Goal: Task Accomplishment & Management: Use online tool/utility

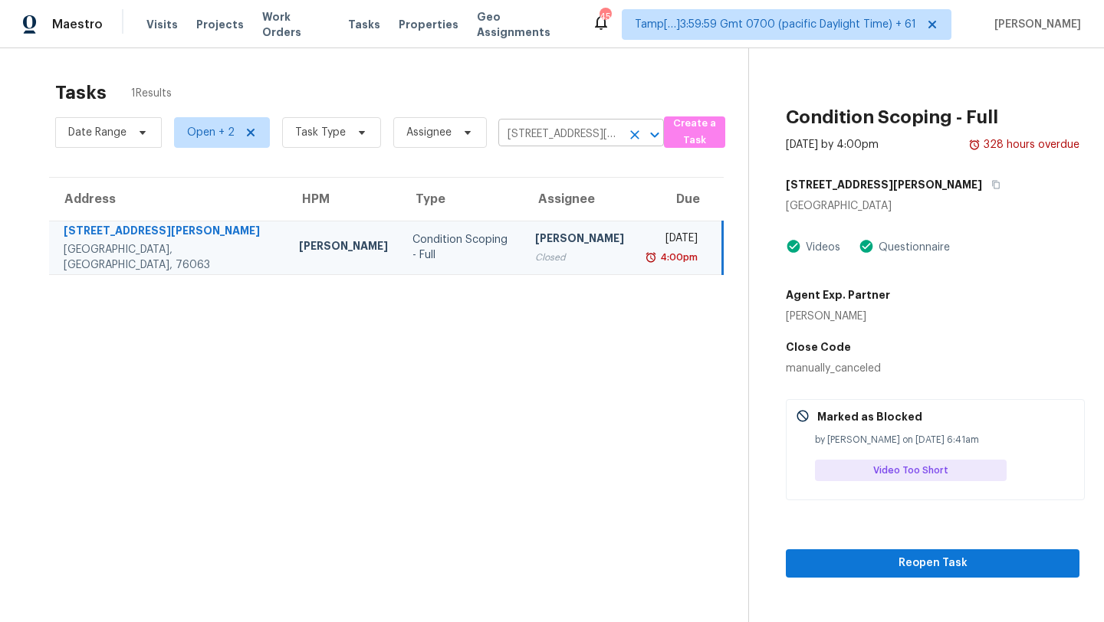
scroll to position [14, 0]
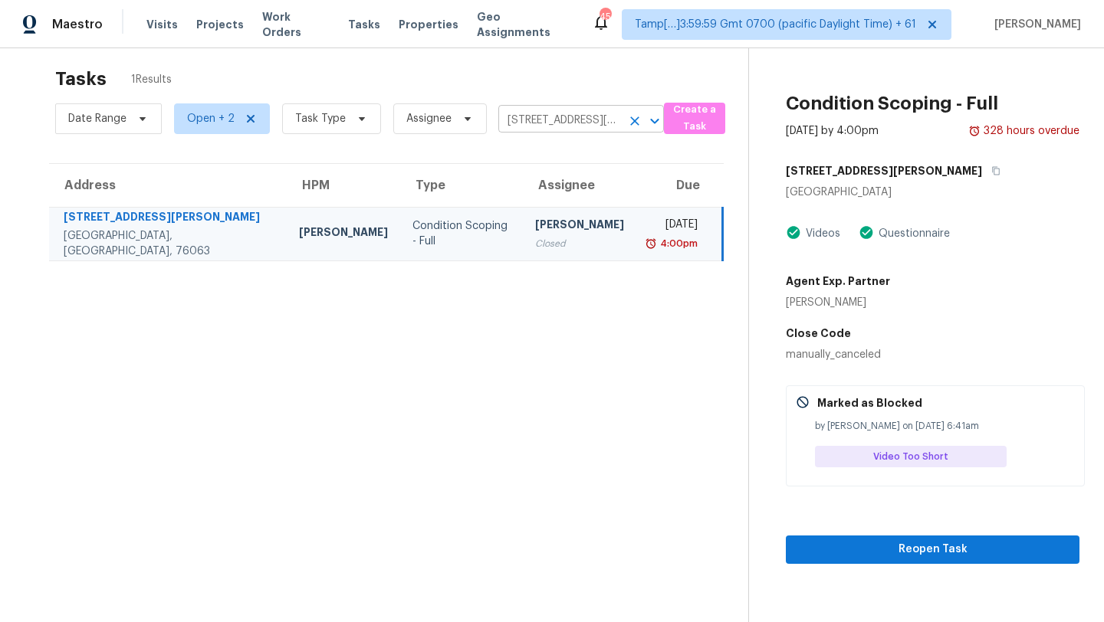
click at [635, 132] on div "[STREET_ADDRESS][PERSON_NAME] ​" at bounding box center [581, 121] width 166 height 24
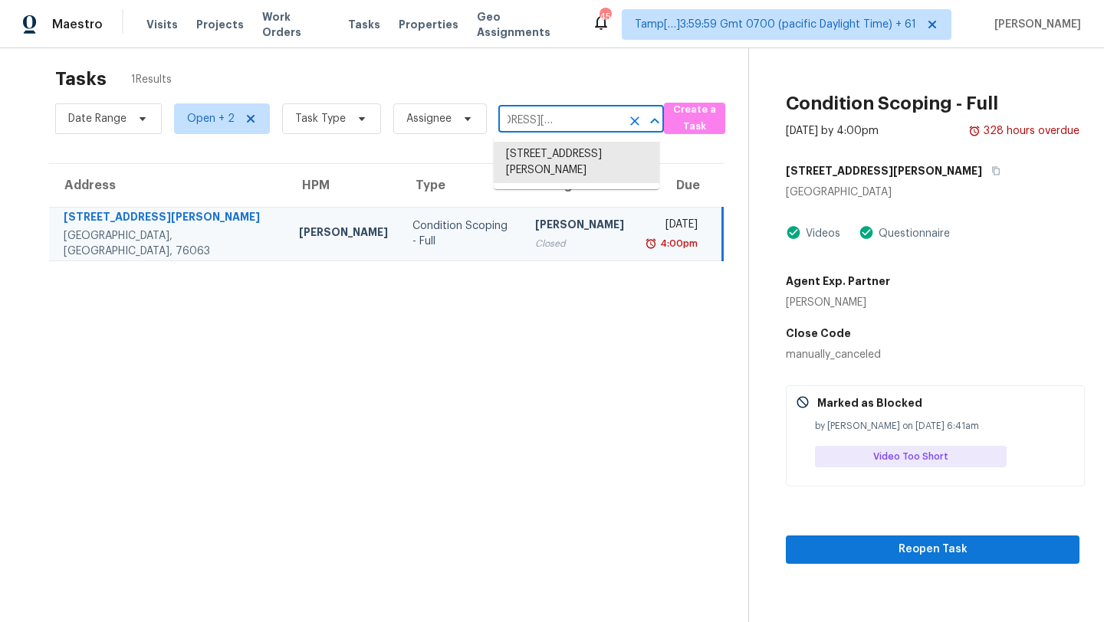
click at [631, 123] on icon "Clear" at bounding box center [634, 120] width 15 height 15
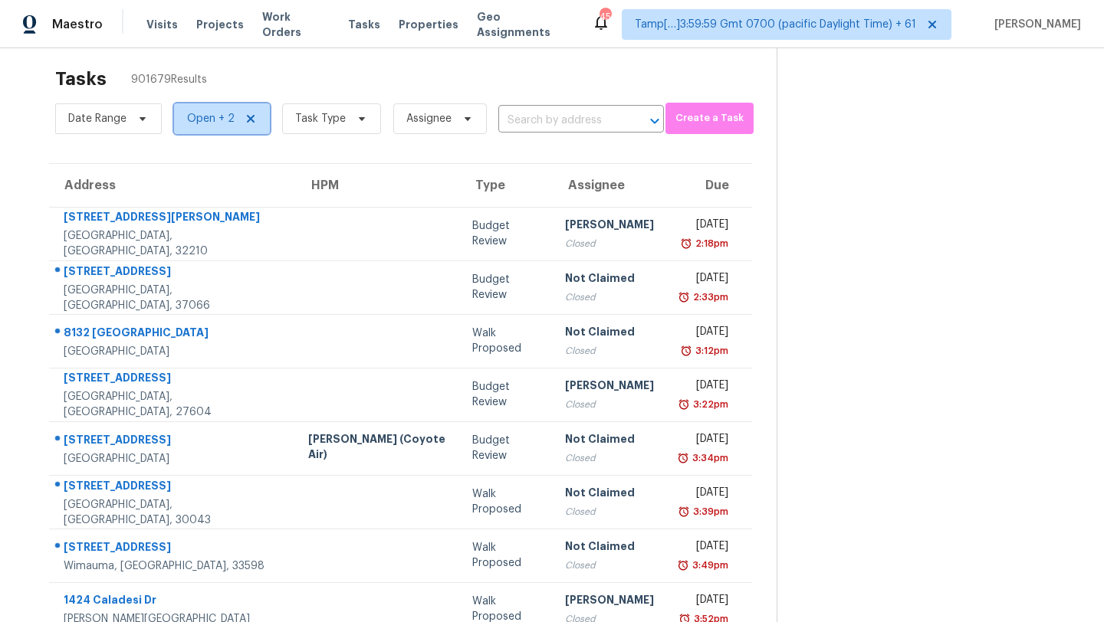
click at [194, 113] on span "Open + 2" at bounding box center [211, 118] width 48 height 15
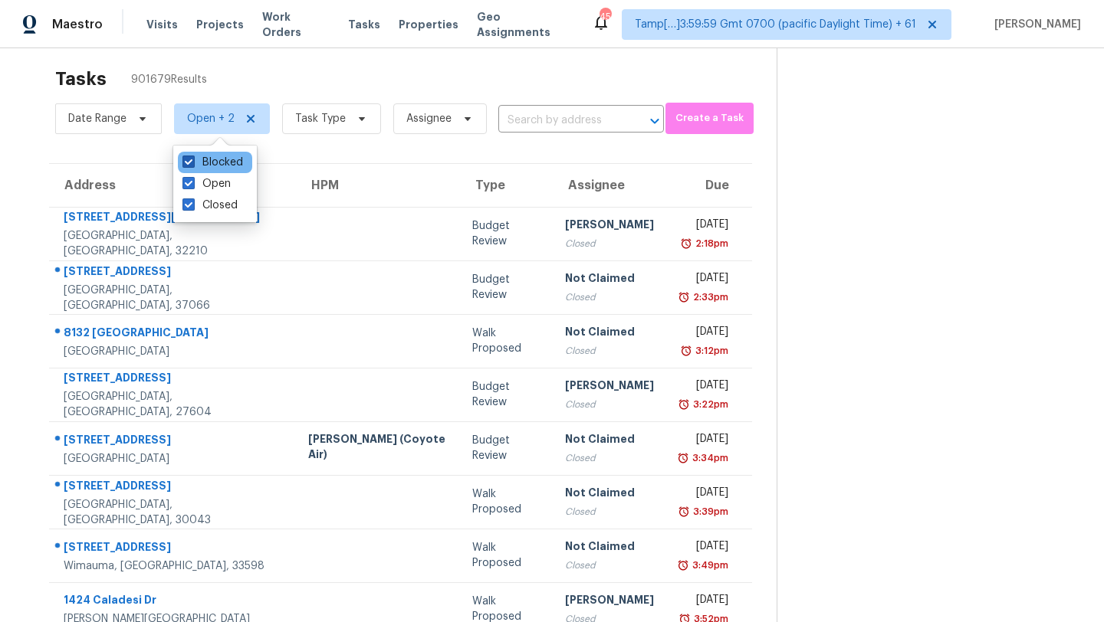
click at [218, 168] on label "Blocked" at bounding box center [212, 162] width 61 height 15
click at [192, 165] on input "Blocked" at bounding box center [187, 160] width 10 height 10
checkbox input "false"
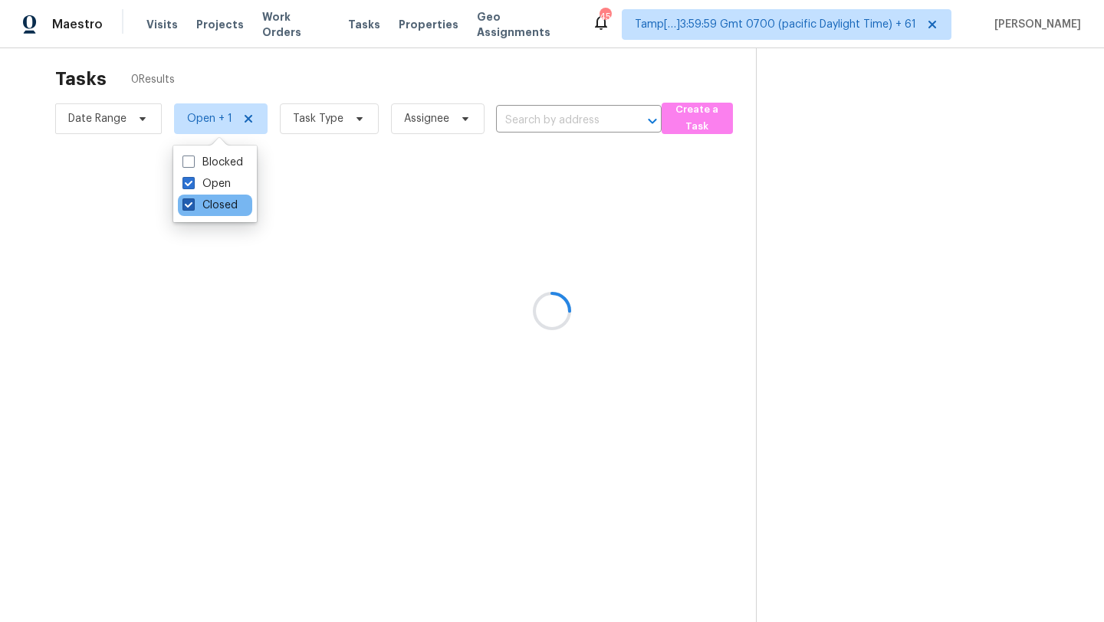
click at [218, 208] on label "Closed" at bounding box center [209, 205] width 55 height 15
click at [192, 208] on input "Closed" at bounding box center [187, 203] width 10 height 10
checkbox input "false"
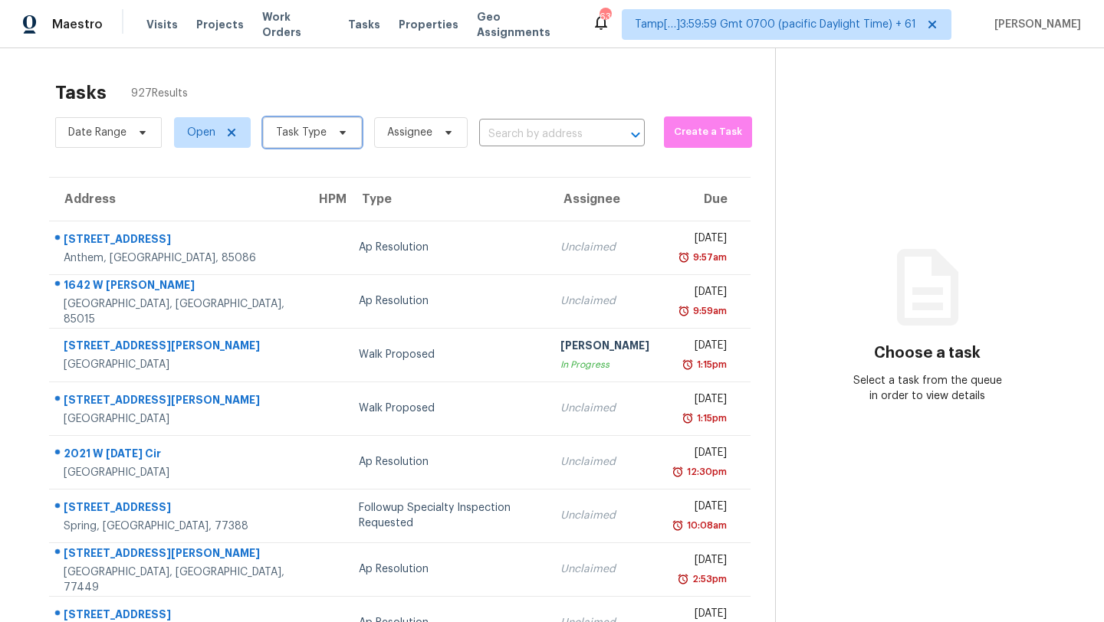
click at [319, 132] on span "Task Type" at bounding box center [301, 132] width 51 height 15
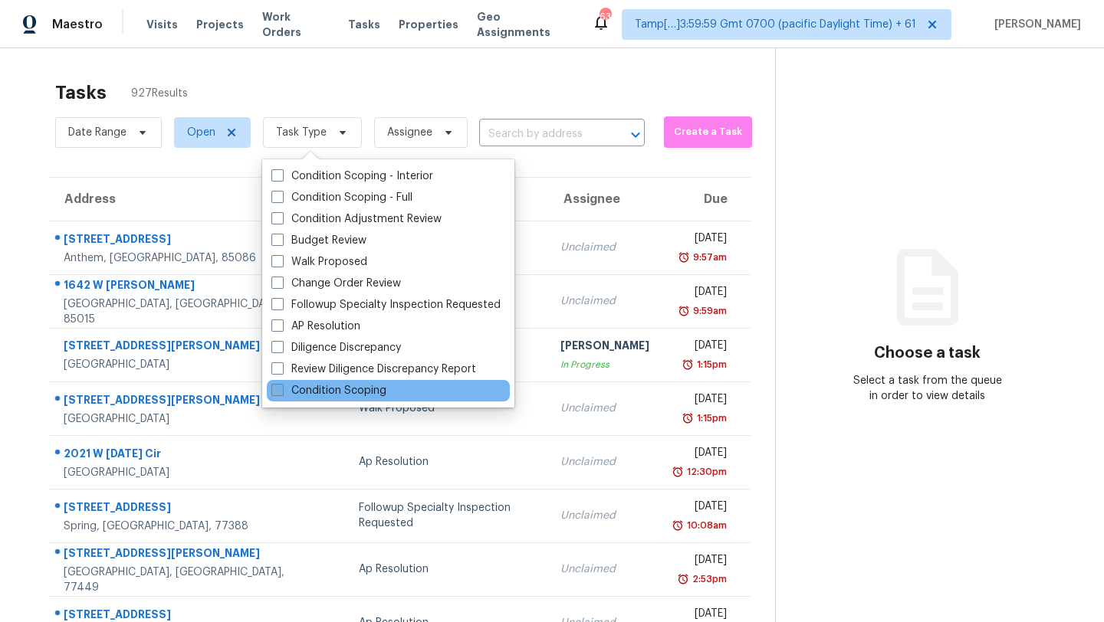
click at [297, 391] on label "Condition Scoping" at bounding box center [328, 390] width 115 height 15
click at [281, 391] on input "Condition Scoping" at bounding box center [276, 388] width 10 height 10
checkbox input "true"
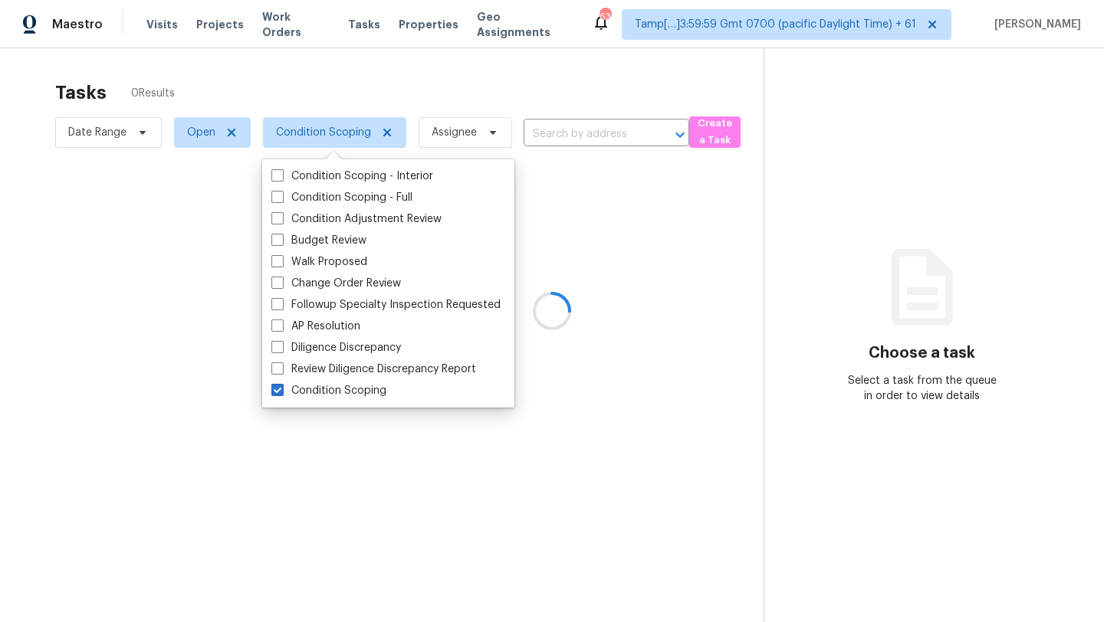
click at [420, 96] on div at bounding box center [552, 311] width 1104 height 622
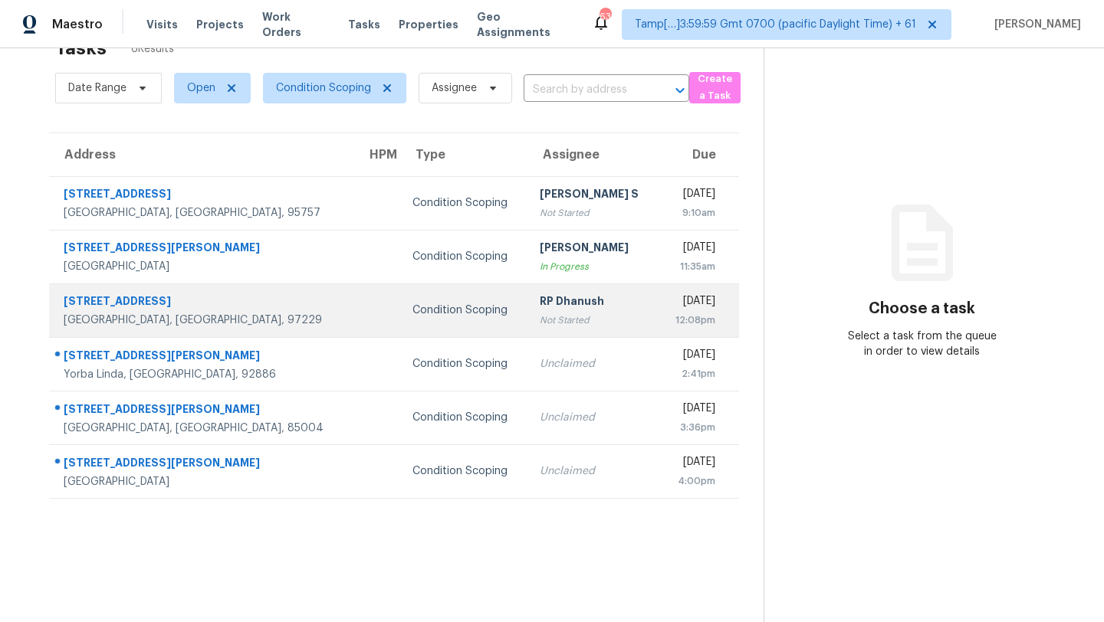
scroll to position [48, 0]
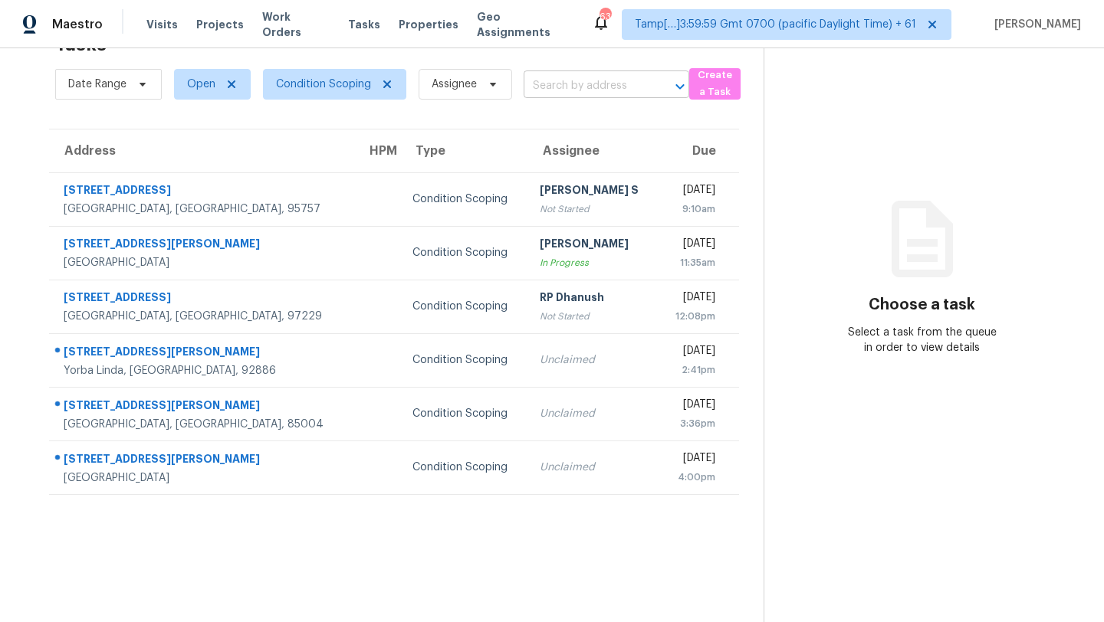
click at [618, 84] on input "text" at bounding box center [584, 86] width 123 height 24
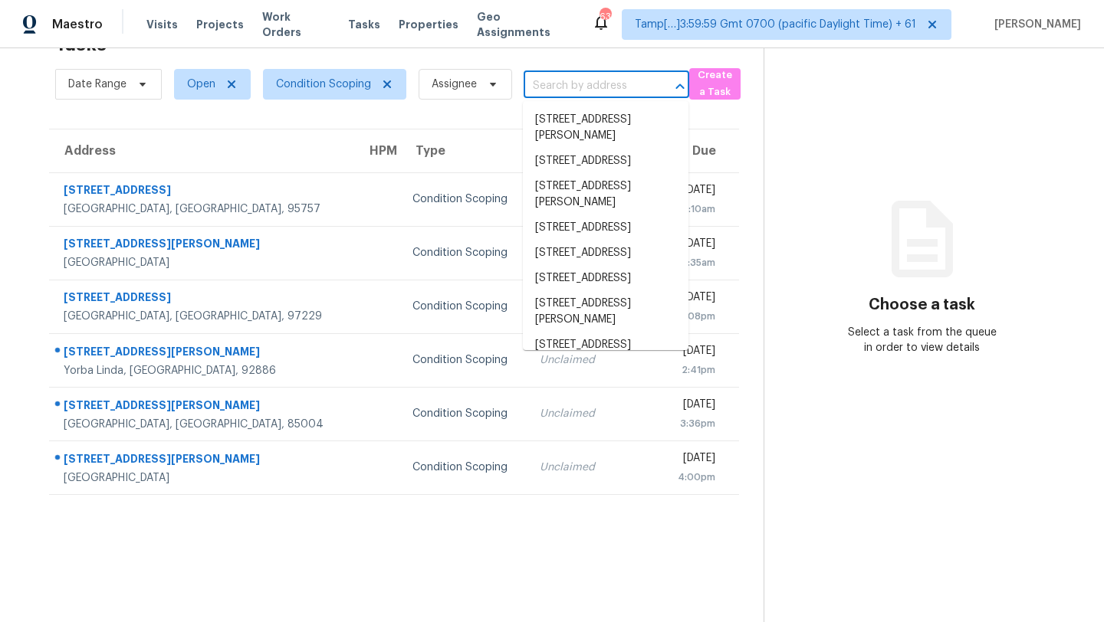
paste input "5556 Shoshone Pass, Ellenwood, GA, 30294"
type input "5556 Shoshone Pass, Ellenwood, GA, 30294"
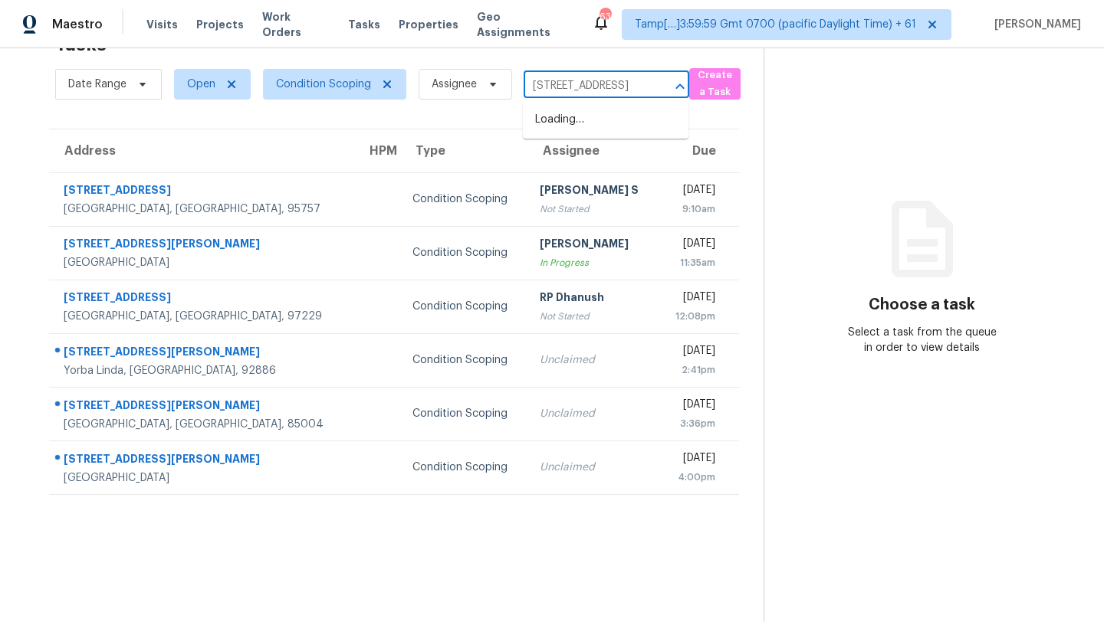
scroll to position [0, 107]
click at [602, 126] on li "5556 Shoshone Pass, Ellenwood, GA 30294" at bounding box center [606, 119] width 166 height 25
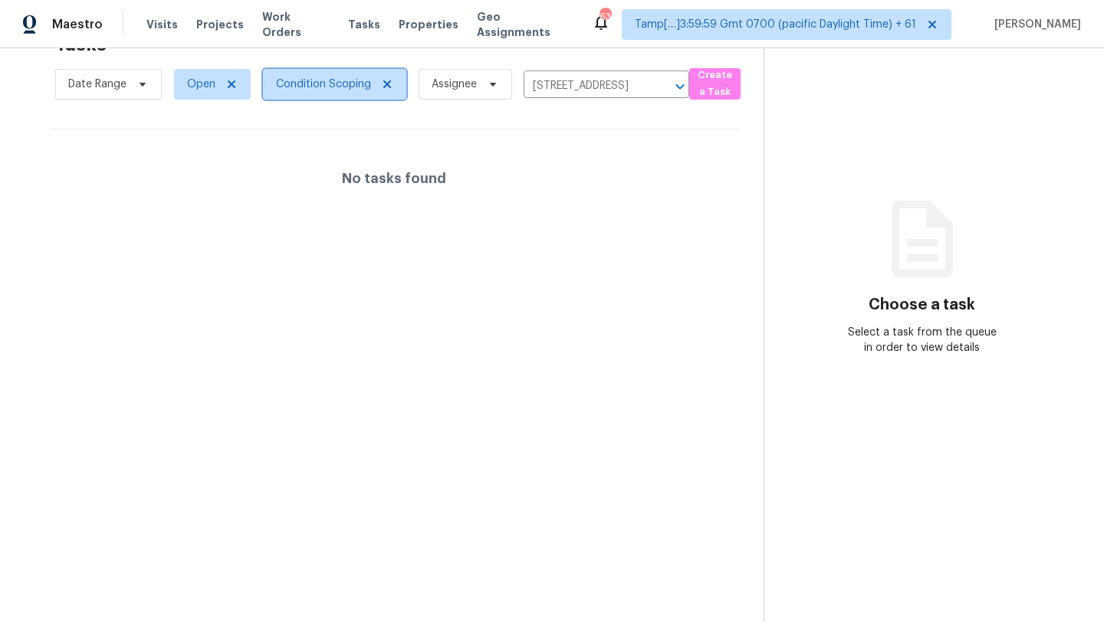
click at [305, 80] on span "Condition Scoping" at bounding box center [323, 84] width 95 height 15
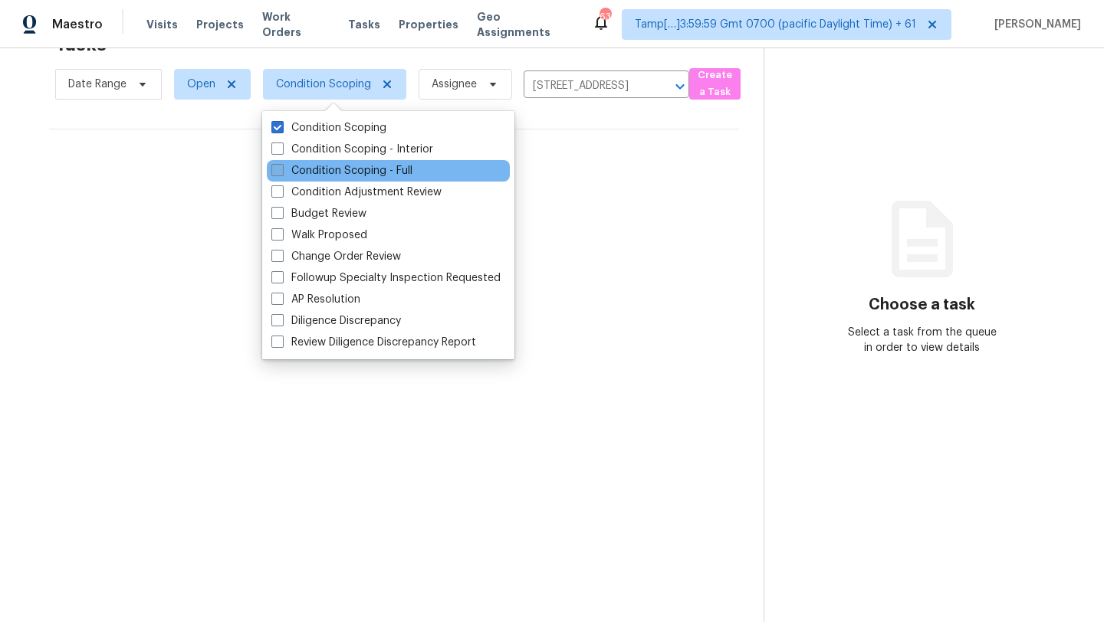
click at [308, 165] on label "Condition Scoping - Full" at bounding box center [341, 170] width 141 height 15
click at [281, 165] on input "Condition Scoping - Full" at bounding box center [276, 168] width 10 height 10
checkbox input "true"
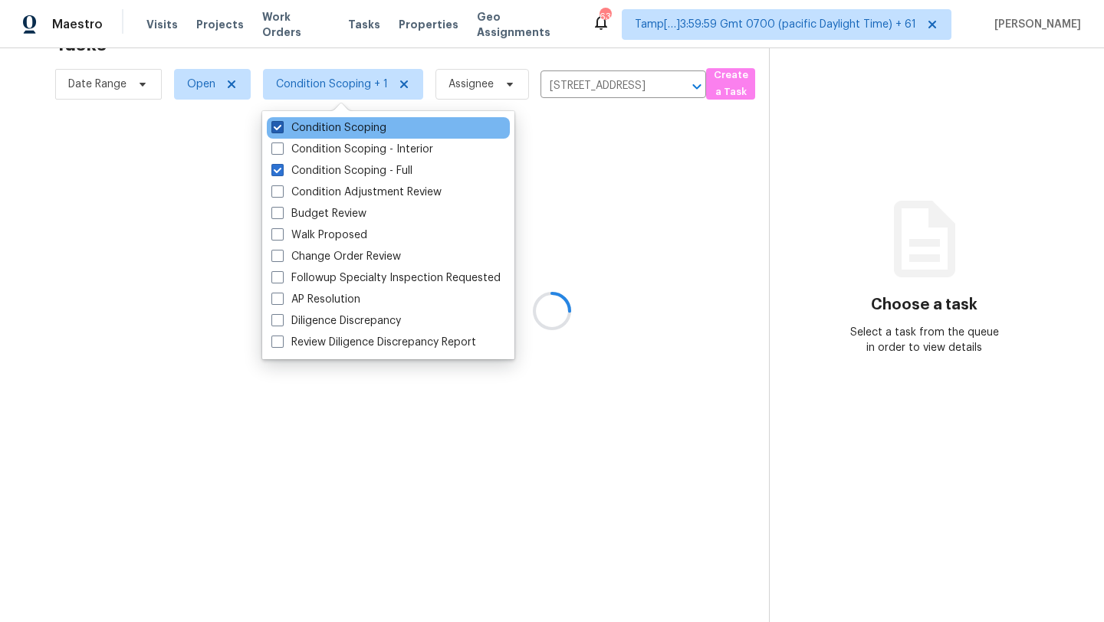
click at [310, 131] on label "Condition Scoping" at bounding box center [328, 127] width 115 height 15
click at [281, 130] on input "Condition Scoping" at bounding box center [276, 125] width 10 height 10
checkbox input "false"
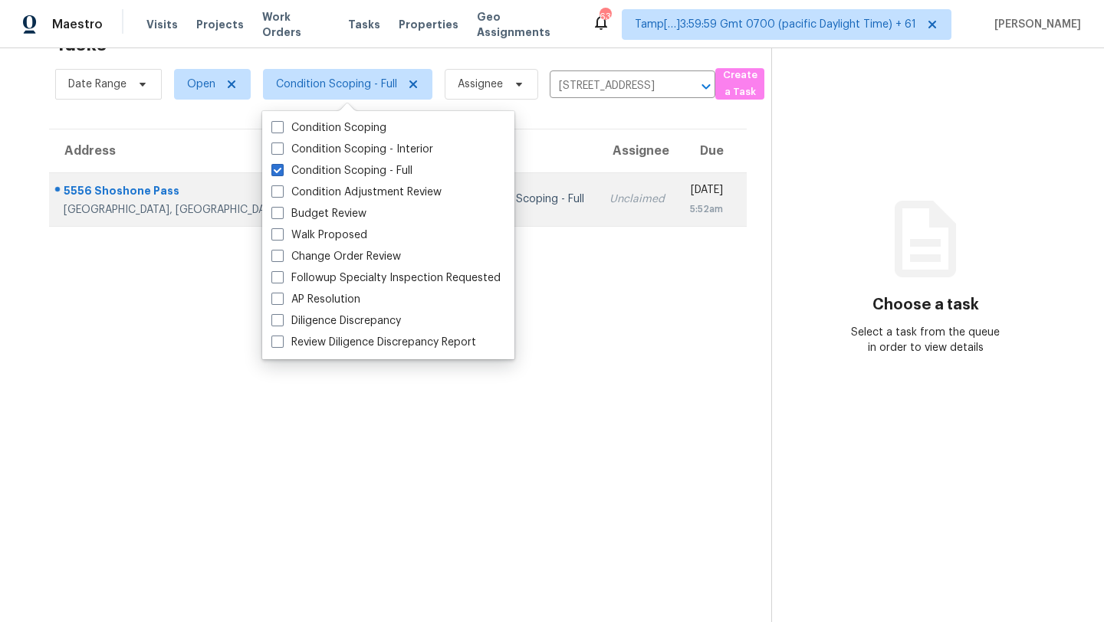
click at [689, 195] on div "Wed, Sep 17th 2025" at bounding box center [706, 191] width 34 height 19
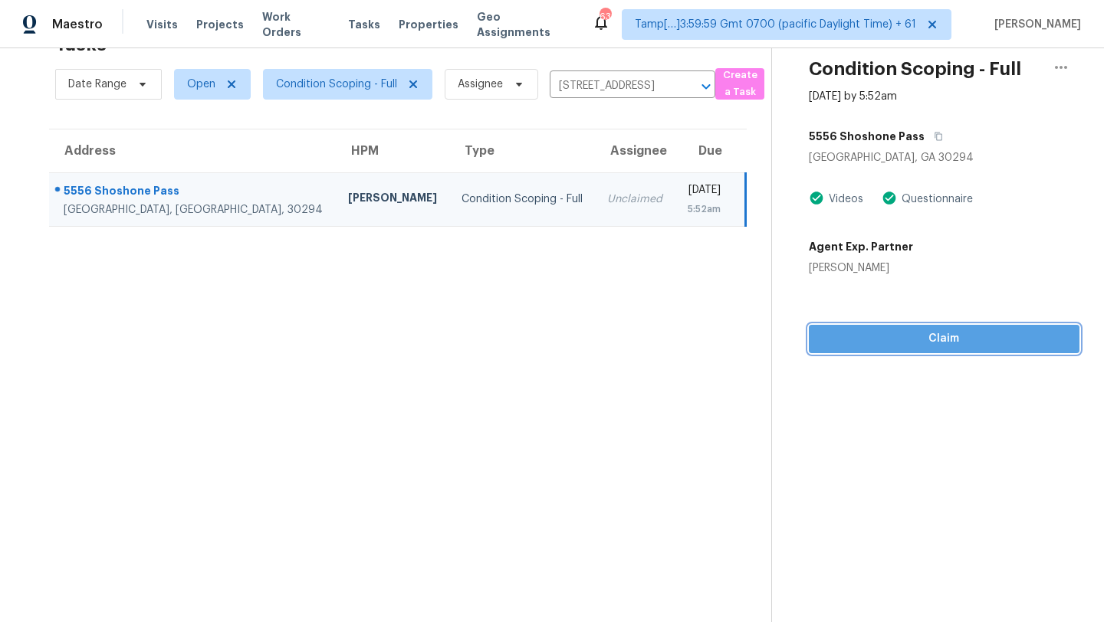
click at [957, 347] on span "Claim" at bounding box center [944, 339] width 246 height 19
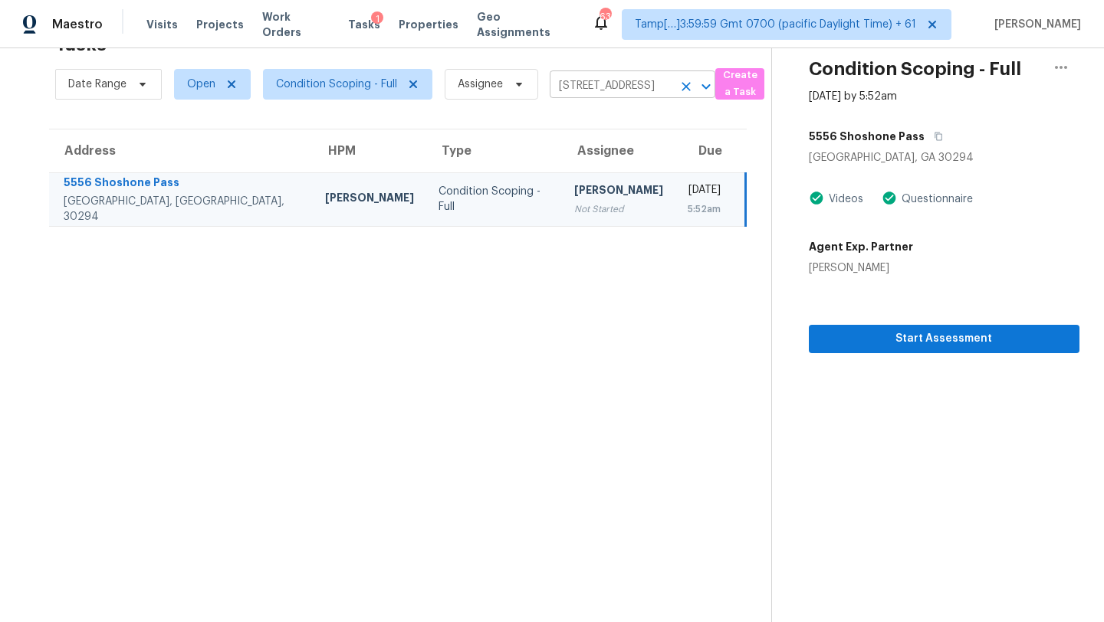
click at [570, 85] on input "5556 Shoshone Pass, Ellenwood, GA 30294" at bounding box center [610, 86] width 123 height 24
paste input "2983 Meadowsweet Trl, Snellville, GA, 30078"
type input "2983 Meadowsweet Trl, Snellville, GA, 30078"
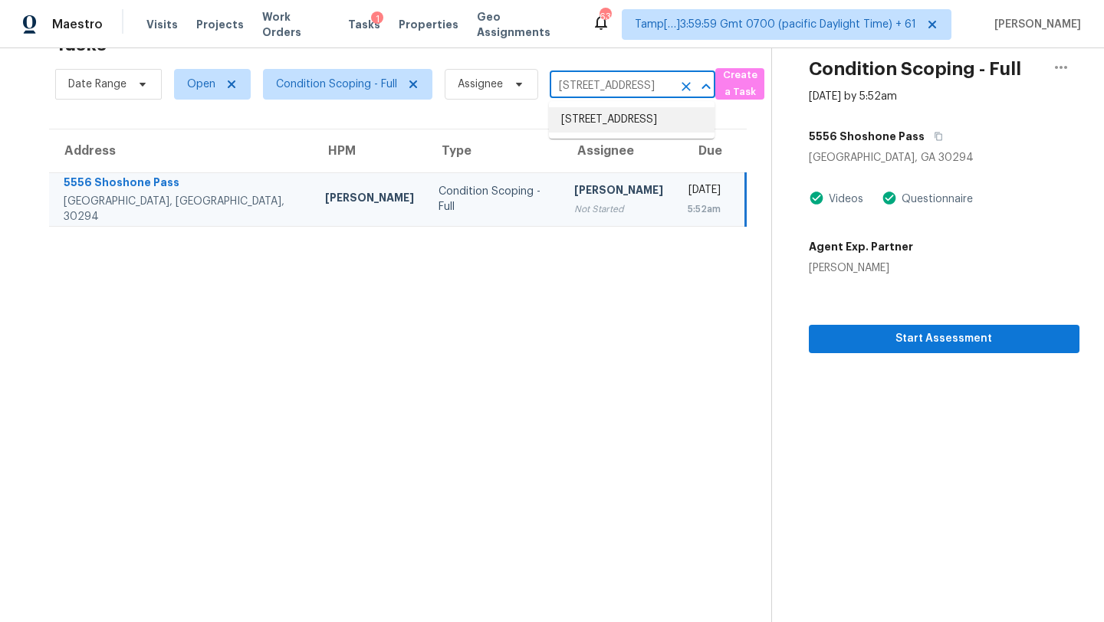
click at [603, 126] on li "2983 Meadowsweet Trl, Snellville, GA 30078" at bounding box center [632, 119] width 166 height 25
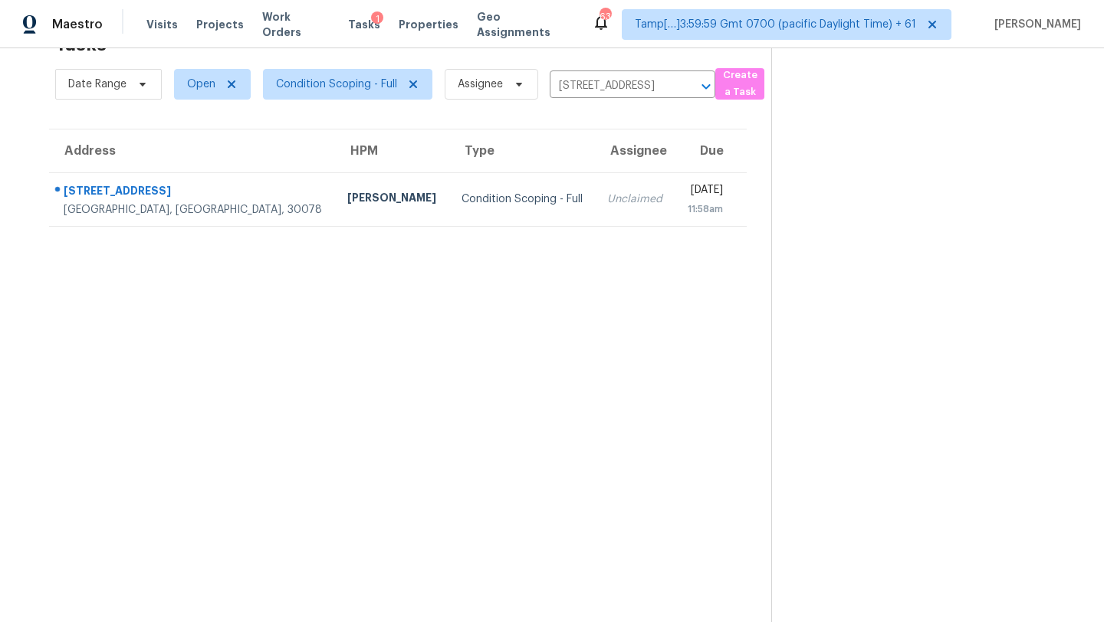
click at [687, 198] on div "[DATE]" at bounding box center [704, 191] width 35 height 19
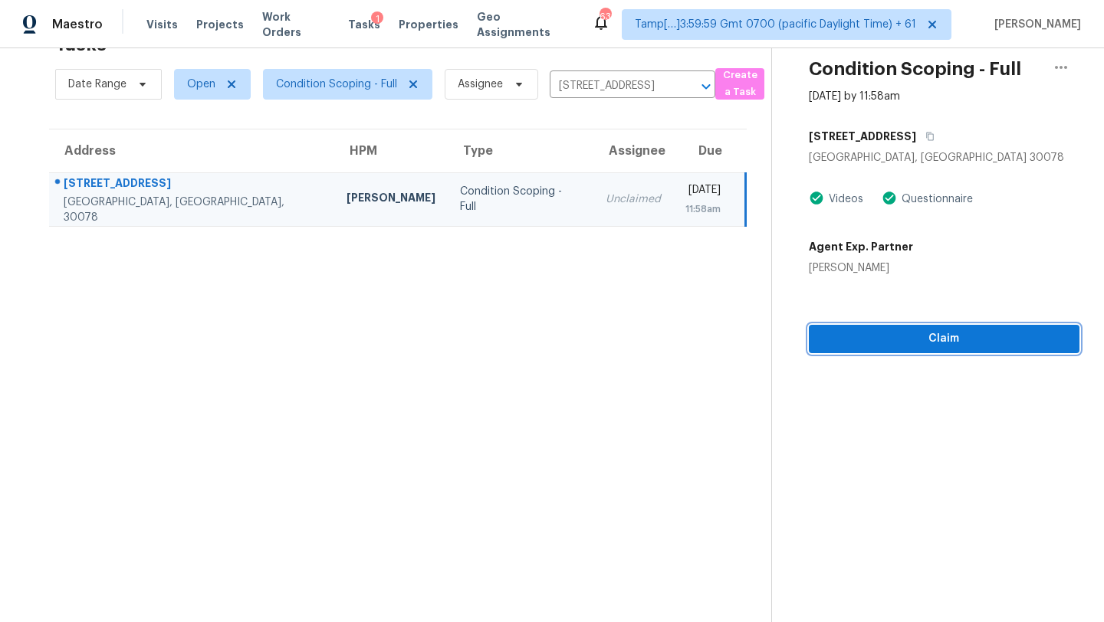
click at [897, 346] on span "Claim" at bounding box center [944, 339] width 246 height 19
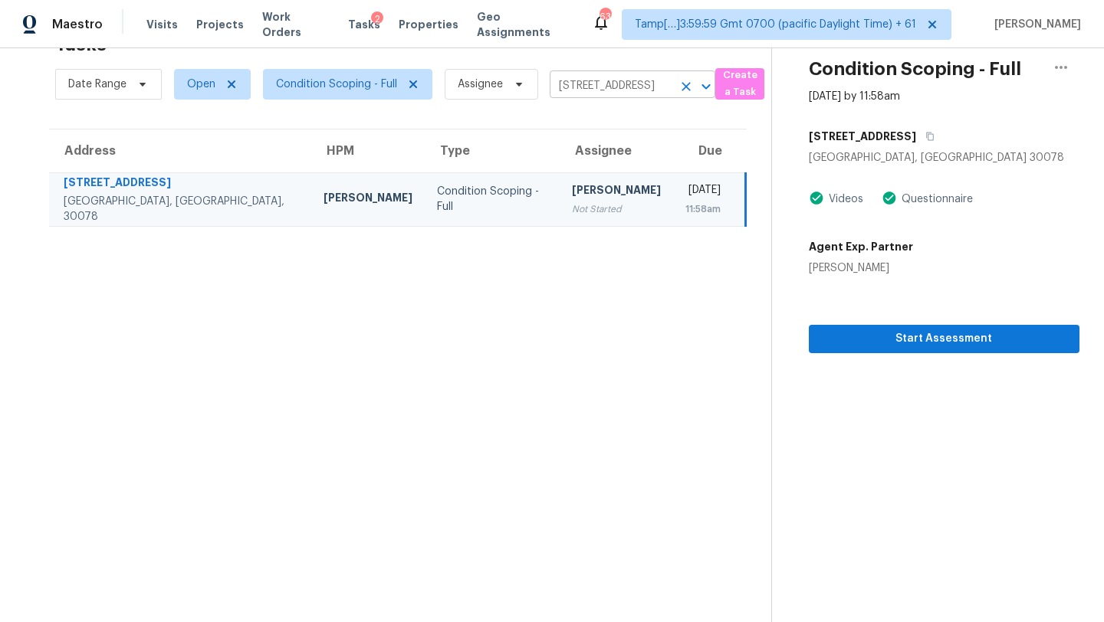
click at [580, 90] on input "2983 Meadowsweet Trl, Snellville, GA 30078" at bounding box center [610, 86] width 123 height 24
paste input "520 Pickford Pl, Atlanta, GA, 30349"
type input "520 Pickford Pl, Atlanta, GA, 30349"
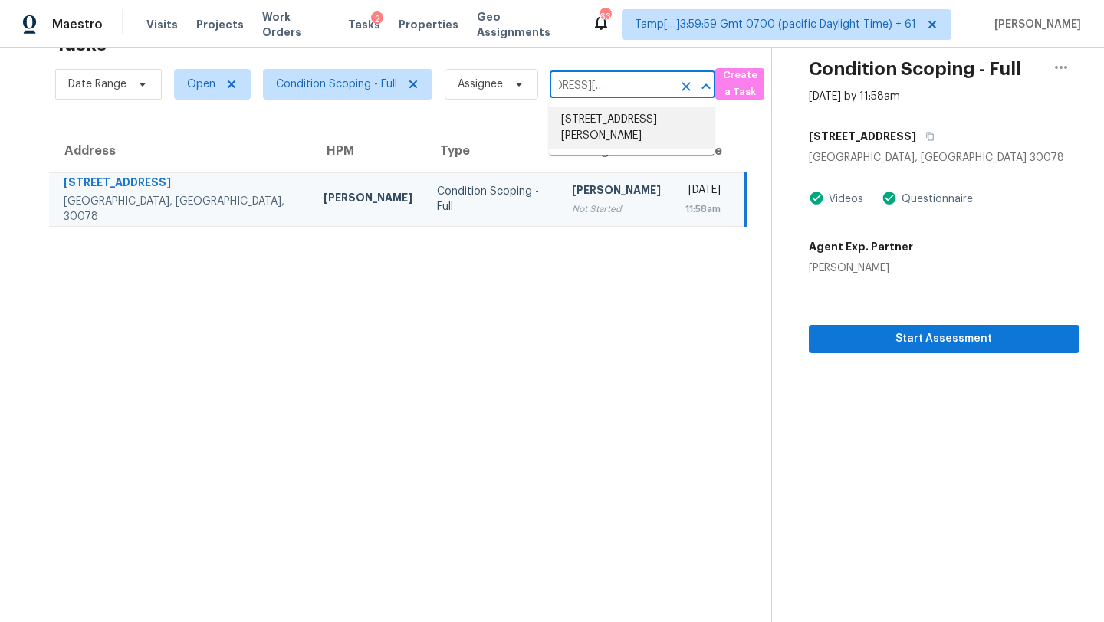
click at [618, 120] on li "520 Pickford Pl, Atlanta, GA 30349" at bounding box center [632, 127] width 166 height 41
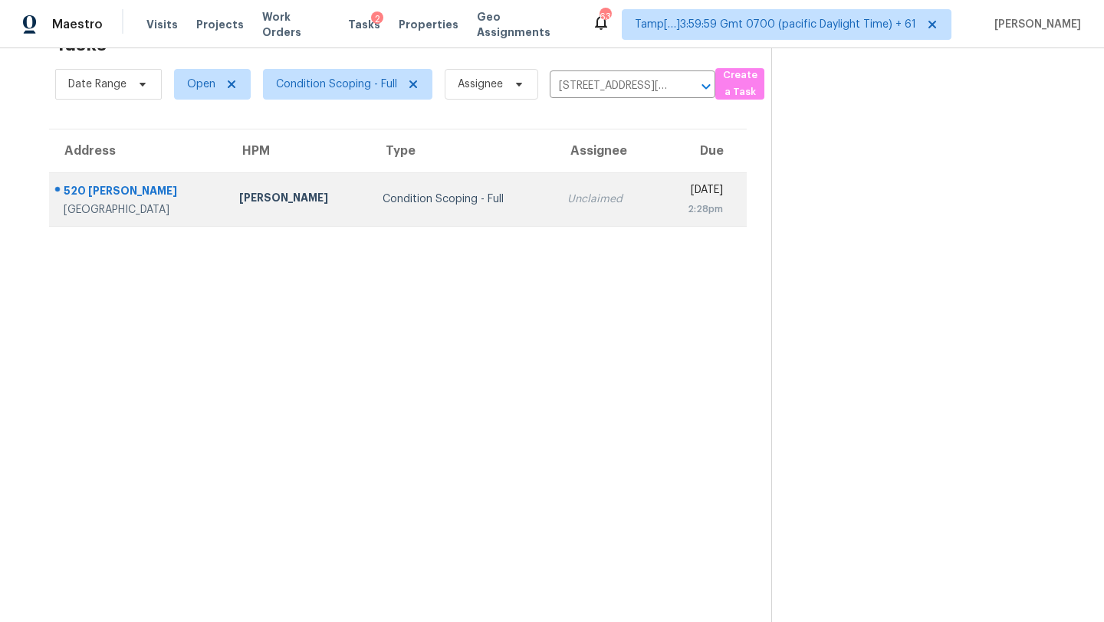
click at [656, 205] on td "Wed, Sep 17th 2025 2:28pm" at bounding box center [701, 199] width 90 height 54
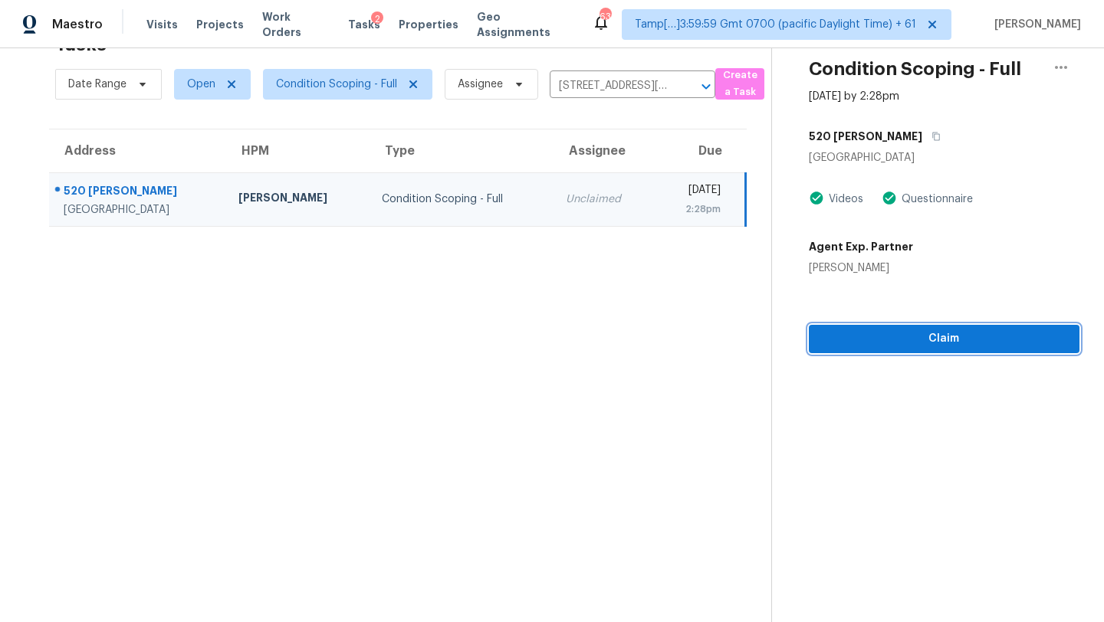
click at [938, 347] on span "Claim" at bounding box center [944, 339] width 246 height 19
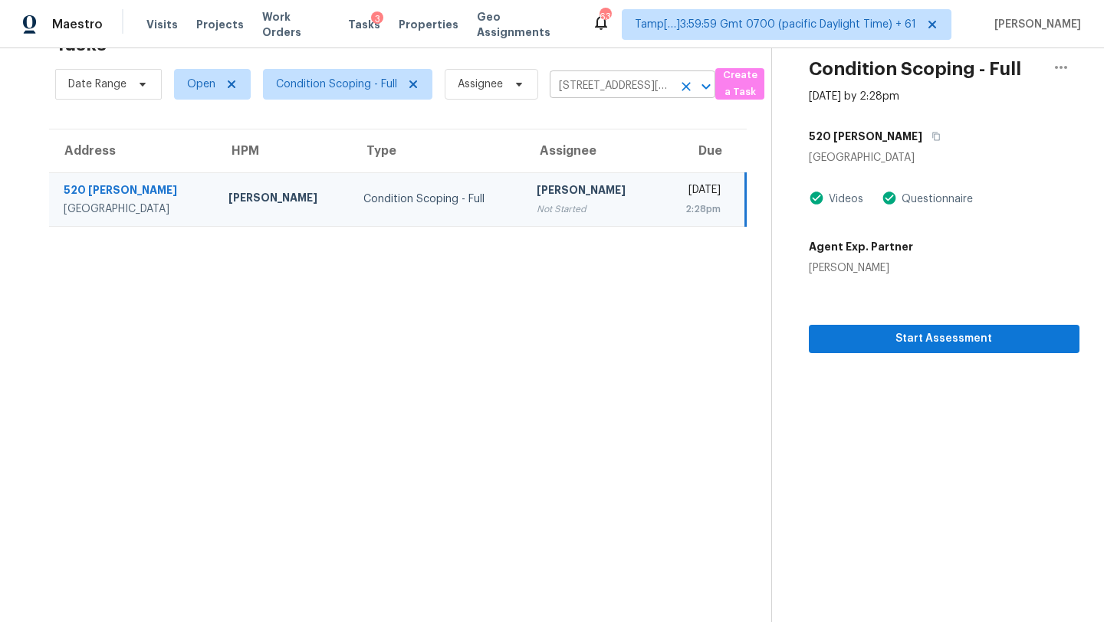
click at [563, 86] on input "520 Pickford Pl, Atlanta, GA 30349" at bounding box center [610, 86] width 123 height 24
paste input "117 Darwish Dr, McDonough, GA, 30252"
type input "117 Darwish Dr, McDonough, GA, 30252"
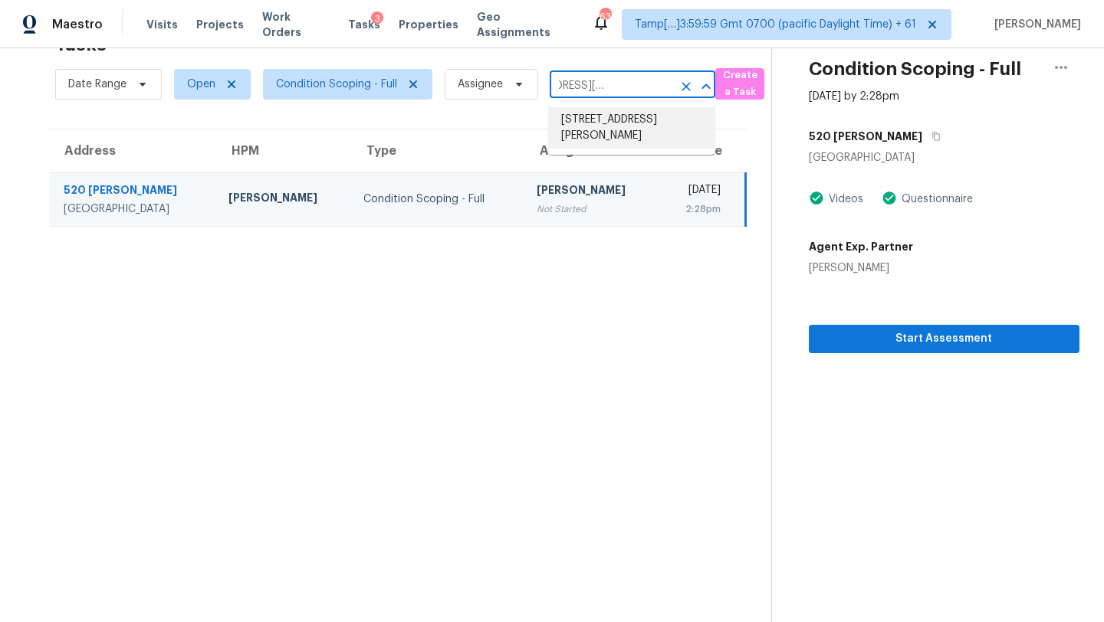
click at [617, 139] on li "117 Darwish Dr, McDonough, GA 30252" at bounding box center [632, 127] width 166 height 41
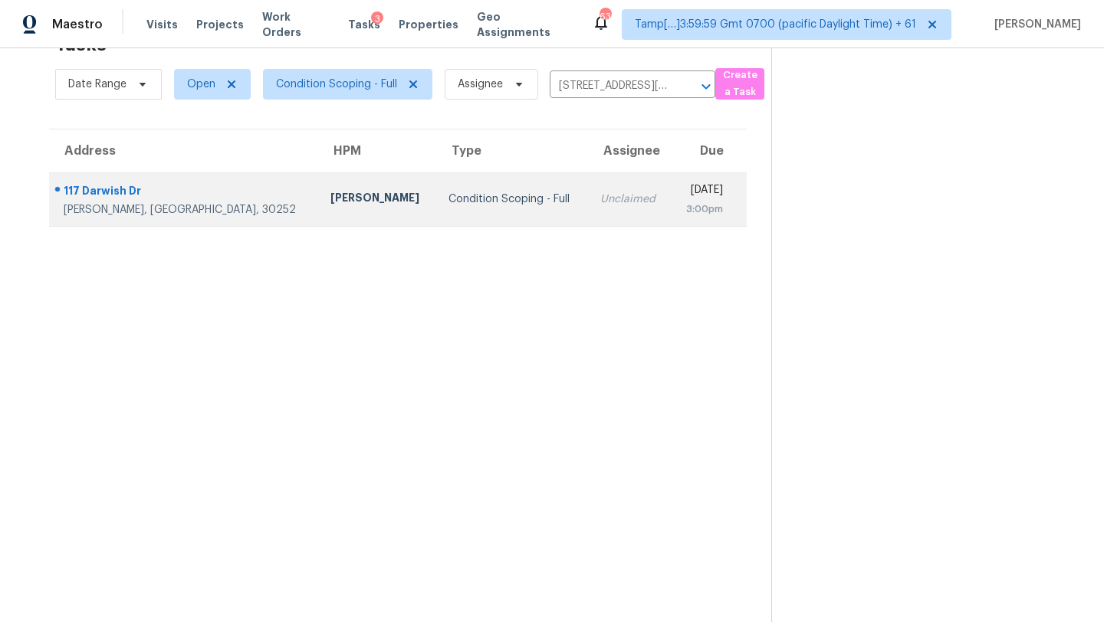
click at [683, 205] on div "3:00pm" at bounding box center [703, 209] width 40 height 15
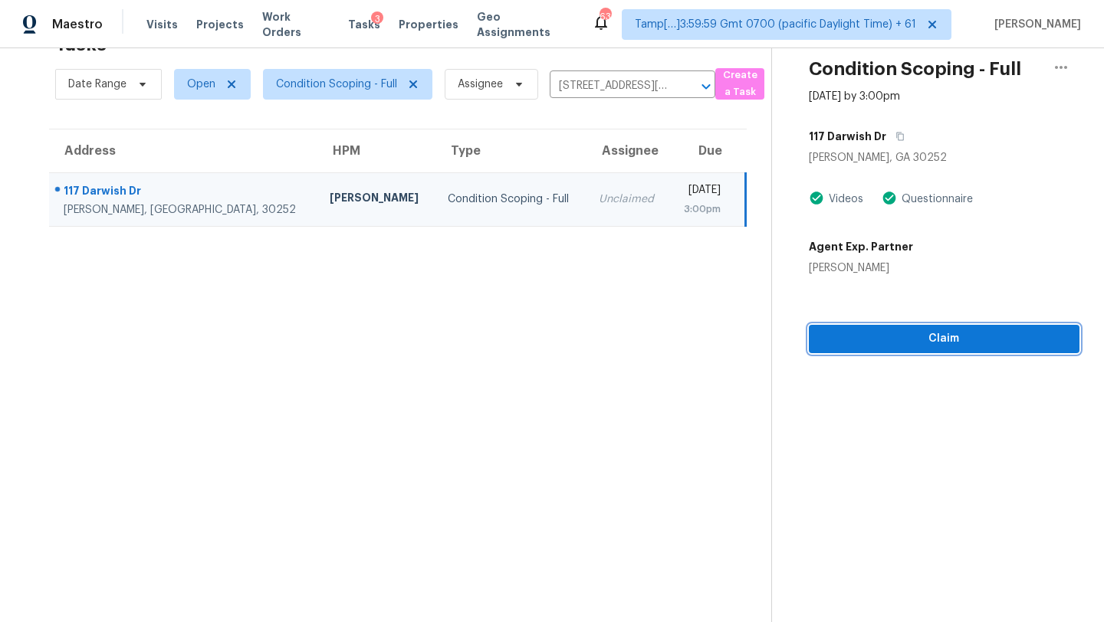
click at [900, 333] on span "Claim" at bounding box center [944, 339] width 246 height 19
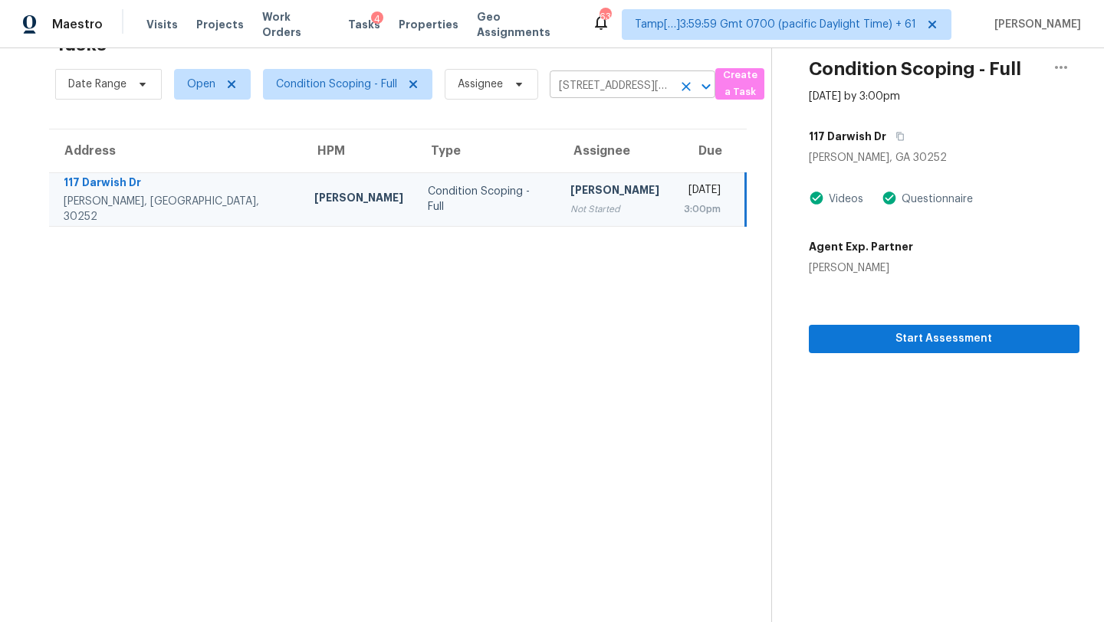
click at [590, 83] on input "117 Darwish Dr, McDonough, GA 30252" at bounding box center [610, 86] width 123 height 24
paste input "1231 Rossman Dr, Apopka, FL, 32703"
type input "1231 Rossman Dr, Apopka, FL, 32703"
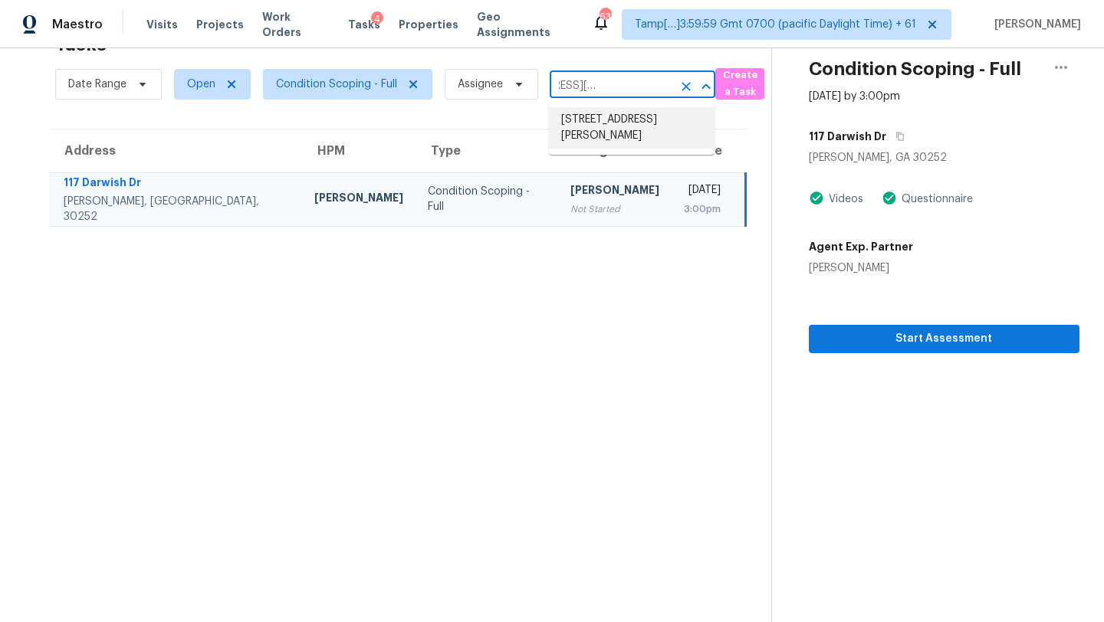
click at [593, 128] on li "1231 Rossman Dr, Apopka, FL 32703" at bounding box center [632, 127] width 166 height 41
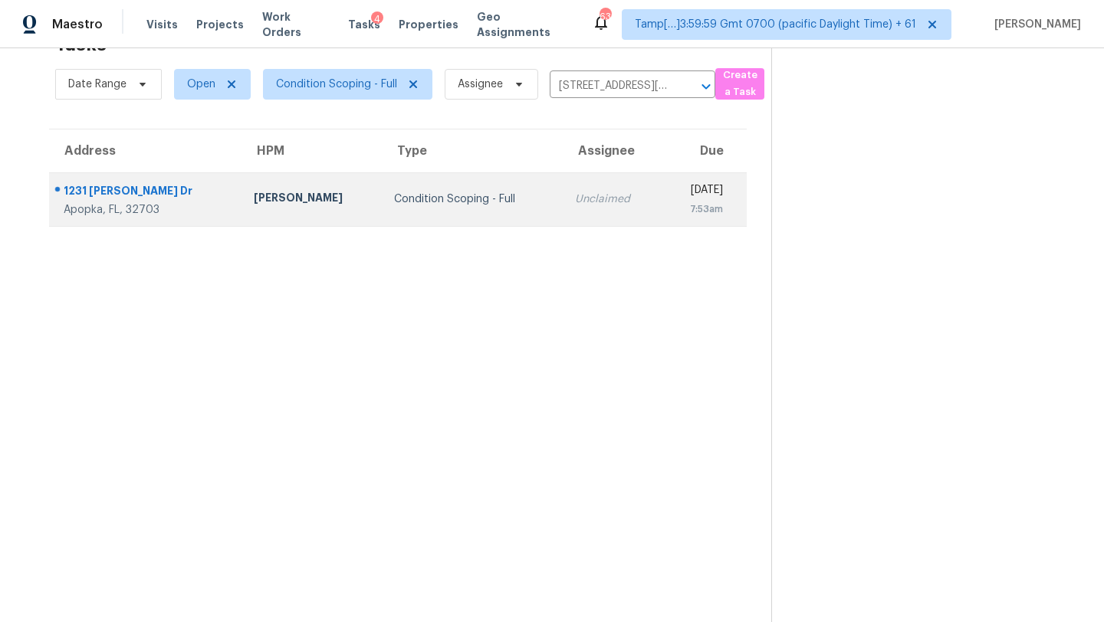
click at [661, 204] on td "[DATE] 7:53am" at bounding box center [703, 199] width 85 height 54
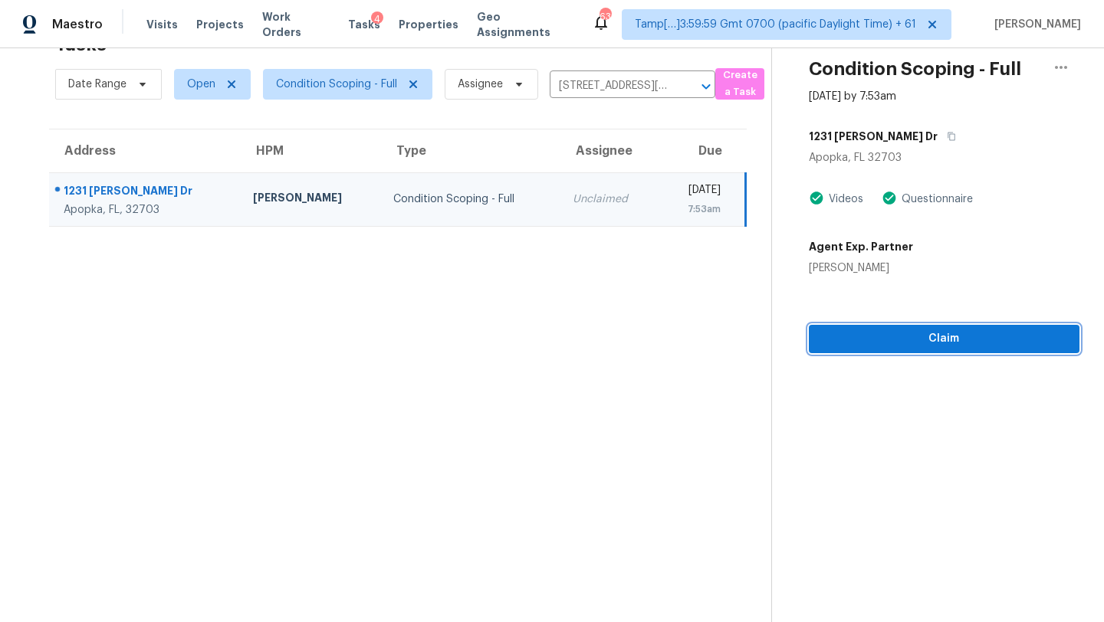
click at [959, 342] on span "Claim" at bounding box center [944, 339] width 246 height 19
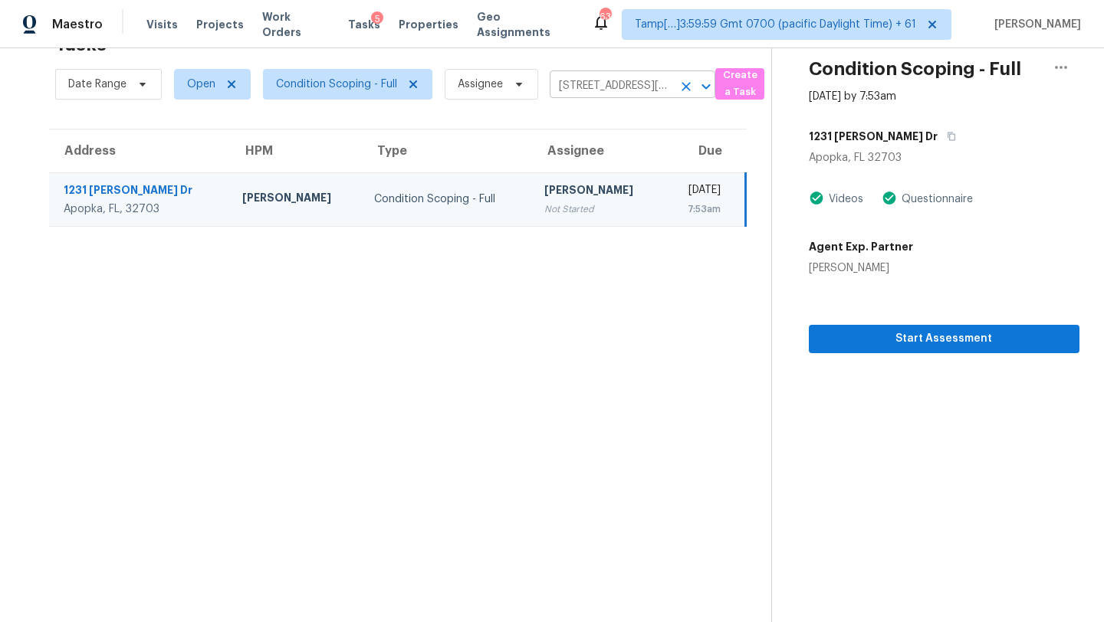
click at [613, 84] on input "1231 Rossman Dr, Apopka, FL 32703" at bounding box center [610, 86] width 123 height 24
paste input "24514 Snail Rd, Astor, FL, 32102"
type input "24514 Snail Rd, Astor, FL, 32102"
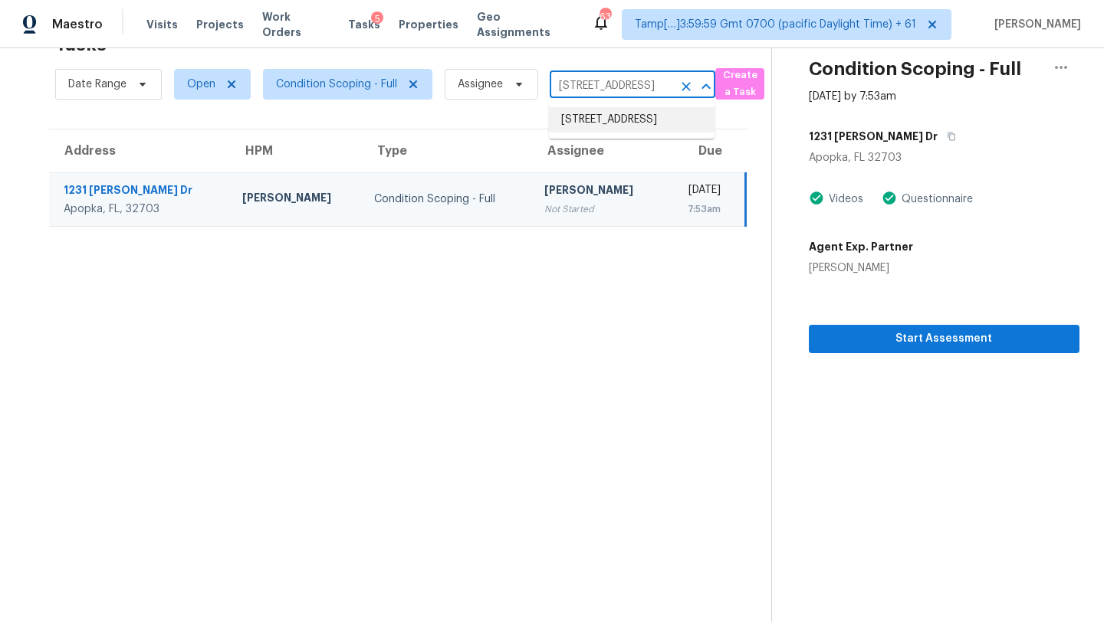
click at [584, 133] on li "24514 Snail Rd, Astor, FL 32102" at bounding box center [632, 119] width 166 height 25
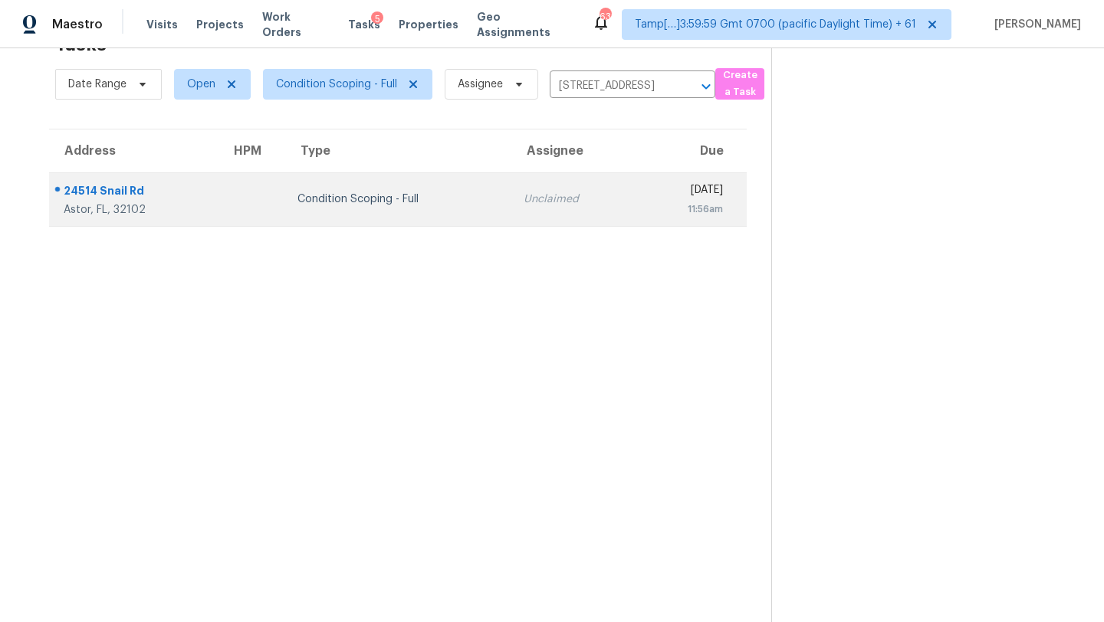
click at [648, 202] on div "11:56am" at bounding box center [685, 209] width 75 height 15
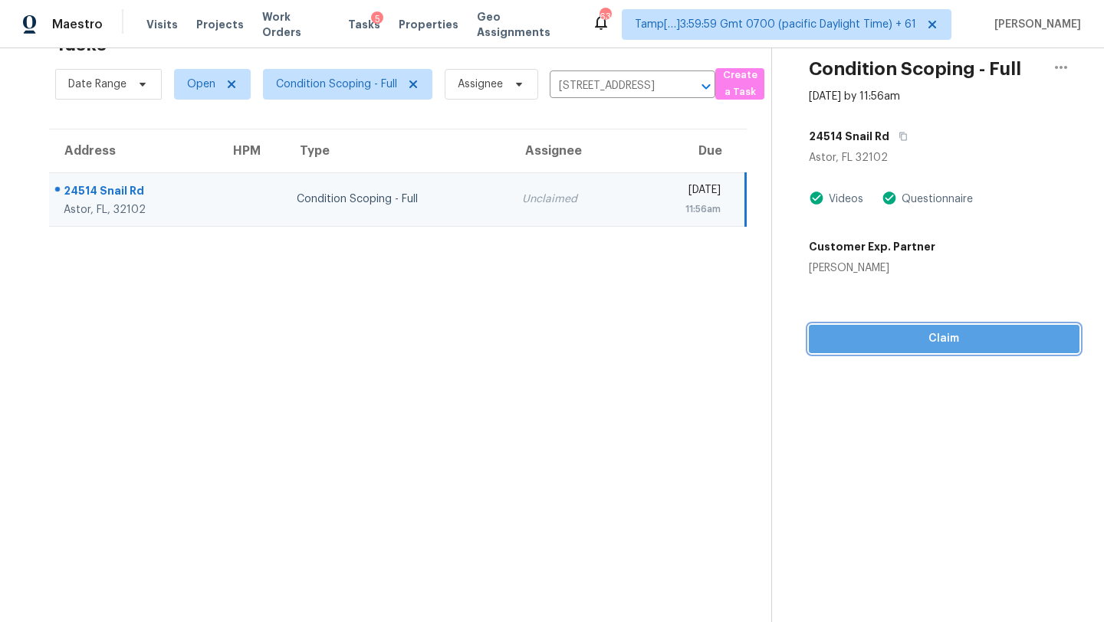
click at [933, 349] on button "Claim" at bounding box center [943, 339] width 271 height 28
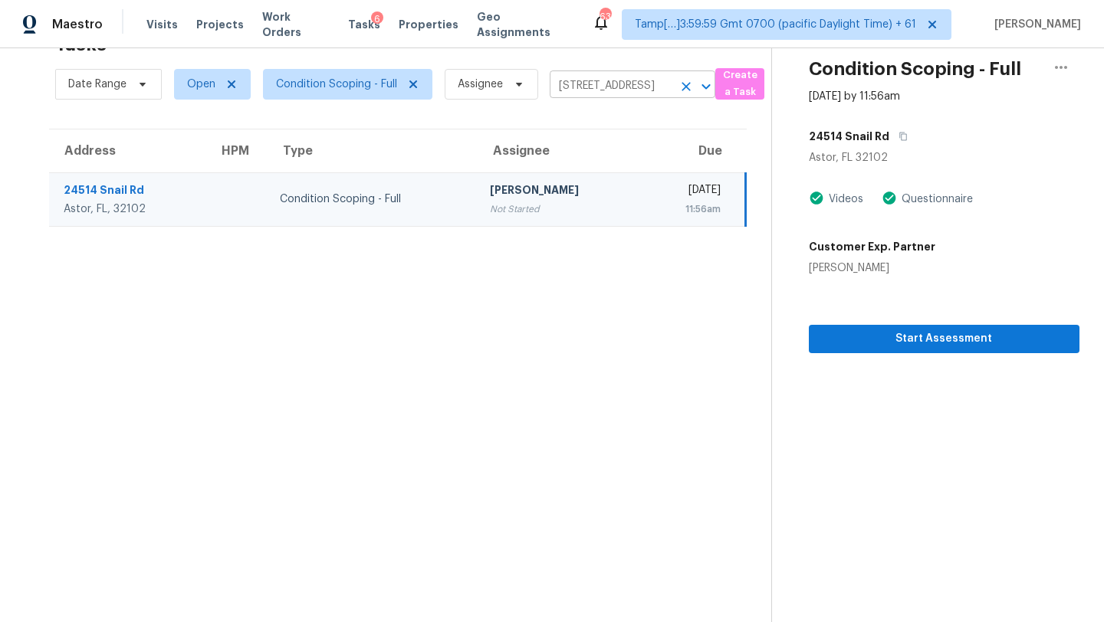
click at [583, 91] on input "24514 Snail Rd, Astor, FL 32102" at bounding box center [610, 86] width 123 height 24
paste input "503 Marquesa Cir, Saint Johns, FL, 32259"
type input "503 Marquesa Cir, Saint Johns, FL, 32259"
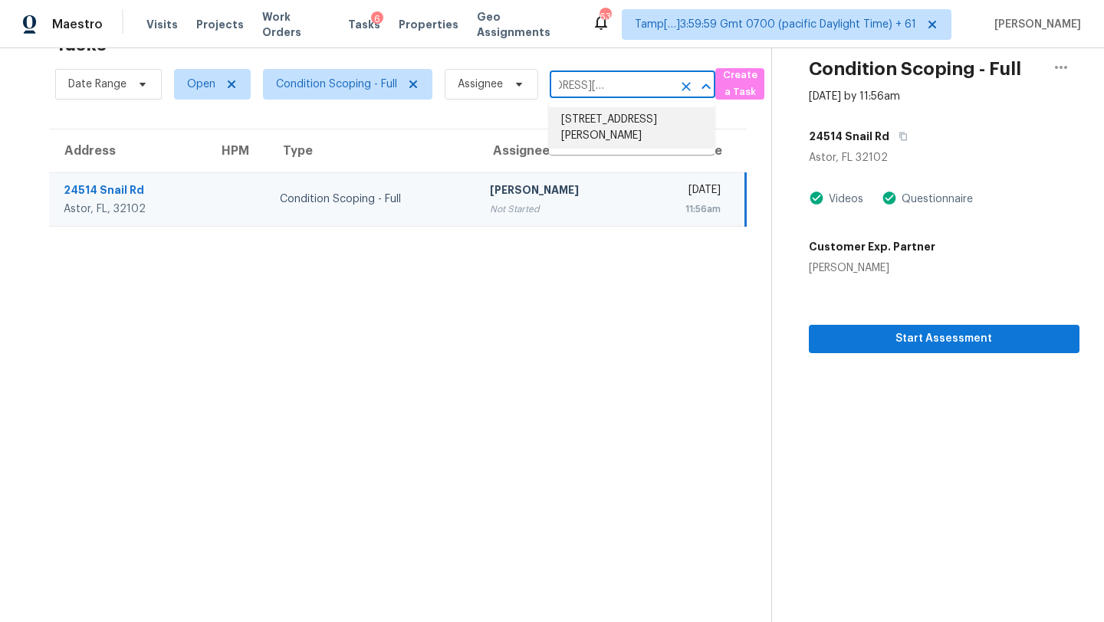
click at [584, 128] on li "503 Marquesa Cir, Saint Johns, FL 32259" at bounding box center [632, 127] width 166 height 41
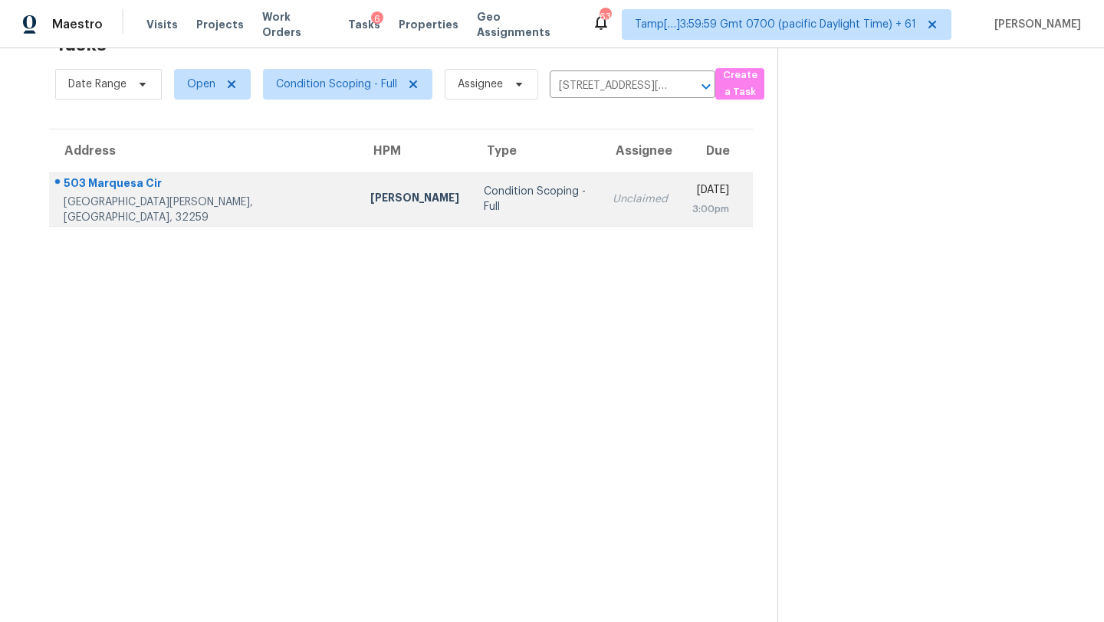
click at [680, 214] on td "Wed, Sep 17th 2025 3:00pm" at bounding box center [716, 199] width 73 height 54
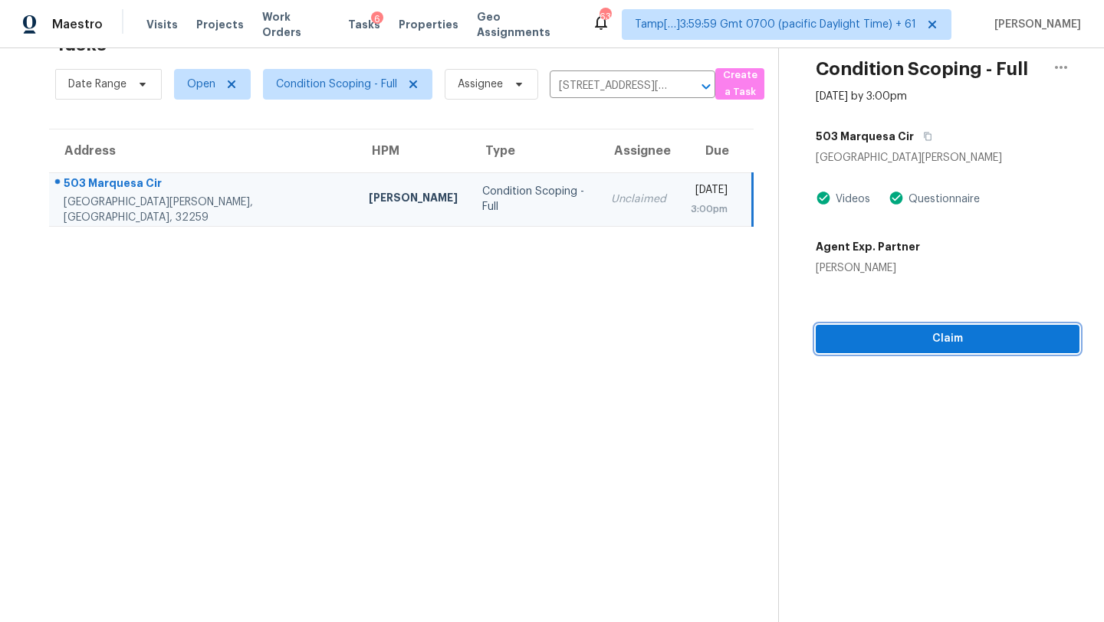
click at [971, 331] on span "Claim" at bounding box center [947, 339] width 239 height 19
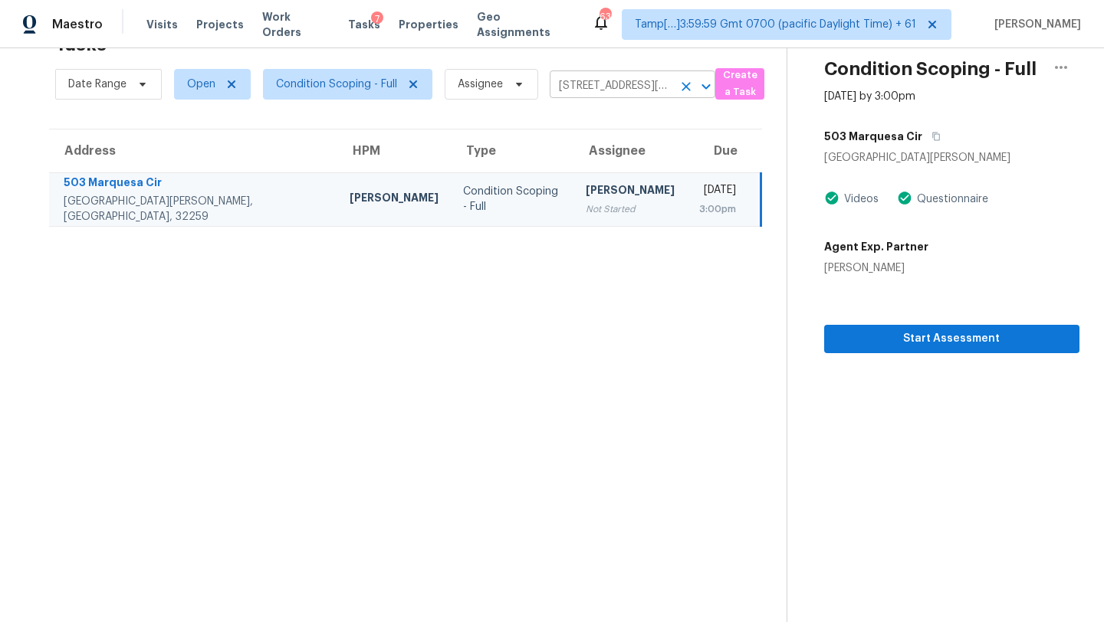
click at [608, 79] on input "503 Marquesa Cir, Saint Johns, FL 32259" at bounding box center [610, 86] width 123 height 24
paste input "1317 Summerset Ln, Burleson, TX, 76028"
type input "1317 Summerset Ln, Burleson, TX, 76028"
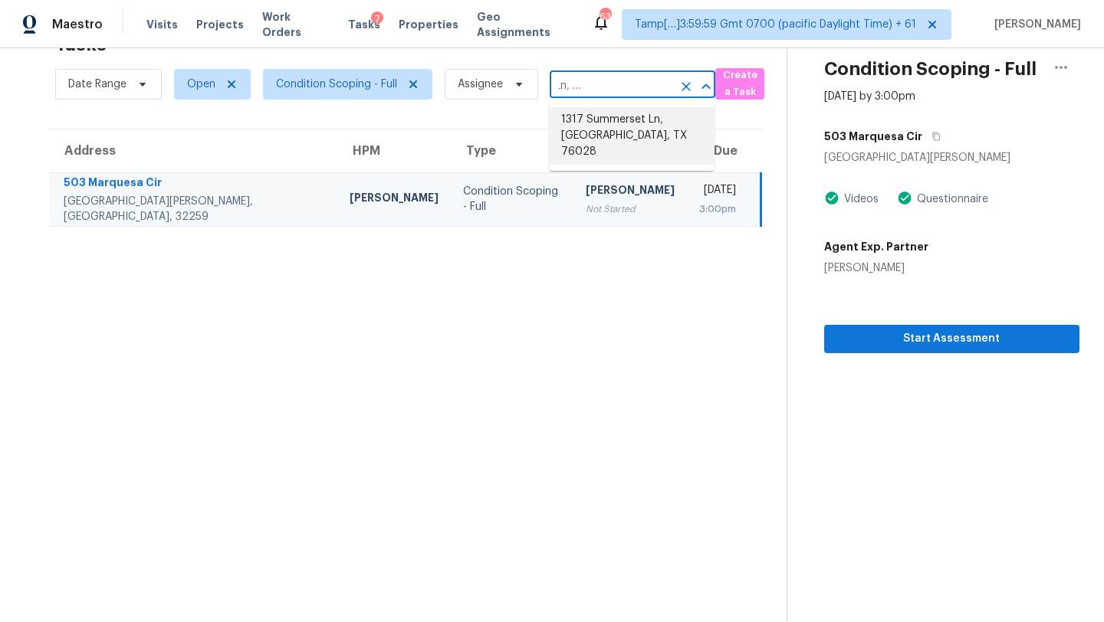
click at [606, 123] on li "1317 Summerset Ln, Burleson, TX 76028" at bounding box center [632, 135] width 166 height 57
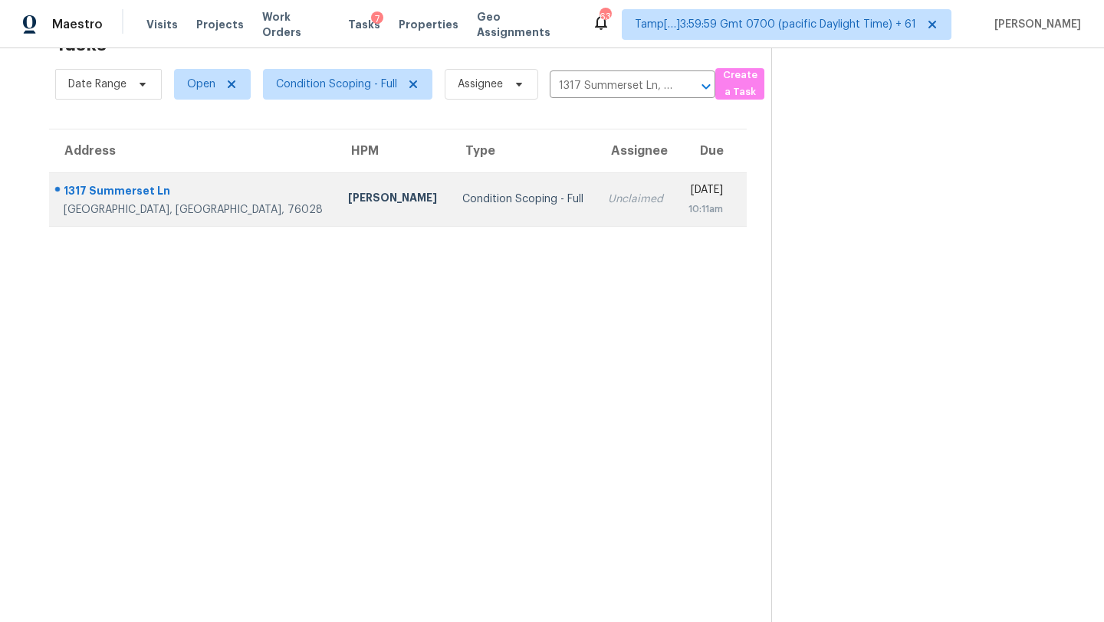
click at [595, 205] on td "Unclaimed" at bounding box center [635, 199] width 80 height 54
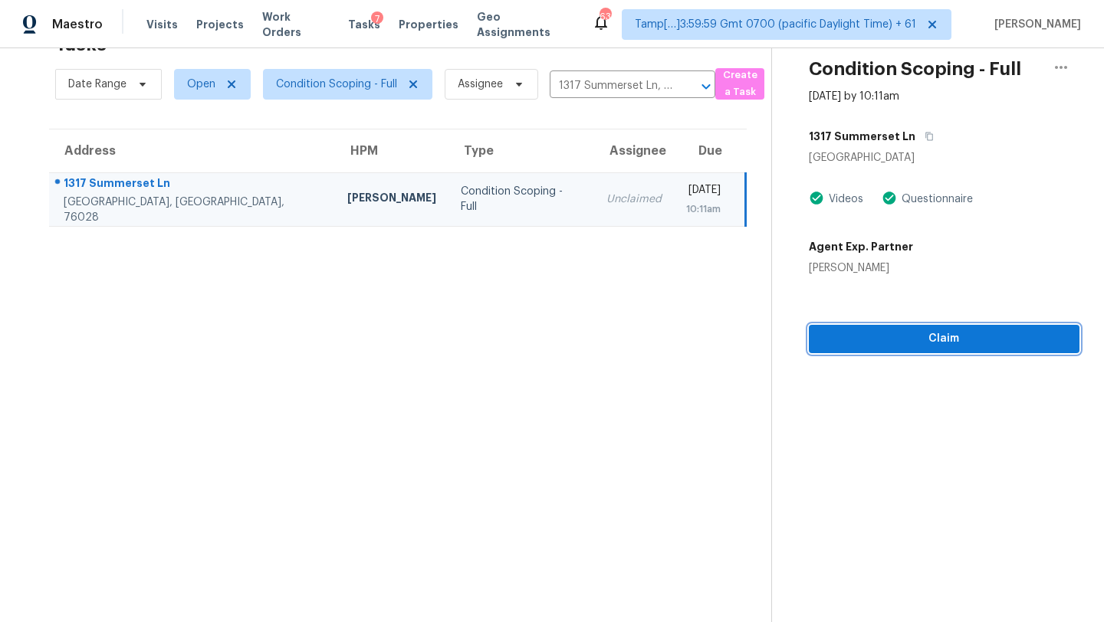
click at [930, 342] on span "Claim" at bounding box center [944, 339] width 246 height 19
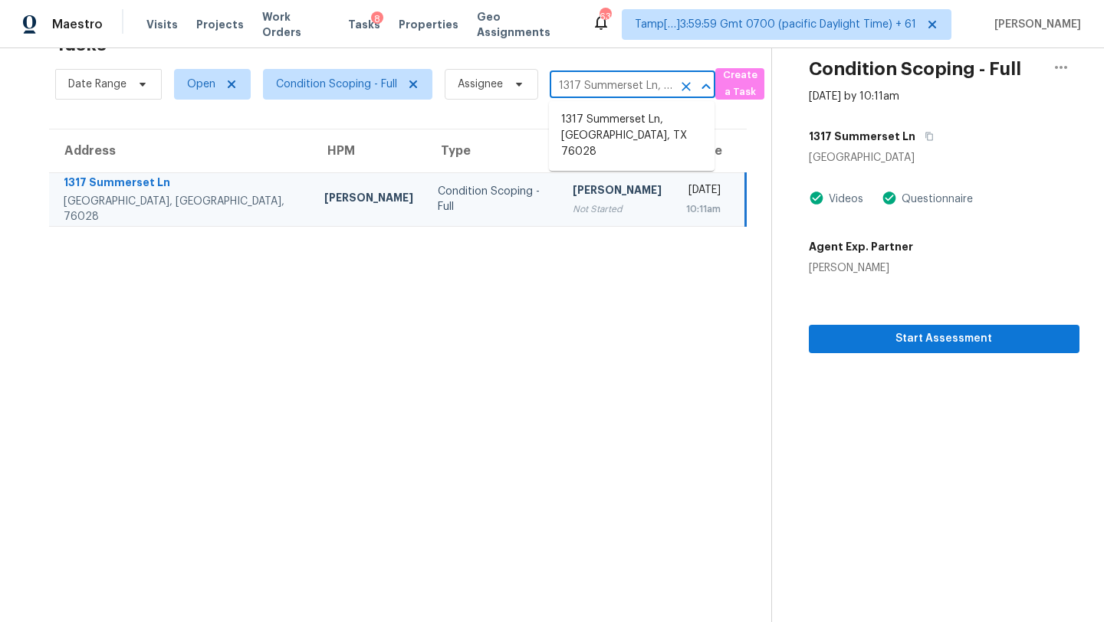
click at [611, 84] on input "1317 Summerset Ln, Burleson, TX 76028" at bounding box center [610, 86] width 123 height 24
paste input "5404 Worley Dr, The Colony, TX, 75056"
type input "5404 Worley Dr, The Colony, TX, 75056"
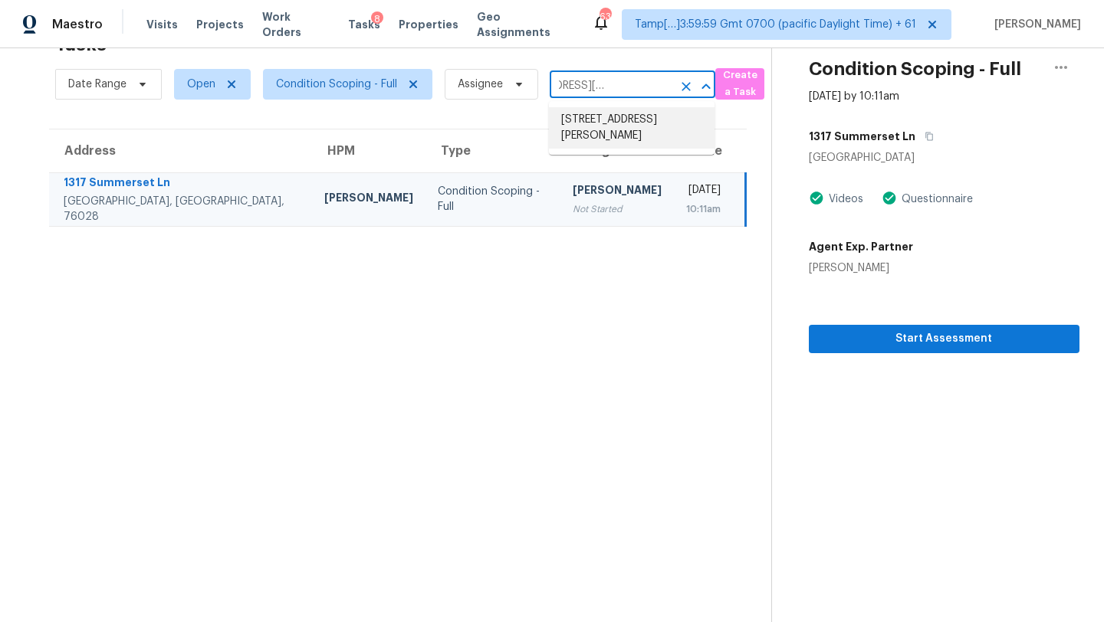
click at [608, 133] on li "5404 Worley Dr, The Colony, TX 75056" at bounding box center [632, 127] width 166 height 41
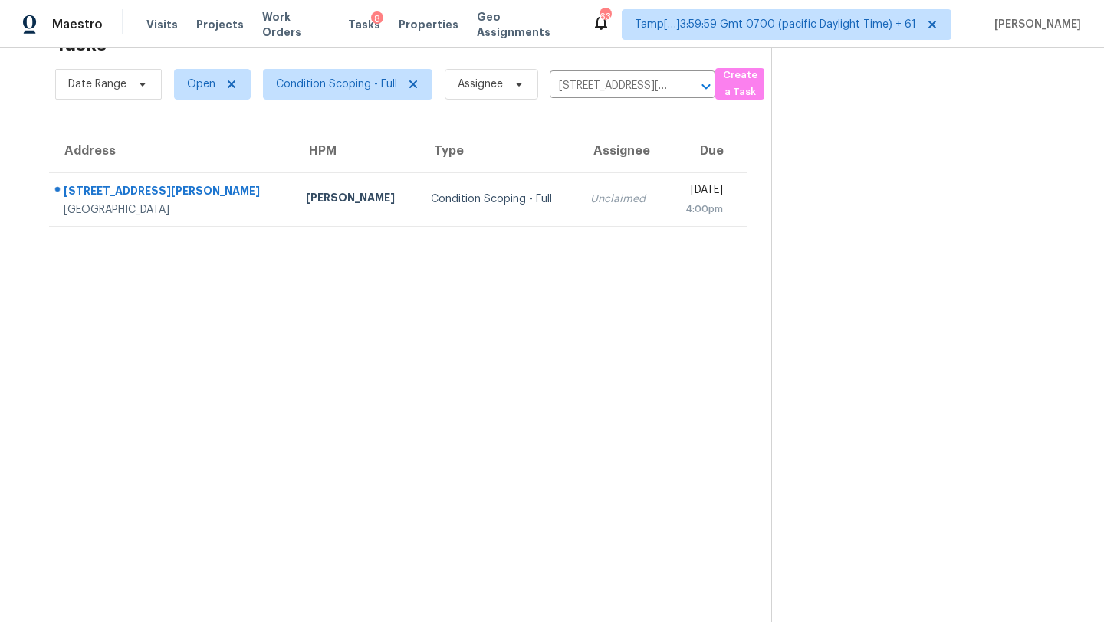
click at [618, 228] on section "Tasks 1 Results Date Range Open Condition Scoping - Full Assignee 5404 Worley D…" at bounding box center [398, 324] width 746 height 598
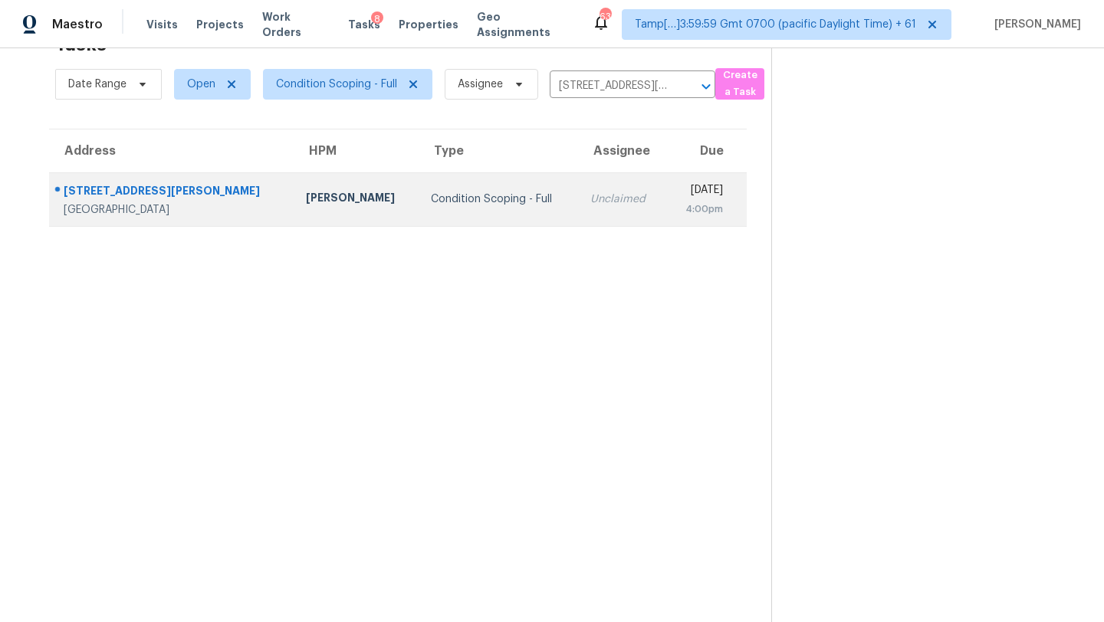
click at [677, 216] on div "4:00pm" at bounding box center [699, 209] width 44 height 15
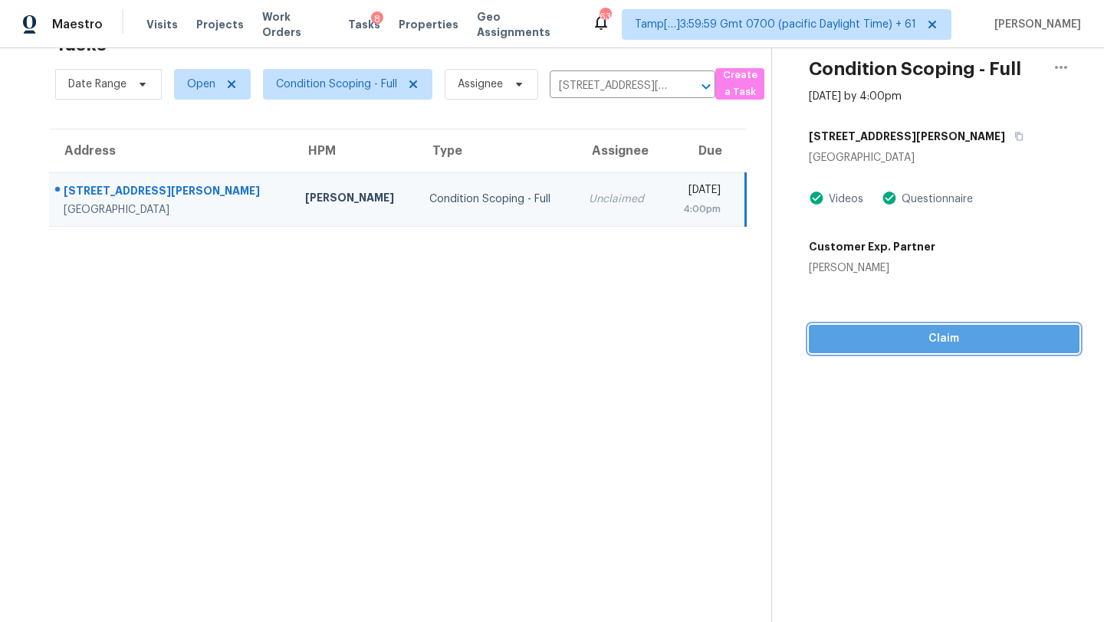
click at [932, 339] on span "Claim" at bounding box center [944, 339] width 246 height 19
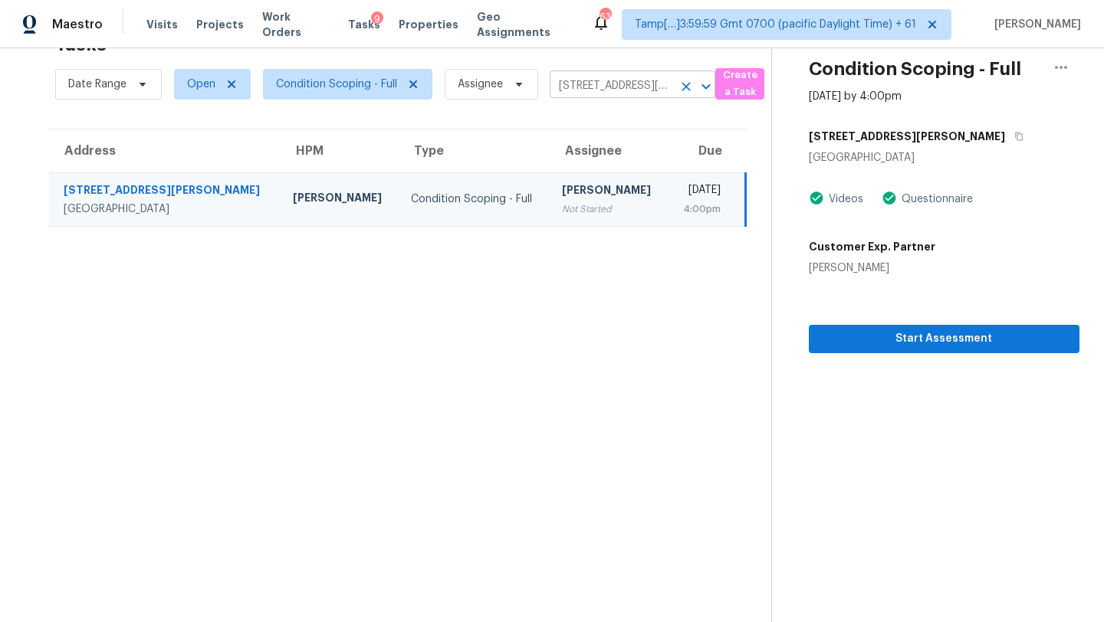
click at [597, 93] on input "5404 Worley Dr, The Colony, TX 75056" at bounding box center [610, 86] width 123 height 24
paste input "1434 N Chester Ave, Indianapolis, IN, 46201"
type input "1434 N Chester Ave, Indianapolis, IN, 46201"
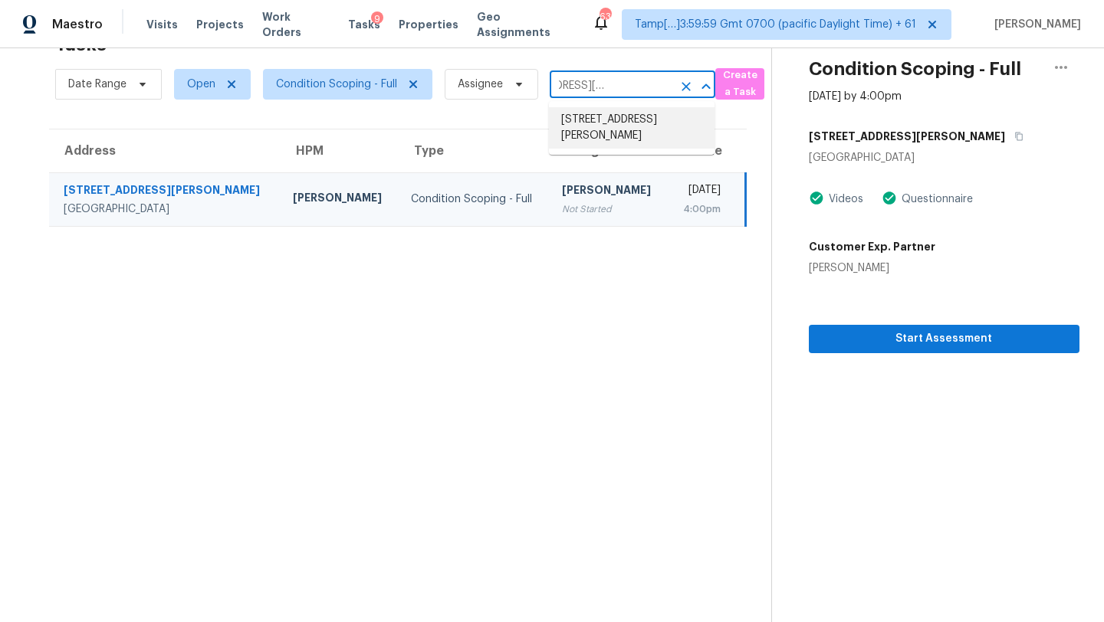
click at [598, 123] on li "1434 N Chester Ave, Indianapolis, IN 46201" at bounding box center [632, 127] width 166 height 41
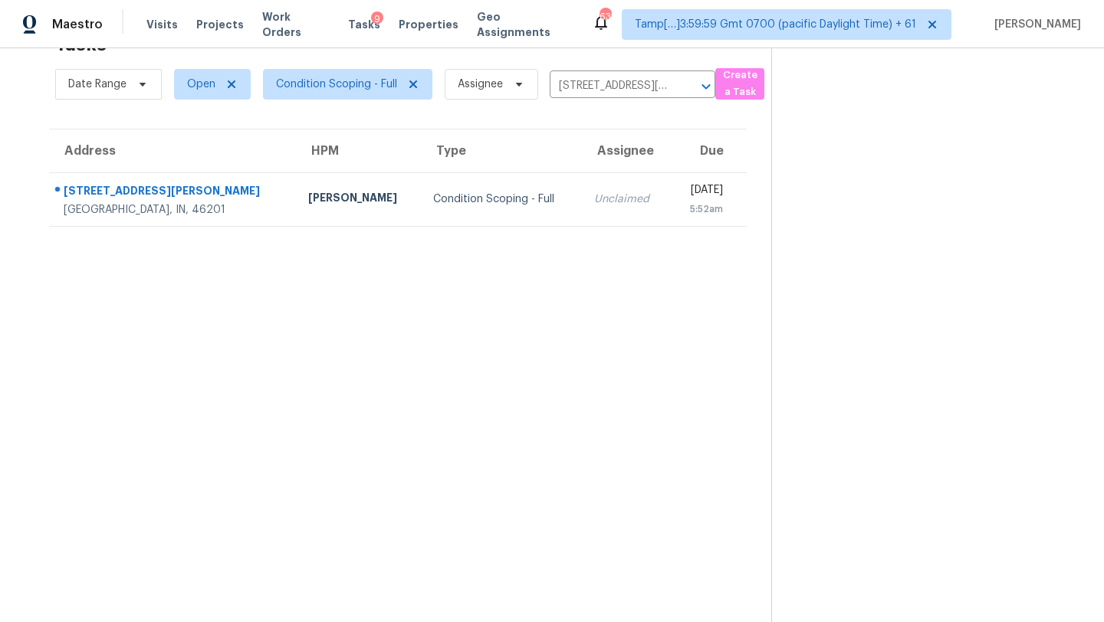
click at [670, 189] on td "Wed, Sep 17th 2025 5:52am" at bounding box center [708, 199] width 77 height 54
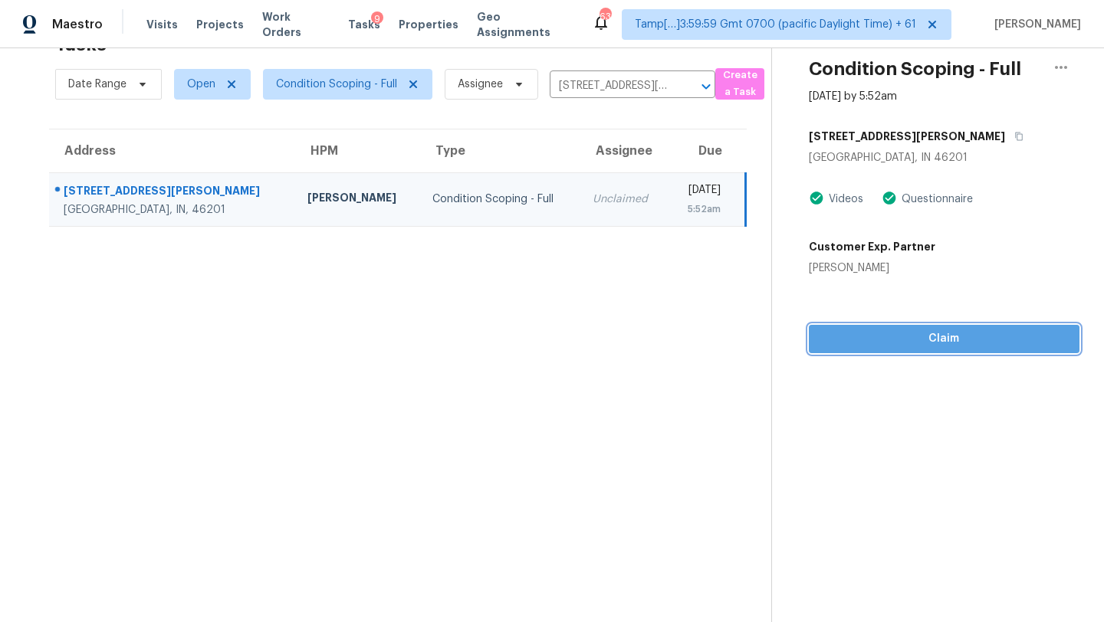
click at [995, 336] on span "Claim" at bounding box center [944, 339] width 246 height 19
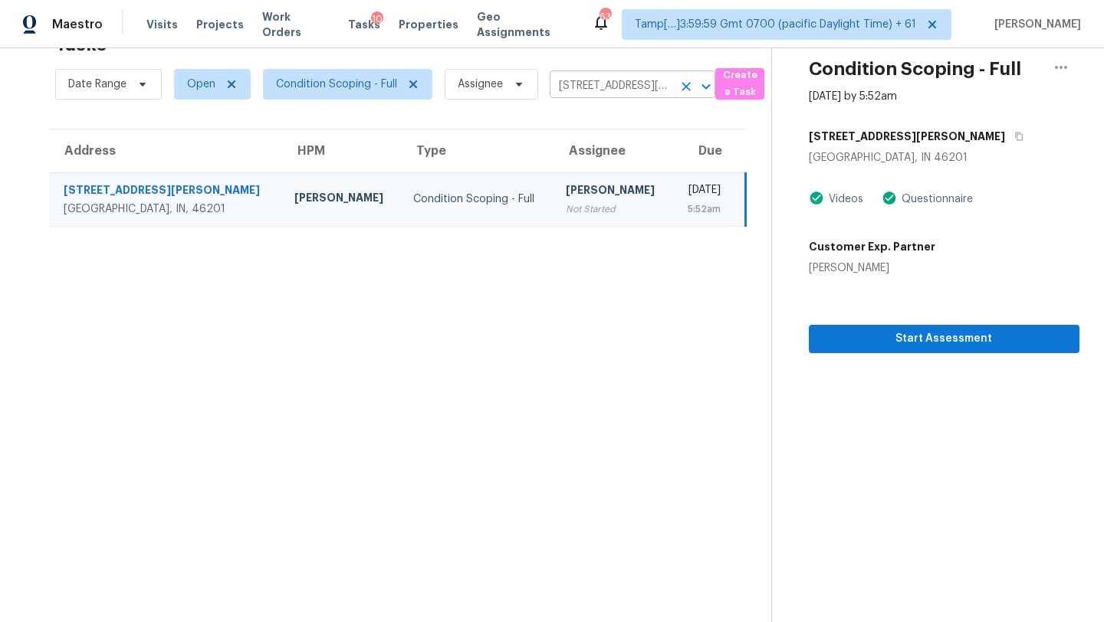
click at [582, 88] on input "1434 N Chester Ave, Indianapolis, IN 46201" at bounding box center [610, 86] width 123 height 24
paste input "2870 Avebury Way, Brownsburg, IN, 46112"
type input "2870 Avebury Way, Brownsburg, IN, 46112"
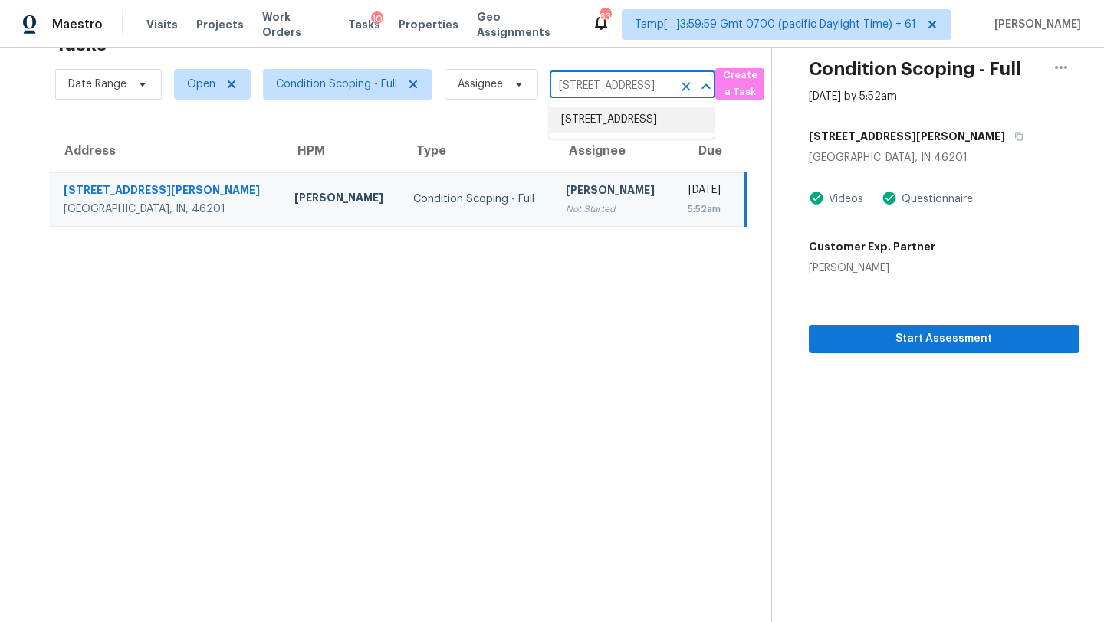
click at [585, 124] on li "2870 Avebury Way, Brownsburg, IN 46112" at bounding box center [632, 119] width 166 height 25
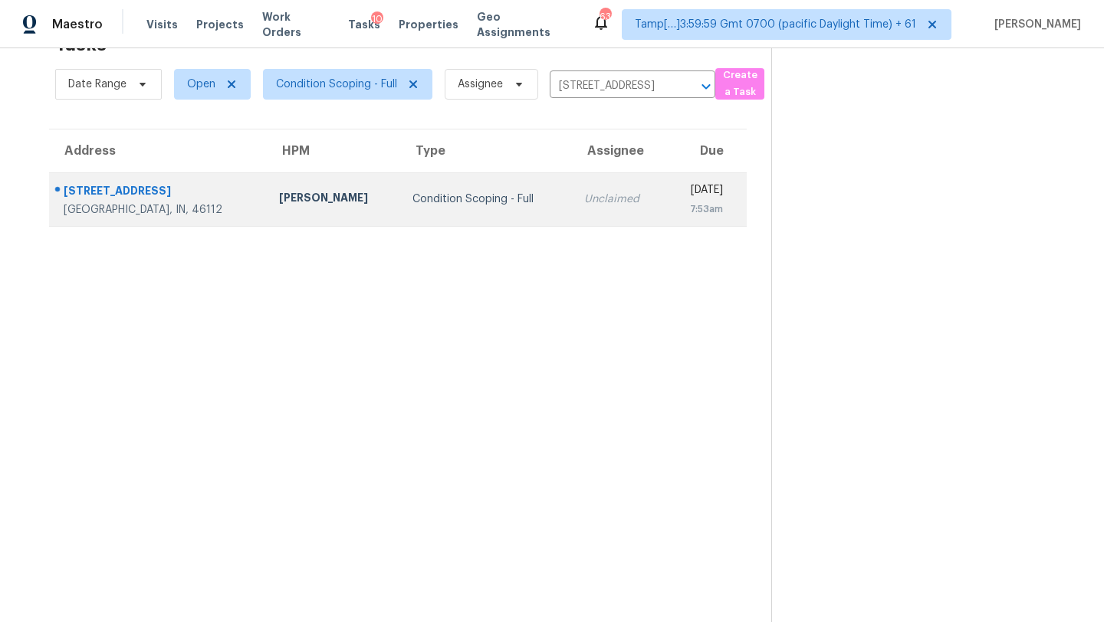
click at [572, 221] on td "Unclaimed" at bounding box center [618, 199] width 93 height 54
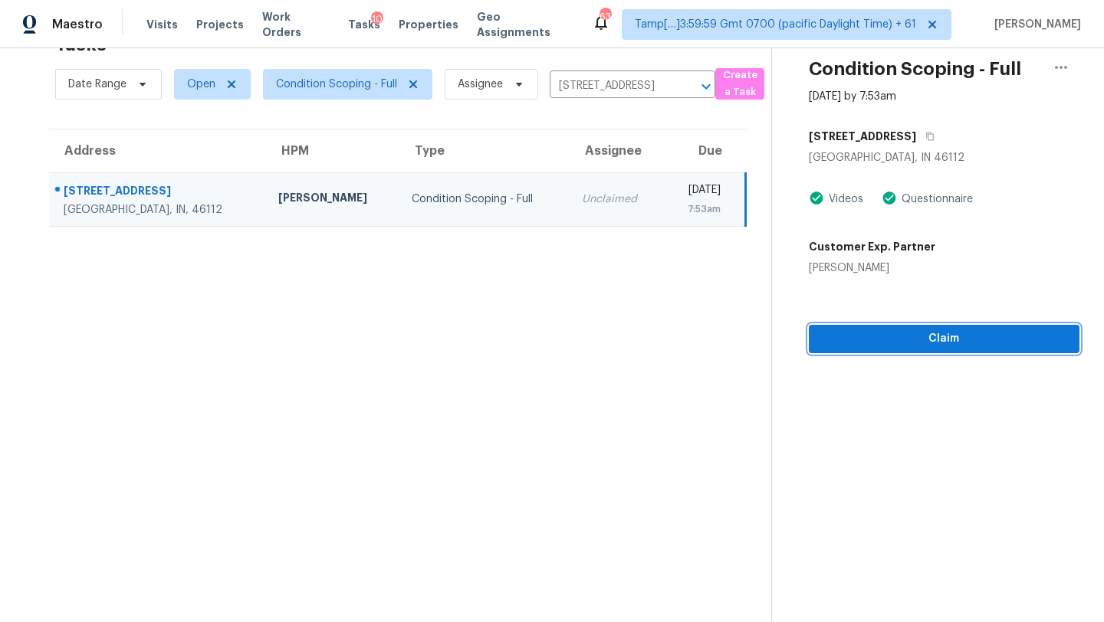
click at [1006, 334] on span "Claim" at bounding box center [944, 339] width 246 height 19
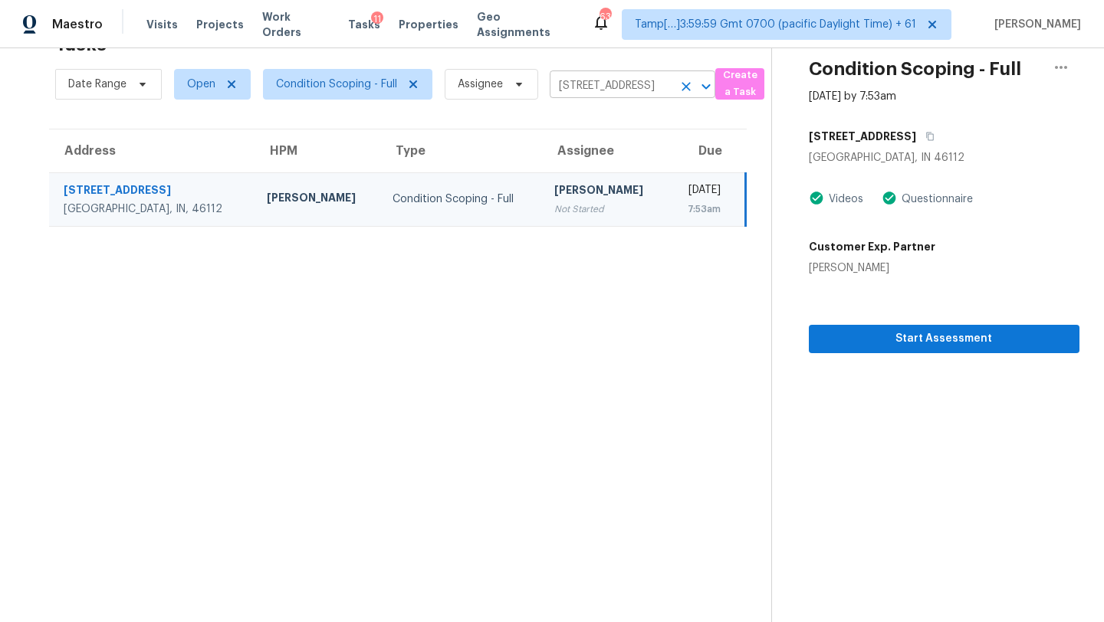
click at [603, 80] on input "2870 Avebury Way, Brownsburg, IN 46112" at bounding box center [610, 86] width 123 height 24
paste input "5047 Bluebird Dr, Sanford, NC, 2733"
type input "5047 Bluebird Dr, Sanford, NC, 27332"
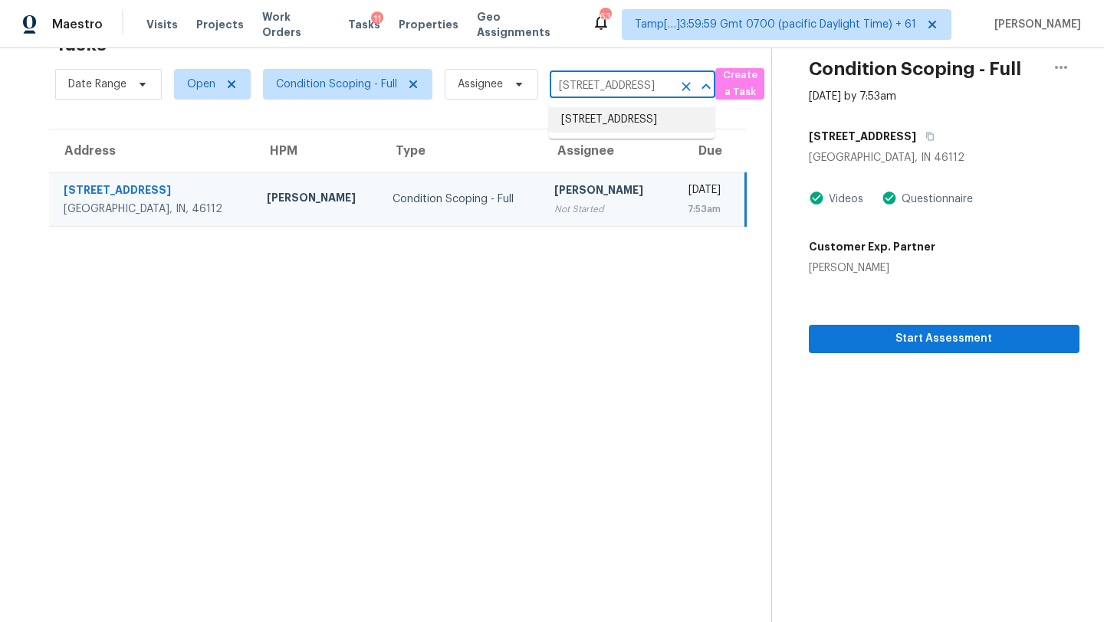
click at [603, 121] on li "5047 Bluebird Dr, Sanford, NC 27332" at bounding box center [632, 119] width 166 height 25
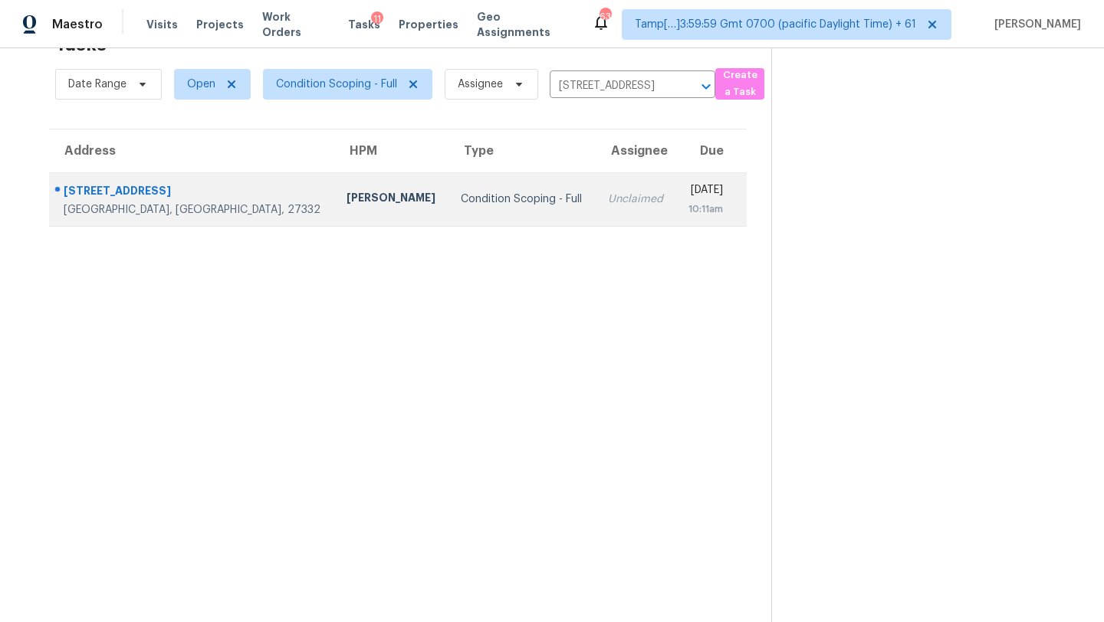
click at [595, 185] on td "Unclaimed" at bounding box center [635, 199] width 80 height 54
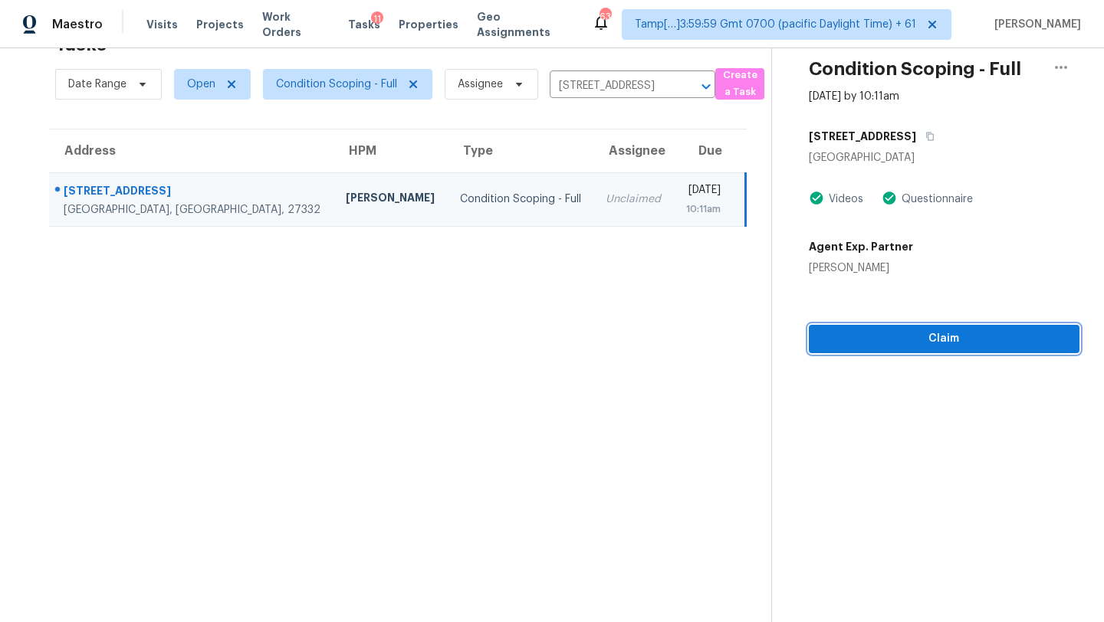
click at [986, 338] on span "Claim" at bounding box center [944, 339] width 246 height 19
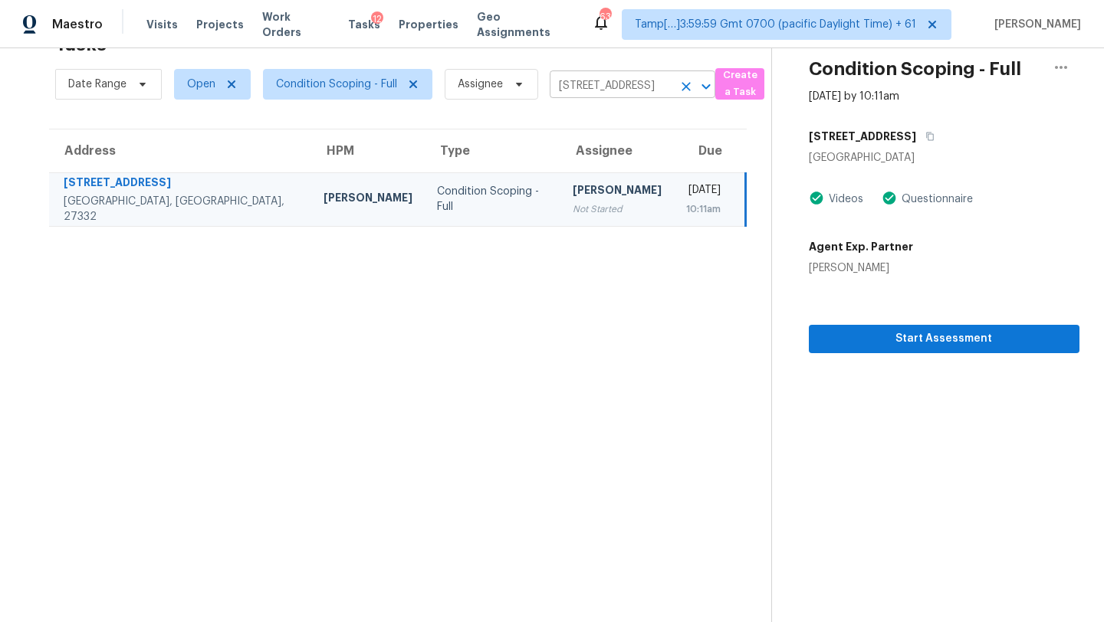
click at [611, 79] on input "5047 Bluebird Dr, Sanford, NC 27332" at bounding box center [610, 86] width 123 height 24
paste input "2235 E 129th Ave, Thornton, CO, 80241"
type input "2235 E 129th Ave, Thornton, CO, 80241"
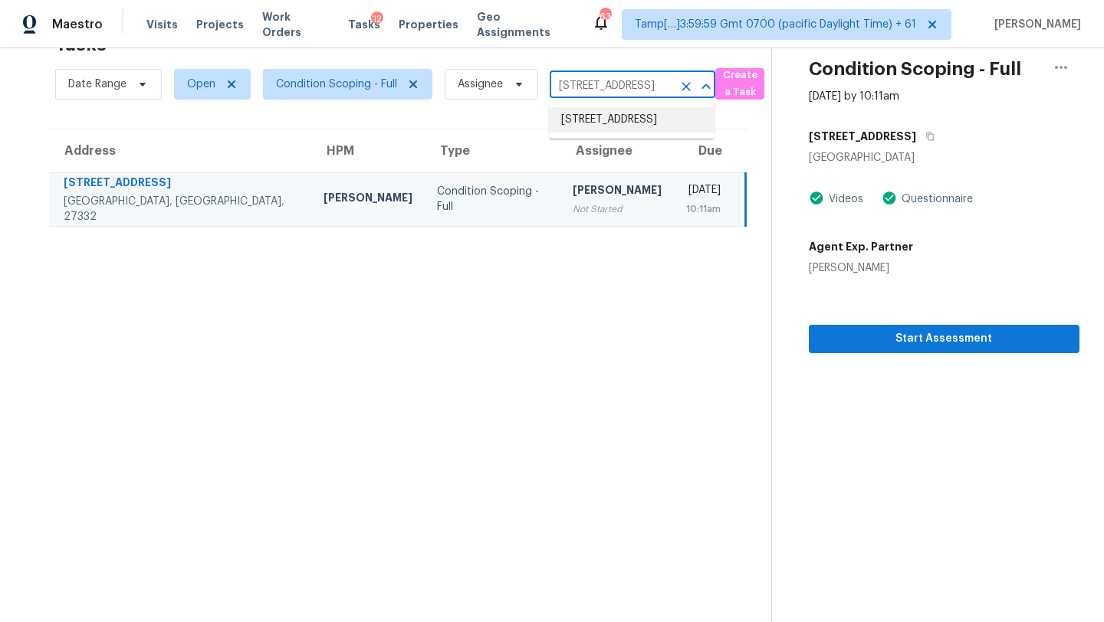
click at [623, 119] on li "2235 E 129th Ave, Thornton, CO 80241" at bounding box center [632, 119] width 166 height 25
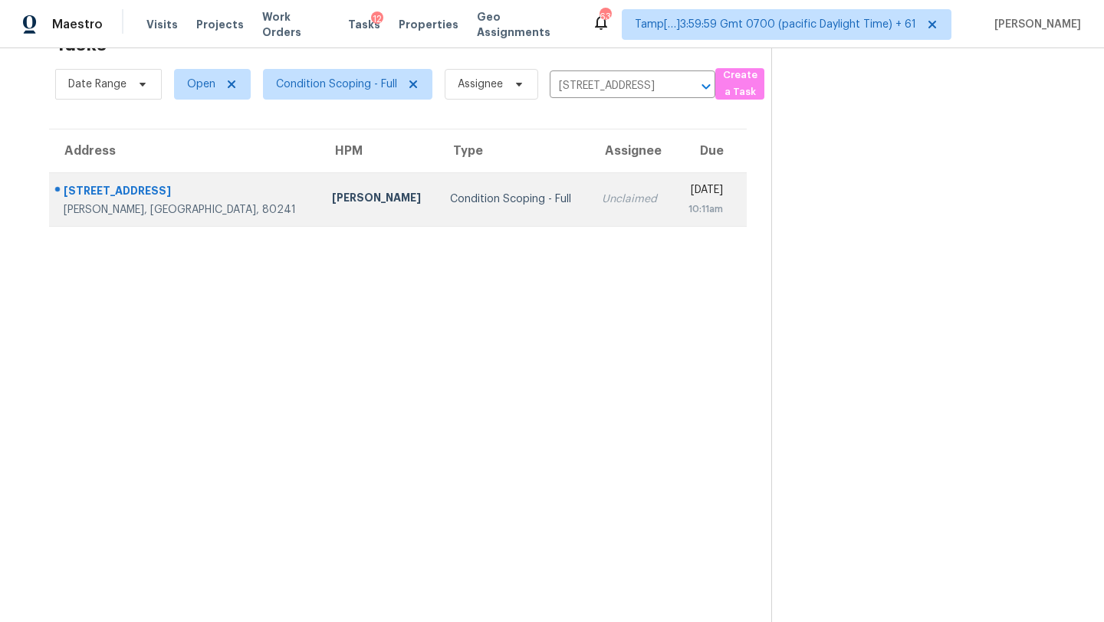
click at [673, 177] on td "Wed, Sep 17th 2025 10:11am" at bounding box center [710, 199] width 74 height 54
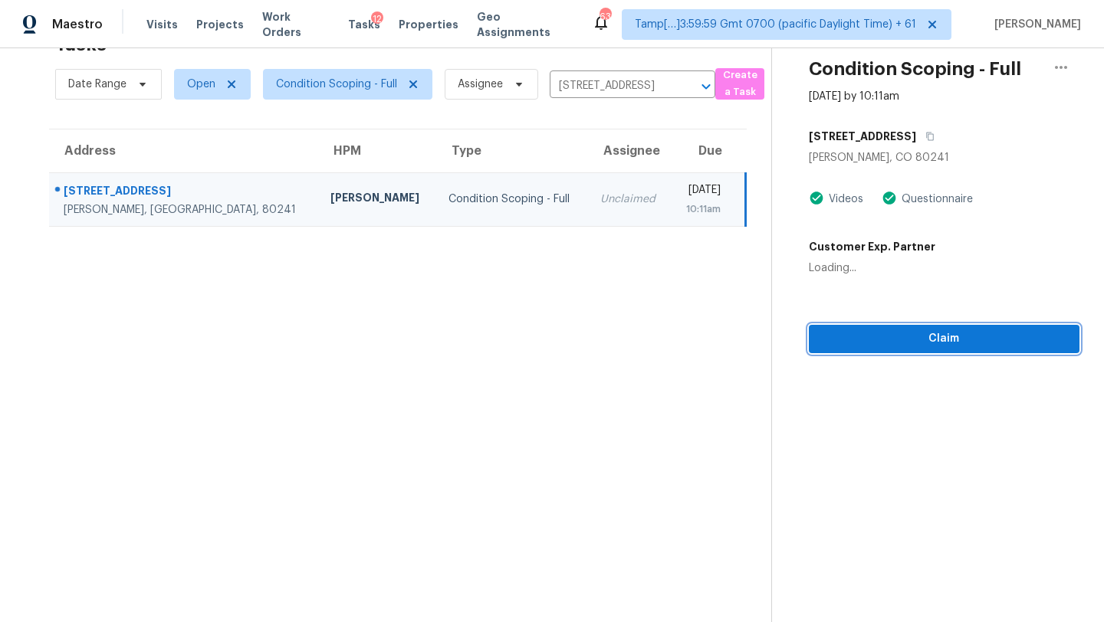
click at [940, 347] on span "Claim" at bounding box center [944, 339] width 246 height 19
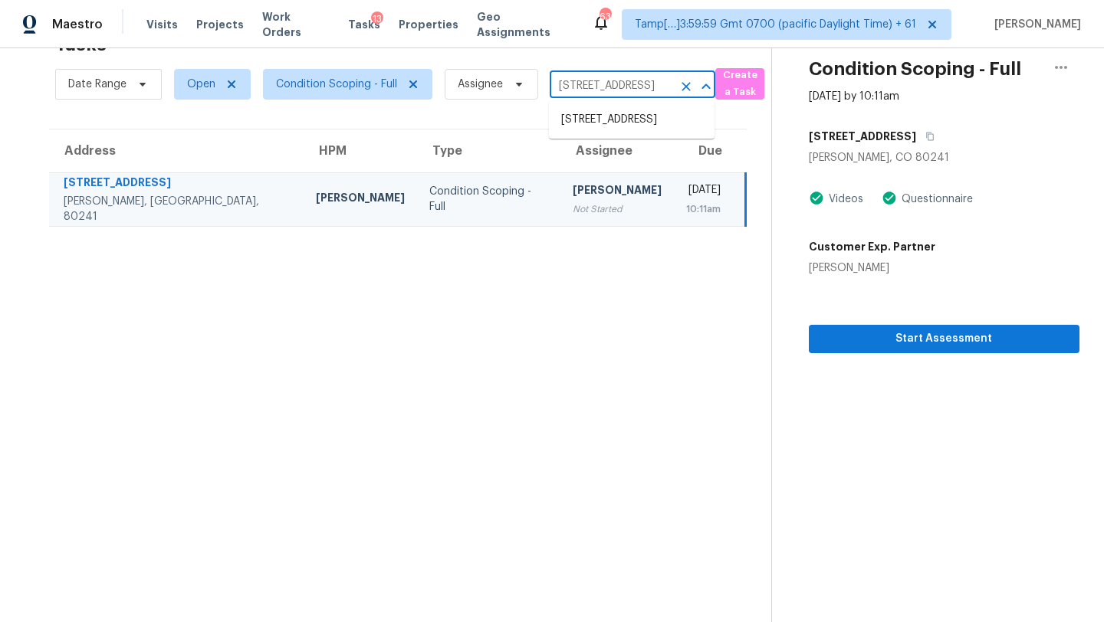
click at [584, 78] on input "2235 E 129th Ave, Thornton, CO 80241" at bounding box center [610, 86] width 123 height 24
paste input "134 Ivory Shadow Rd, Summerville, SC, 29486"
type input "134 Ivory Shadow Rd, Summerville, SC, 29486"
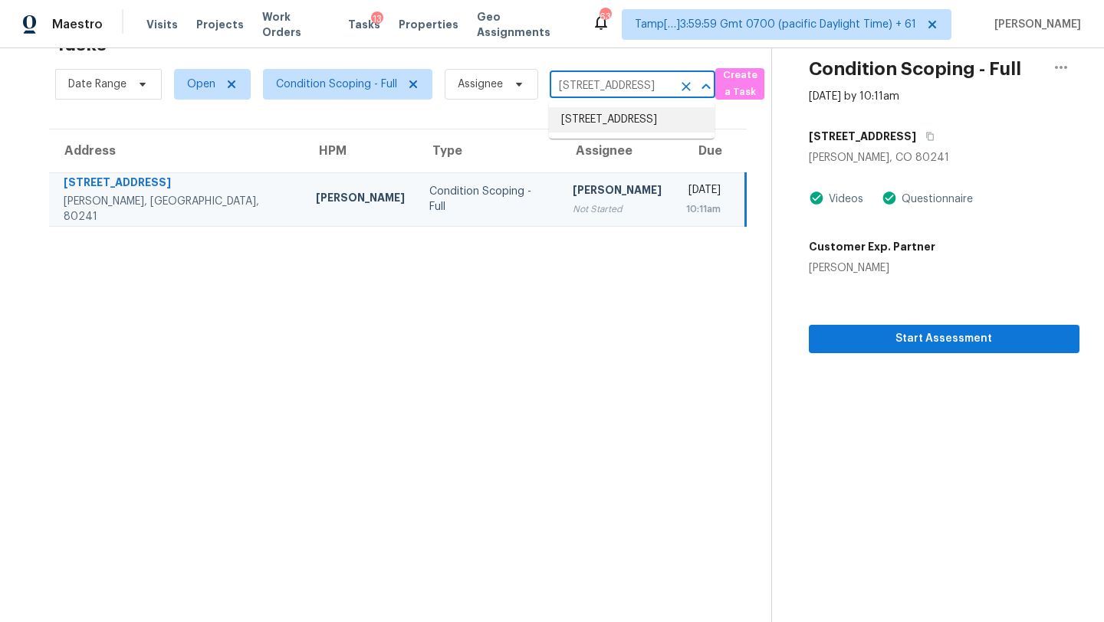
click at [615, 120] on li "134 Ivory Shadow Rd, Summerville, SC 29486" at bounding box center [632, 119] width 166 height 25
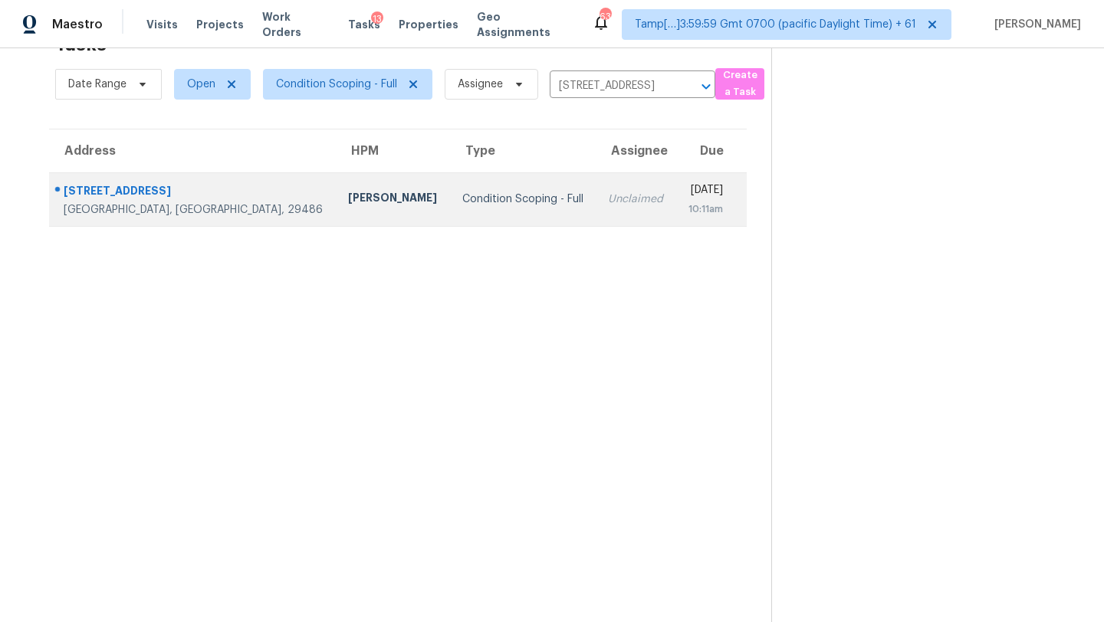
drag, startPoint x: 596, startPoint y: 162, endPoint x: 585, endPoint y: 202, distance: 40.7
click at [595, 202] on td "Unclaimed" at bounding box center [635, 199] width 80 height 54
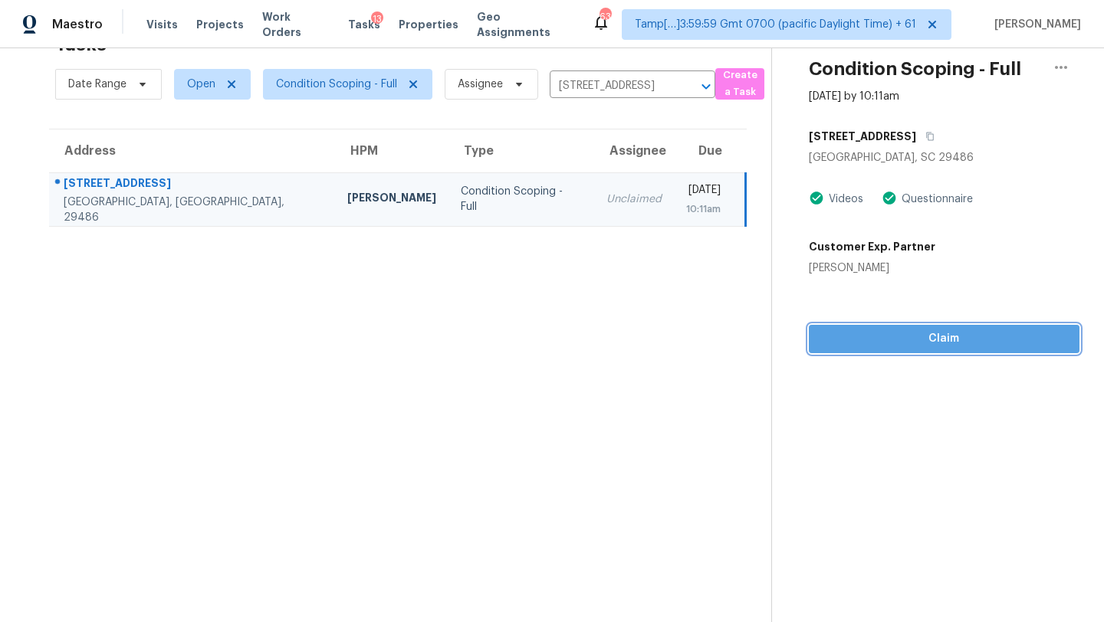
click at [885, 350] on button "Claim" at bounding box center [943, 339] width 271 height 28
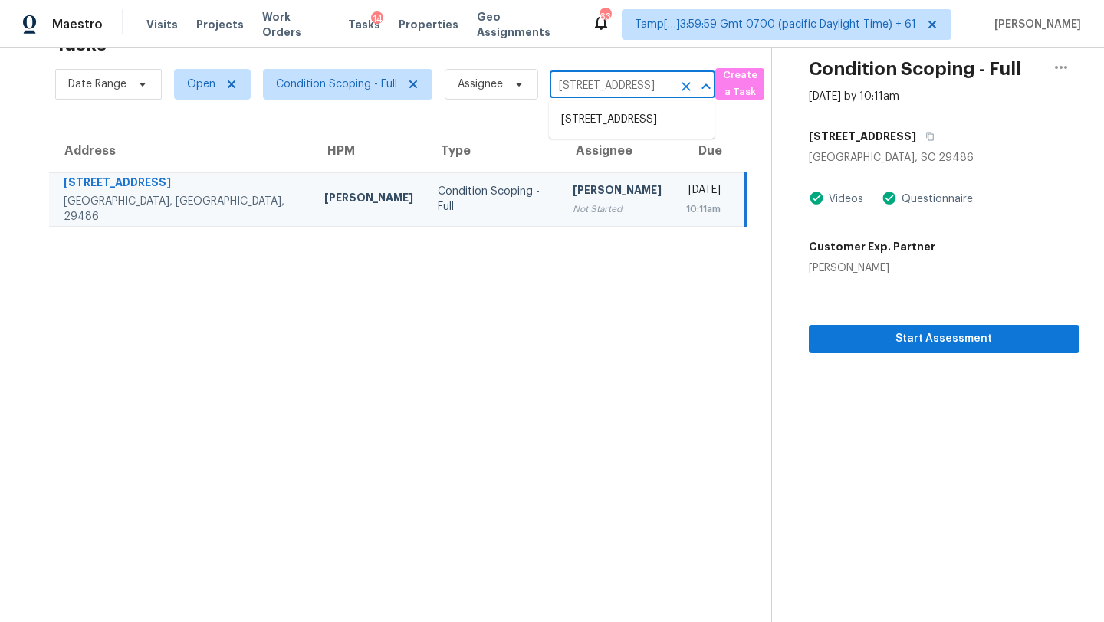
click at [624, 81] on input "134 Ivory Shadow Rd, Summerville, SC 29486" at bounding box center [610, 86] width 123 height 24
paste input "7374 Ford Ave, Mechanicsville, VA, 23111"
type input "7374 Ford Ave, Mechanicsville, VA, 23111"
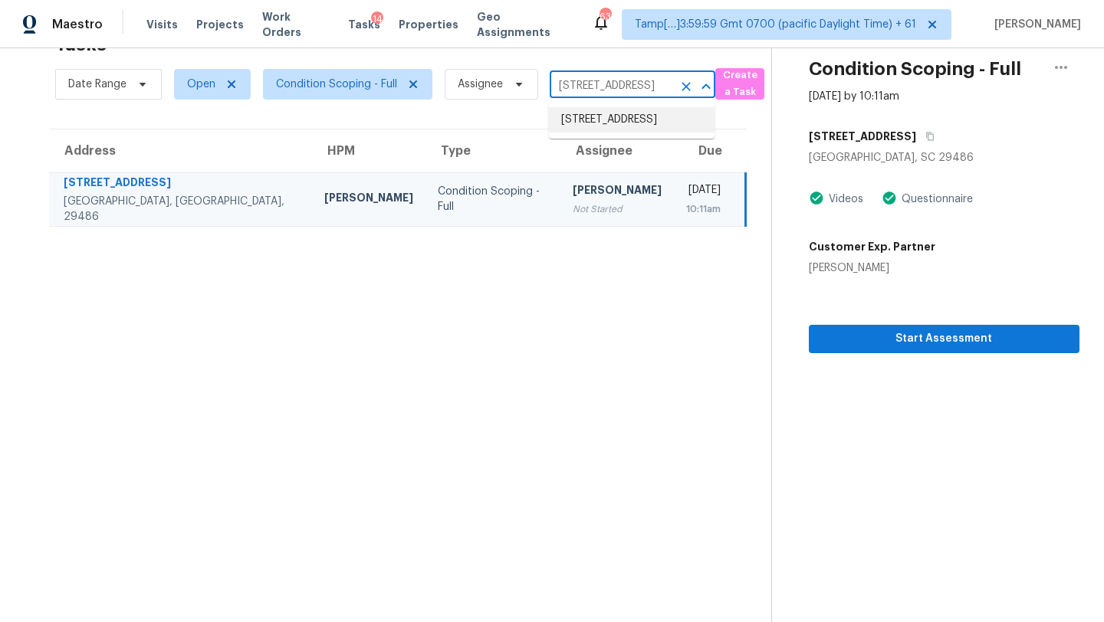
click at [604, 133] on li "7374 Ford Ave, Mechanicsville, VA 23111" at bounding box center [632, 119] width 166 height 25
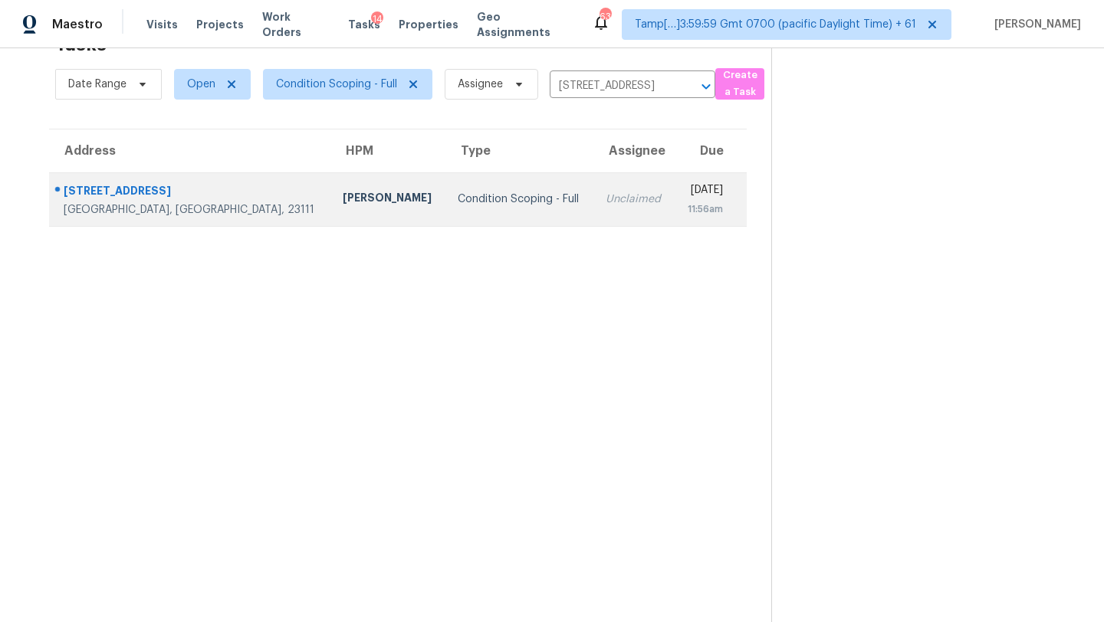
click at [605, 198] on div "Unclaimed" at bounding box center [633, 199] width 56 height 15
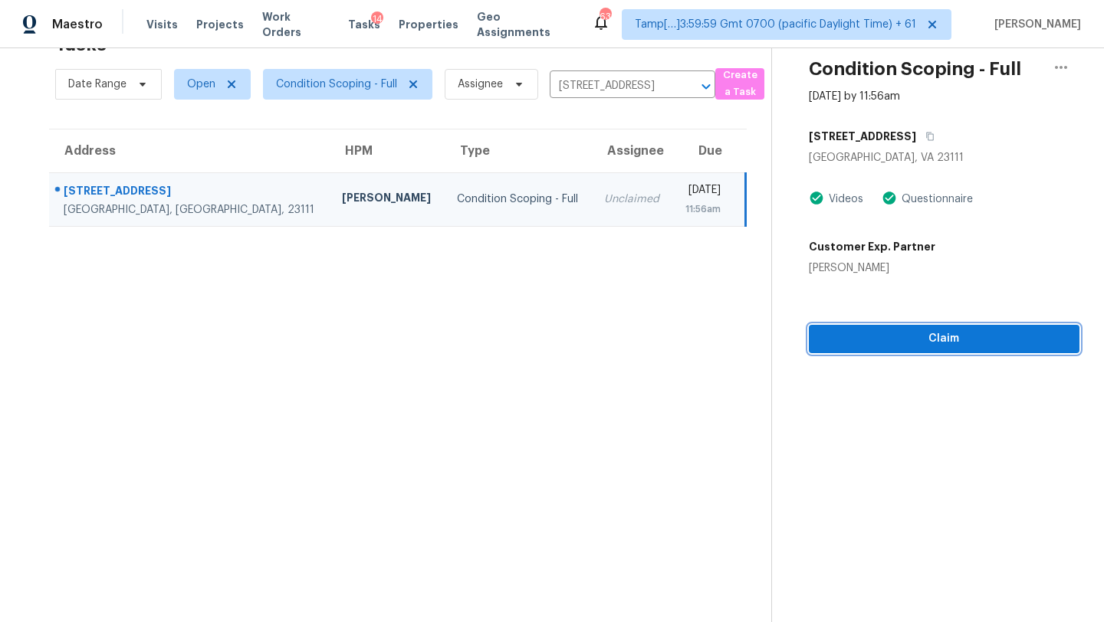
click at [946, 337] on span "Claim" at bounding box center [944, 339] width 246 height 19
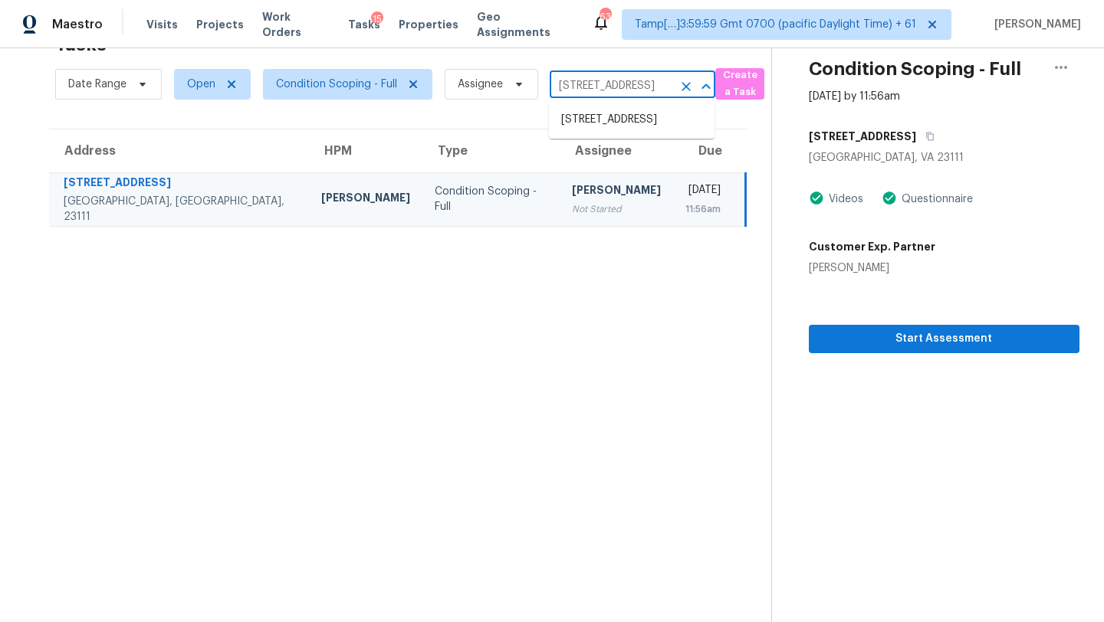
click at [608, 93] on input "7374 Ford Ave, Mechanicsville, VA 23111" at bounding box center [610, 86] width 123 height 24
paste input "512 Summerfield Pl, Belmont, NC, 28012"
type input "512 Summerfield Pl, Belmont, NC, 28012"
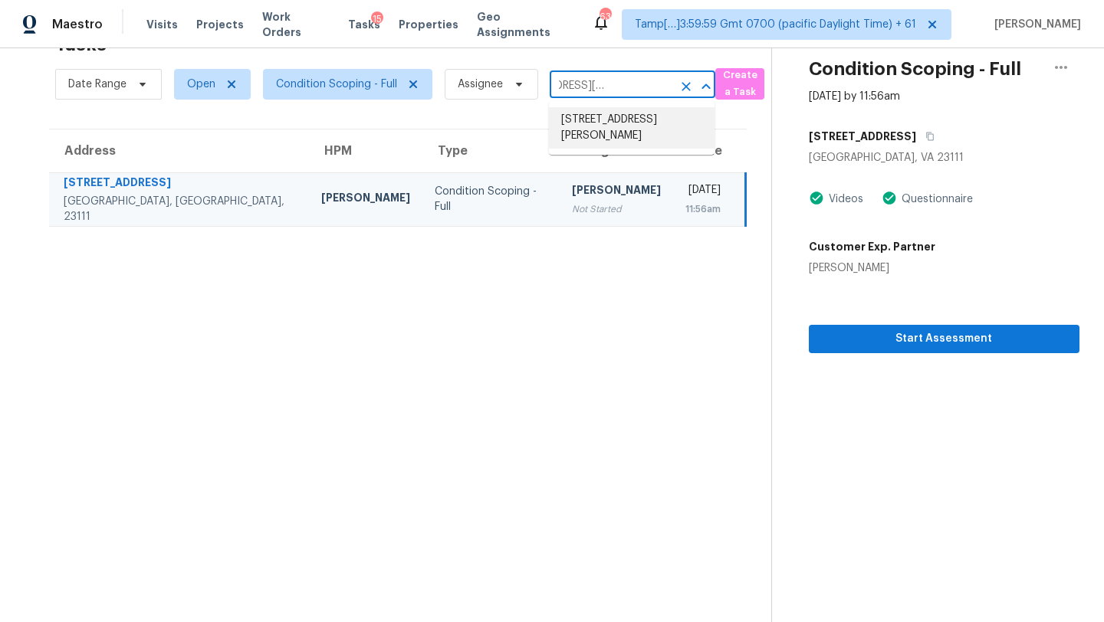
click at [599, 124] on li "512 Summerfield Pl, Belmont, NC 28012" at bounding box center [632, 127] width 166 height 41
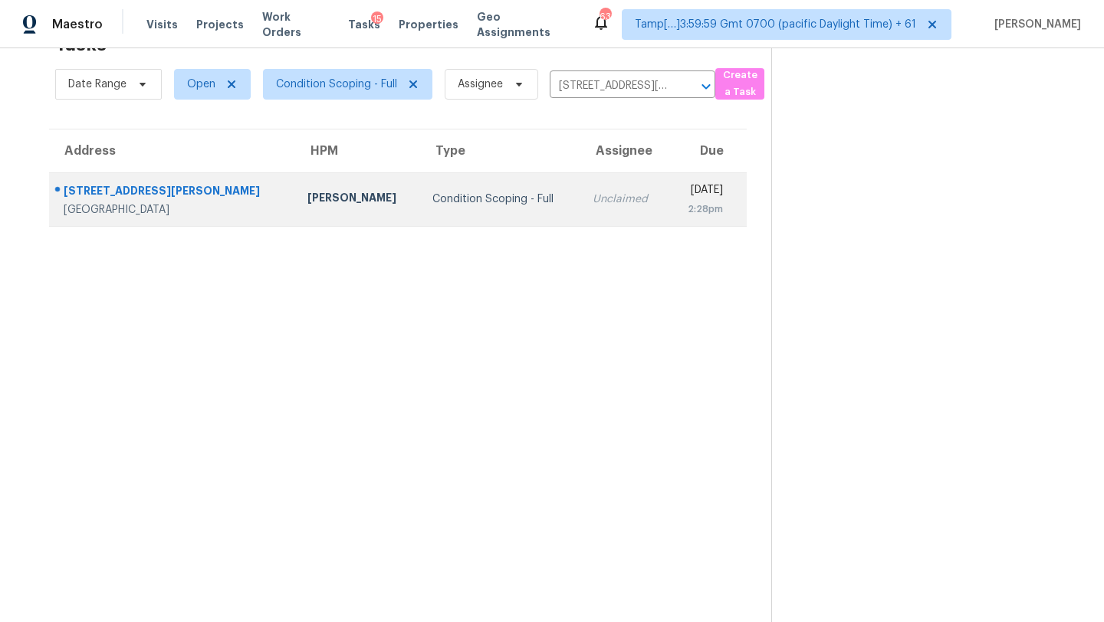
click at [580, 190] on td "Unclaimed" at bounding box center [624, 199] width 88 height 54
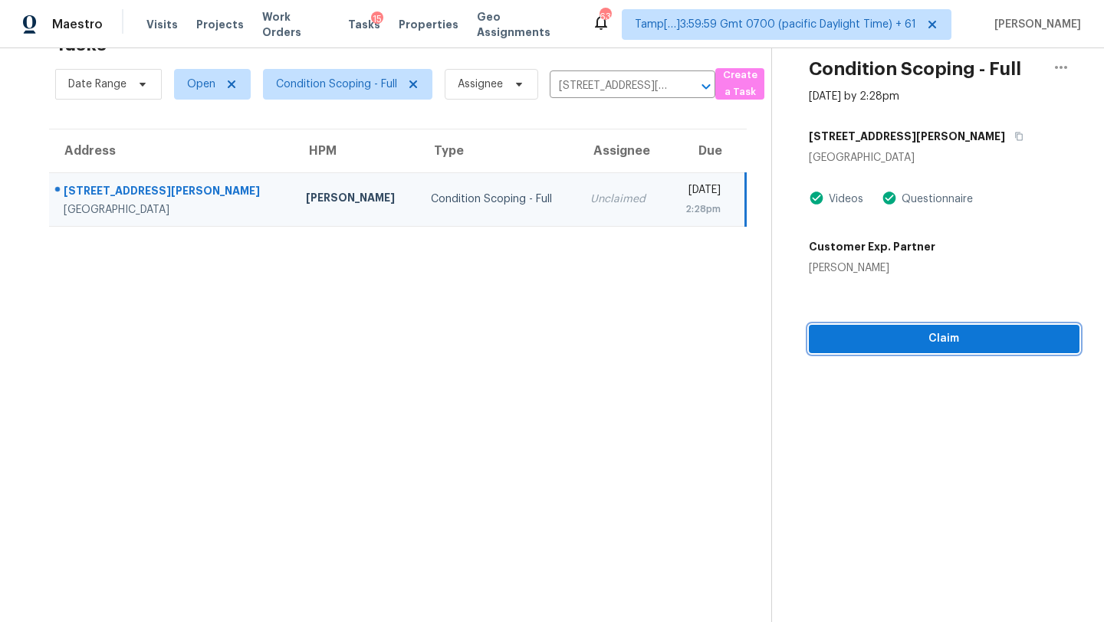
click at [941, 336] on span "Claim" at bounding box center [944, 339] width 246 height 19
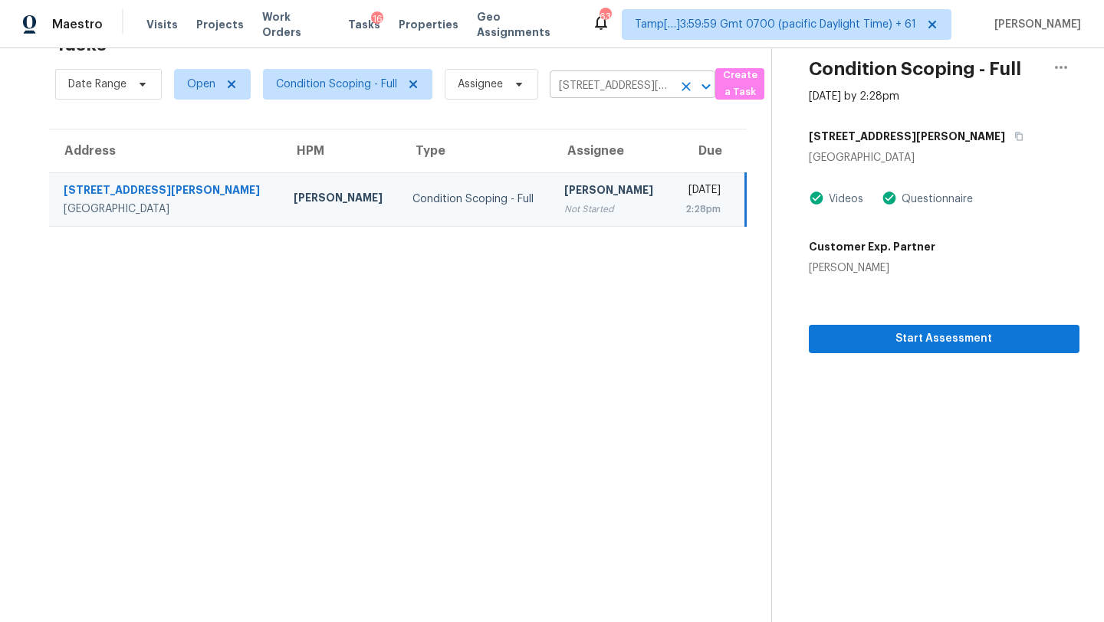
click at [598, 82] on input "512 Summerfield Pl, Belmont, NC 28012" at bounding box center [610, 86] width 123 height 24
paste input "7928 Boone Trce, Nashville, TN, 37221"
type input "7928 Boone Trce, Nashville, TN, 37221"
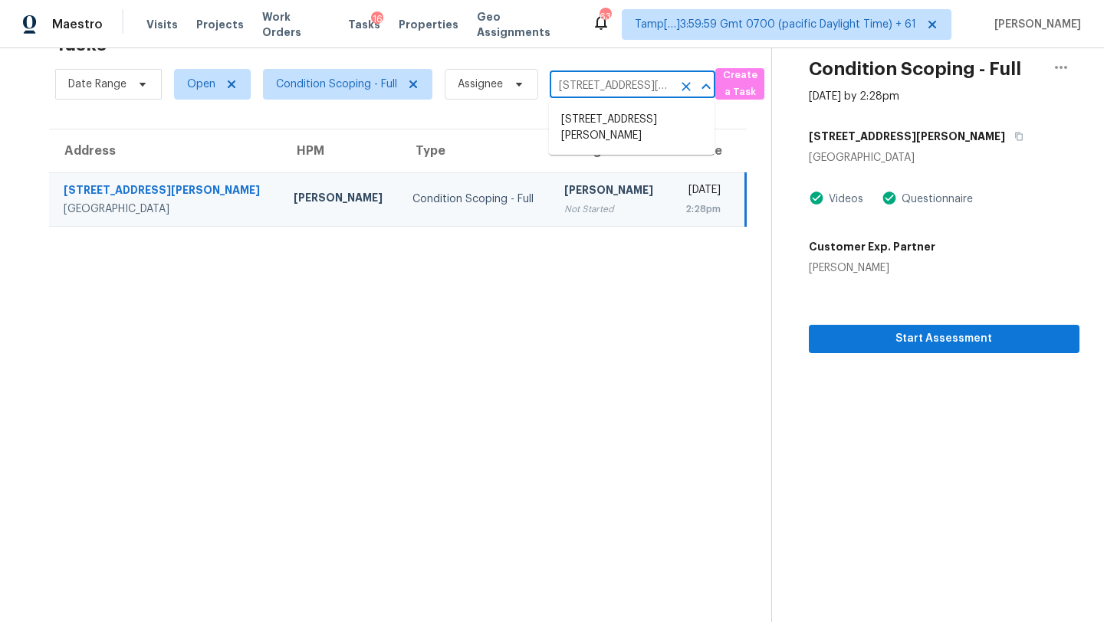
scroll to position [0, 77]
click at [603, 123] on li "7928 Boone Trce, Nashville, TN 37221" at bounding box center [632, 127] width 166 height 41
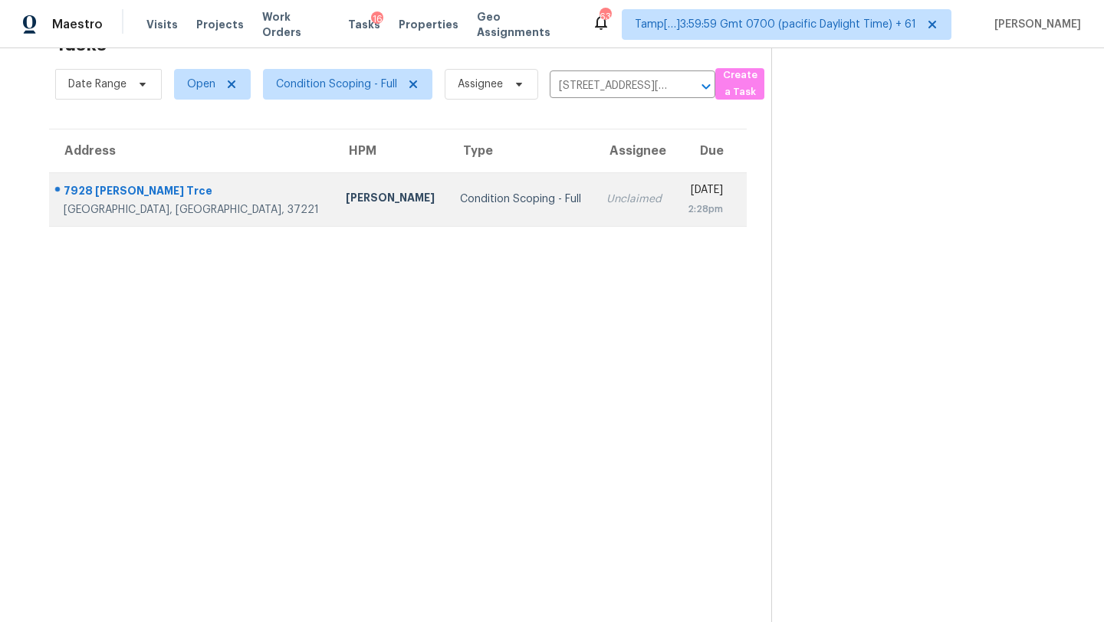
click at [687, 204] on div "2:28pm" at bounding box center [705, 209] width 36 height 15
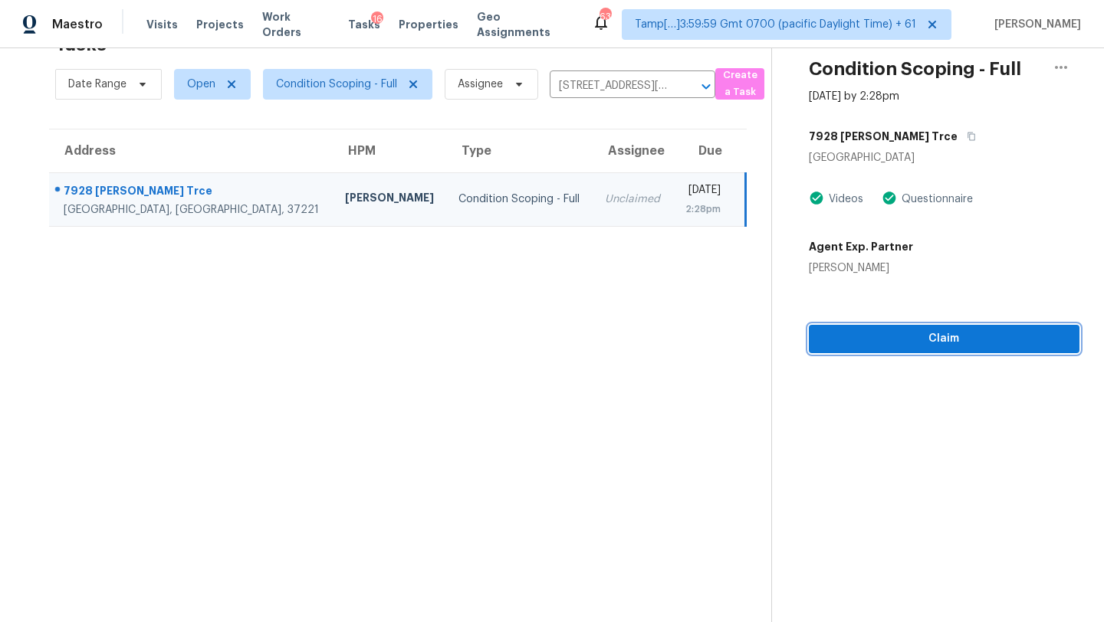
click at [959, 346] on span "Claim" at bounding box center [944, 339] width 246 height 19
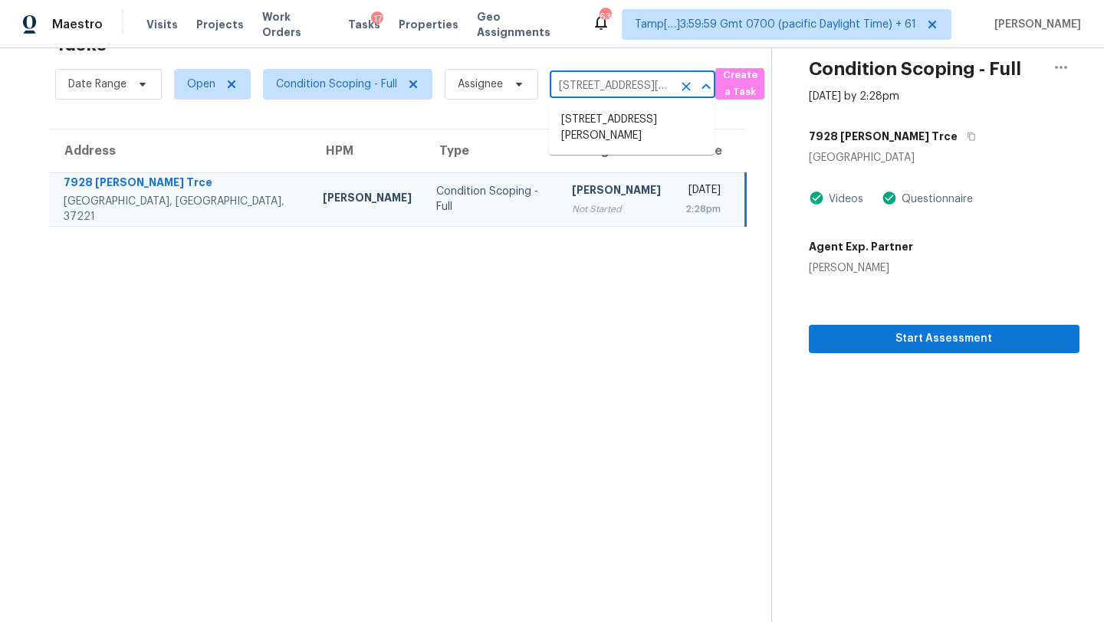
click at [604, 77] on input "7928 Boone Trce, Nashville, TN 37221" at bounding box center [610, 86] width 123 height 24
paste input "7708 Woodmere Dr, Harrisburg, NC, 28075"
type input "7708 Woodmere Dr, Harrisburg, NC, 28075"
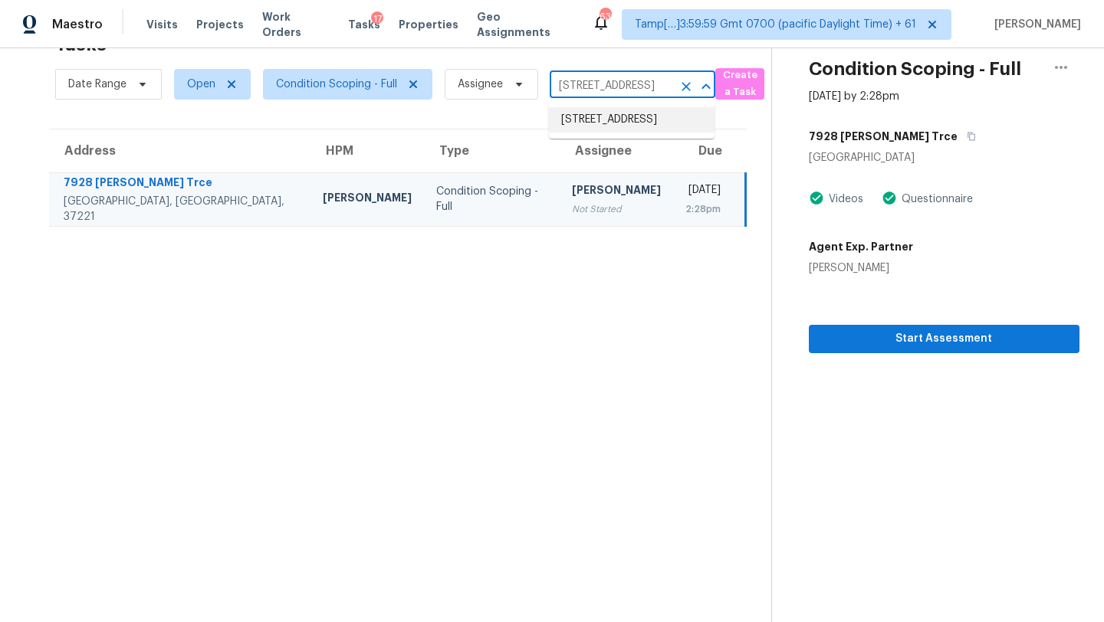
click at [619, 132] on li "7708 Woodmere Dr, Harrisburg, NC 28075" at bounding box center [632, 119] width 166 height 25
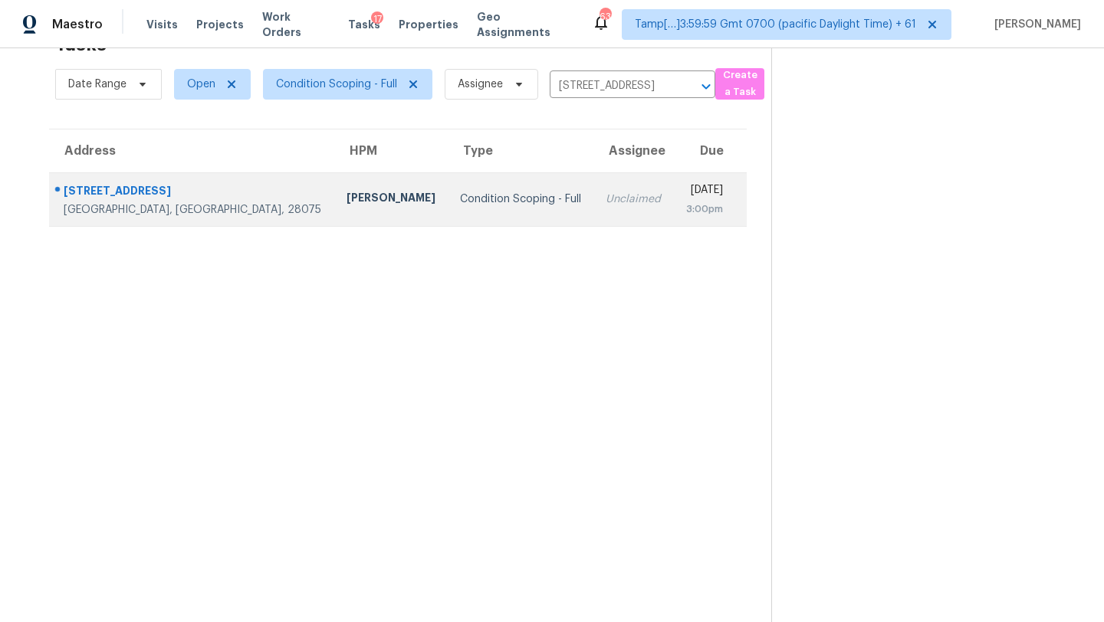
click at [686, 198] on div "[DATE]" at bounding box center [704, 191] width 37 height 19
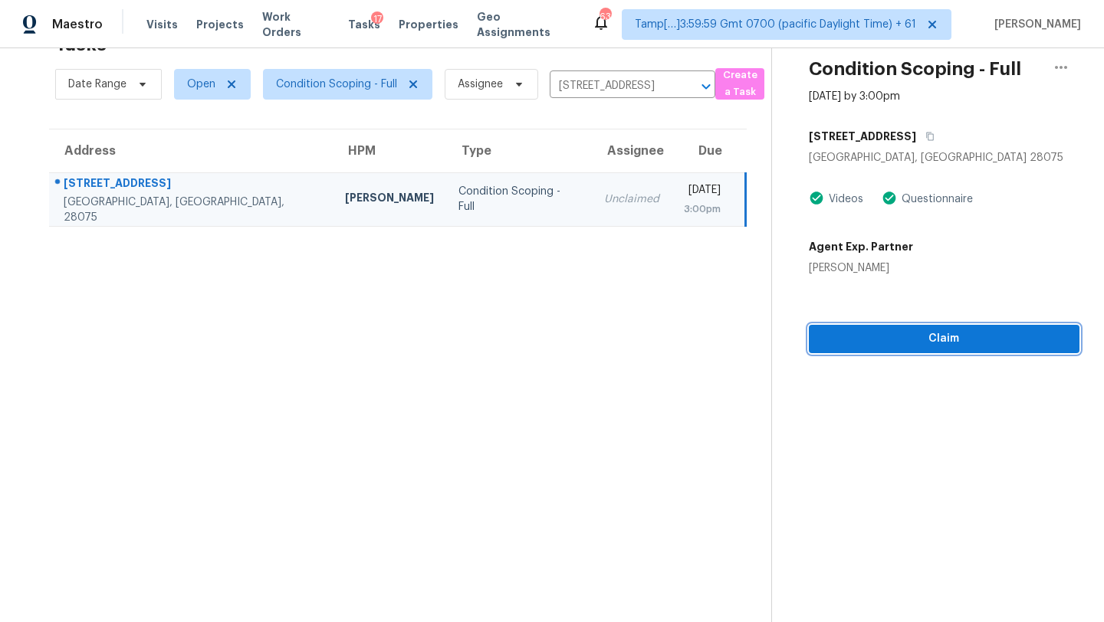
click at [934, 344] on span "Claim" at bounding box center [944, 339] width 246 height 19
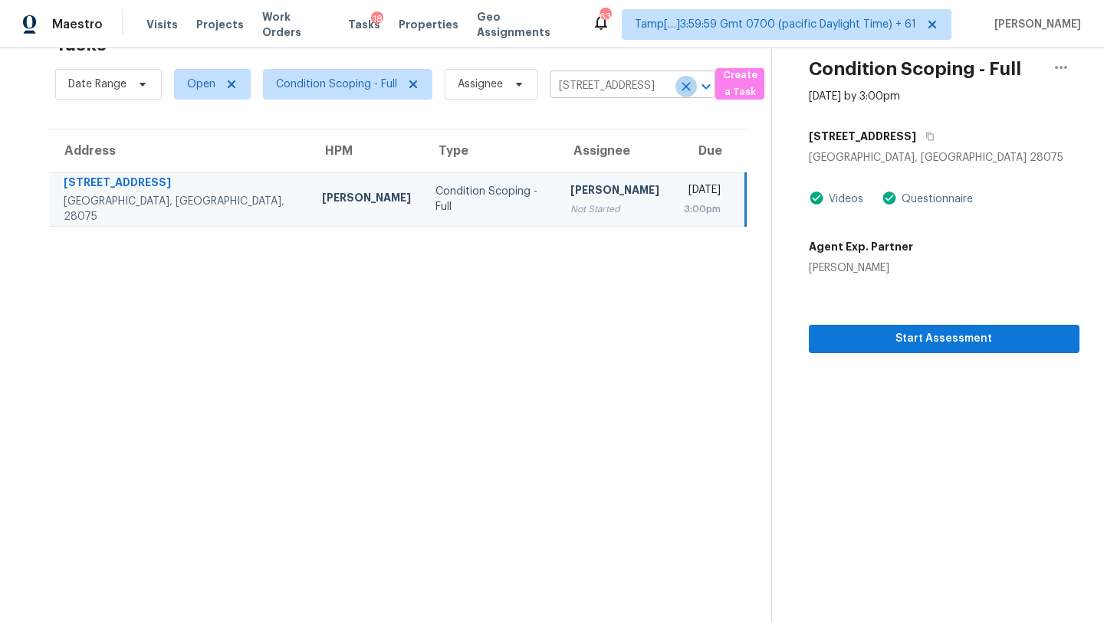
click at [688, 87] on icon "Clear" at bounding box center [685, 86] width 15 height 15
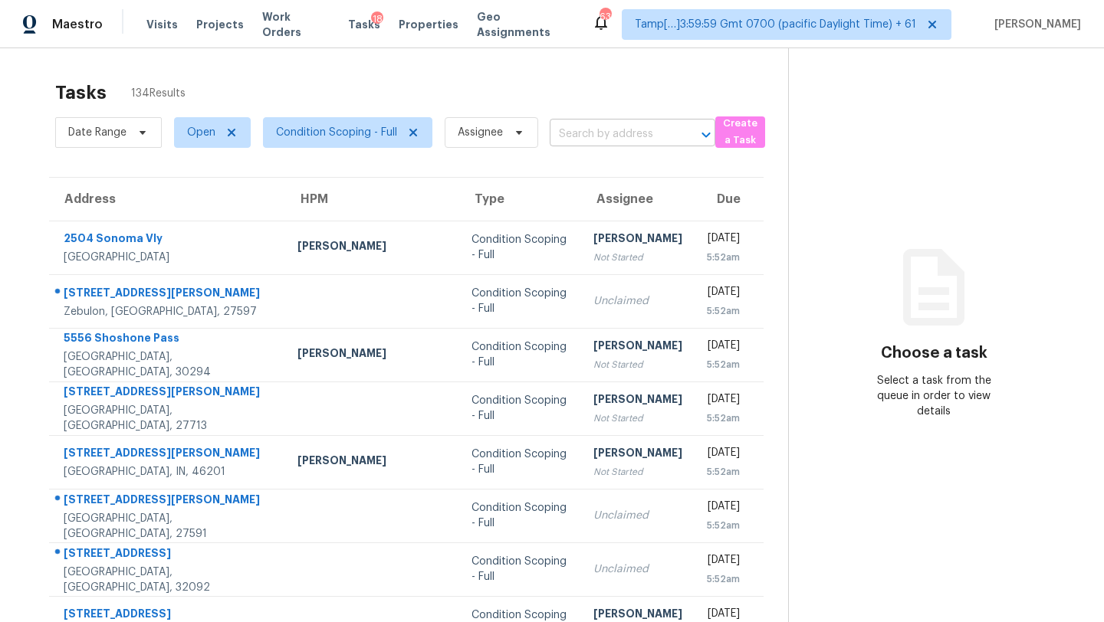
click at [591, 131] on input "text" at bounding box center [610, 135] width 123 height 24
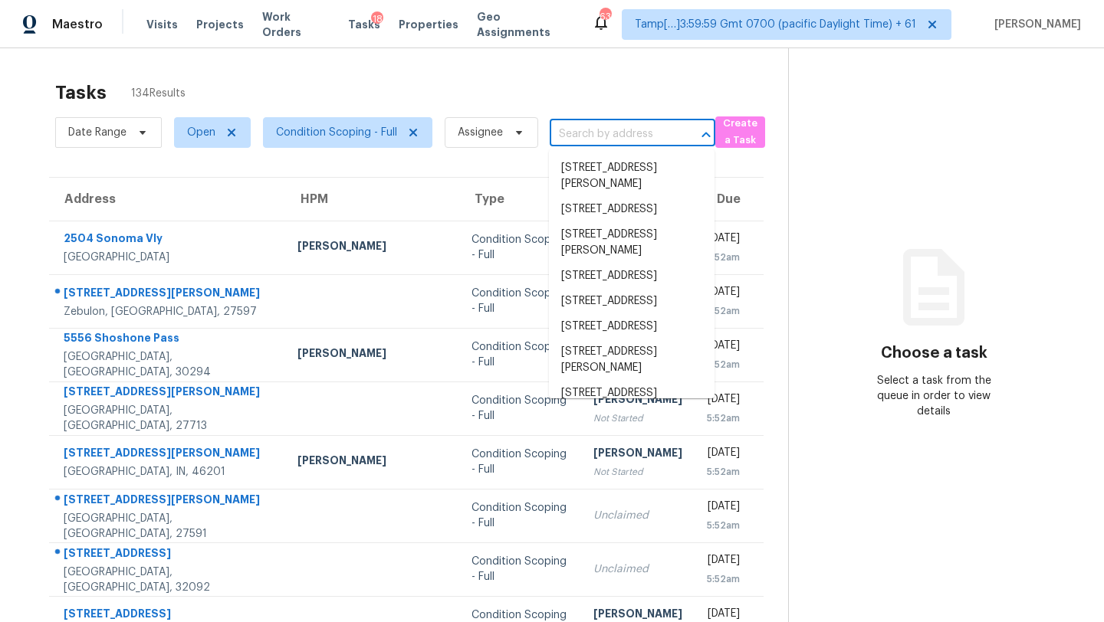
paste input ""2916 Sedgefield Pines Ln Raleigh, NC, 27604""
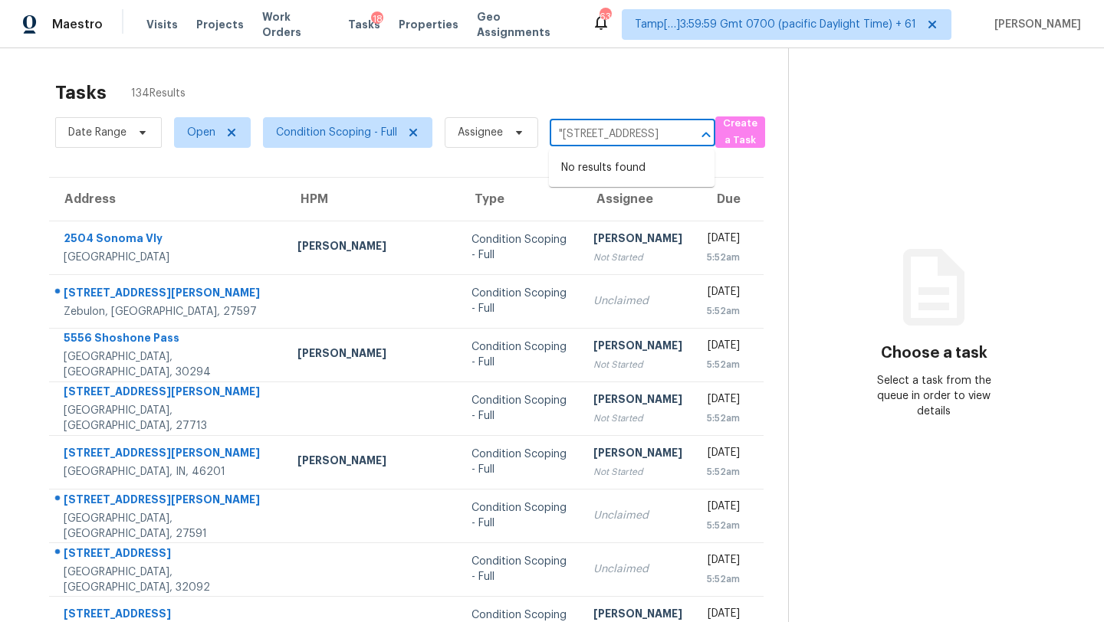
scroll to position [0, 114]
click at [621, 131] on input ""2916 Sedgefield Pines Ln Raleigh, NC, 27604" at bounding box center [610, 135] width 123 height 24
click at [563, 131] on input ""2916 Sedgefield Pines Ln Raleigh, NC, 27604" at bounding box center [610, 135] width 123 height 24
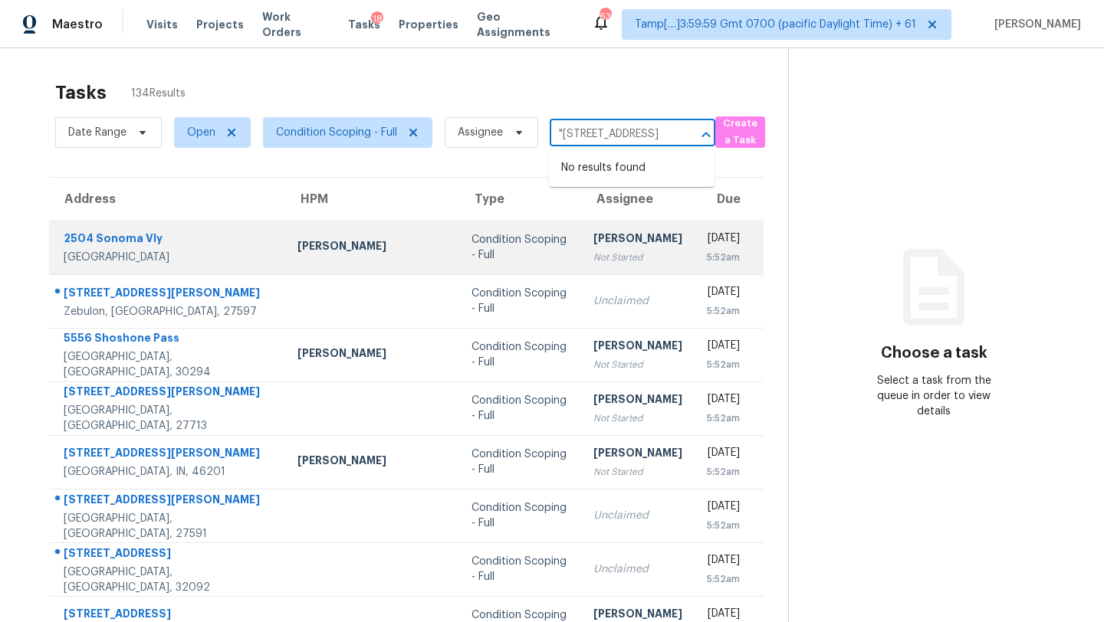
type input "2916 Sedgefield Pines Ln Raleigh, NC, 27604"
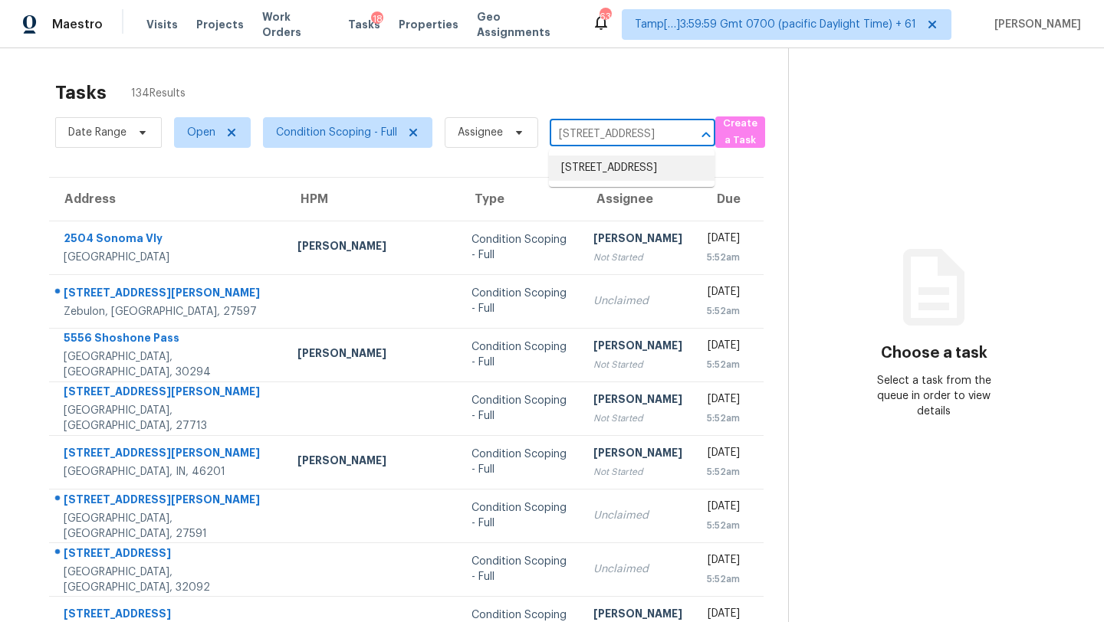
click at [608, 181] on li "2916 Sedgefield Pines Ln, Raleigh, NC 27604" at bounding box center [632, 168] width 166 height 25
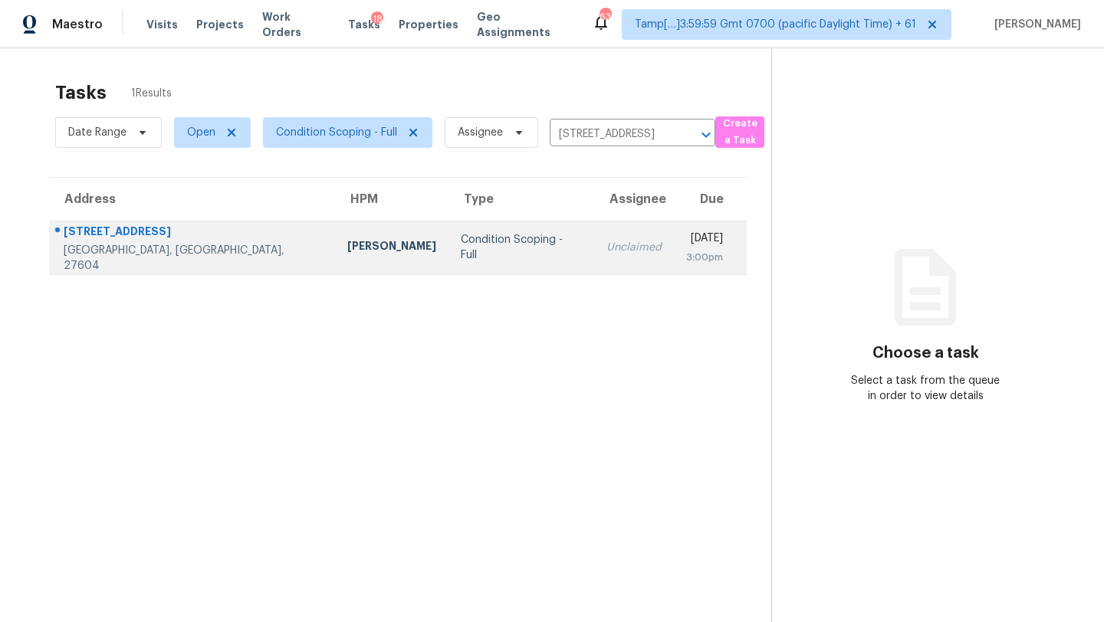
click at [594, 258] on td "Unclaimed" at bounding box center [634, 248] width 80 height 54
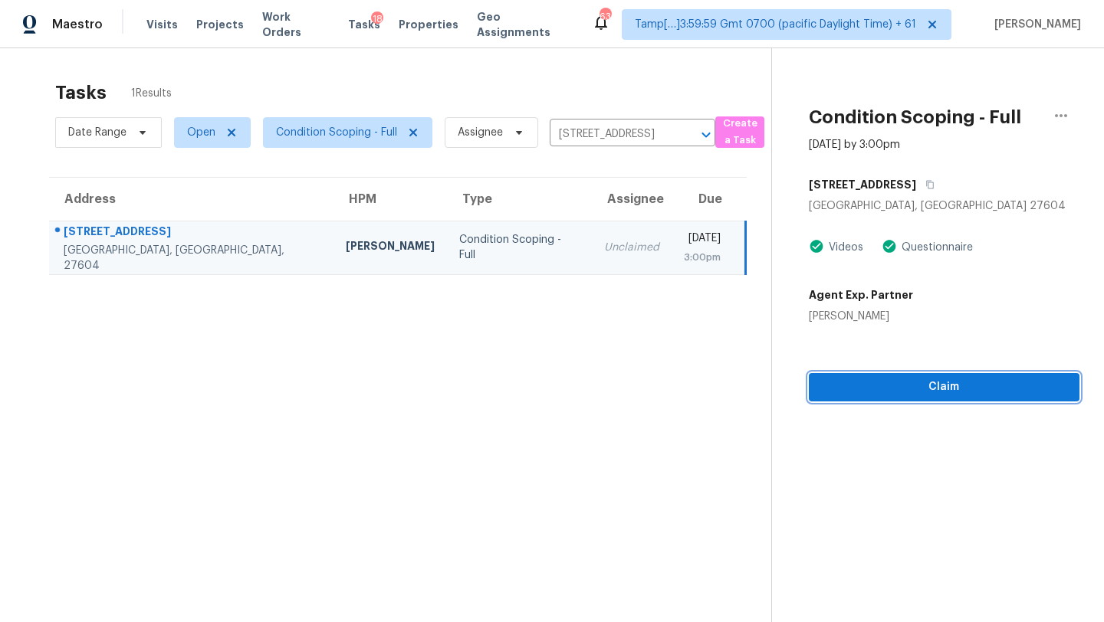
click at [953, 388] on span "Claim" at bounding box center [944, 387] width 246 height 19
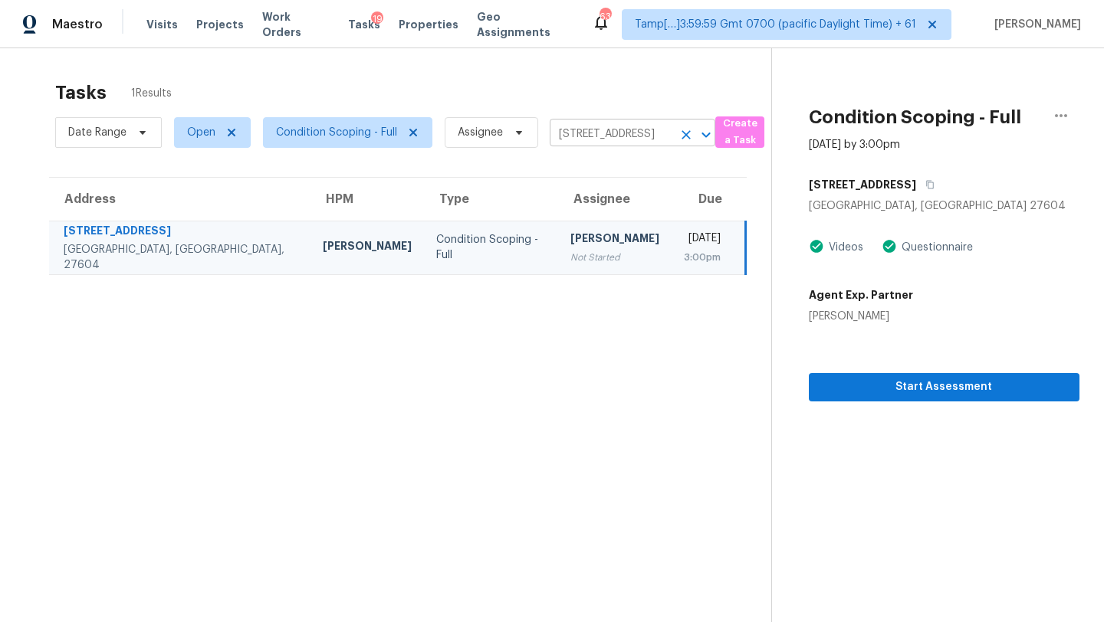
click at [600, 123] on input "2916 Sedgefield Pines Ln, Raleigh, NC 27604" at bounding box center [610, 135] width 123 height 24
paste input "43415 W Lindgren Dr, Maricopa, AZ 85138"
type input "43415 W Lindgren Dr, Maricopa, AZ 85138"
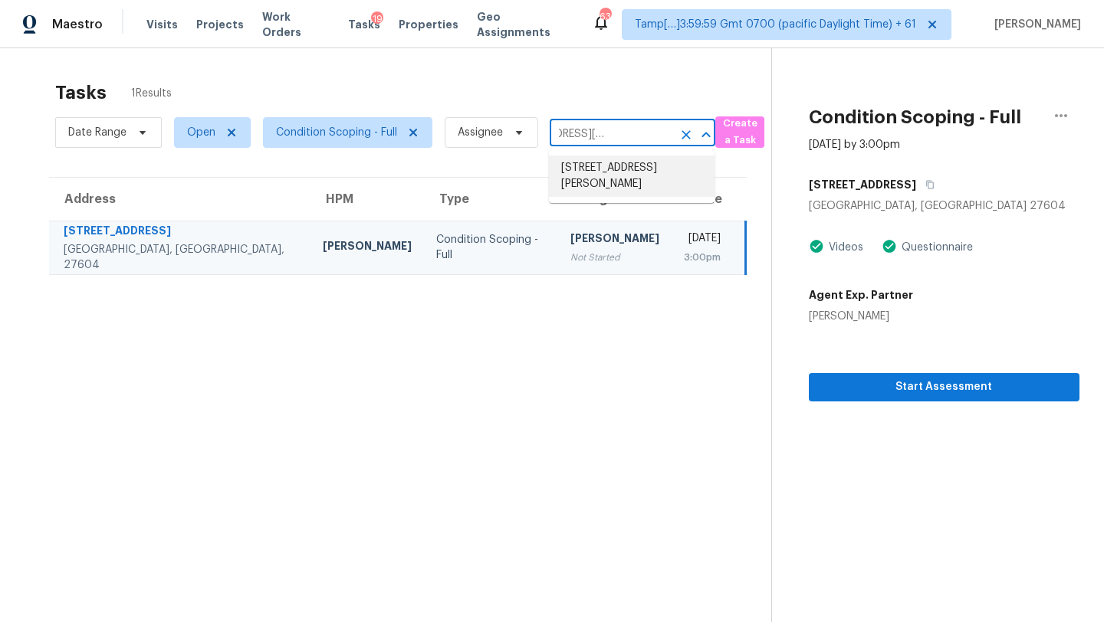
click at [602, 168] on li "43415 W Lindgren Dr, Maricopa, AZ 85138" at bounding box center [632, 176] width 166 height 41
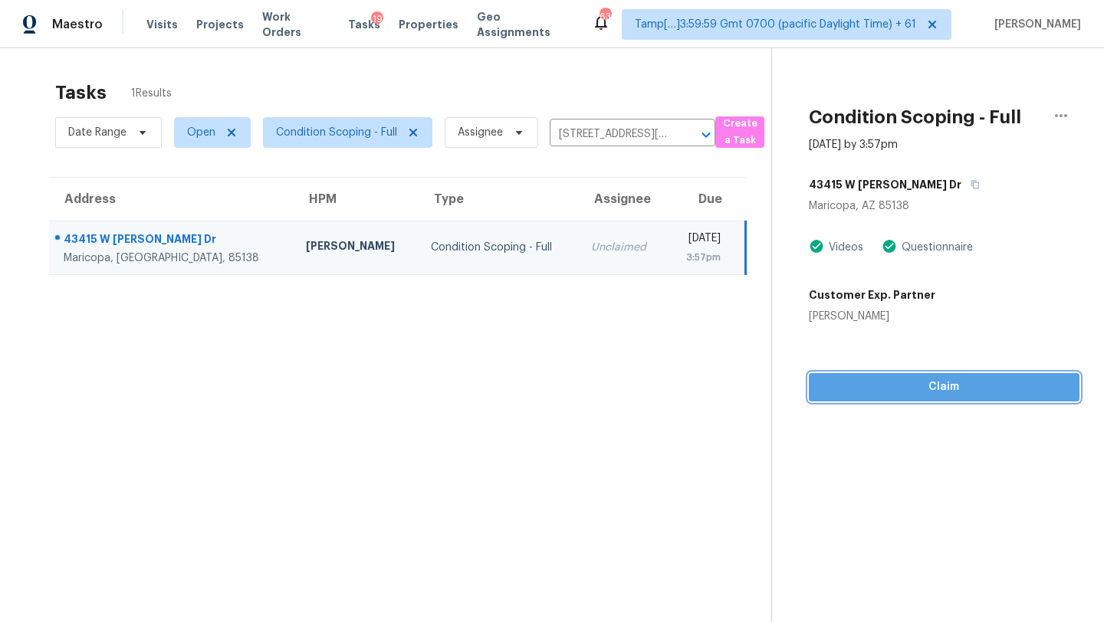
click at [913, 389] on span "Claim" at bounding box center [944, 387] width 246 height 19
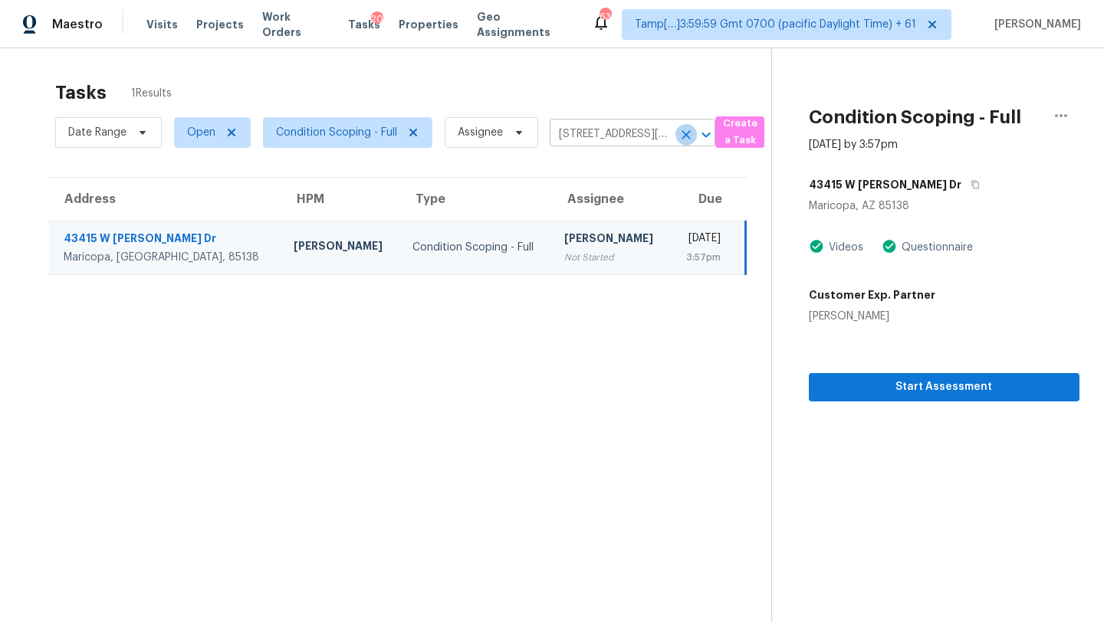
click at [689, 133] on icon "Clear" at bounding box center [685, 134] width 15 height 15
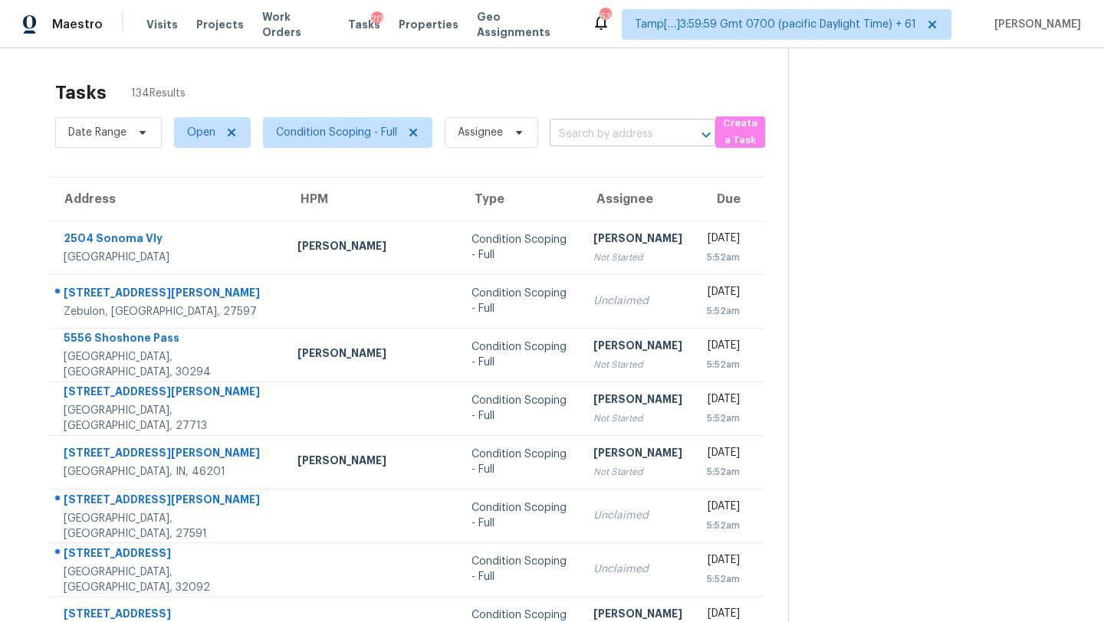
click at [597, 135] on input "text" at bounding box center [610, 135] width 123 height 24
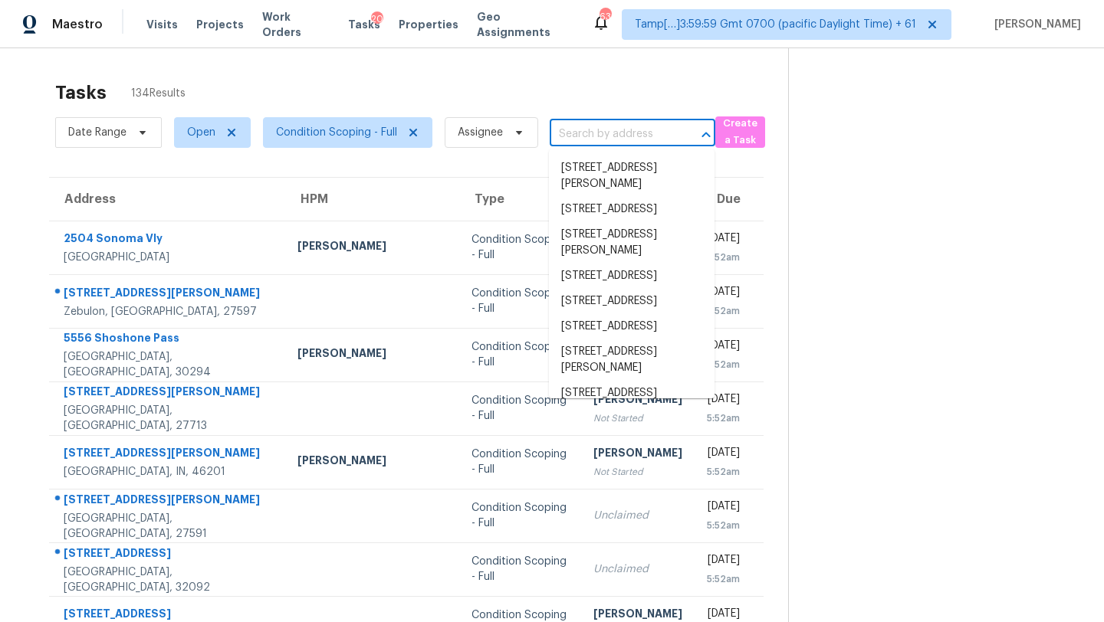
paste input "5556 Shoshone Pass, Ellenwood, GA 30294"
type input "5556 Shoshone Pass, Ellenwood, GA 30294"
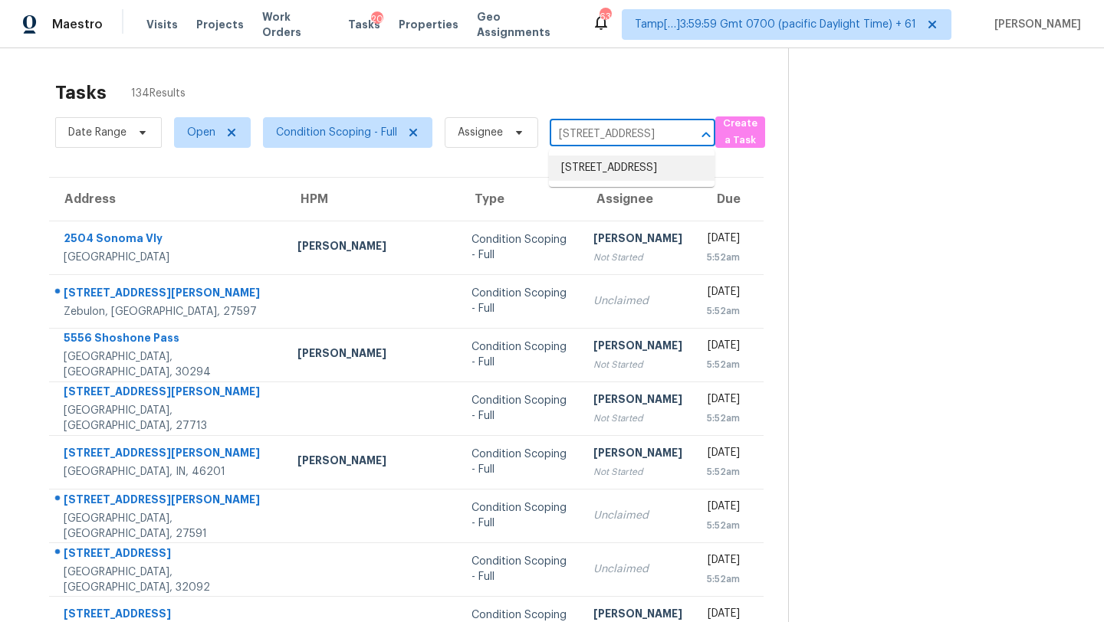
click at [591, 176] on li "5556 Shoshone Pass, Ellenwood, GA 30294" at bounding box center [632, 168] width 166 height 25
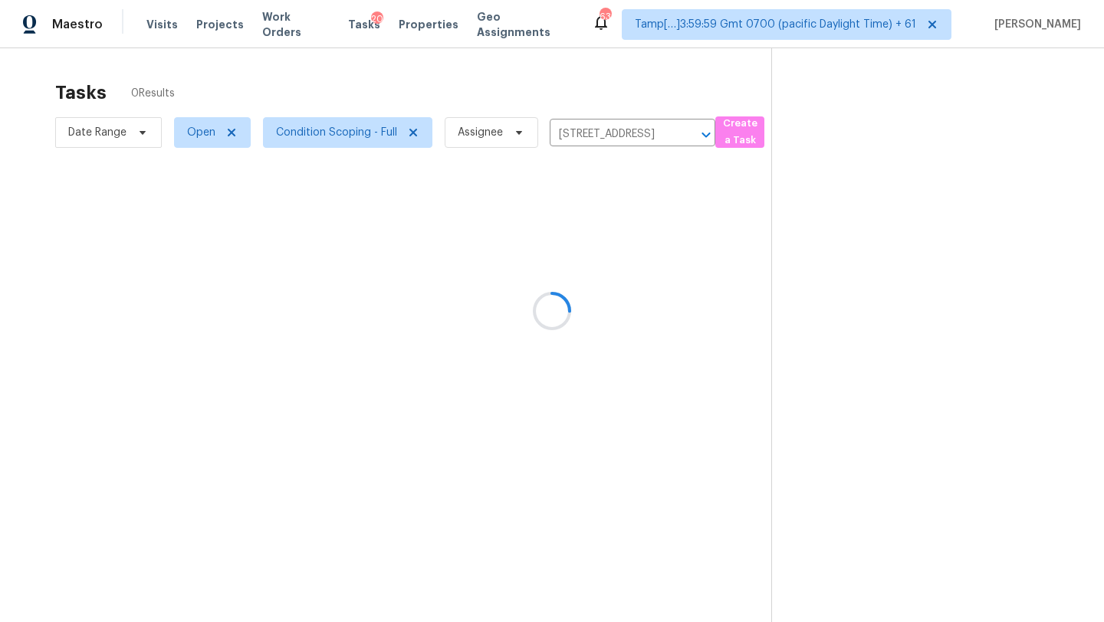
click at [591, 176] on div at bounding box center [552, 311] width 1104 height 622
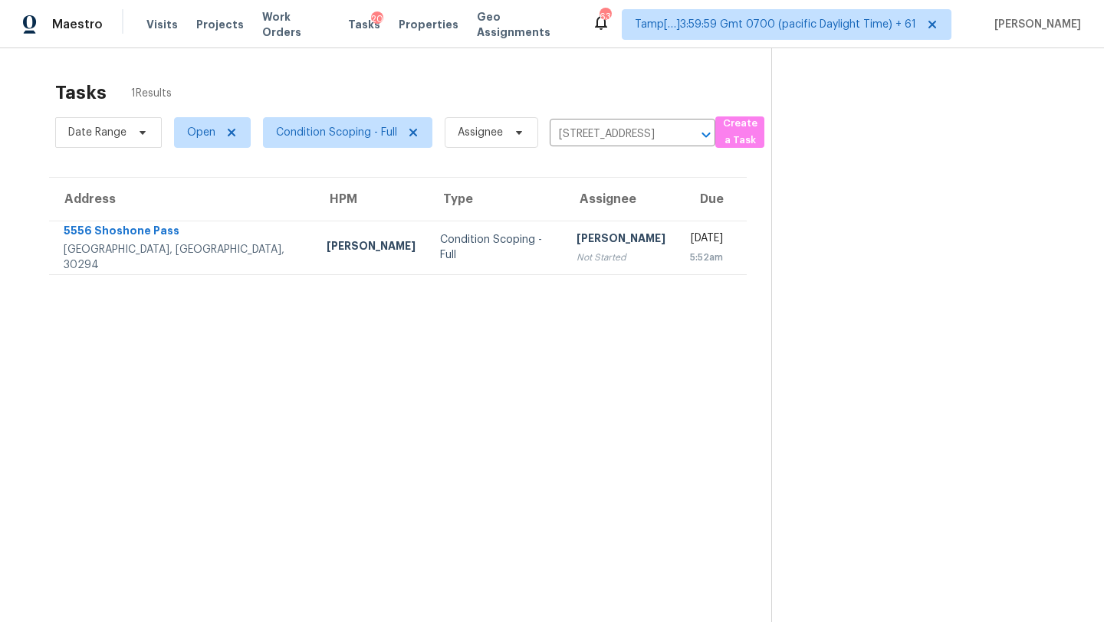
click at [579, 247] on td "Rajesh M Not Started" at bounding box center [620, 248] width 113 height 54
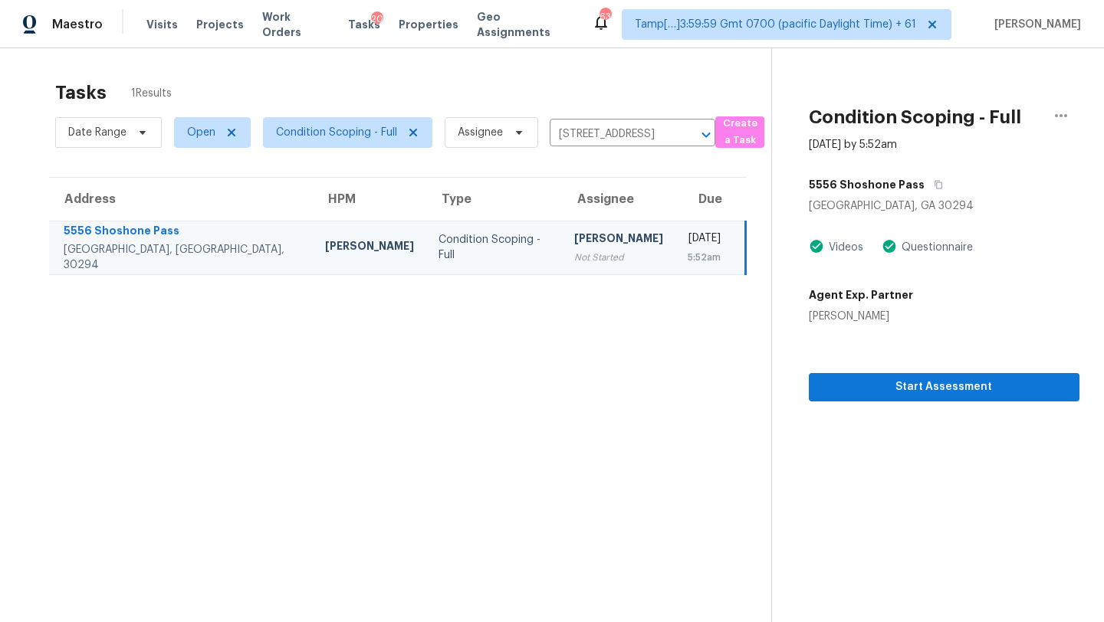
click at [580, 253] on td "Rajesh M Not Started" at bounding box center [618, 248] width 113 height 54
click at [933, 183] on icon "button" at bounding box center [937, 184] width 9 height 9
click at [934, 188] on icon "button" at bounding box center [938, 185] width 8 height 8
click at [890, 395] on span "Start Assessment" at bounding box center [944, 387] width 246 height 19
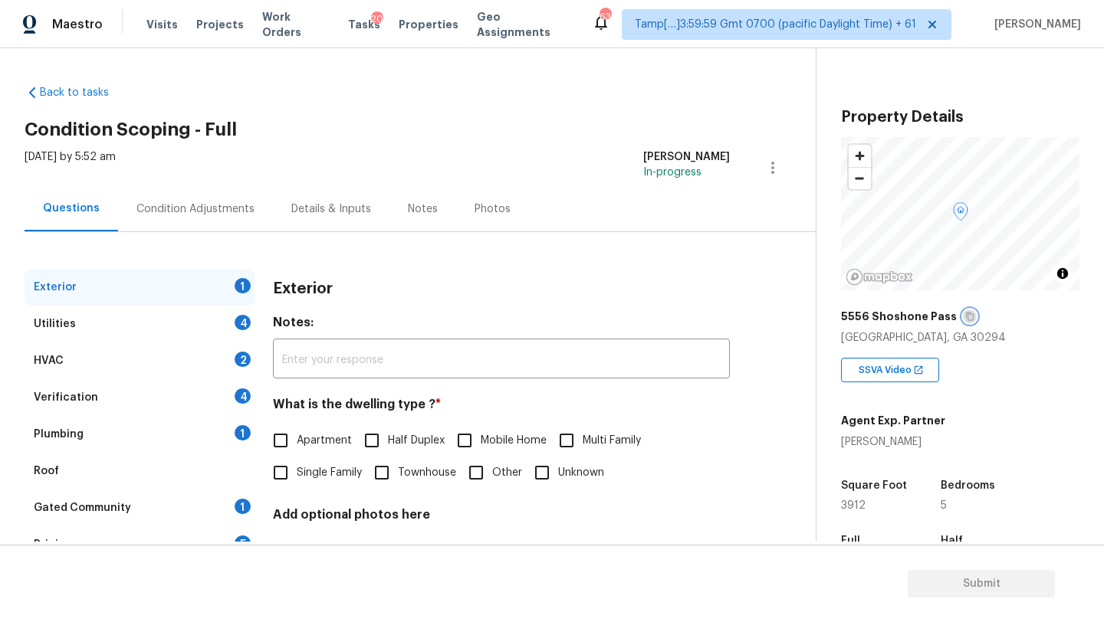
click at [965, 312] on icon "button" at bounding box center [969, 316] width 9 height 9
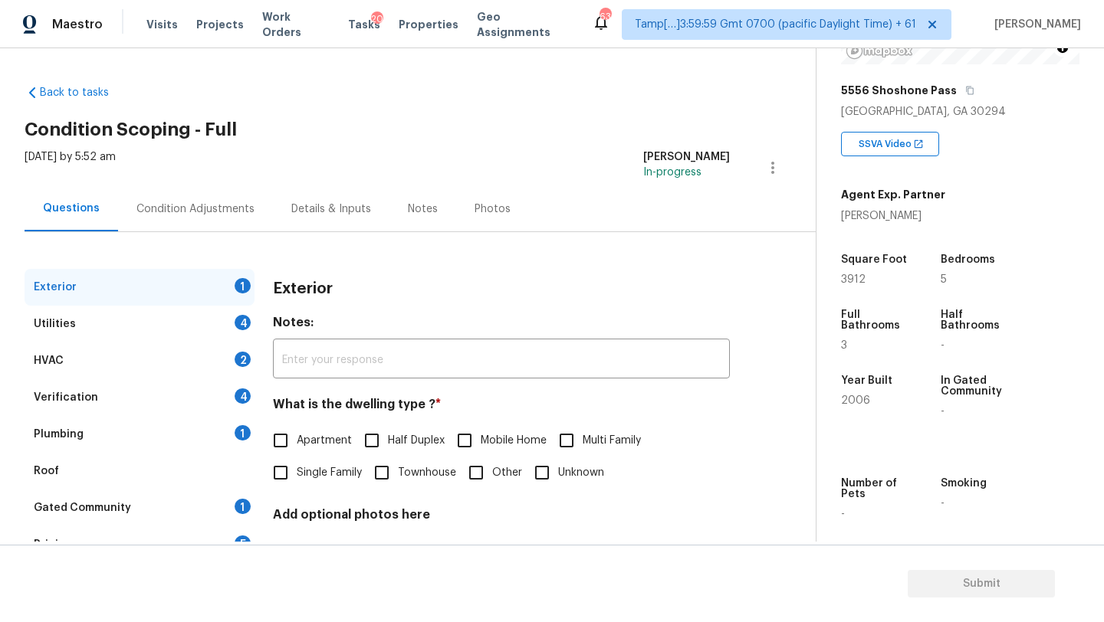
scroll to position [253, 0]
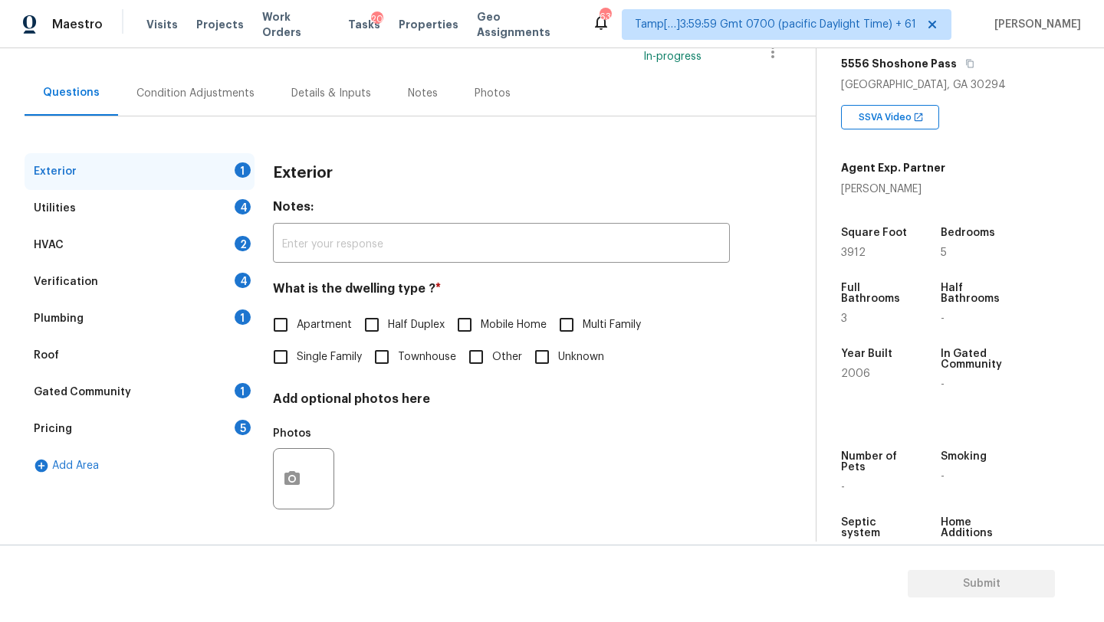
click at [97, 390] on div "Gated Community" at bounding box center [82, 392] width 97 height 15
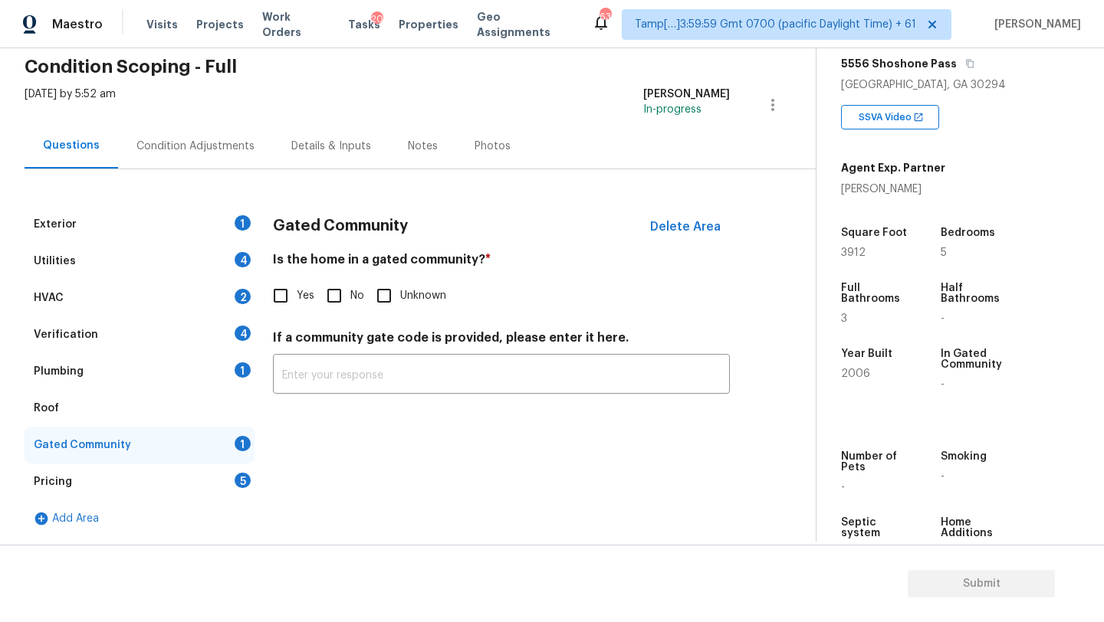
scroll to position [63, 0]
click at [345, 300] on input "No" at bounding box center [334, 296] width 32 height 32
checkbox input "true"
click at [128, 402] on div "Roof" at bounding box center [140, 408] width 230 height 37
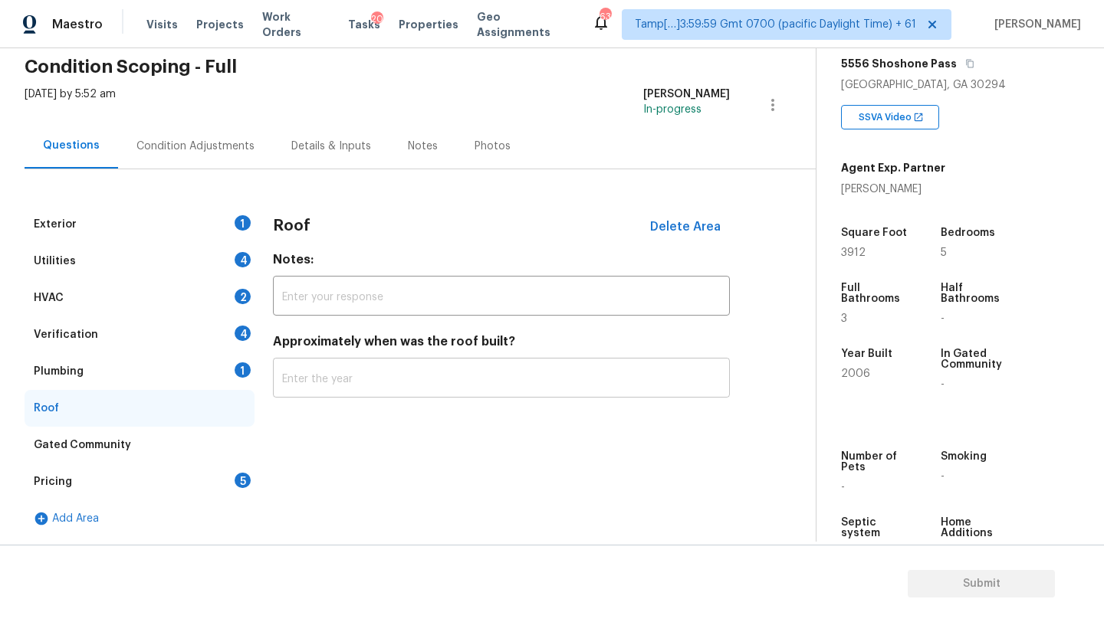
click at [303, 382] on input "text" at bounding box center [501, 380] width 457 height 36
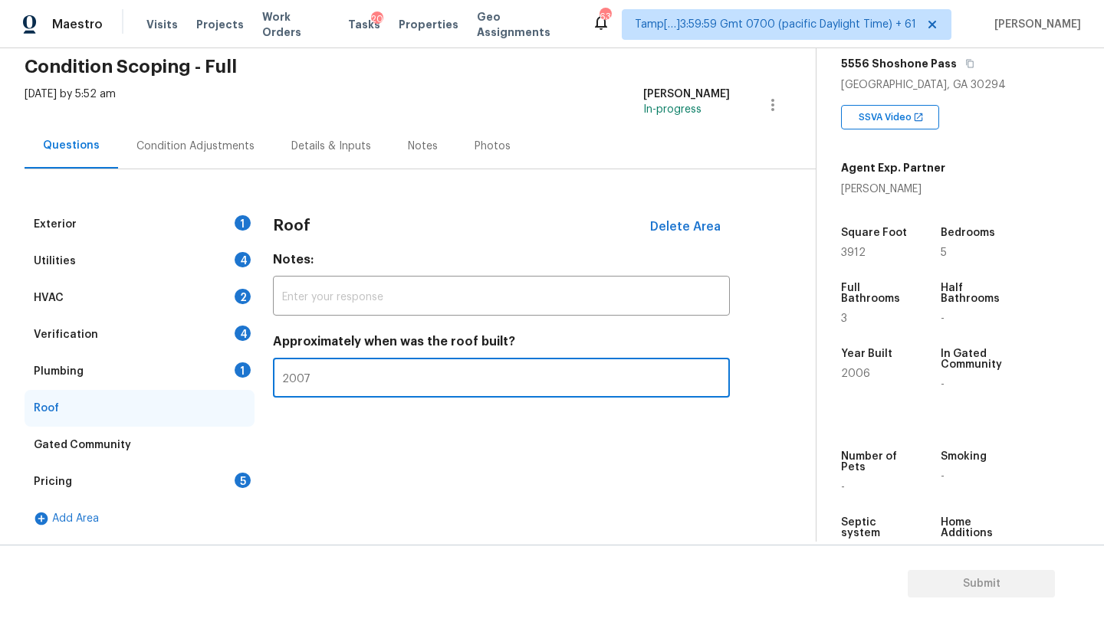
type input "2007"
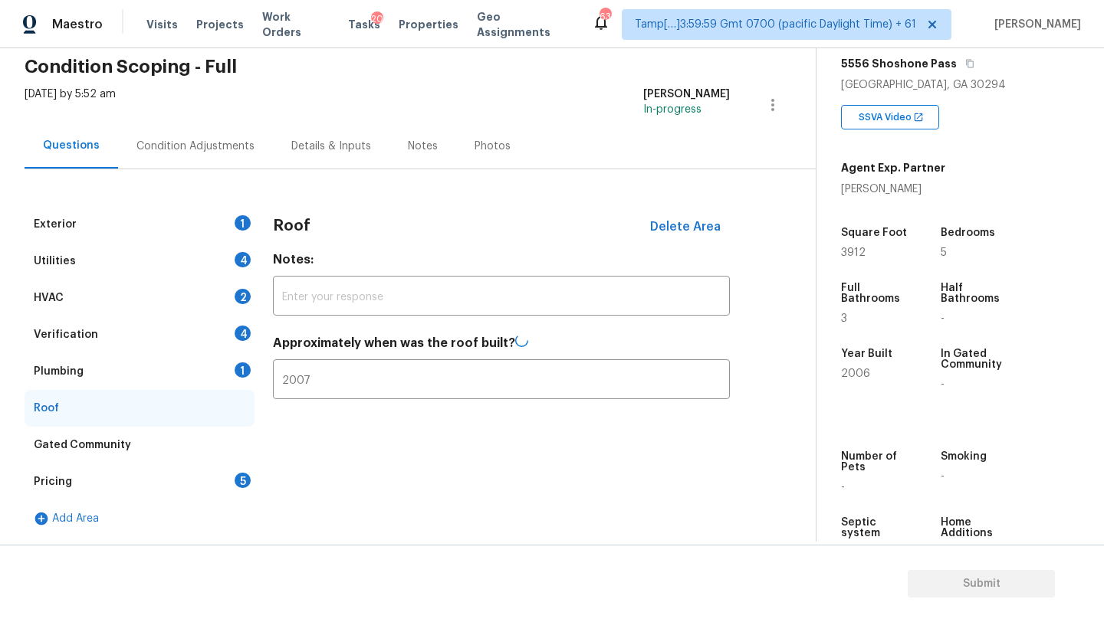
click at [87, 374] on div "Plumbing 1" at bounding box center [140, 371] width 230 height 37
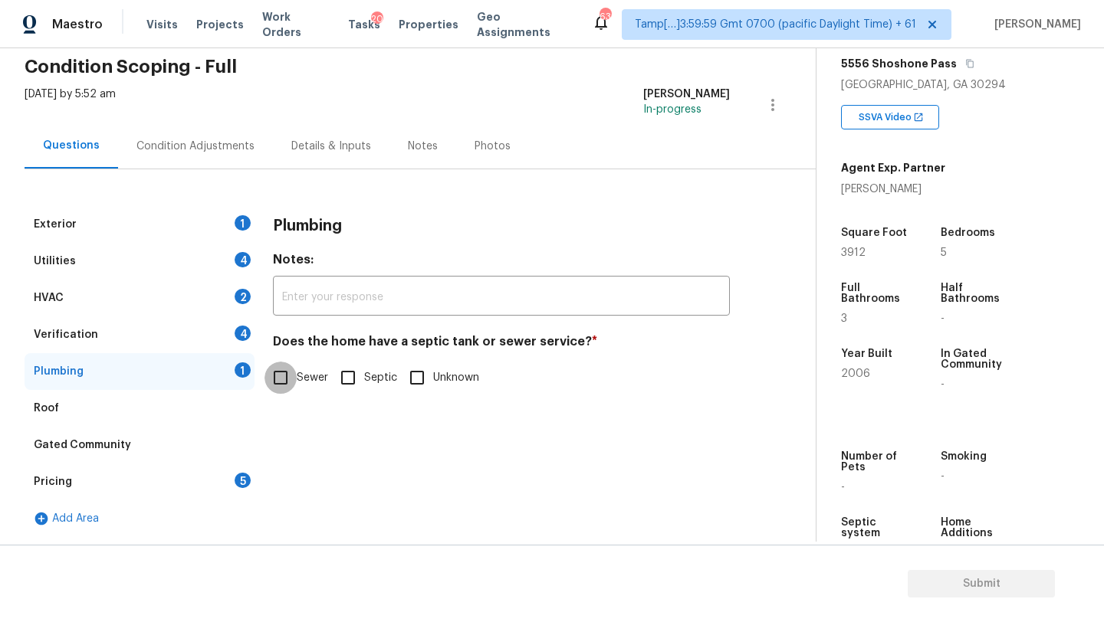
click at [289, 374] on input "Sewer" at bounding box center [280, 378] width 32 height 32
checkbox input "true"
click at [127, 346] on div "Verification 4" at bounding box center [140, 335] width 230 height 37
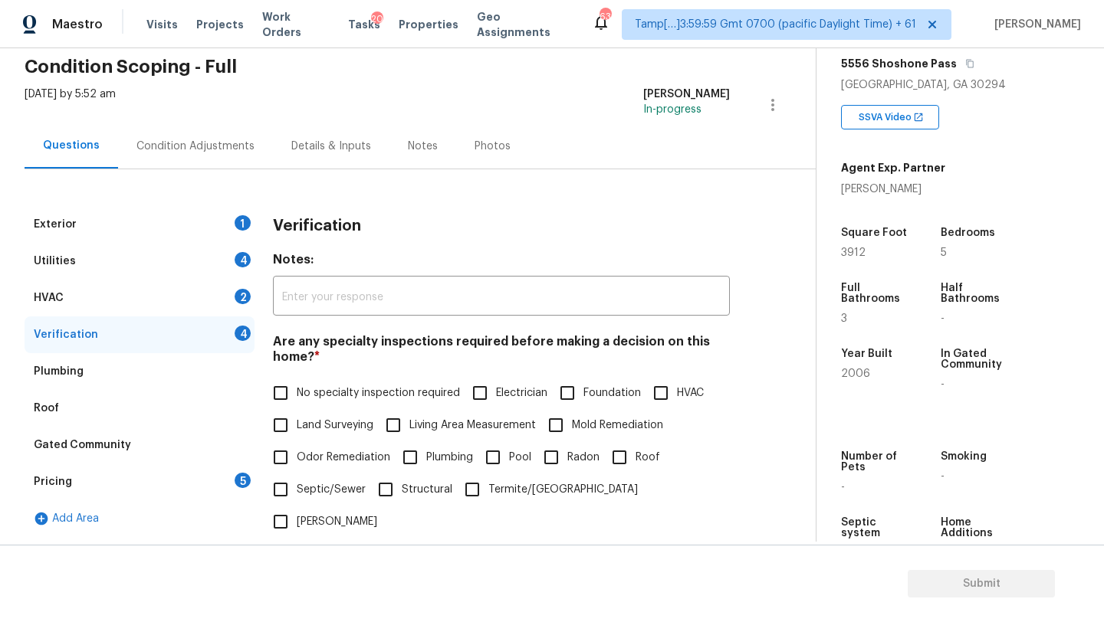
click at [297, 408] on label "No specialty inspection required" at bounding box center [361, 393] width 195 height 32
click at [297, 408] on input "No specialty inspection required" at bounding box center [280, 393] width 32 height 32
checkbox input "true"
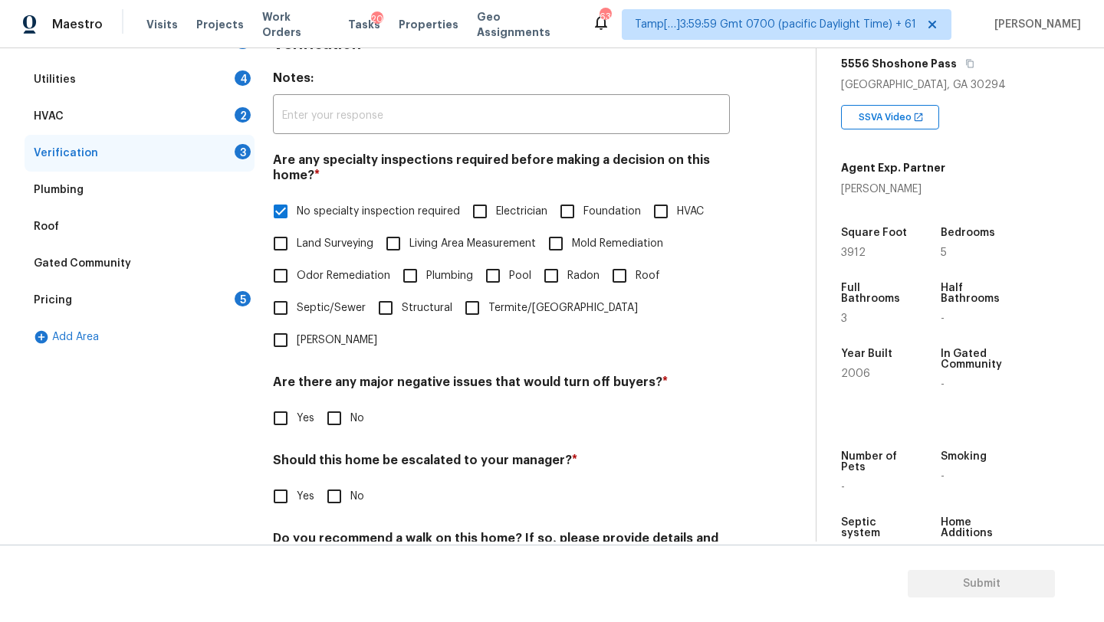
scroll to position [295, 0]
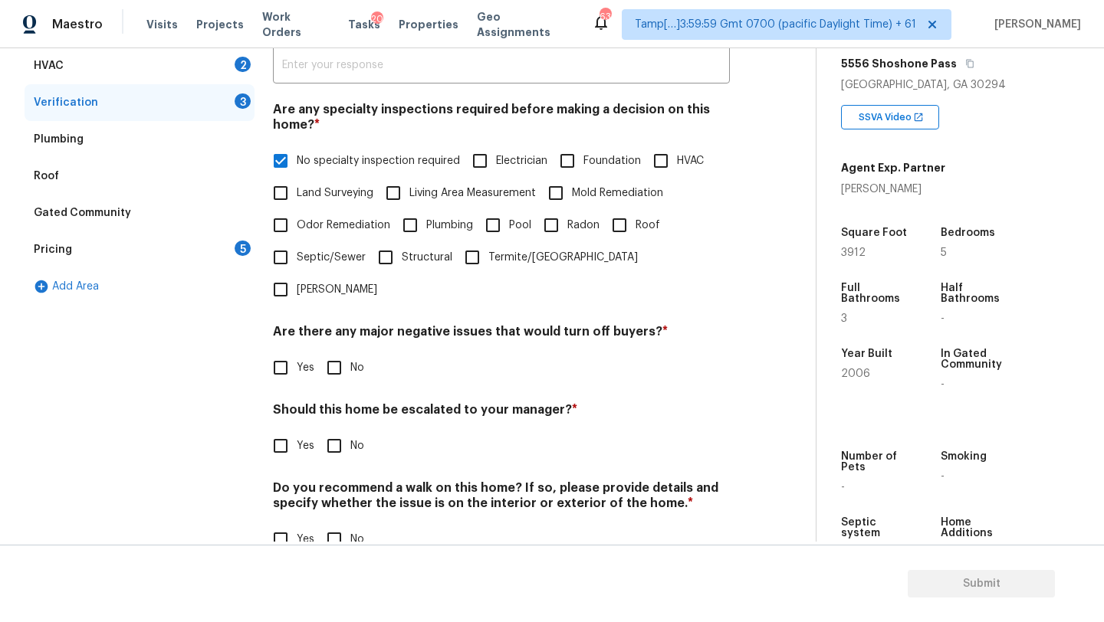
drag, startPoint x: 338, startPoint y: 344, endPoint x: 338, endPoint y: 353, distance: 9.2
click at [338, 352] on input "No" at bounding box center [334, 368] width 32 height 32
checkbox input "true"
click at [338, 431] on input "No" at bounding box center [334, 447] width 32 height 32
checkbox input "true"
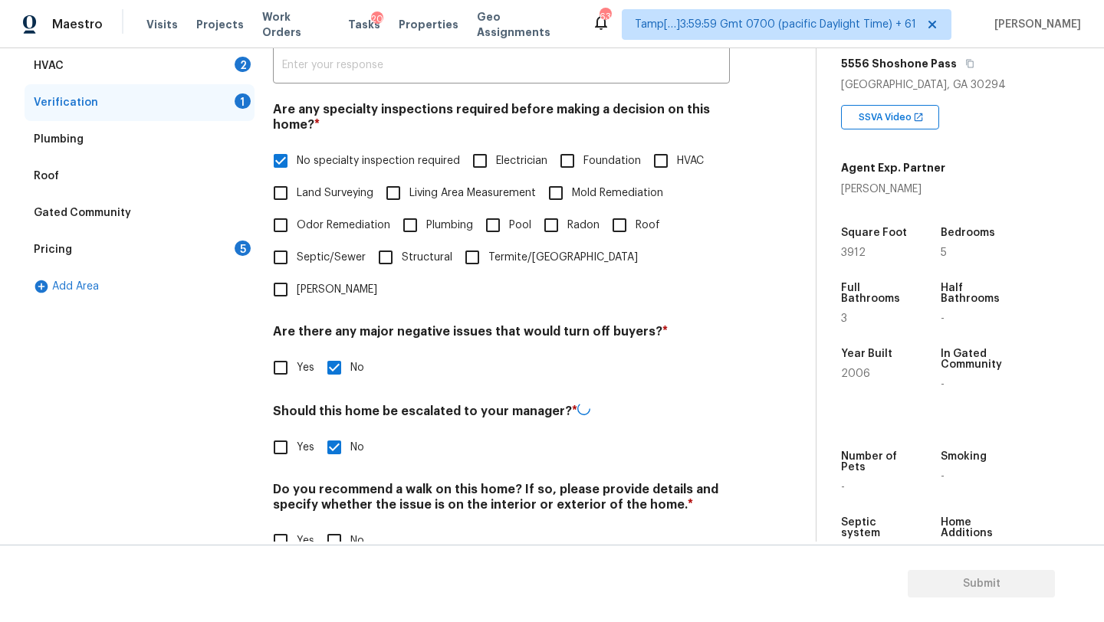
click at [338, 525] on input "No" at bounding box center [334, 541] width 32 height 32
checkbox input "true"
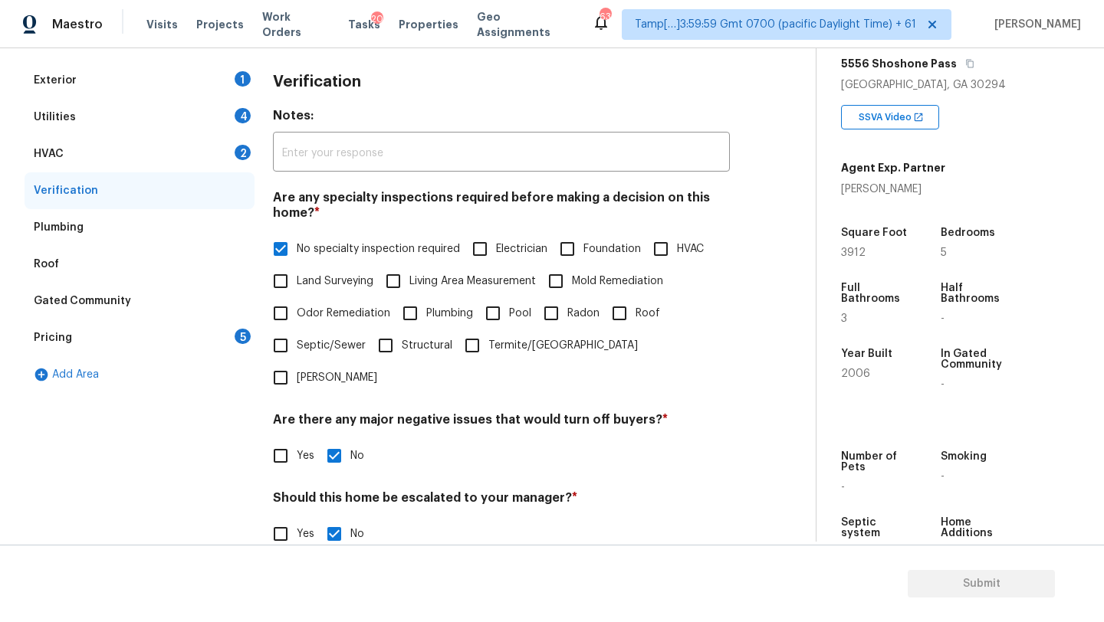
scroll to position [92, 0]
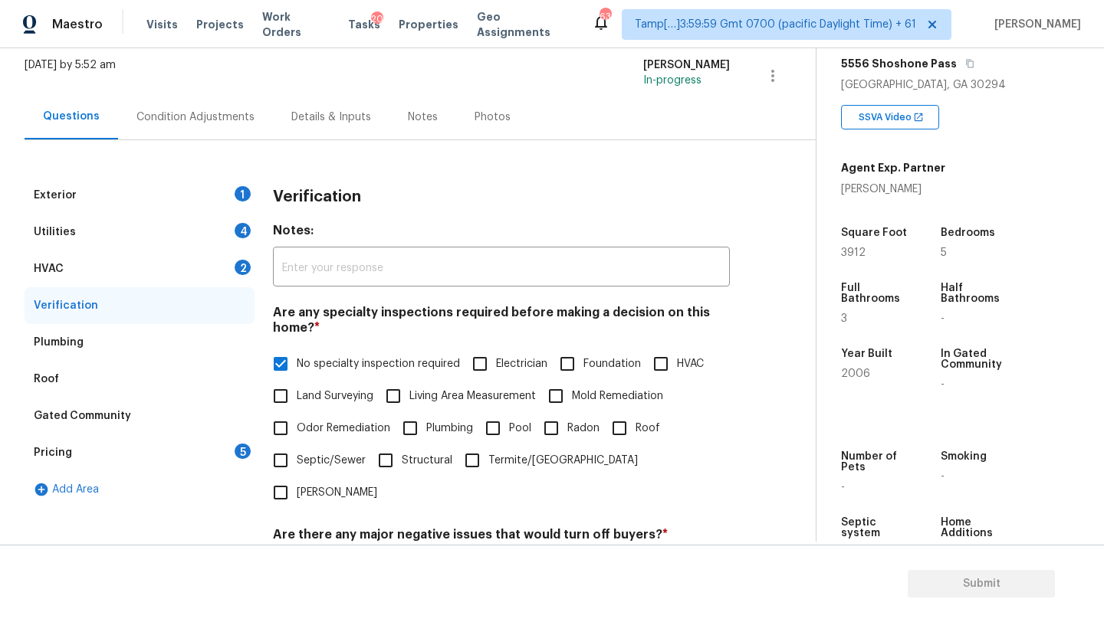
click at [52, 267] on div "HVAC" at bounding box center [49, 268] width 30 height 15
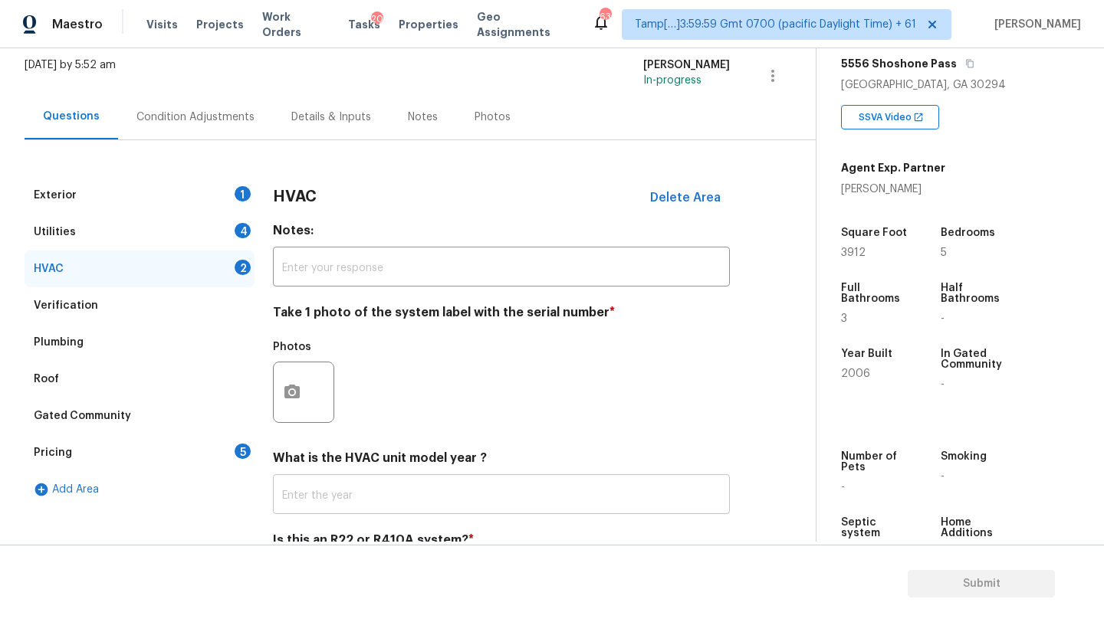
click at [325, 486] on input "text" at bounding box center [501, 496] width 457 height 36
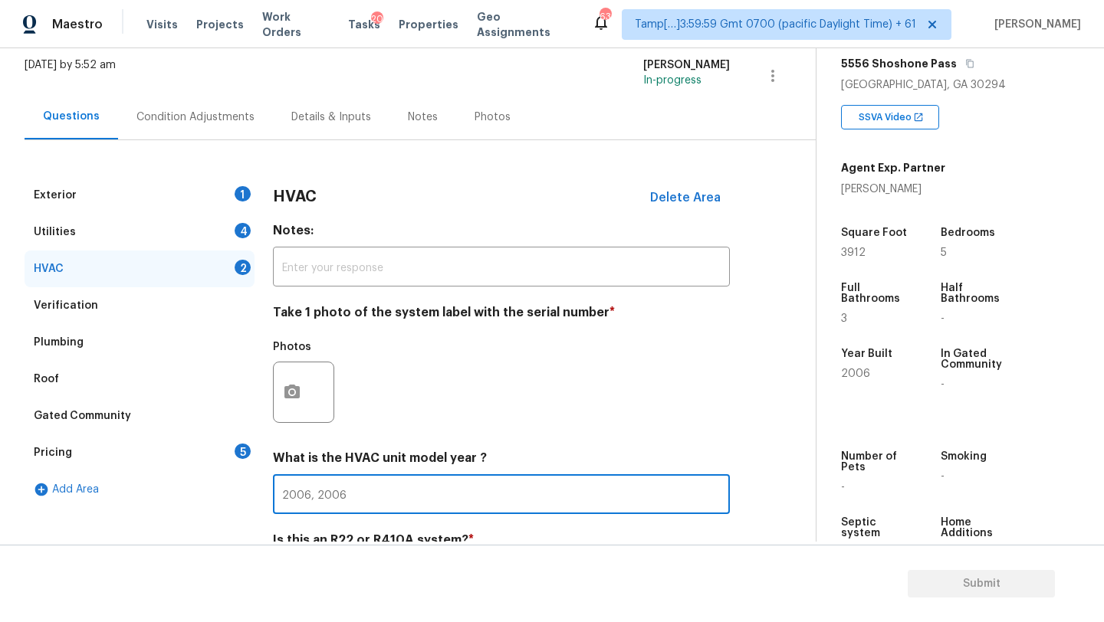
scroll to position [166, 0]
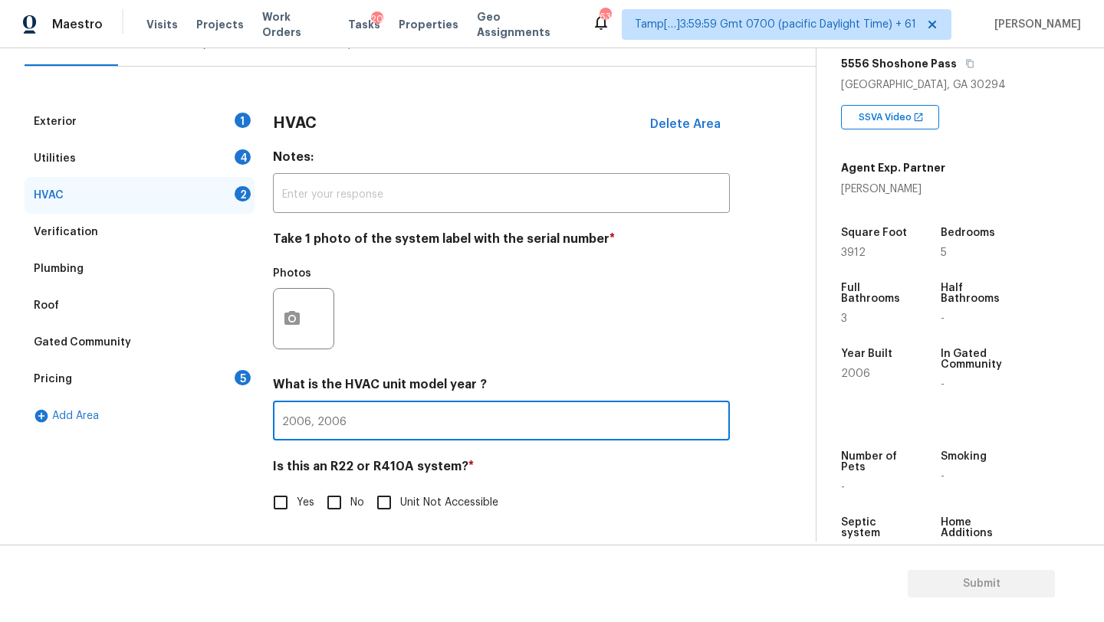
type input "2006, 2006"
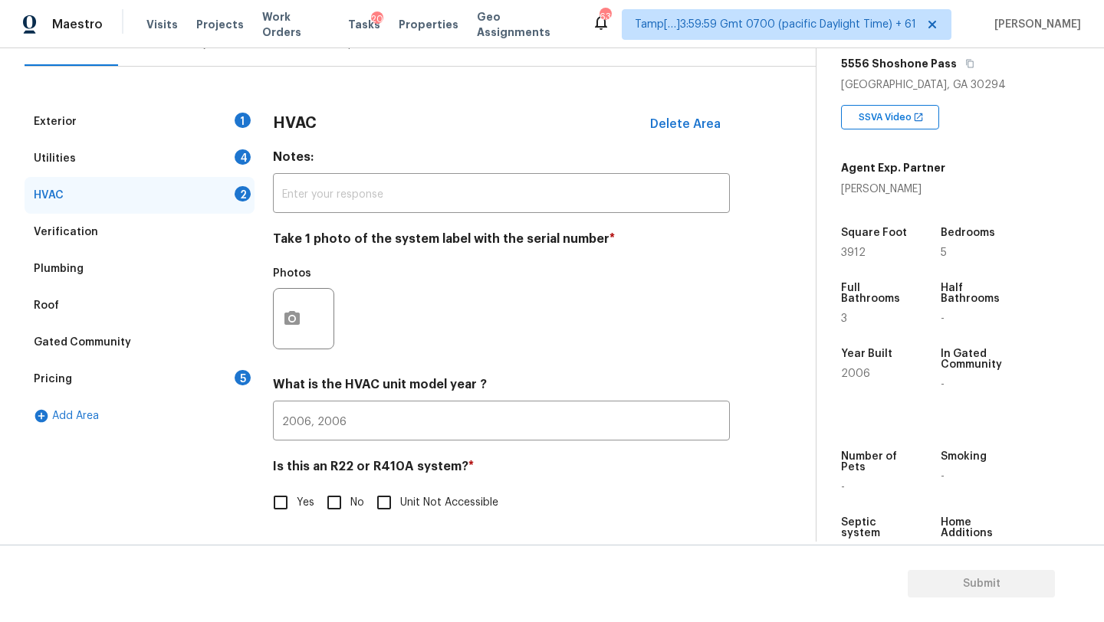
click at [333, 512] on input "No" at bounding box center [334, 503] width 32 height 32
checkbox input "true"
click at [182, 179] on div "HVAC 1" at bounding box center [140, 195] width 230 height 37
click at [191, 156] on div "Utilities 4" at bounding box center [140, 158] width 230 height 37
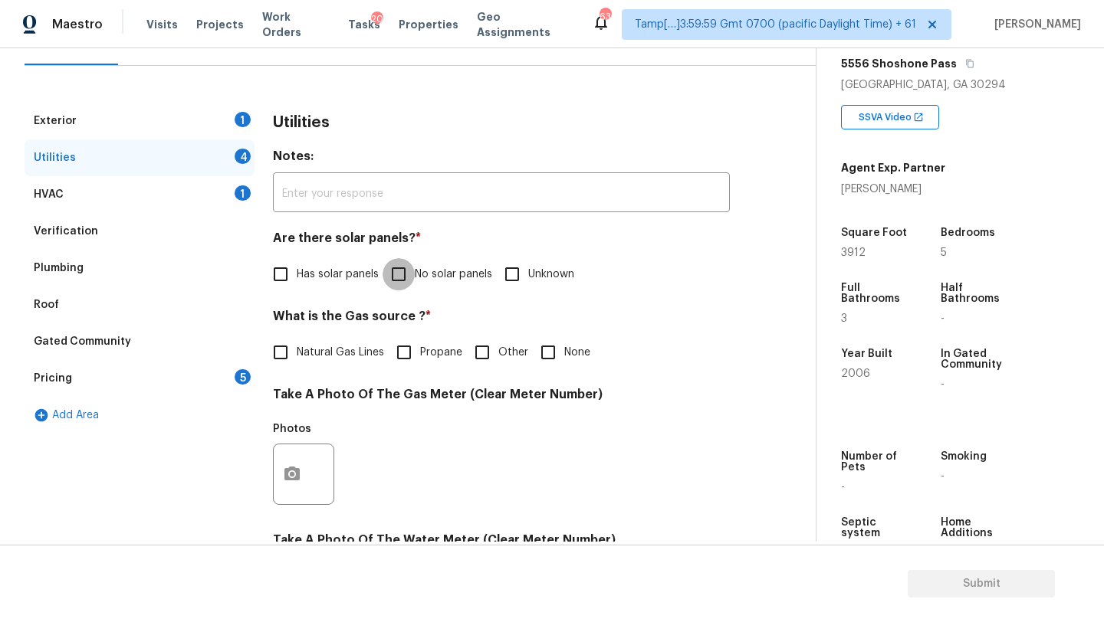
click at [396, 271] on input "No solar panels" at bounding box center [398, 274] width 32 height 32
checkbox input "true"
click at [331, 357] on span "Natural Gas Lines" at bounding box center [340, 353] width 87 height 16
click at [297, 357] on input "Natural Gas Lines" at bounding box center [280, 352] width 32 height 32
checkbox input "true"
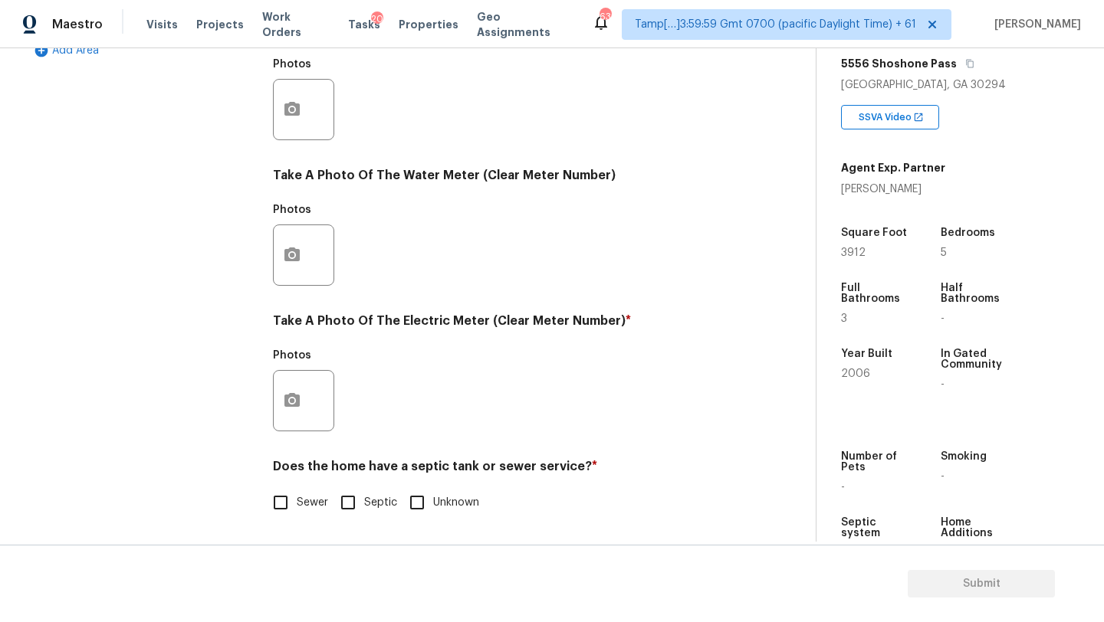
click at [285, 493] on input "Sewer" at bounding box center [280, 503] width 32 height 32
checkbox input "true"
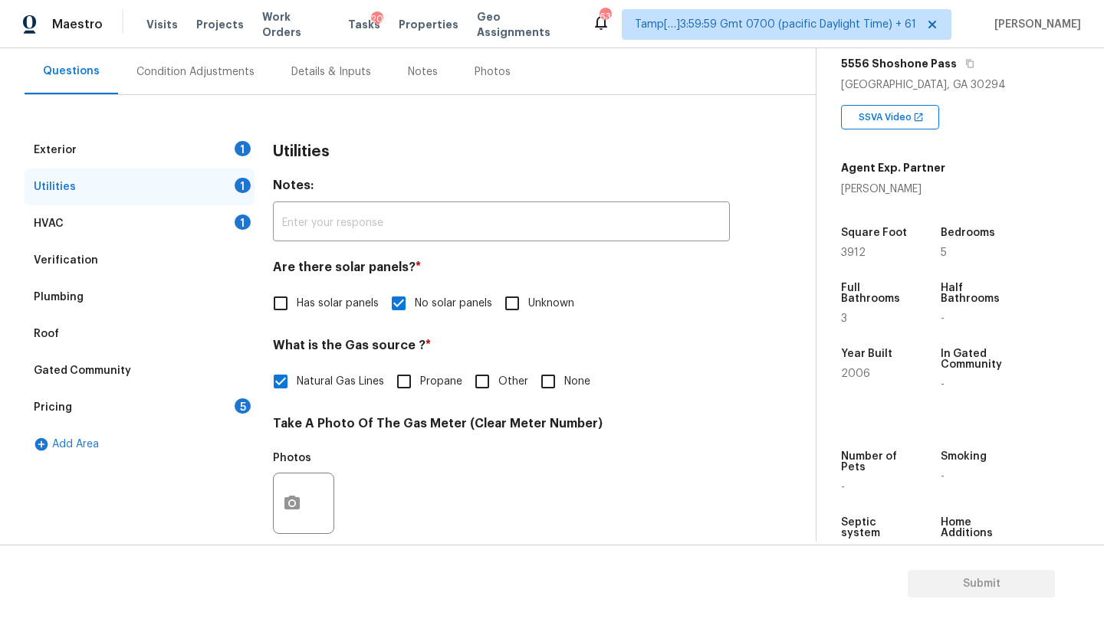
click at [205, 153] on div "Exterior 1" at bounding box center [140, 150] width 230 height 37
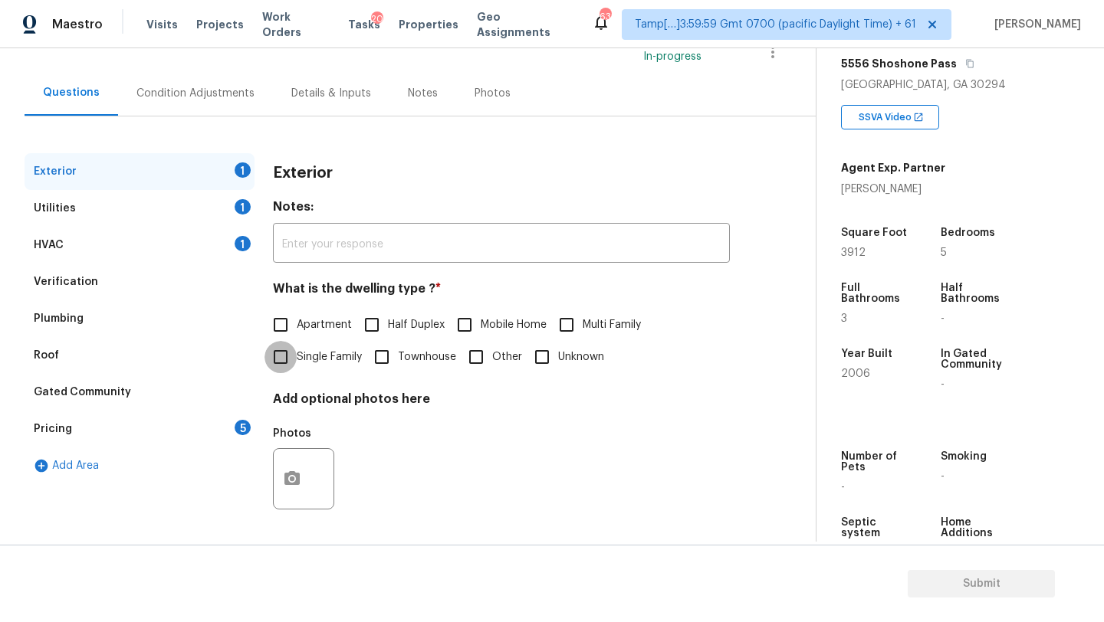
click at [290, 345] on input "Single Family" at bounding box center [280, 357] width 32 height 32
checkbox input "true"
click at [218, 435] on div "Pricing 5" at bounding box center [140, 429] width 230 height 37
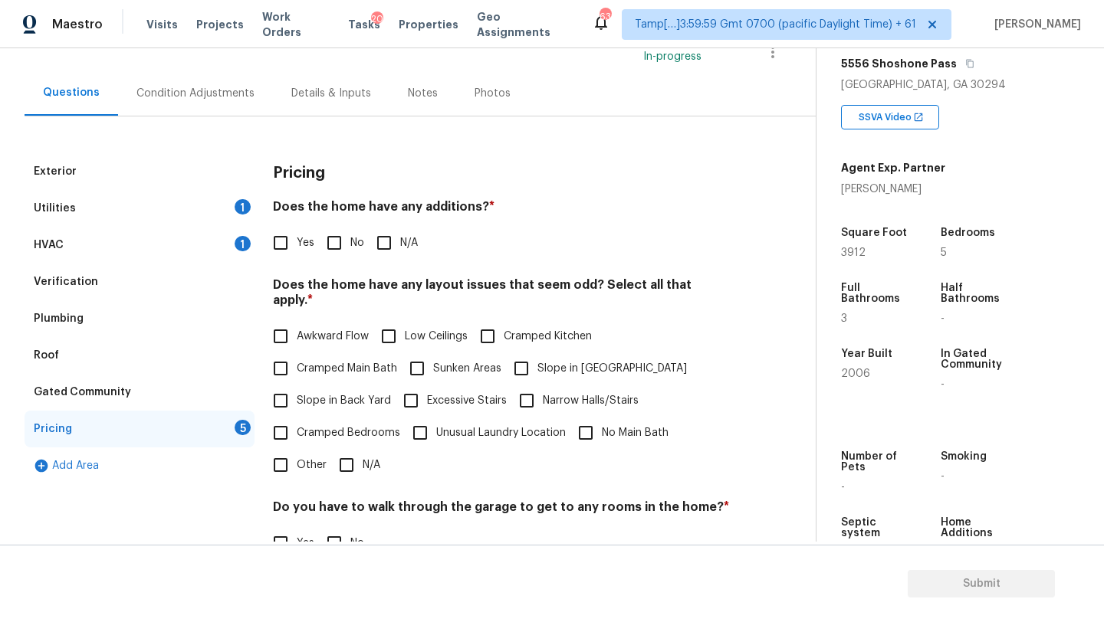
click at [346, 251] on input "No" at bounding box center [334, 243] width 32 height 32
checkbox input "true"
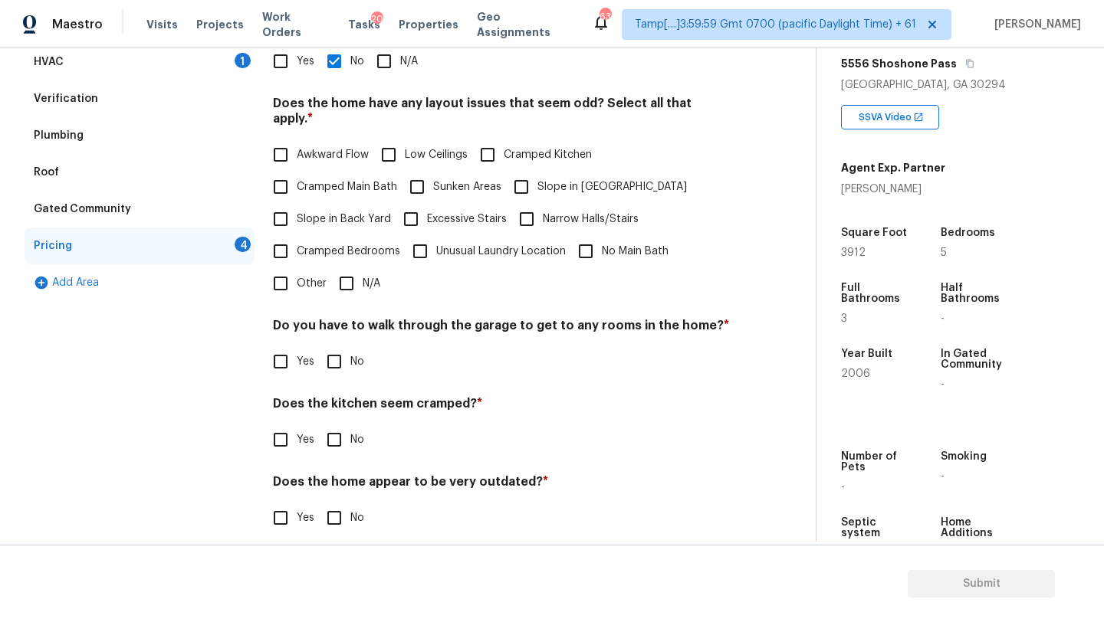
scroll to position [297, 0]
click at [346, 284] on div "Pricing Does the home have any additions? * Yes No N/A Does the home have any l…" at bounding box center [501, 262] width 457 height 581
click at [346, 279] on input "N/A" at bounding box center [346, 283] width 32 height 32
checkbox input "true"
click at [346, 365] on div "Pricing Does the home have any additions? * Yes No N/A Does the home have any l…" at bounding box center [501, 263] width 457 height 582
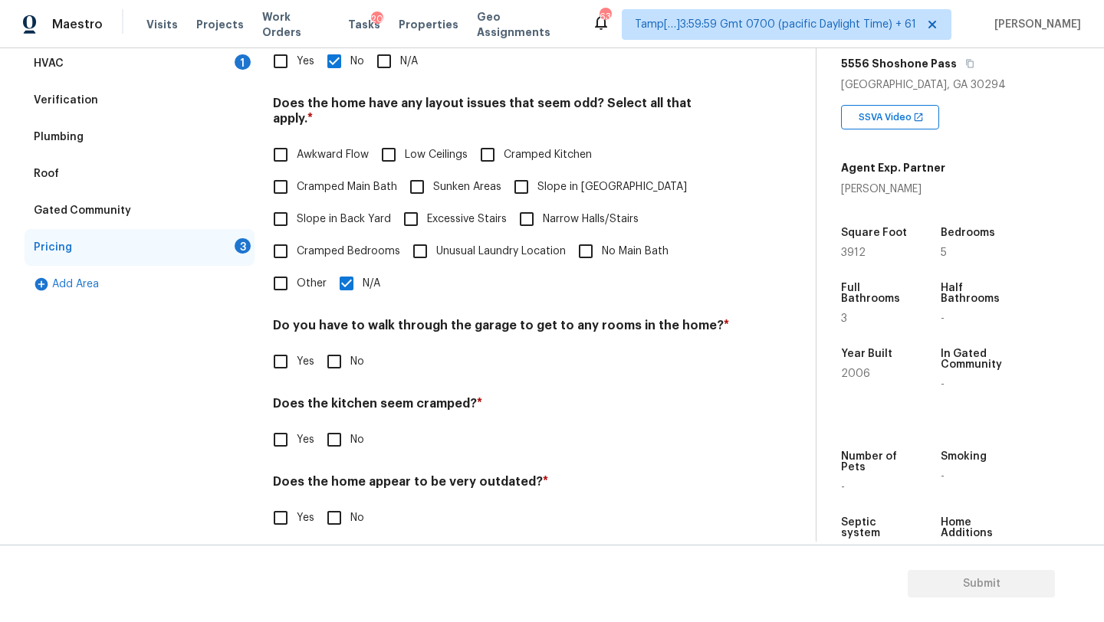
click at [339, 405] on div "Does the kitchen seem cramped? * Yes No" at bounding box center [501, 426] width 457 height 60
click at [339, 426] on input "No" at bounding box center [334, 440] width 32 height 32
checkbox input "true"
click at [339, 346] on input "No" at bounding box center [334, 362] width 32 height 32
checkbox input "true"
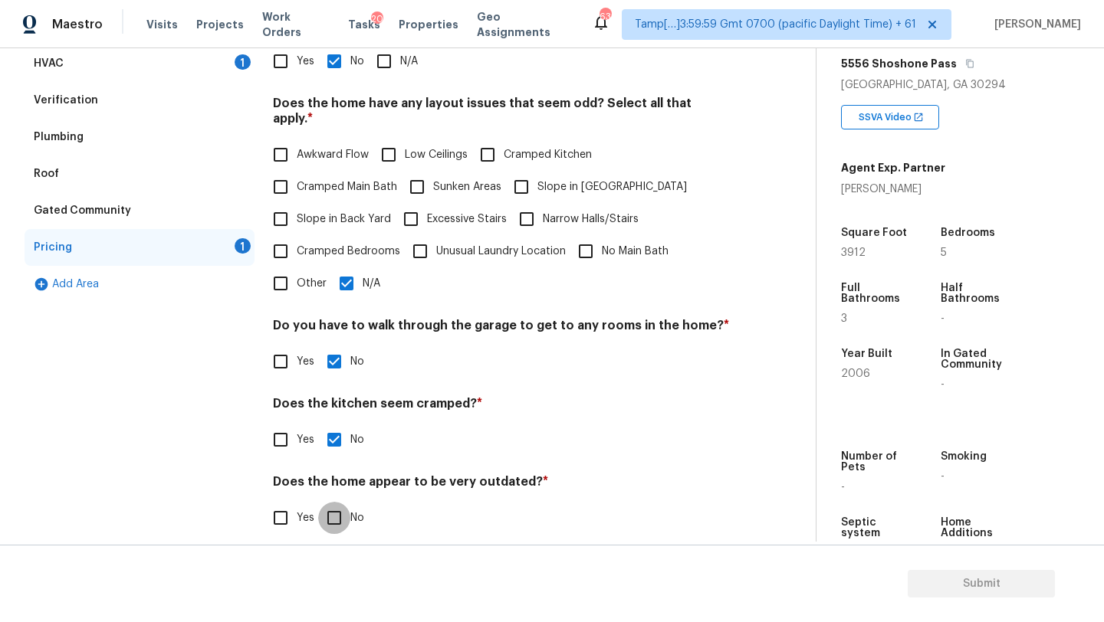
click at [339, 509] on input "No" at bounding box center [334, 518] width 32 height 32
checkbox input "true"
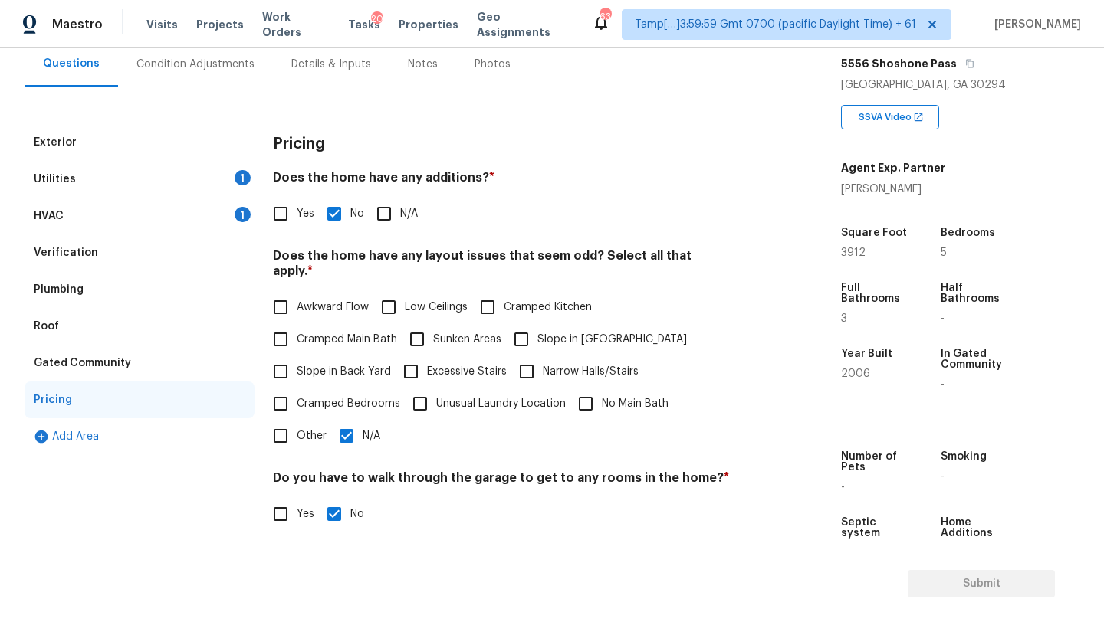
scroll to position [15, 0]
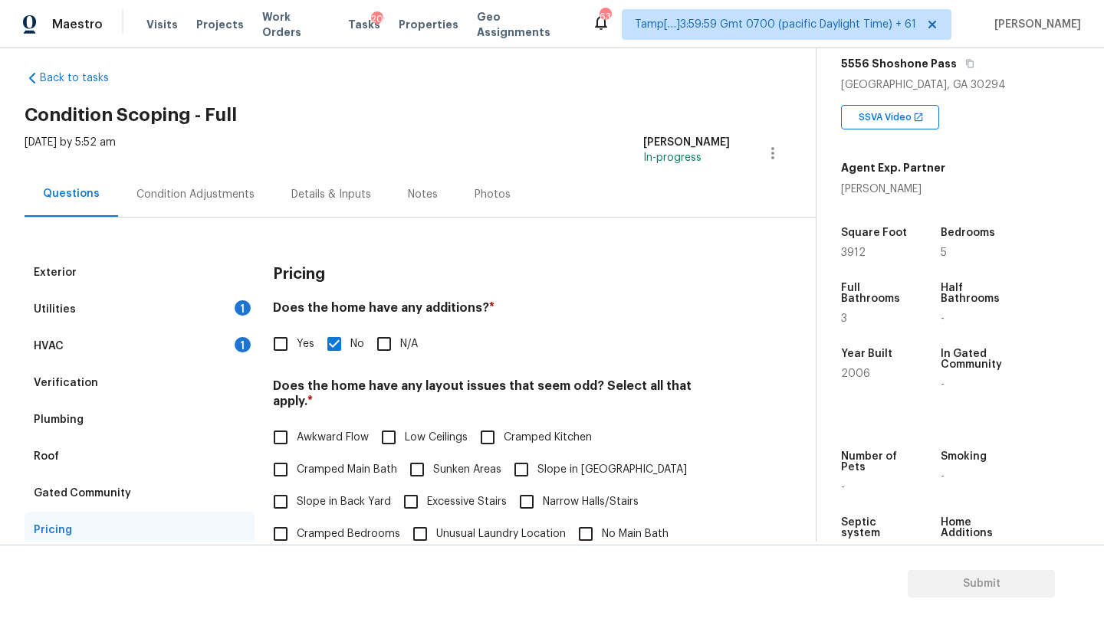
click at [429, 90] on div "Back to tasks Condition Scoping - Full Wed, Sep 17 2025 by 5:52 am Rajesh M In-…" at bounding box center [420, 449] width 791 height 782
click at [228, 193] on div "Condition Adjustments" at bounding box center [195, 194] width 118 height 15
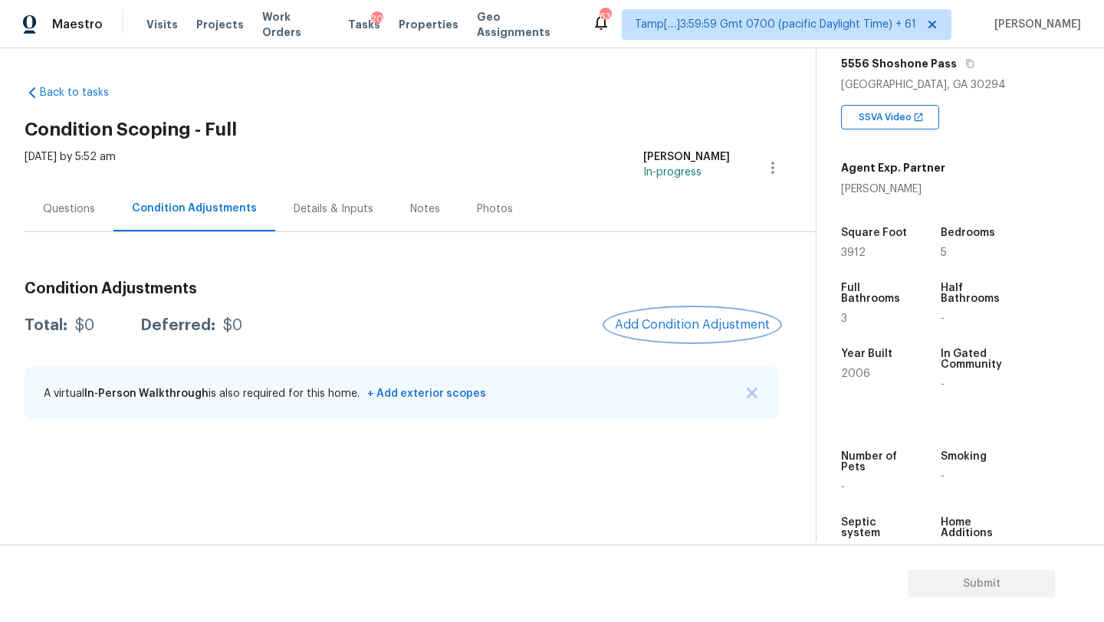
click at [686, 329] on span "Add Condition Adjustment" at bounding box center [692, 325] width 155 height 14
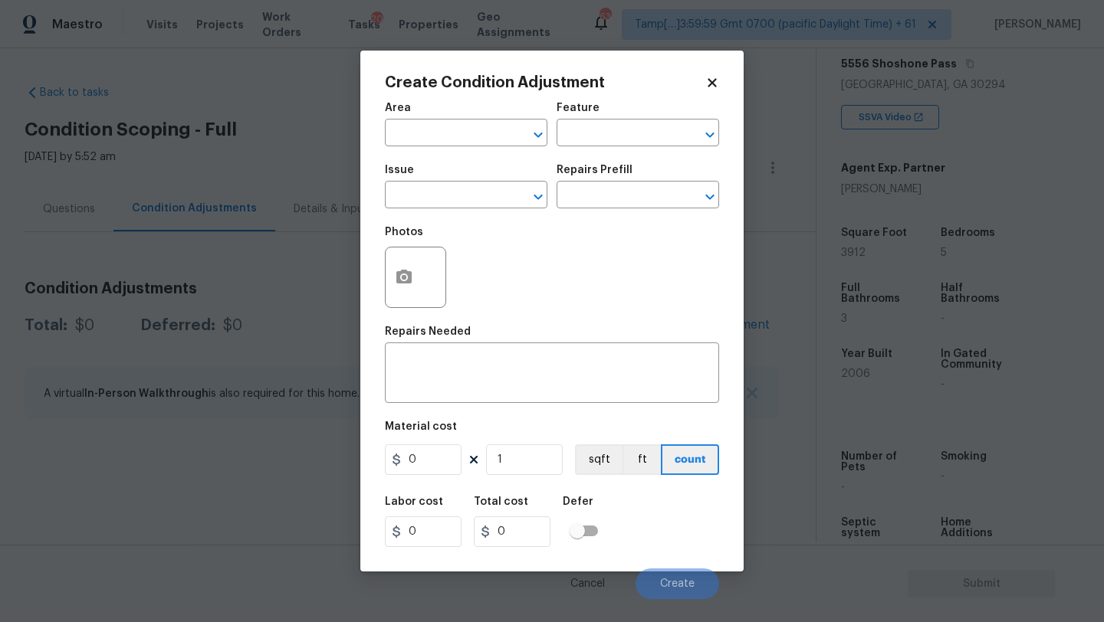
click at [480, 120] on div "Area" at bounding box center [466, 113] width 162 height 20
click at [478, 142] on input "text" at bounding box center [445, 135] width 120 height 24
click at [481, 192] on li "Exterior Overall" at bounding box center [466, 194] width 162 height 25
type input "Exterior Overall"
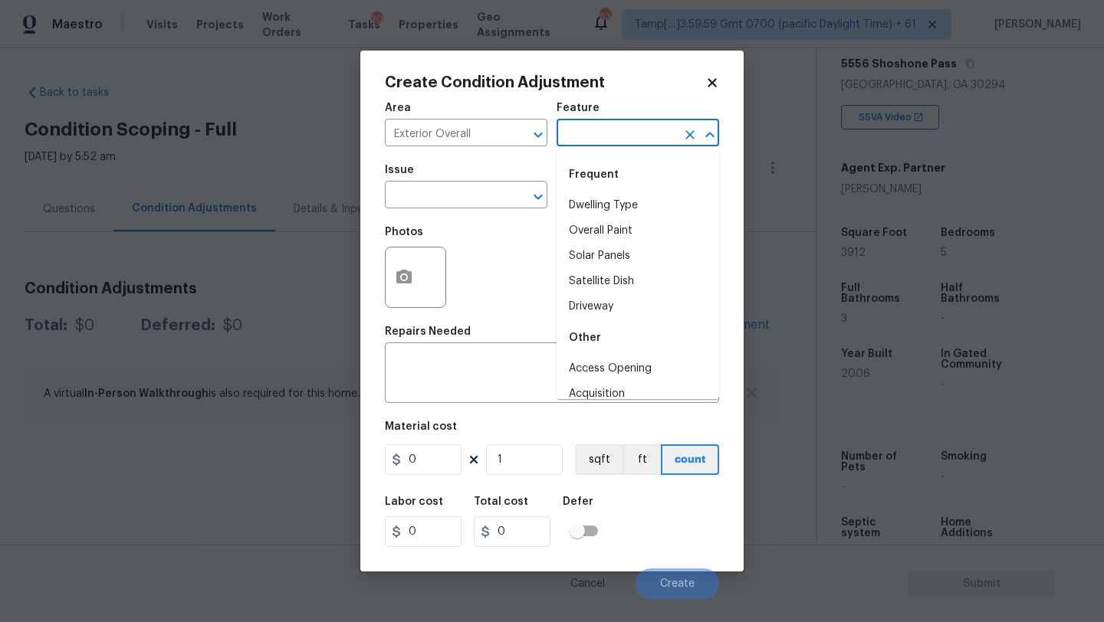
click at [617, 142] on input "text" at bounding box center [616, 135] width 120 height 24
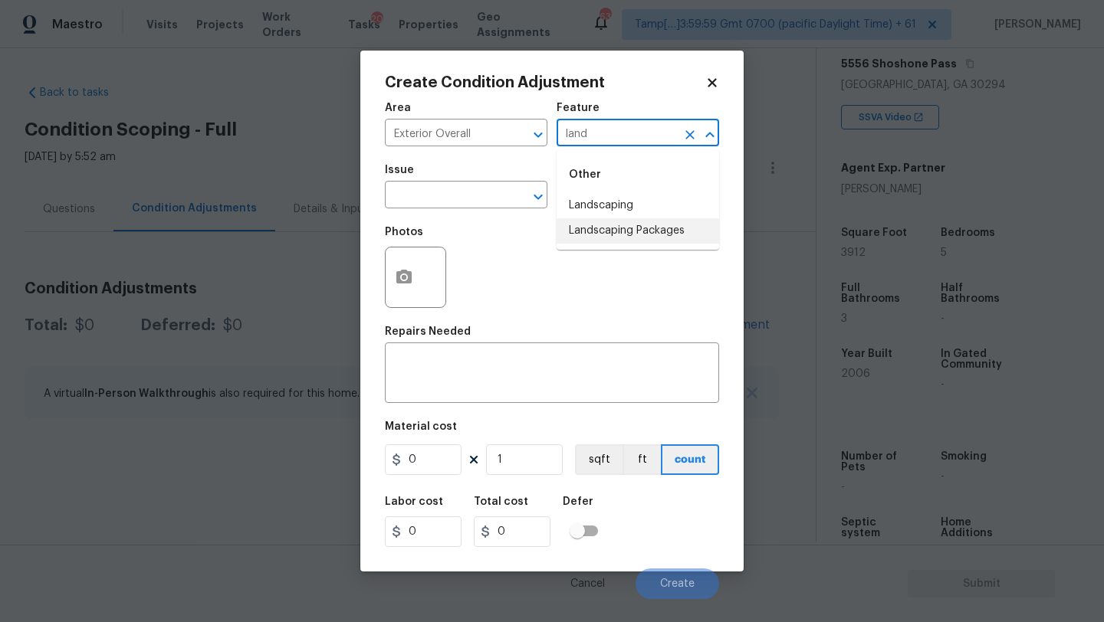
click at [635, 241] on li "Landscaping Packages" at bounding box center [637, 230] width 162 height 25
type input "Landscaping Packages"
click at [444, 213] on span "Issue ​" at bounding box center [466, 187] width 162 height 62
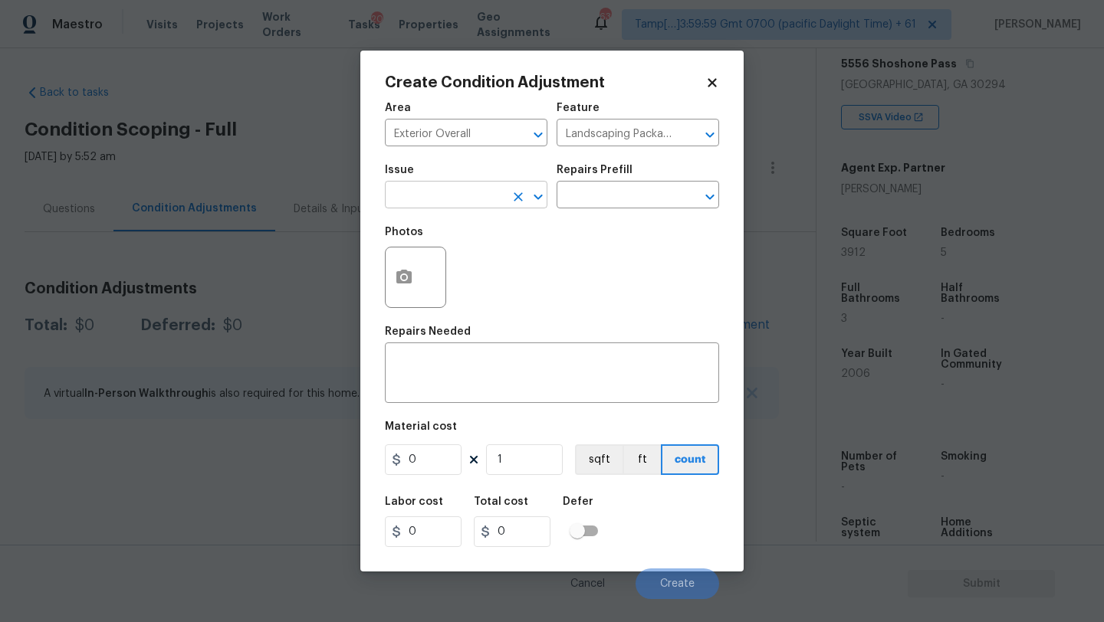
click at [447, 192] on input "text" at bounding box center [445, 197] width 120 height 24
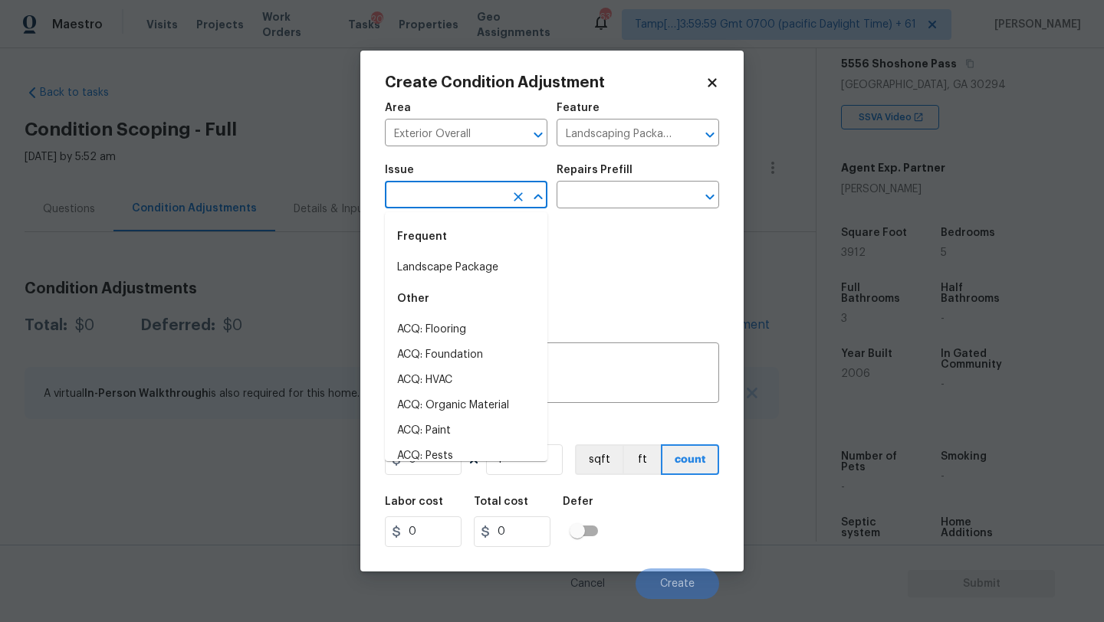
click at [450, 265] on li "Landscape Package" at bounding box center [466, 267] width 162 height 25
type input "Landscape Package"
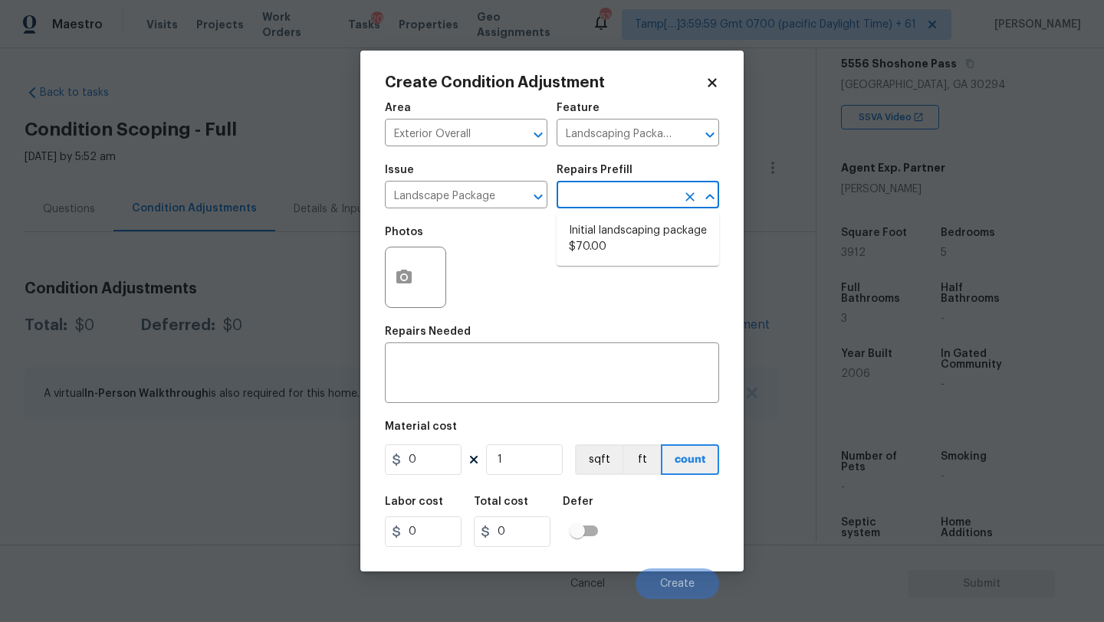
click at [628, 192] on input "text" at bounding box center [616, 197] width 120 height 24
click at [614, 235] on li "Initial landscaping package $70.00" at bounding box center [637, 238] width 162 height 41
type input "Home Readiness Packages"
type textarea "Mowing of grass up to 6" in height. Mow, edge along driveways & sidewalks, trim…"
type input "70"
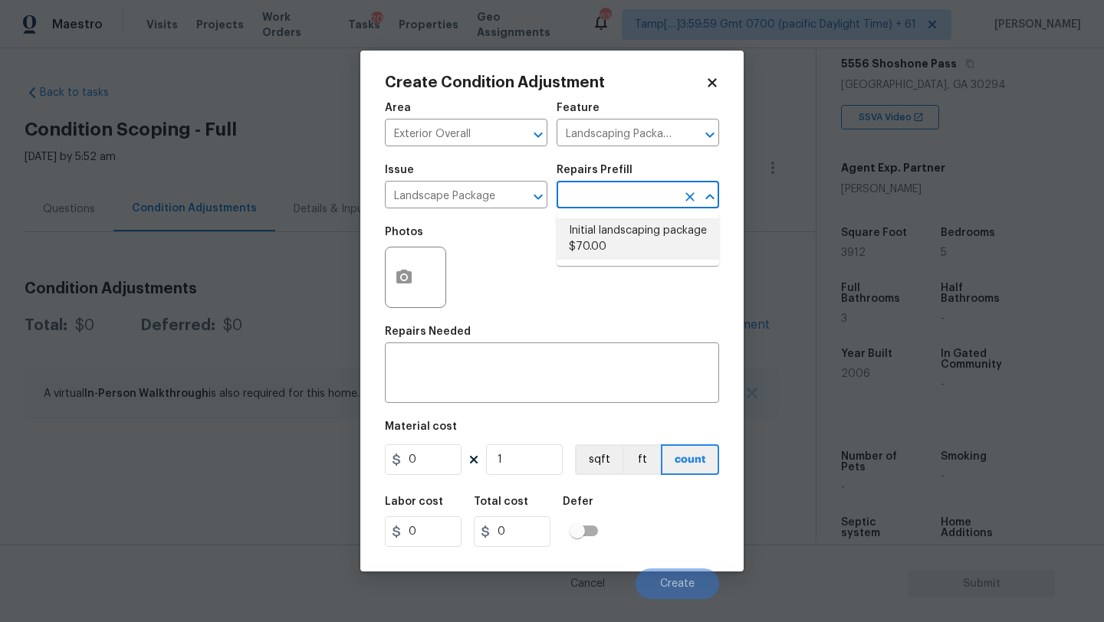
type input "70"
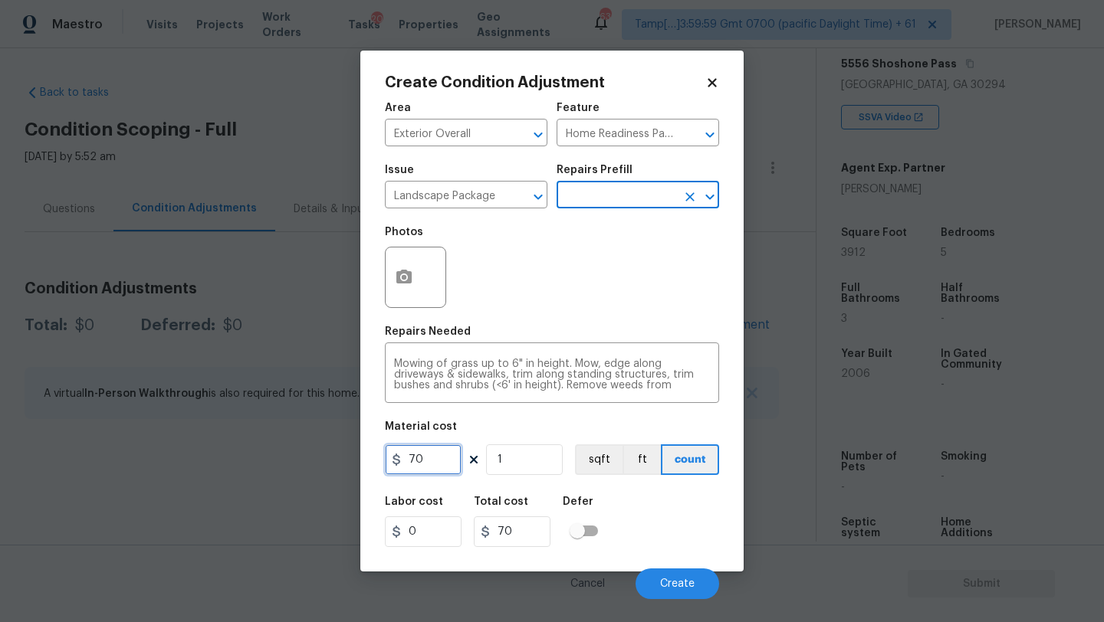
click at [433, 458] on input "70" at bounding box center [423, 459] width 77 height 31
type input "300"
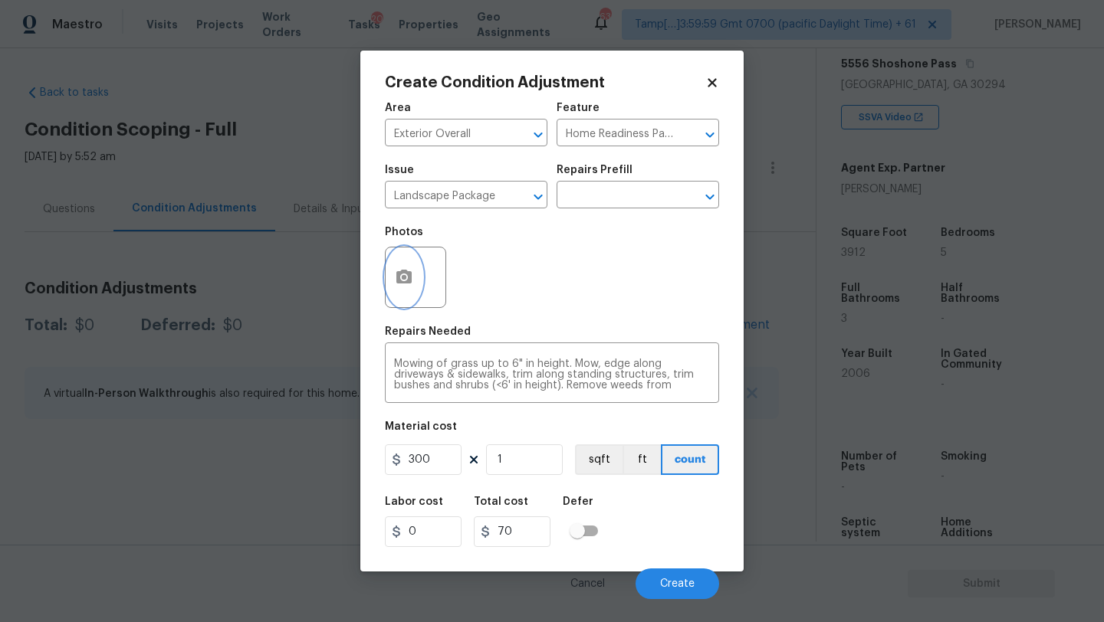
type input "300"
click at [397, 290] on button "button" at bounding box center [403, 278] width 37 height 60
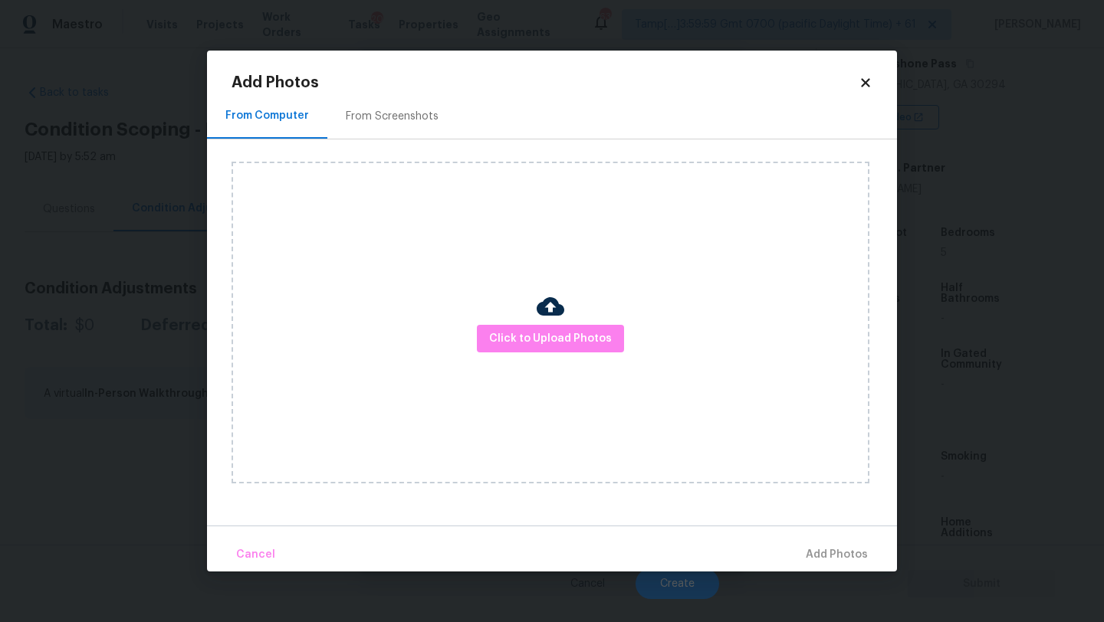
click at [397, 289] on div "Click to Upload Photos" at bounding box center [550, 323] width 638 height 322
click at [359, 114] on div "From Screenshots" at bounding box center [392, 116] width 93 height 15
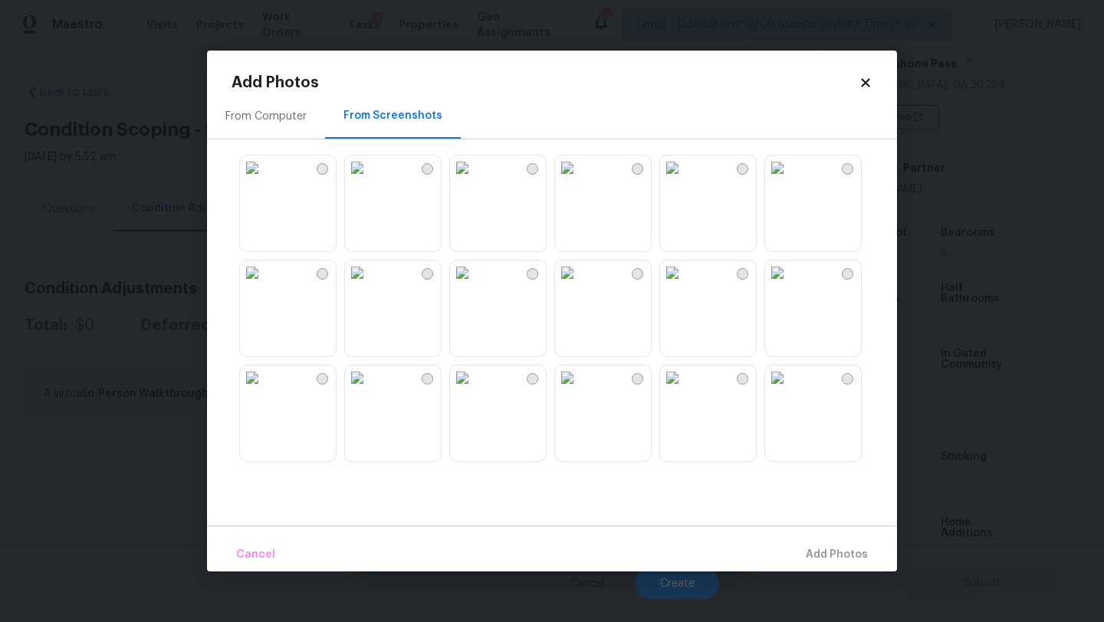
click at [474, 285] on img at bounding box center [462, 273] width 25 height 25
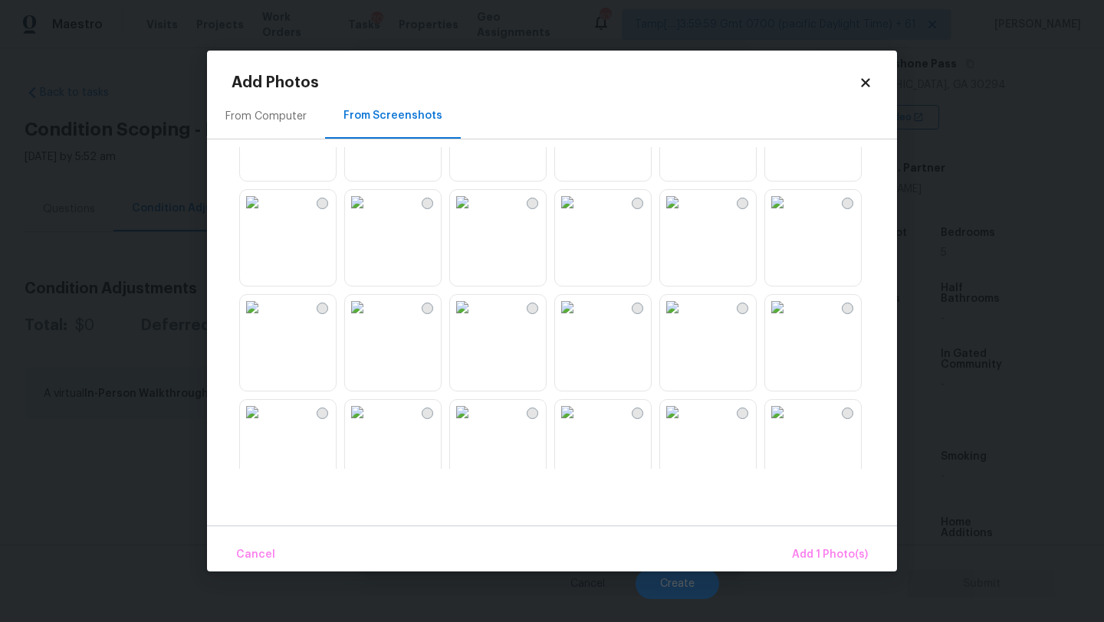
scroll to position [303, 0]
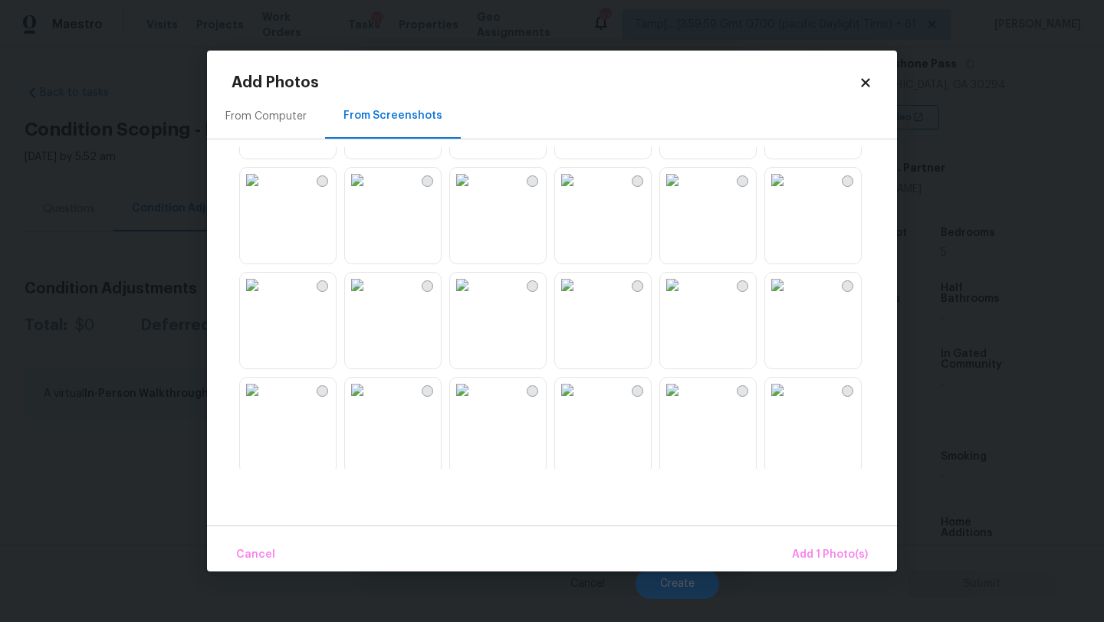
click at [579, 402] on img at bounding box center [567, 390] width 25 height 25
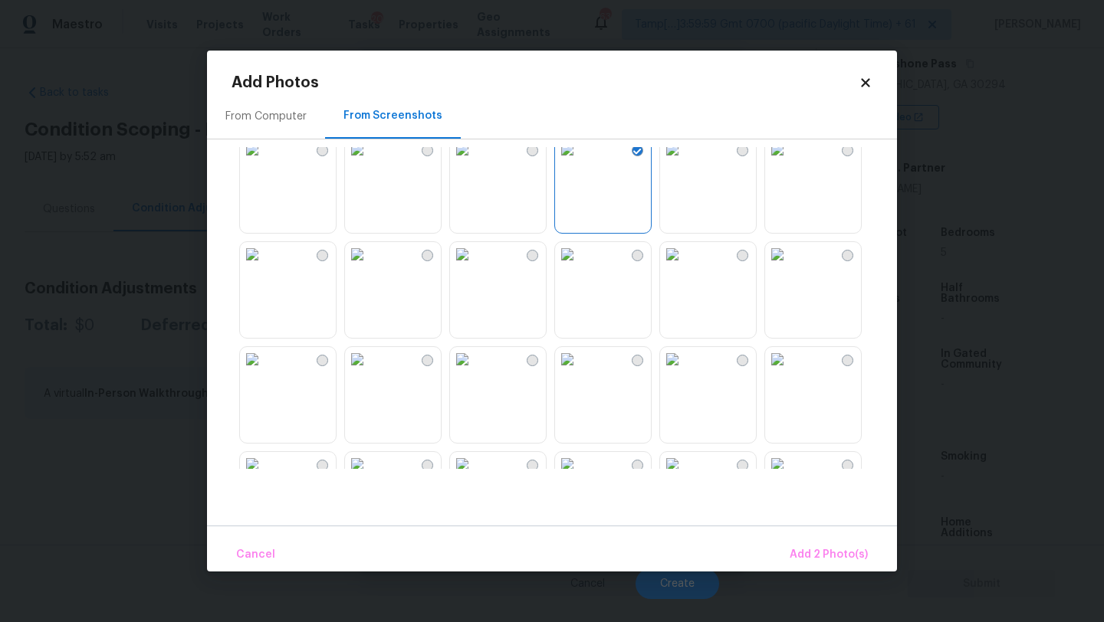
click at [579, 372] on img at bounding box center [567, 359] width 25 height 25
click at [811, 553] on span "Add 3 Photo(s)" at bounding box center [828, 555] width 77 height 19
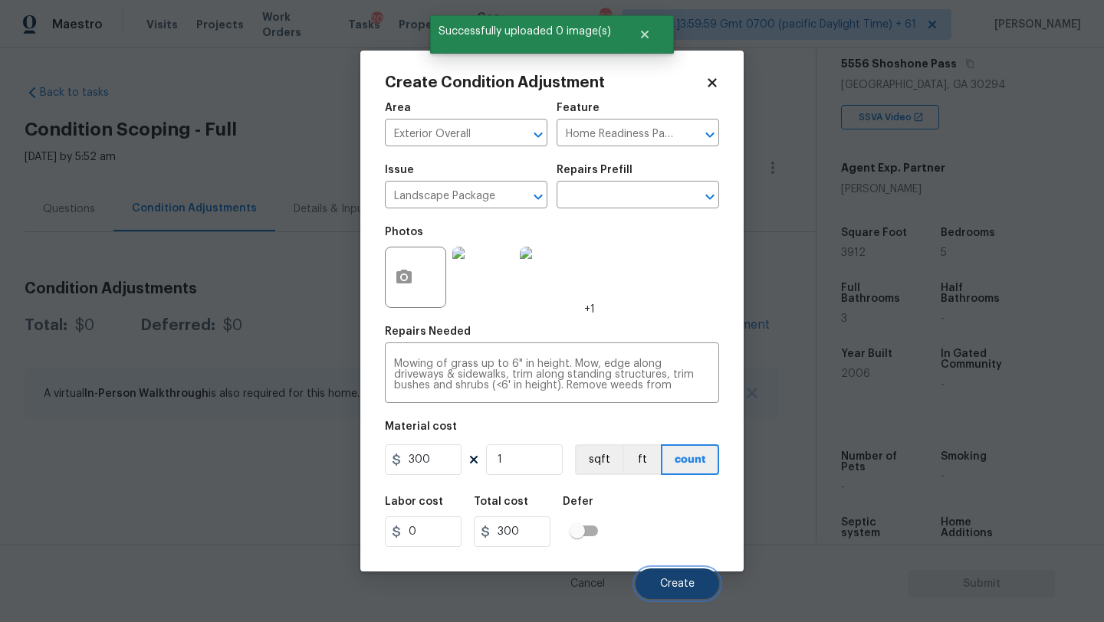
click at [673, 587] on span "Create" at bounding box center [677, 584] width 34 height 11
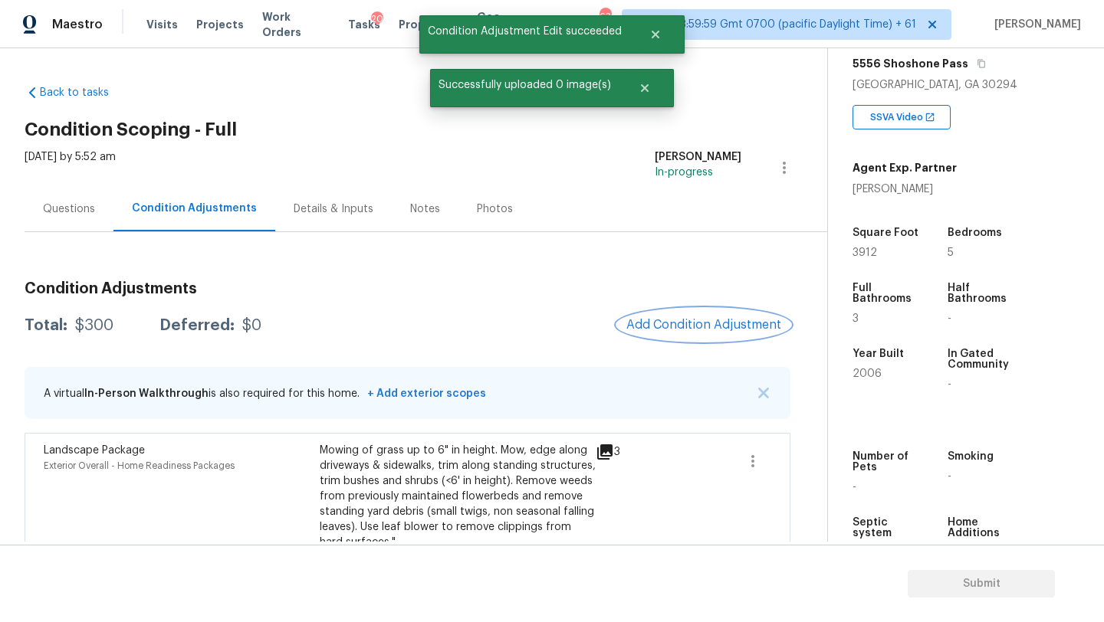
click at [667, 310] on button "Add Condition Adjustment" at bounding box center [703, 325] width 173 height 32
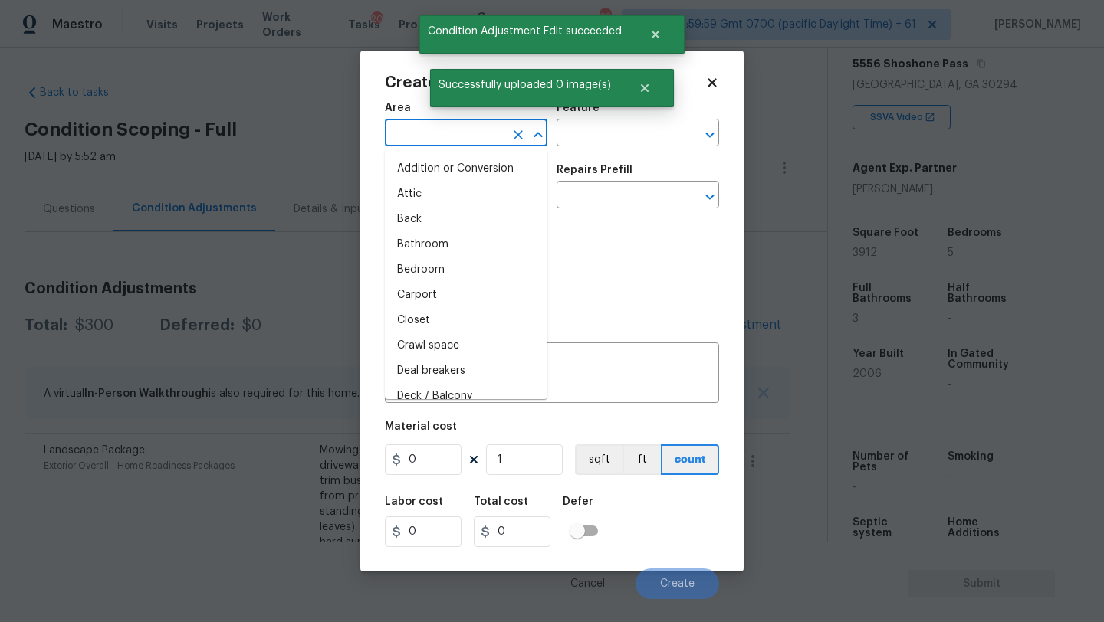
click at [439, 124] on input "text" at bounding box center [445, 135] width 120 height 24
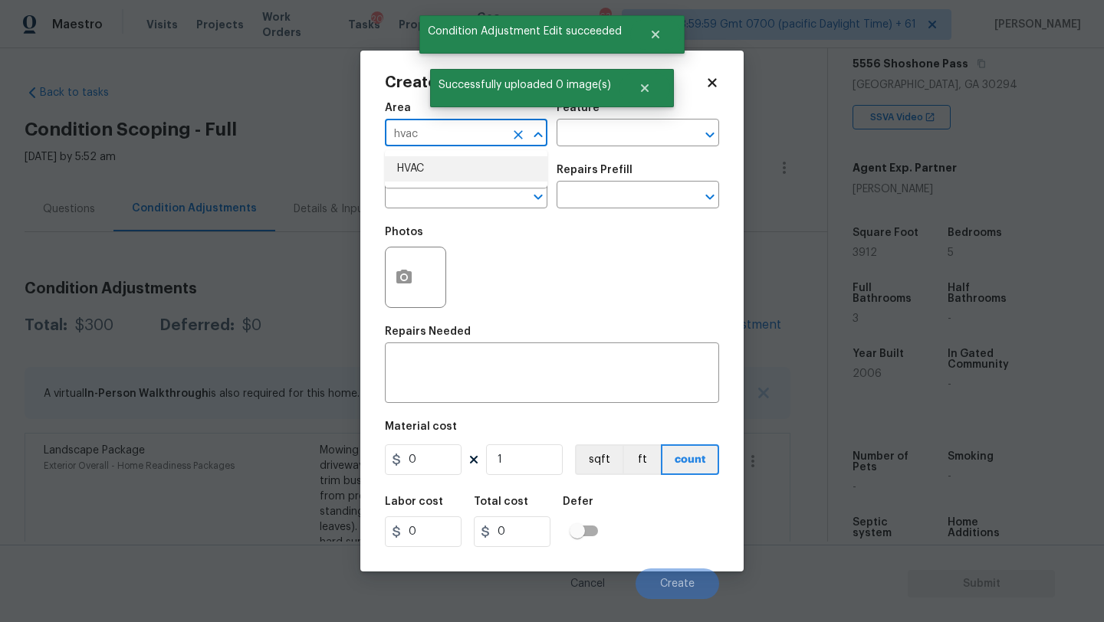
click at [444, 162] on li "HVAC" at bounding box center [466, 168] width 162 height 25
type input "HVAC"
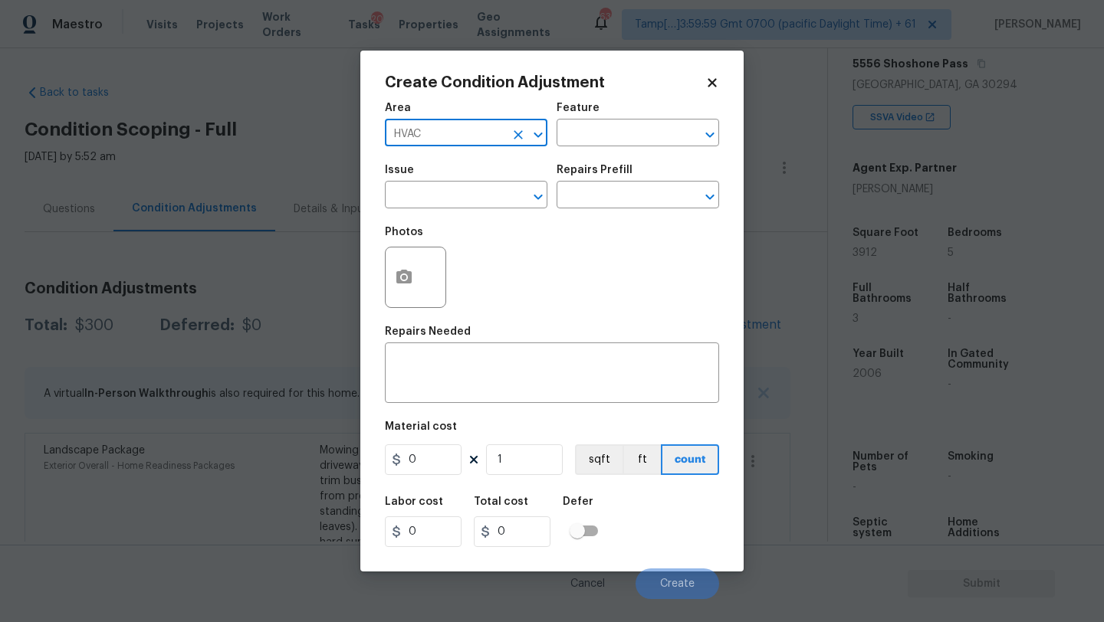
click at [518, 130] on icon "Clear" at bounding box center [517, 134] width 15 height 15
click at [485, 130] on input "text" at bounding box center [445, 135] width 120 height 24
click at [497, 194] on li "Exterior Overall" at bounding box center [466, 194] width 162 height 25
type input "Exterior Overall"
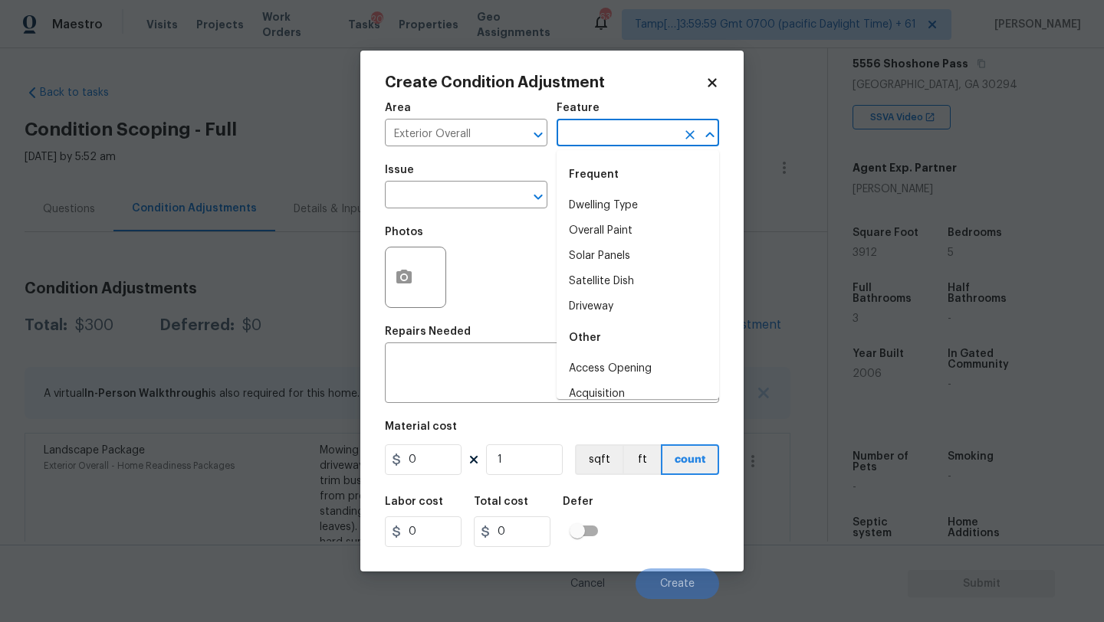
click at [639, 139] on input "text" at bounding box center [616, 135] width 120 height 24
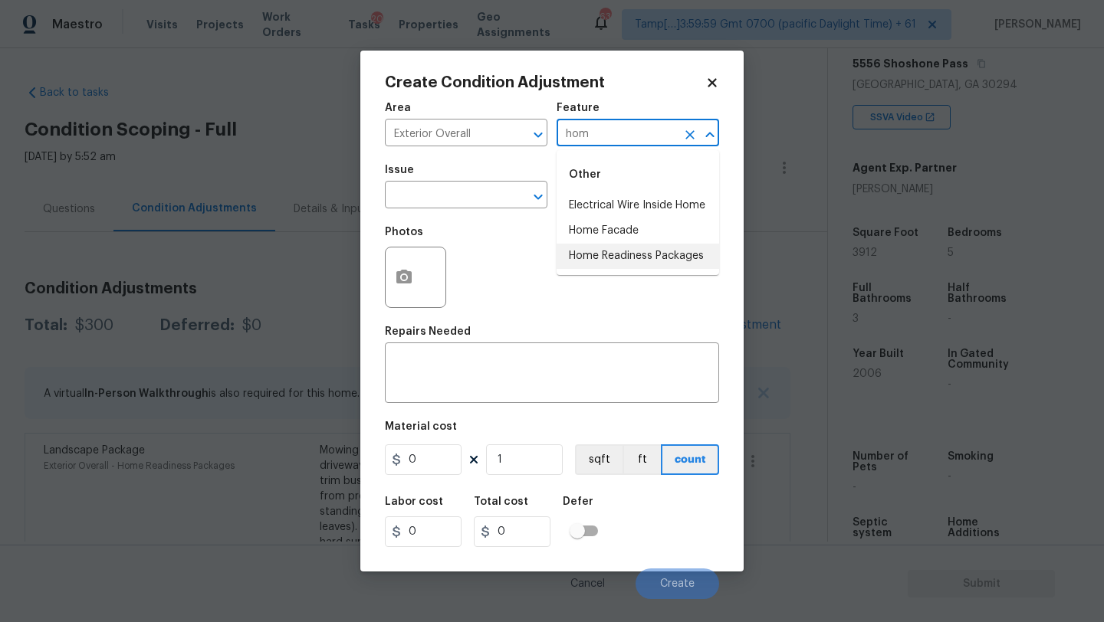
drag, startPoint x: 619, startPoint y: 238, endPoint x: 619, endPoint y: 254, distance: 15.3
click at [619, 257] on ul "Electrical Wire Inside Home Home Facade Home Readiness Packages" at bounding box center [637, 231] width 162 height 76
click at [619, 254] on li "Home Readiness Packages" at bounding box center [637, 256] width 162 height 25
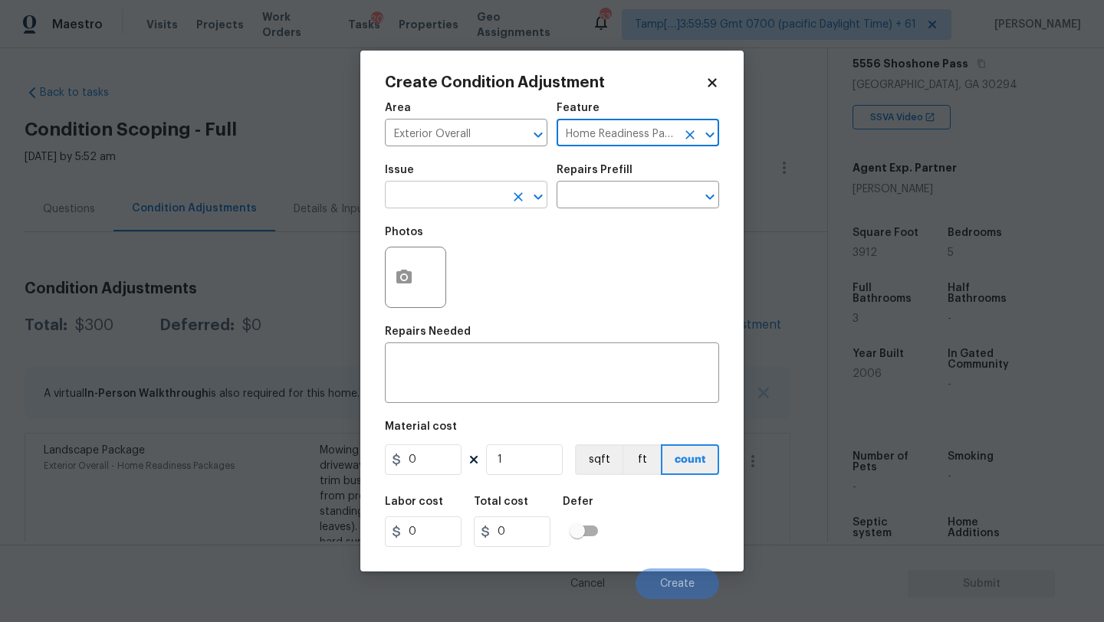
type input "Home Readiness Packages"
click at [468, 199] on input "text" at bounding box center [445, 197] width 120 height 24
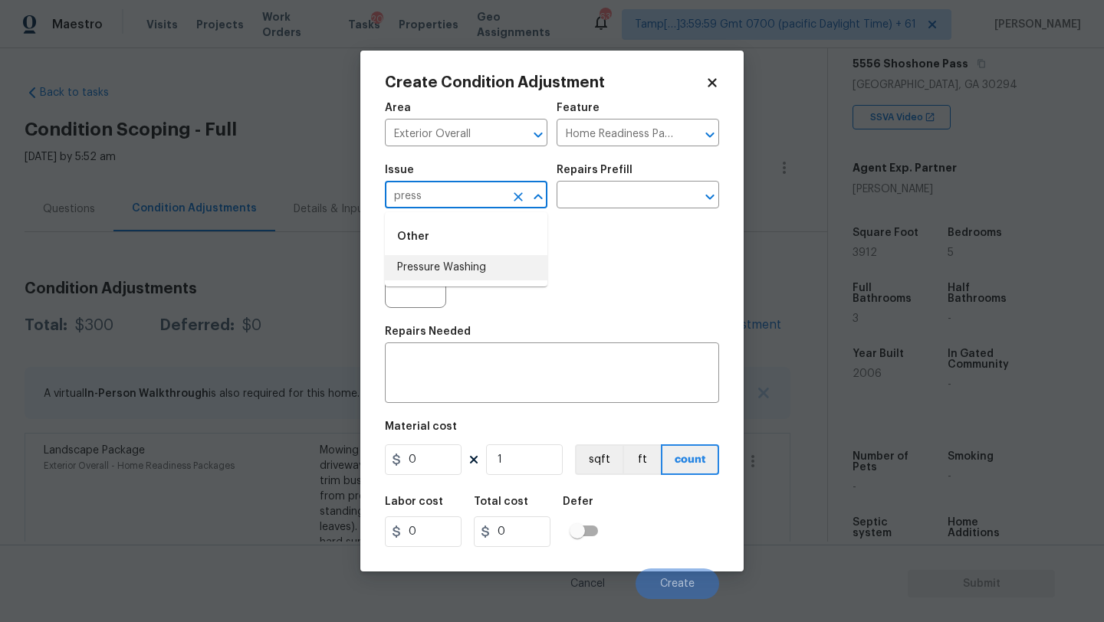
click at [473, 261] on li "Pressure Washing" at bounding box center [466, 267] width 162 height 25
type input "Pressure Washing"
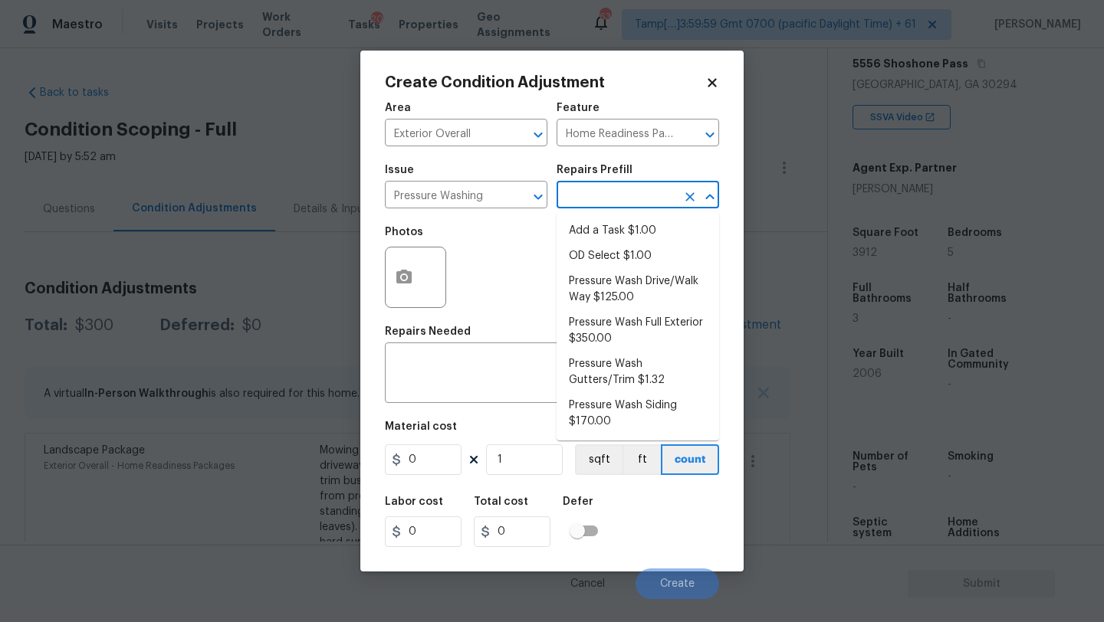
click at [657, 195] on input "text" at bounding box center [616, 197] width 120 height 24
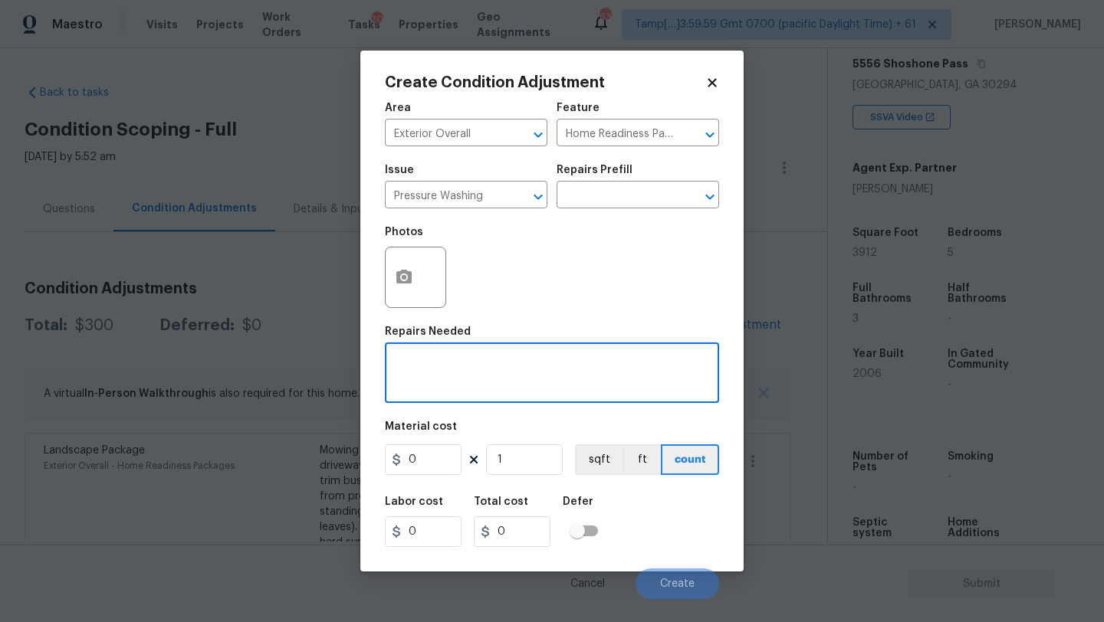
click at [425, 381] on textarea at bounding box center [552, 375] width 316 height 32
click at [436, 454] on input "0" at bounding box center [423, 459] width 77 height 31
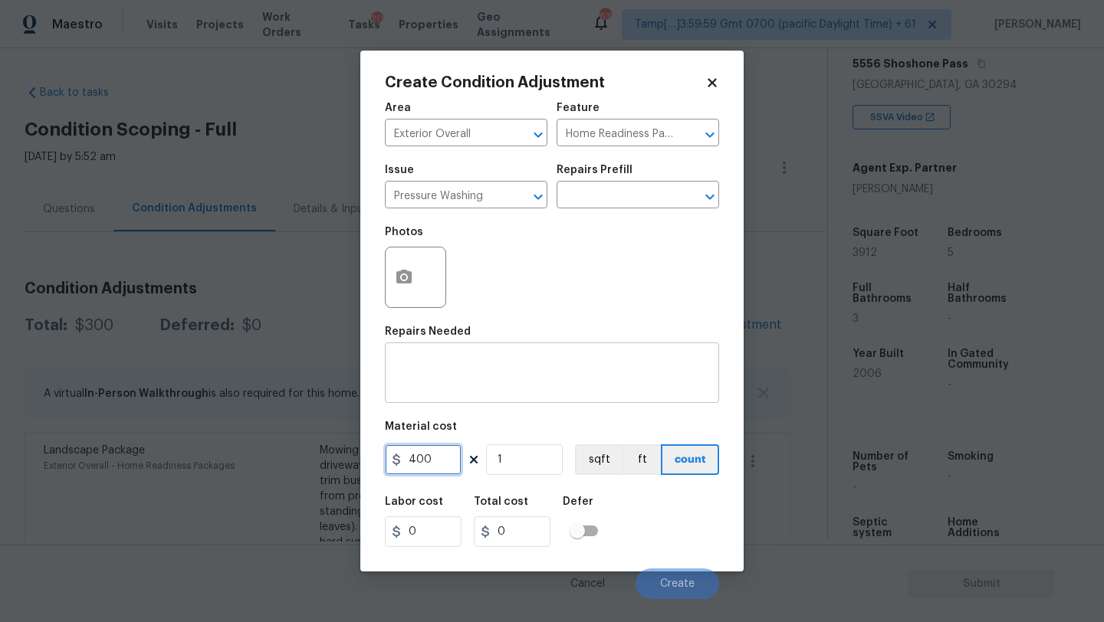
type input "400"
click at [471, 390] on textarea at bounding box center [552, 375] width 316 height 32
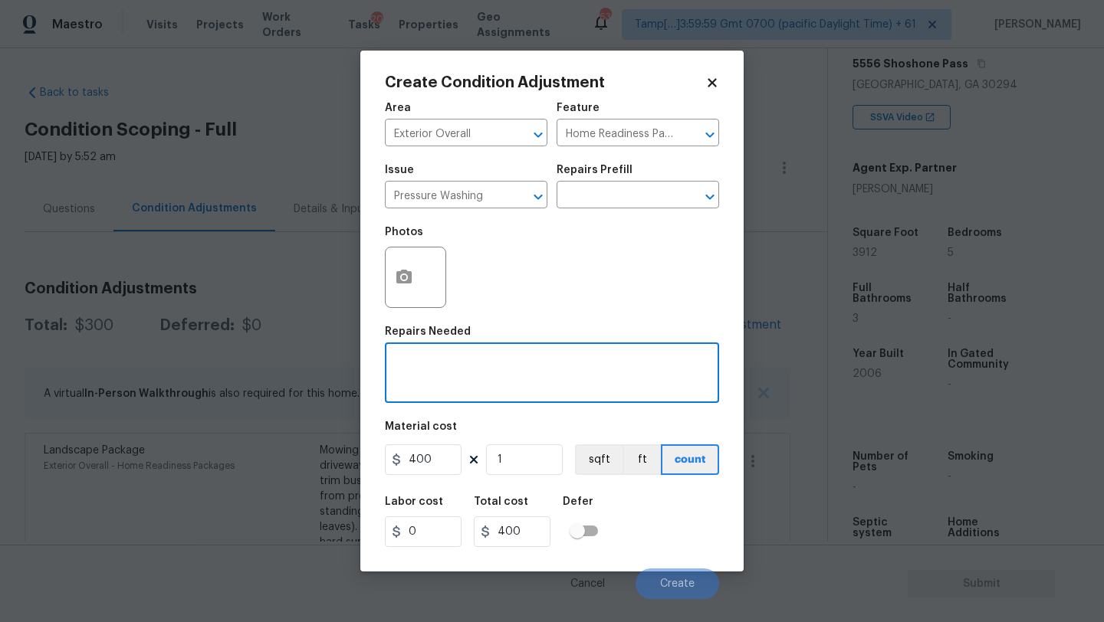
click at [505, 372] on textarea at bounding box center [552, 375] width 316 height 32
paste textarea "Pressure wash home, driveway, walkways/sidewalks and patio. Must use a surface …"
type textarea "Pressure wash home, driveway, walkways/sidewalks and patio. Must use a surface …"
click at [687, 576] on button "Create" at bounding box center [677, 584] width 84 height 31
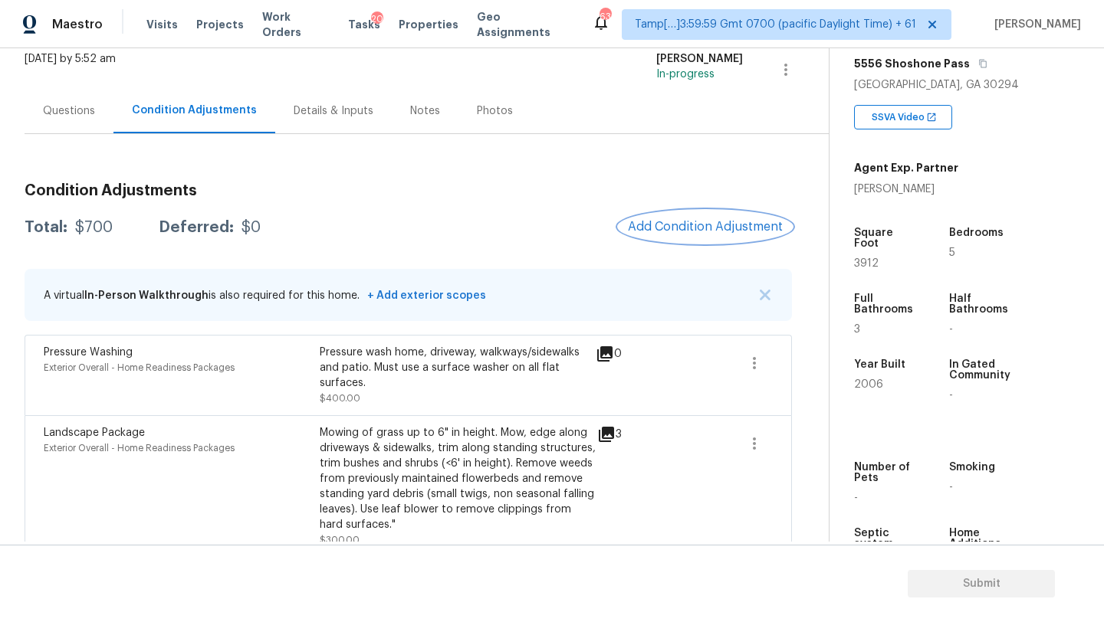
scroll to position [118, 0]
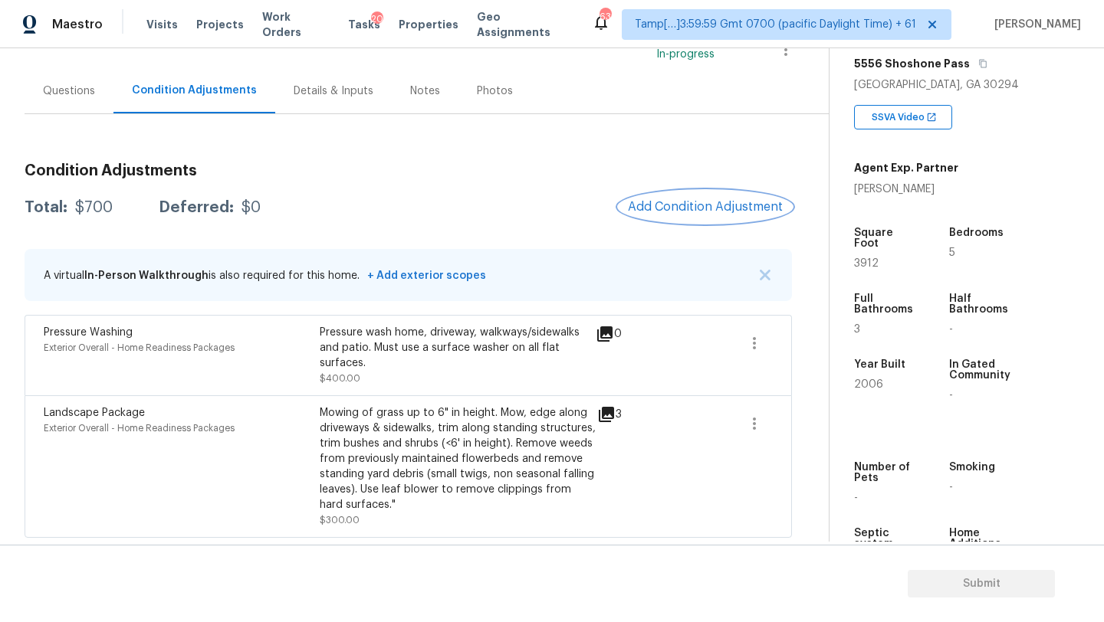
click at [679, 196] on button "Add Condition Adjustment" at bounding box center [704, 207] width 173 height 32
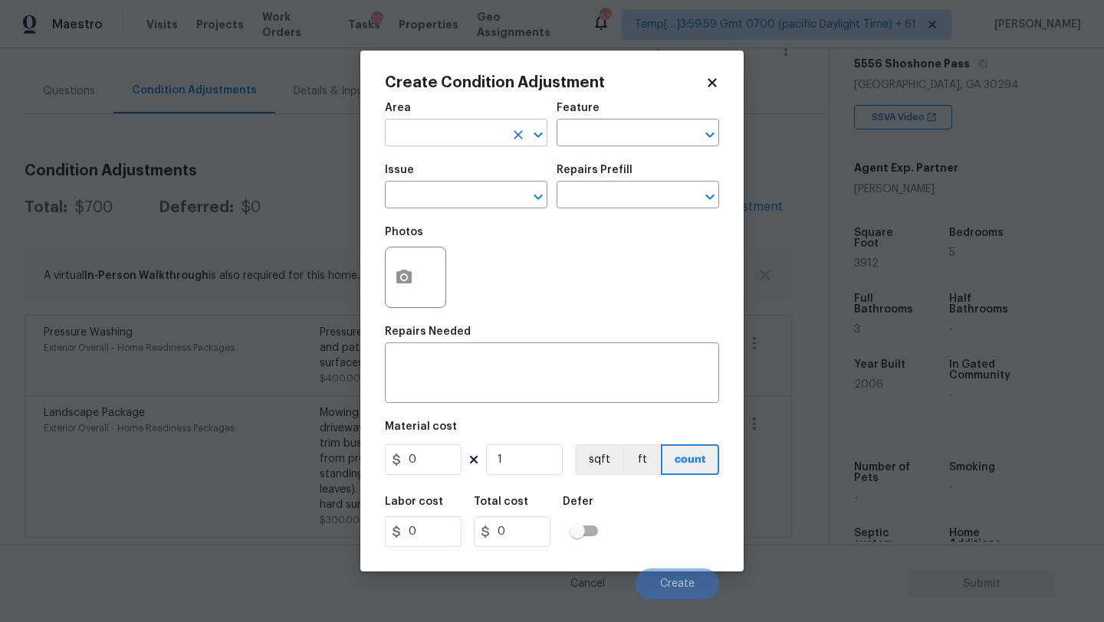
click at [455, 143] on input "text" at bounding box center [445, 135] width 120 height 24
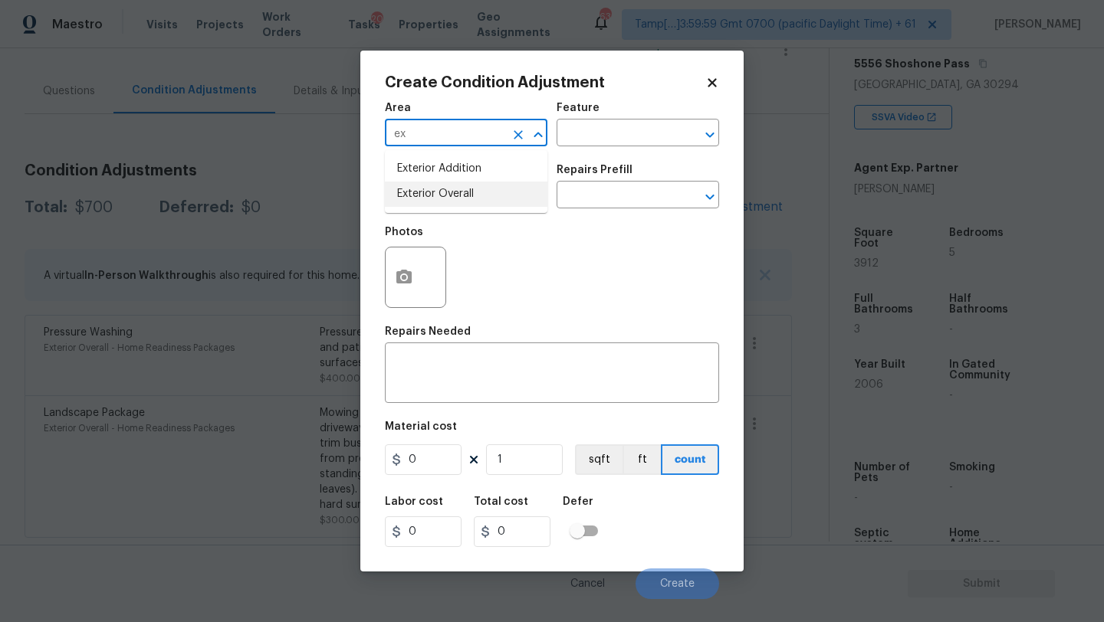
click at [458, 185] on li "Exterior Overall" at bounding box center [466, 194] width 162 height 25
type input "Exterior Overall"
click at [579, 143] on input "text" at bounding box center [616, 135] width 120 height 24
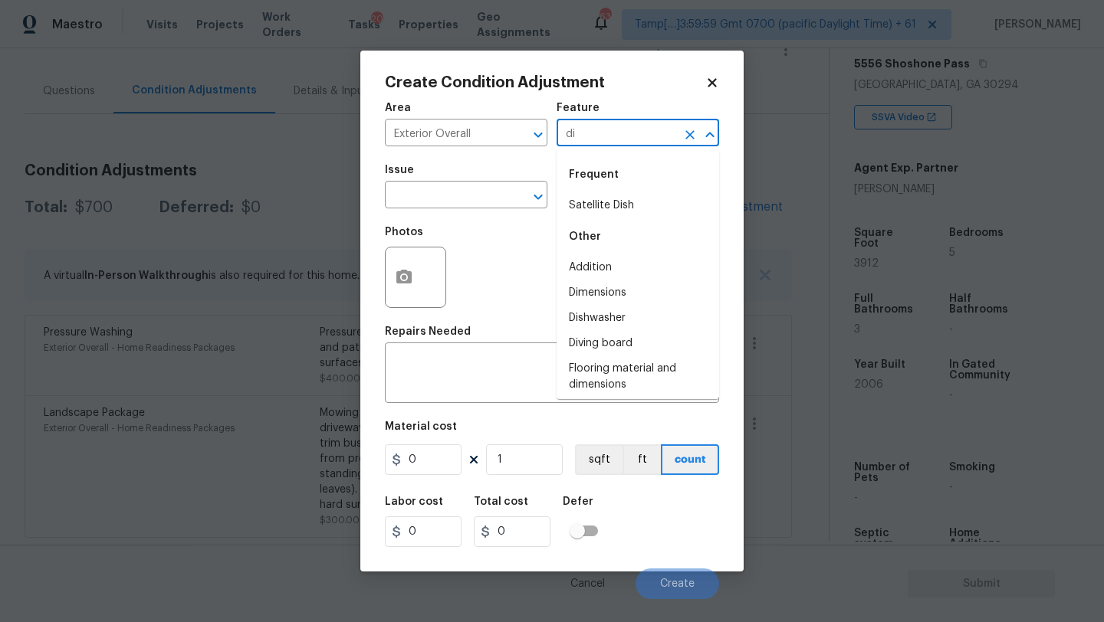
type input "d"
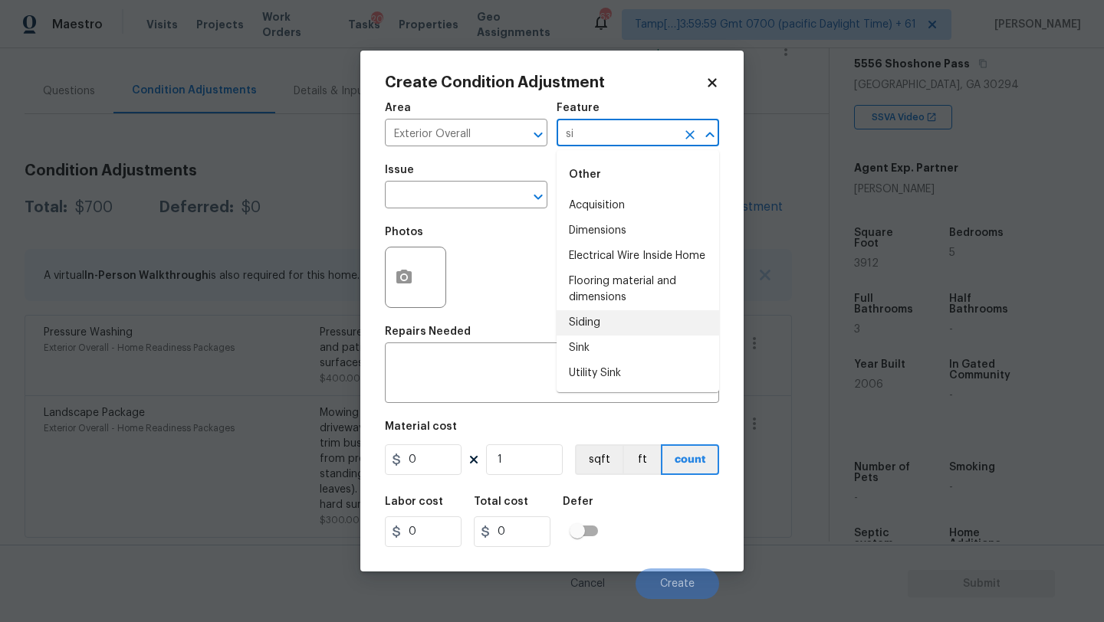
click at [602, 322] on li "Siding" at bounding box center [637, 322] width 162 height 25
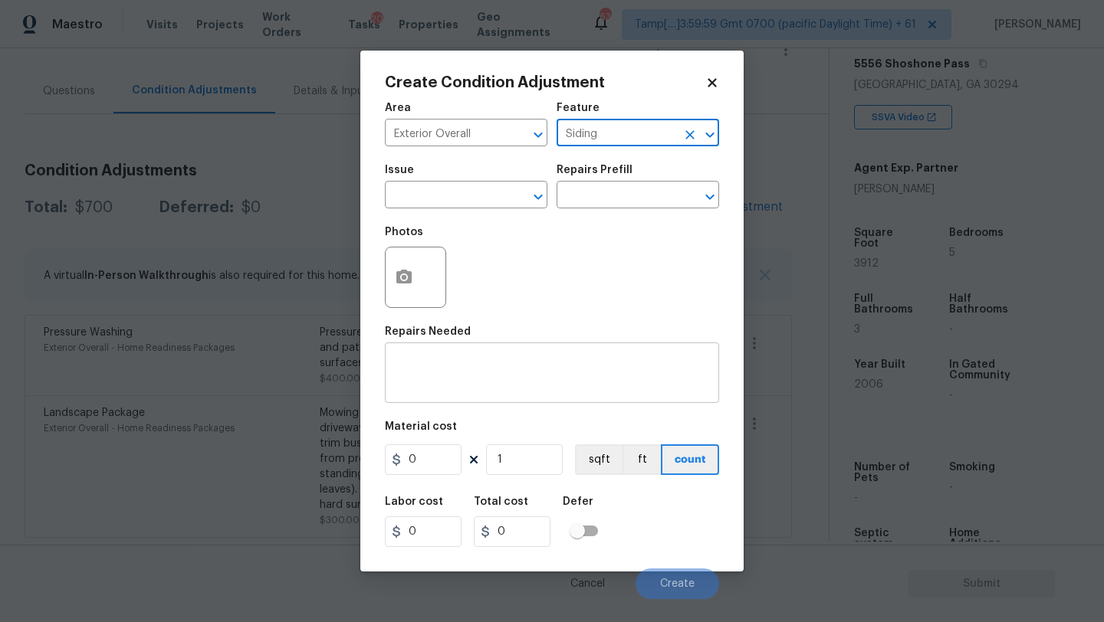
type input "Siding"
click at [513, 392] on div "x ​" at bounding box center [552, 374] width 334 height 57
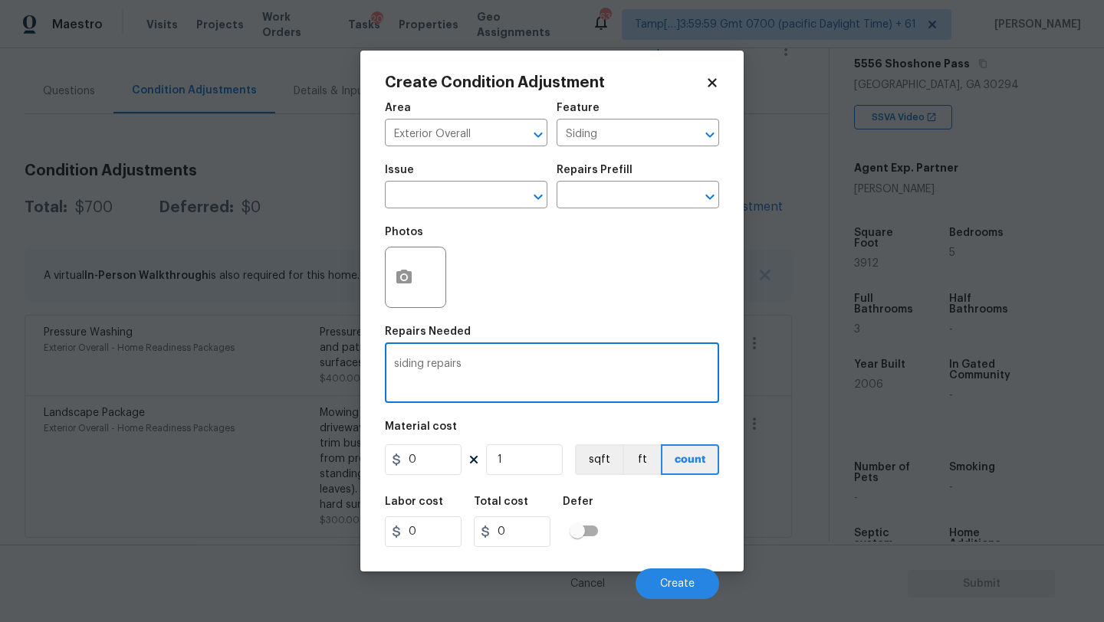
type textarea "siding repairs"
click at [431, 464] on input "0" at bounding box center [423, 459] width 77 height 31
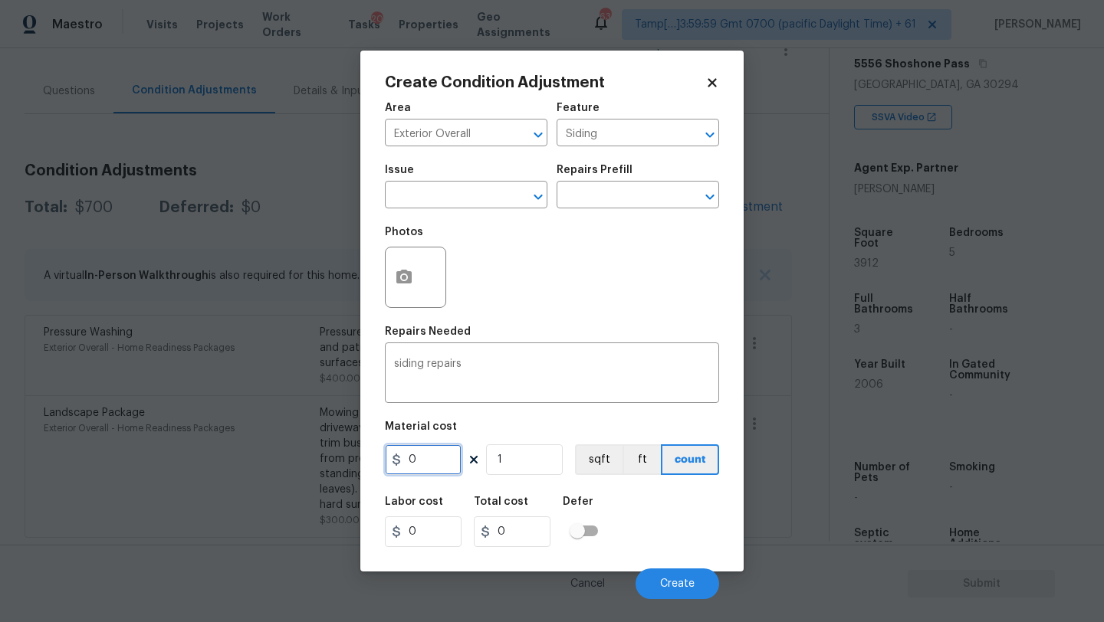
click at [431, 464] on input "0" at bounding box center [423, 459] width 77 height 31
type input "1500"
click at [425, 292] on div at bounding box center [415, 277] width 61 height 61
click at [421, 292] on div at bounding box center [415, 277] width 61 height 61
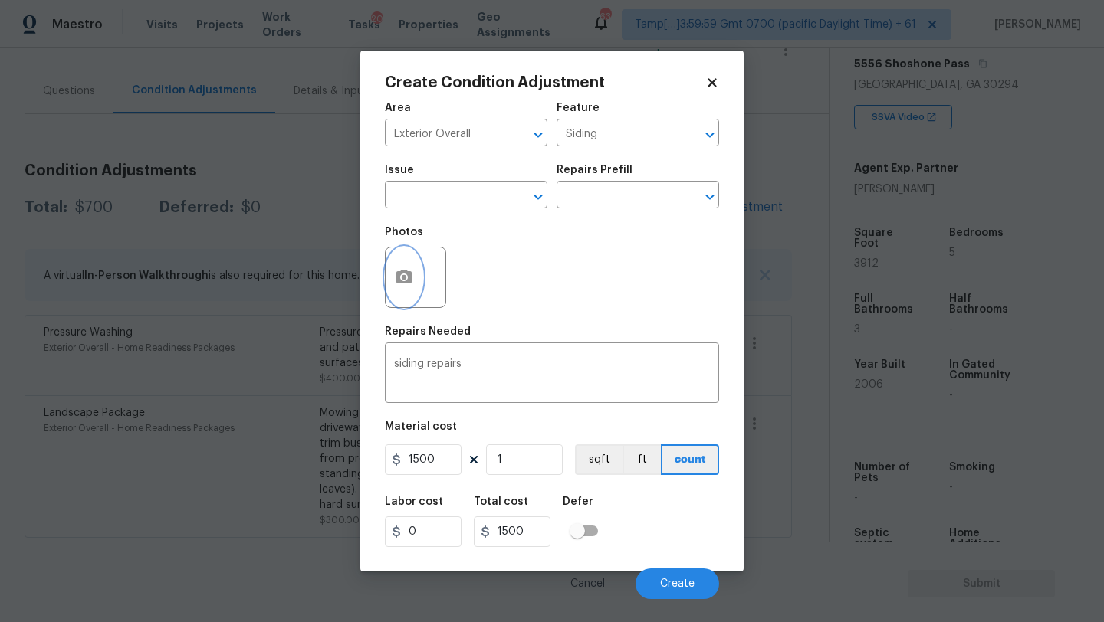
click at [414, 284] on button "button" at bounding box center [403, 278] width 37 height 60
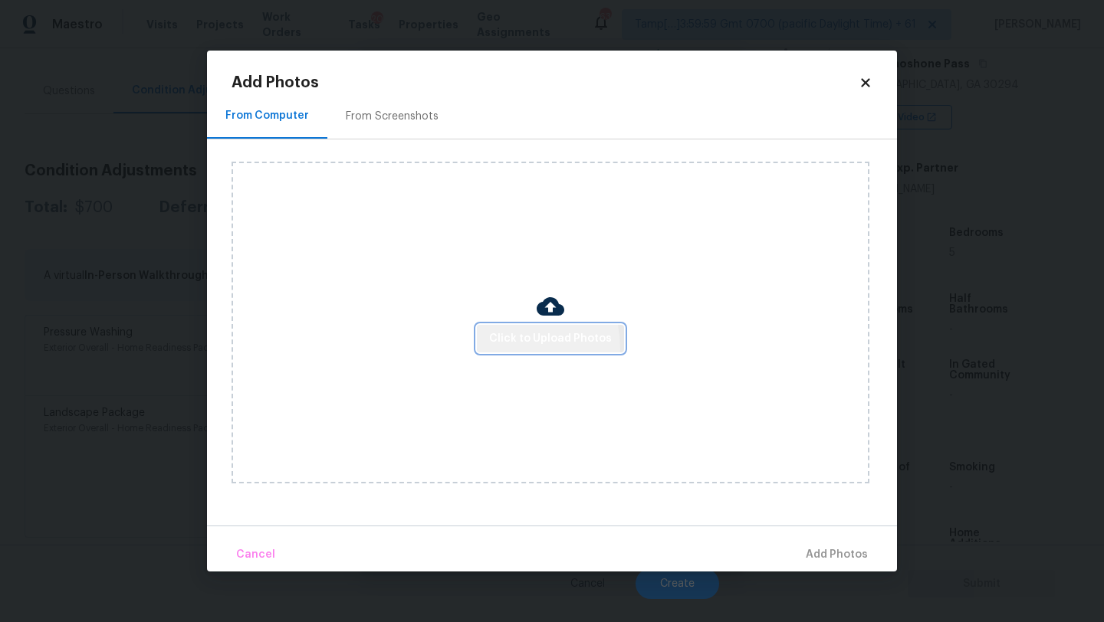
click at [507, 347] on button "Click to Upload Photos" at bounding box center [550, 339] width 147 height 28
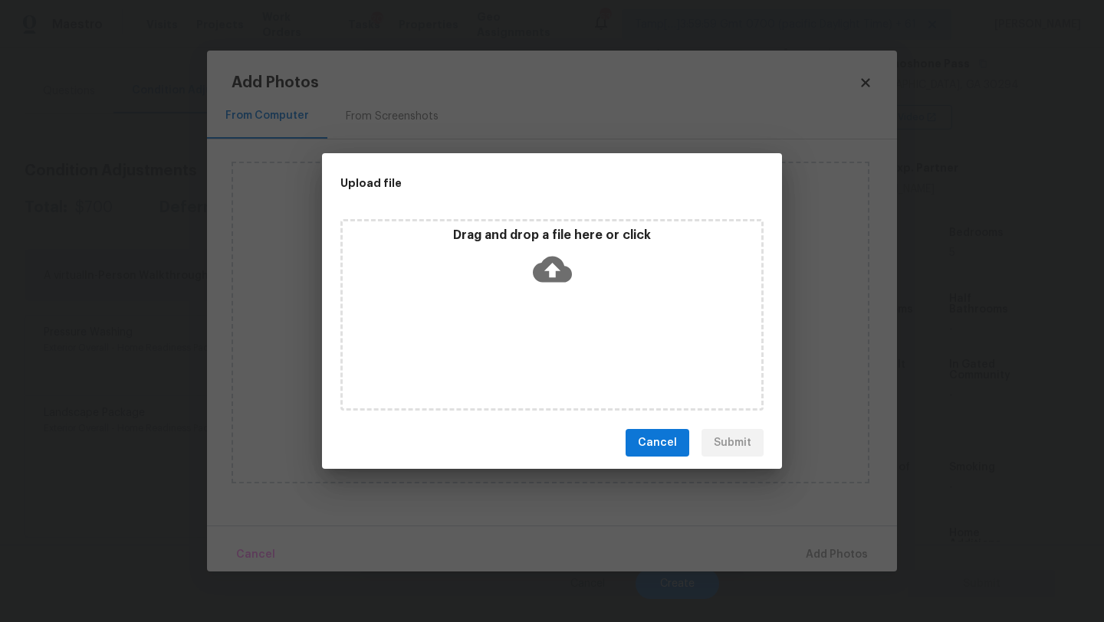
click at [551, 297] on div "Drag and drop a file here or click" at bounding box center [551, 315] width 423 height 192
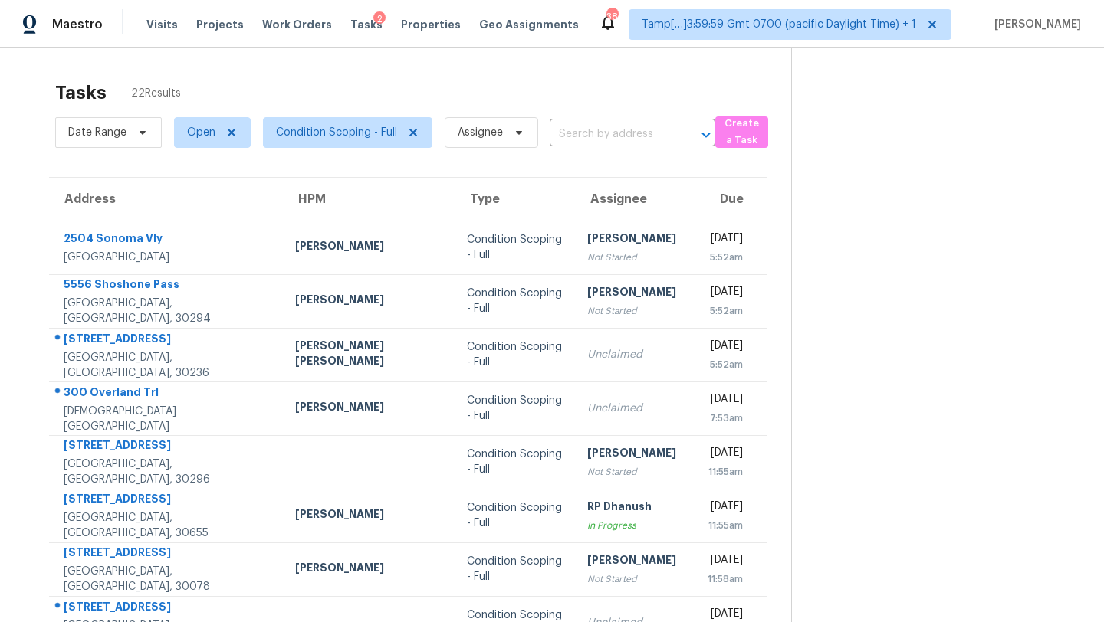
scroll to position [175, 0]
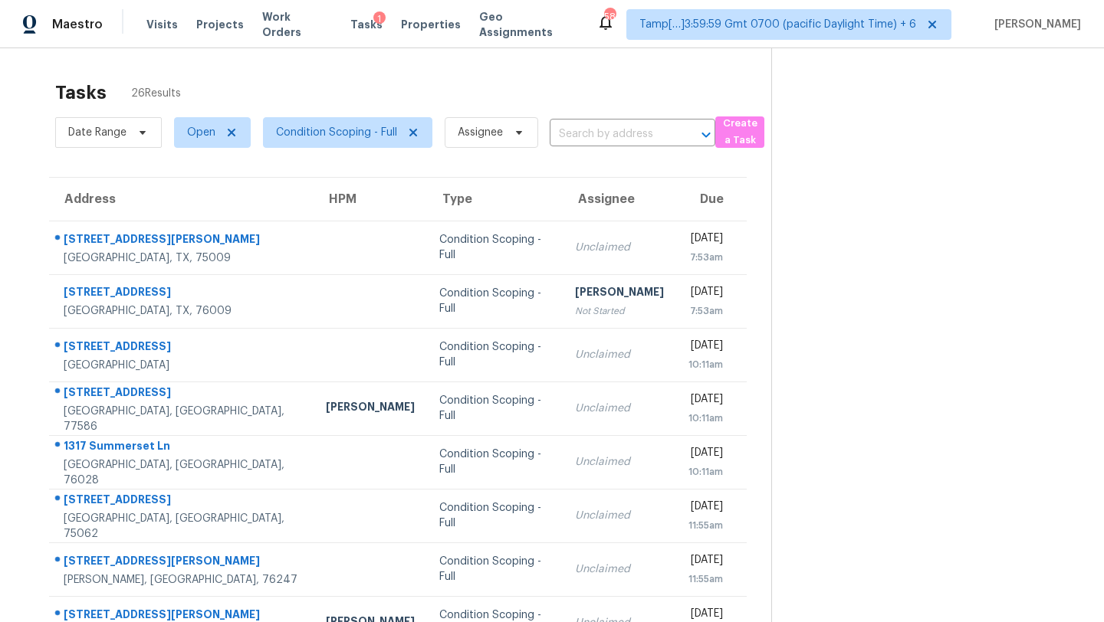
scroll to position [111, 0]
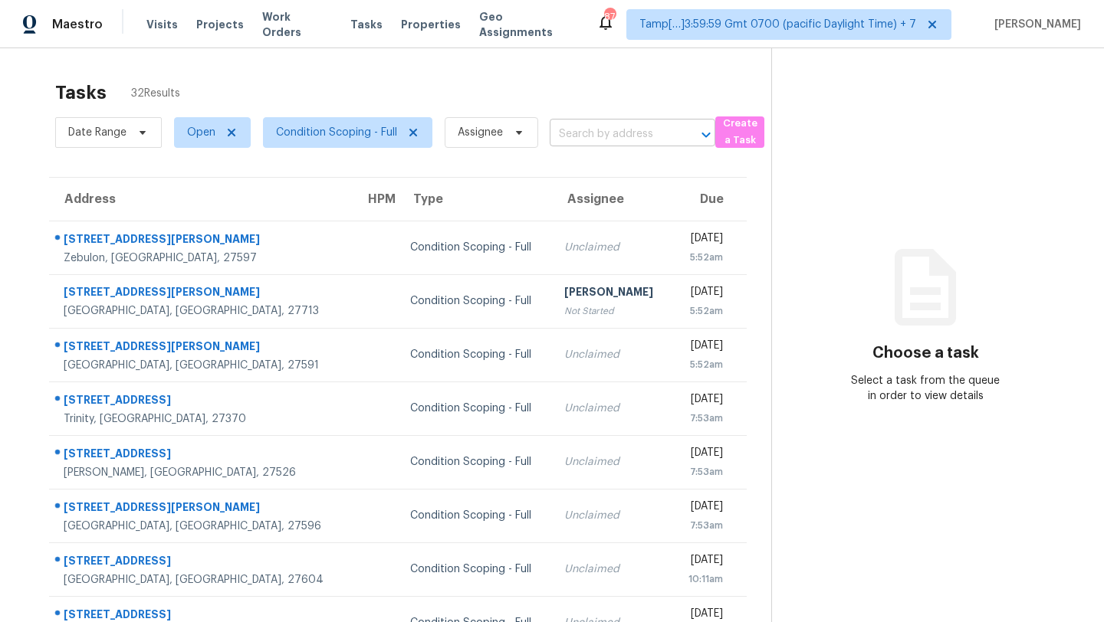
scroll to position [28, 0]
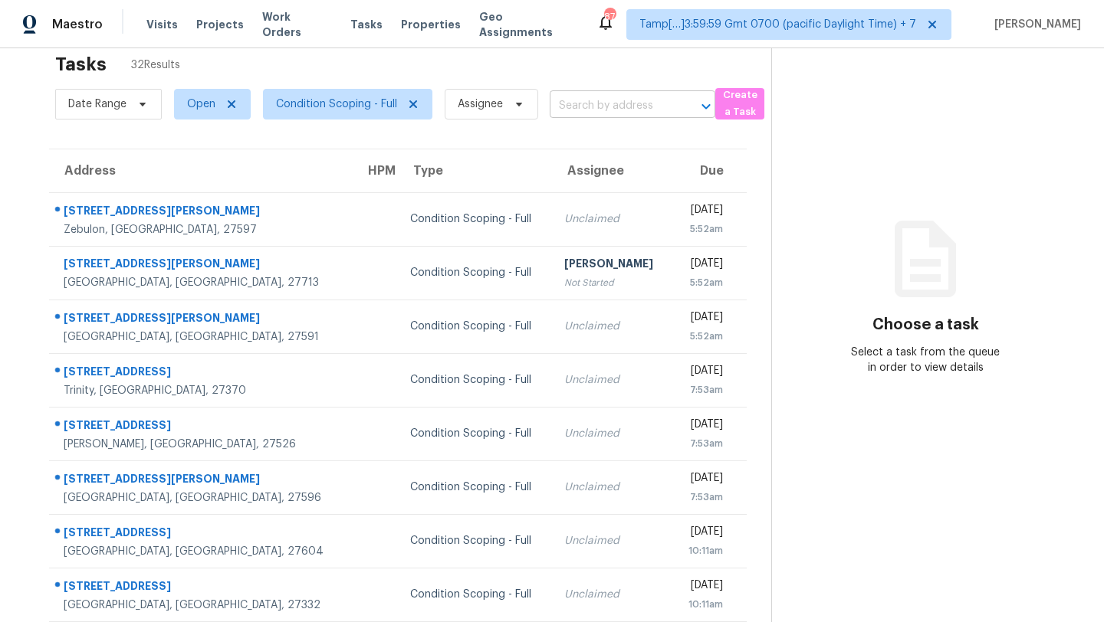
click at [599, 107] on input "text" at bounding box center [610, 106] width 123 height 24
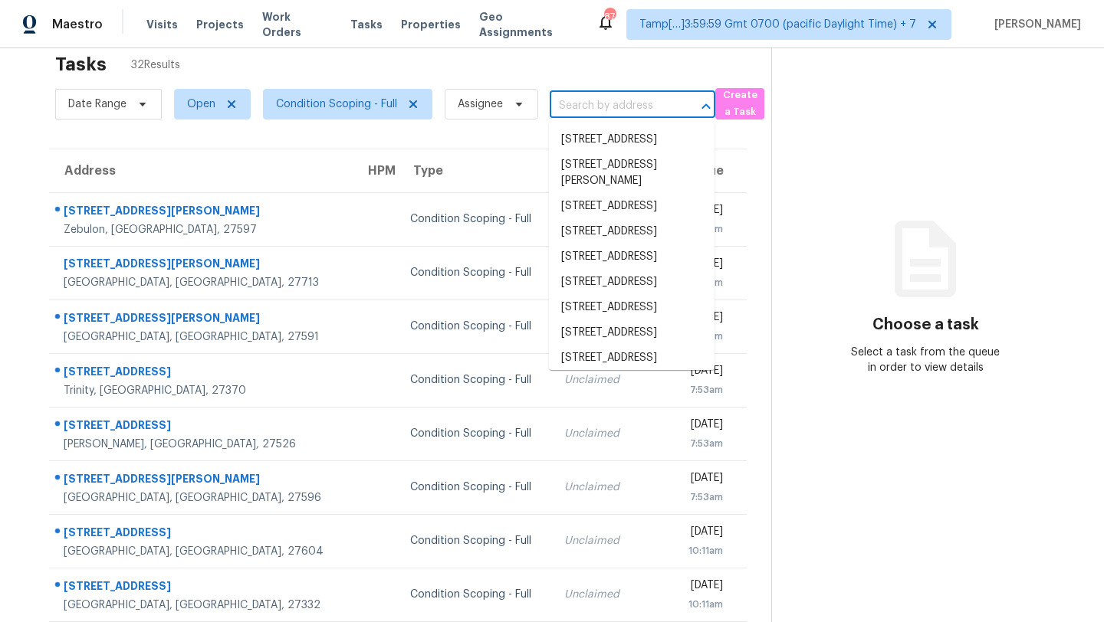
paste input ""[STREET_ADDRESS]""
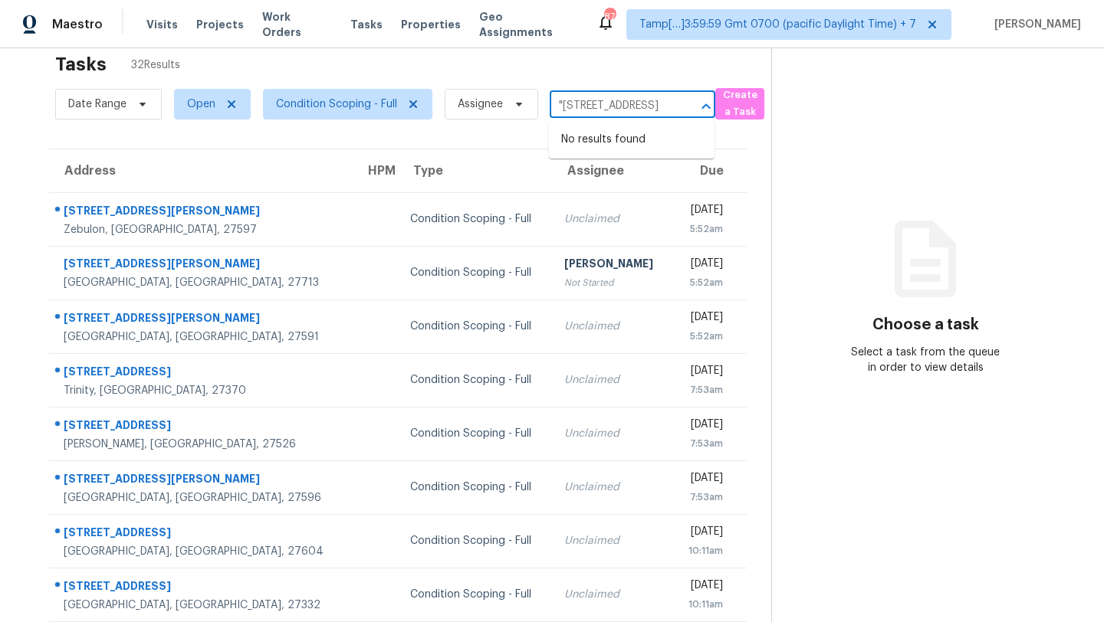
scroll to position [0, 114]
type input ""[STREET_ADDRESS]"
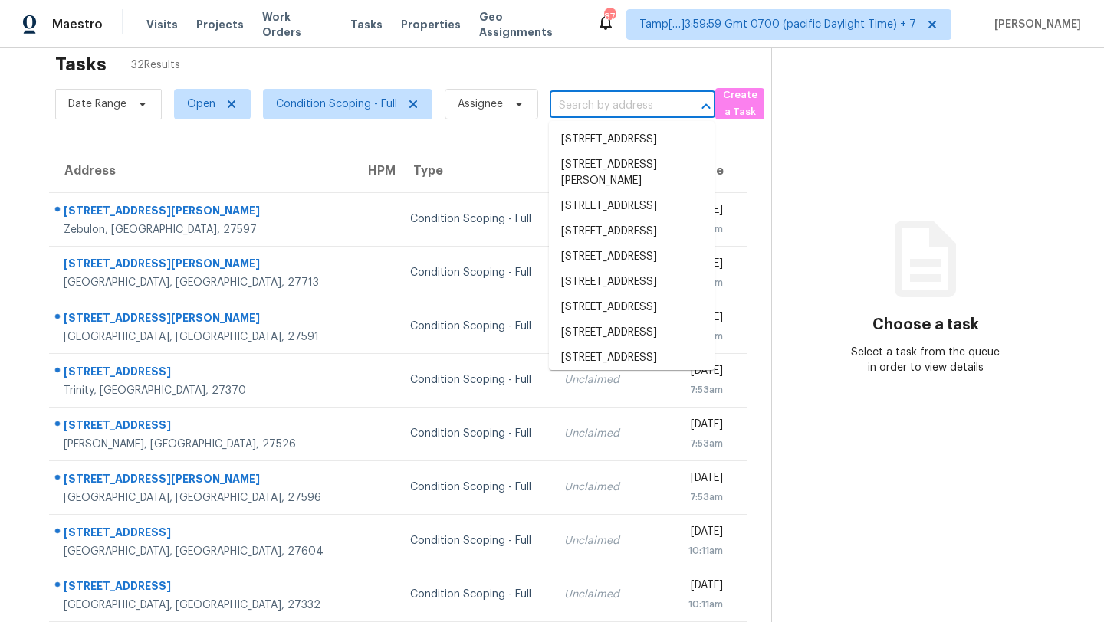
scroll to position [0, 0]
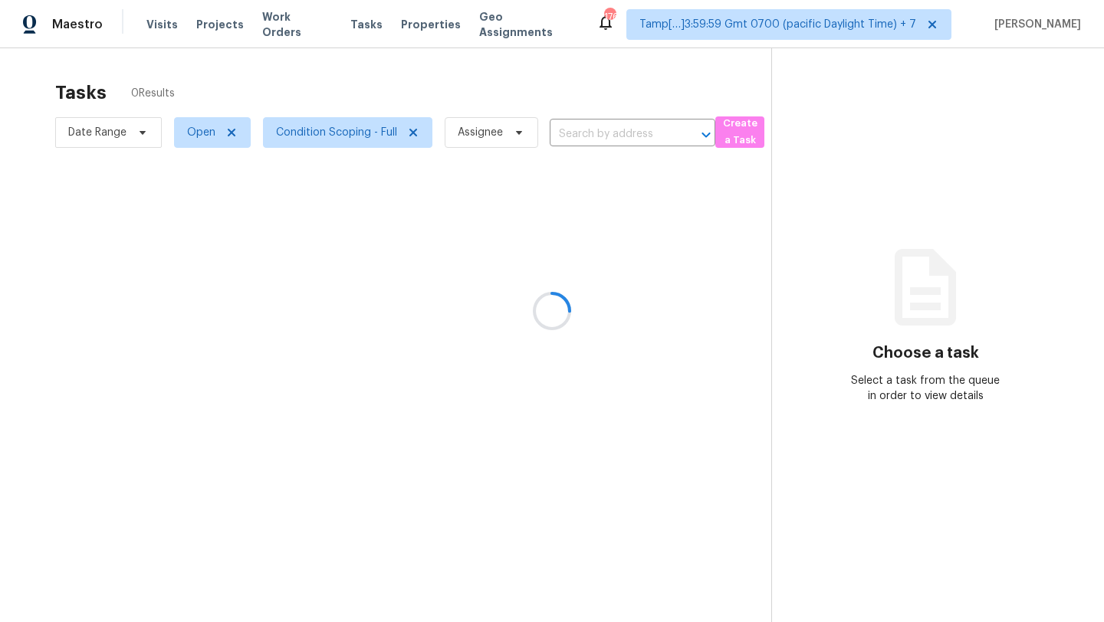
click at [621, 133] on div at bounding box center [552, 311] width 1104 height 622
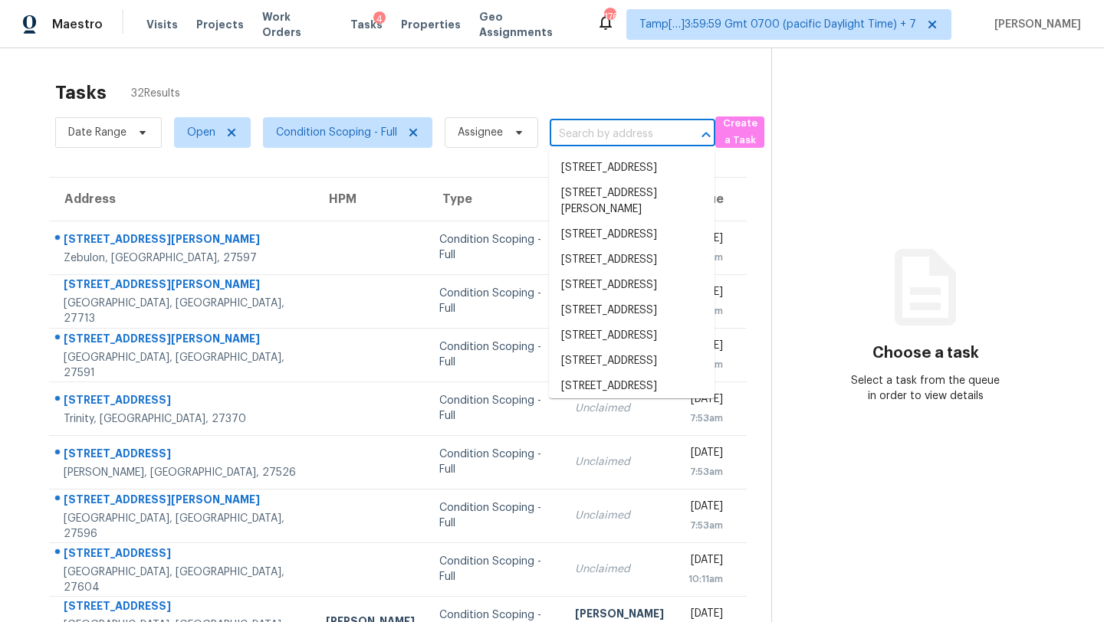
click at [621, 133] on input "text" at bounding box center [610, 135] width 123 height 24
paste input ""[STREET_ADDRESS]""
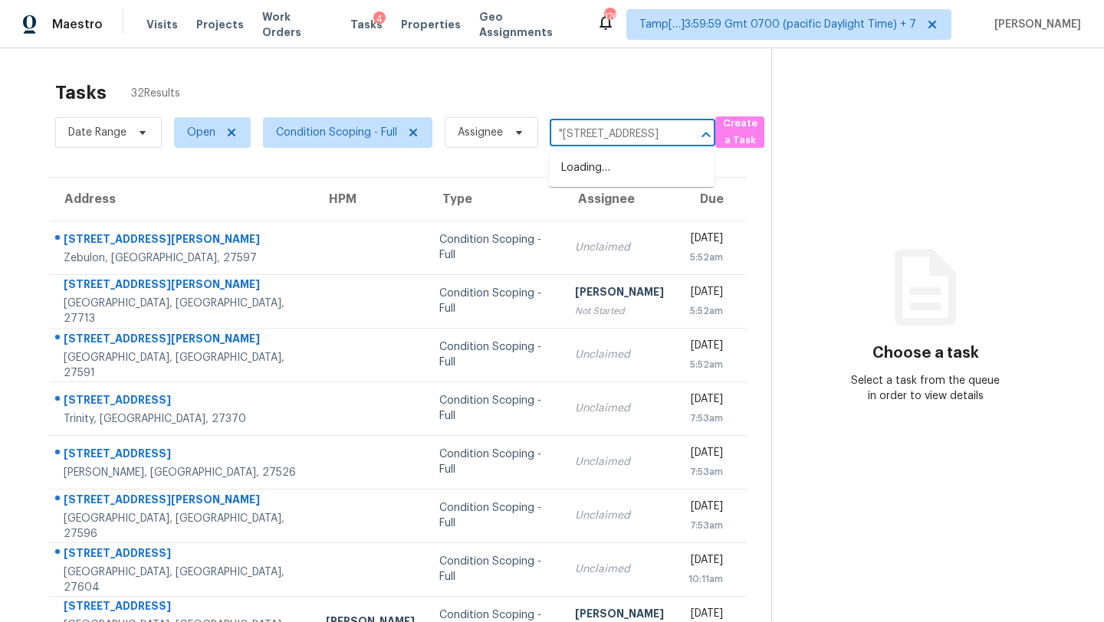
scroll to position [0, 114]
type input ""[STREET_ADDRESS]"
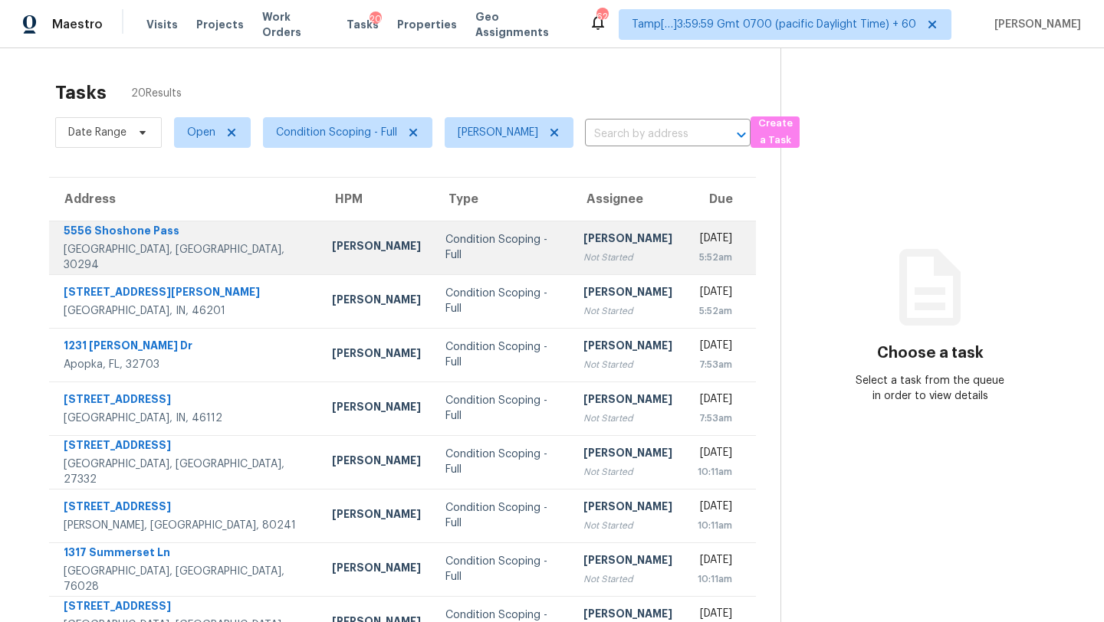
click at [580, 267] on td "[PERSON_NAME] Not Started" at bounding box center [627, 248] width 113 height 54
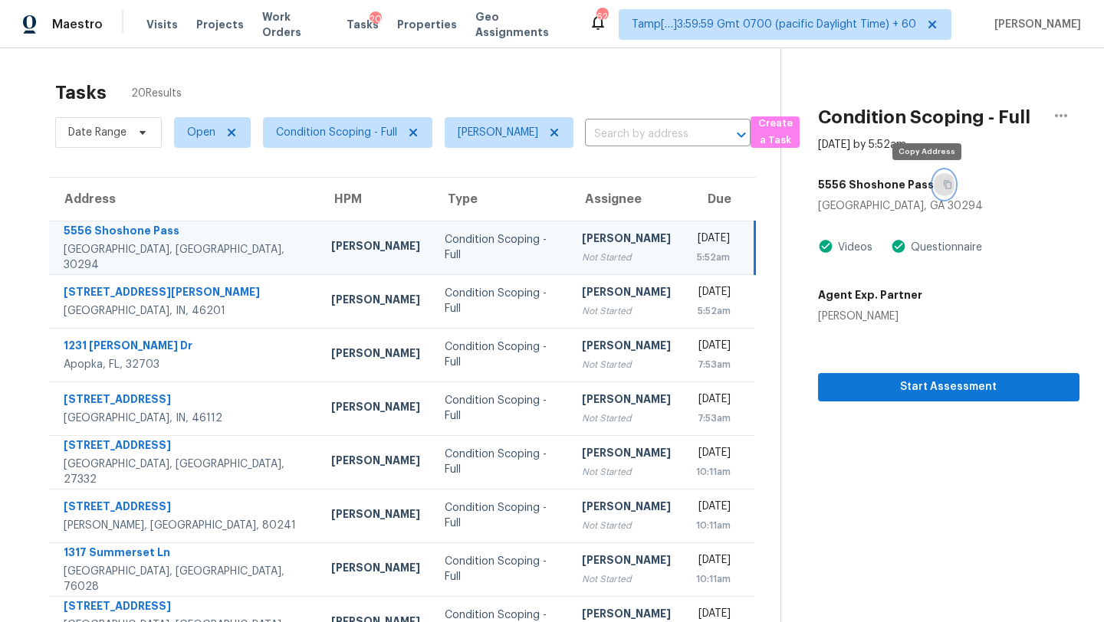
click at [933, 193] on button "button" at bounding box center [943, 185] width 21 height 28
click at [943, 188] on icon "button" at bounding box center [947, 185] width 8 height 8
click at [205, 131] on span "Open" at bounding box center [201, 132] width 28 height 15
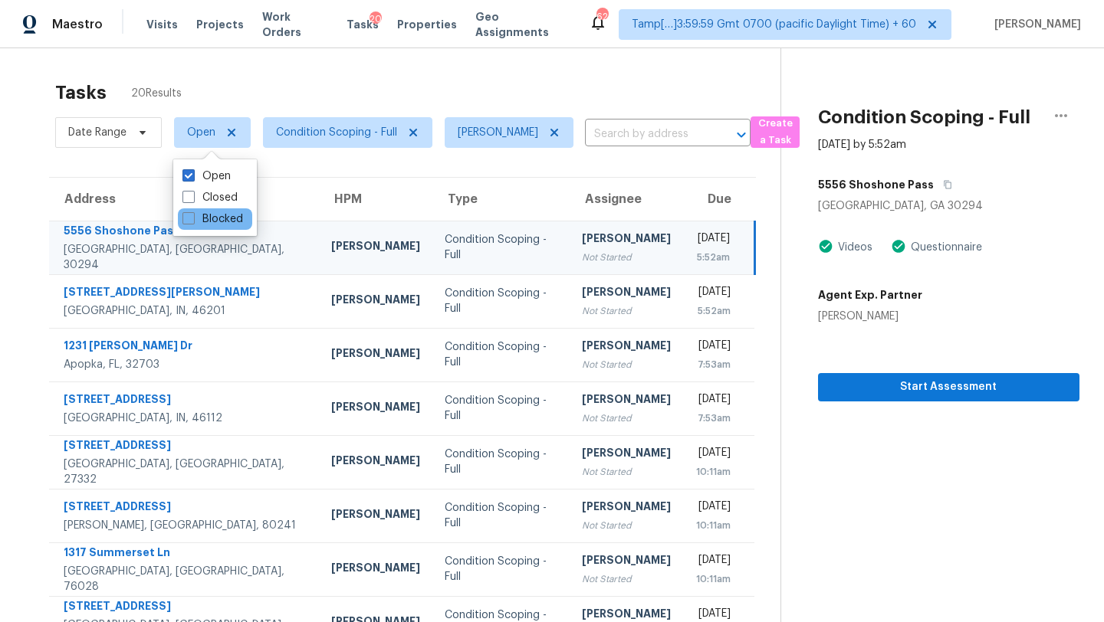
click at [204, 228] on div "Blocked" at bounding box center [215, 218] width 74 height 21
click at [204, 216] on label "Blocked" at bounding box center [212, 219] width 61 height 15
click at [192, 216] on input "Blocked" at bounding box center [187, 217] width 10 height 10
checkbox input "true"
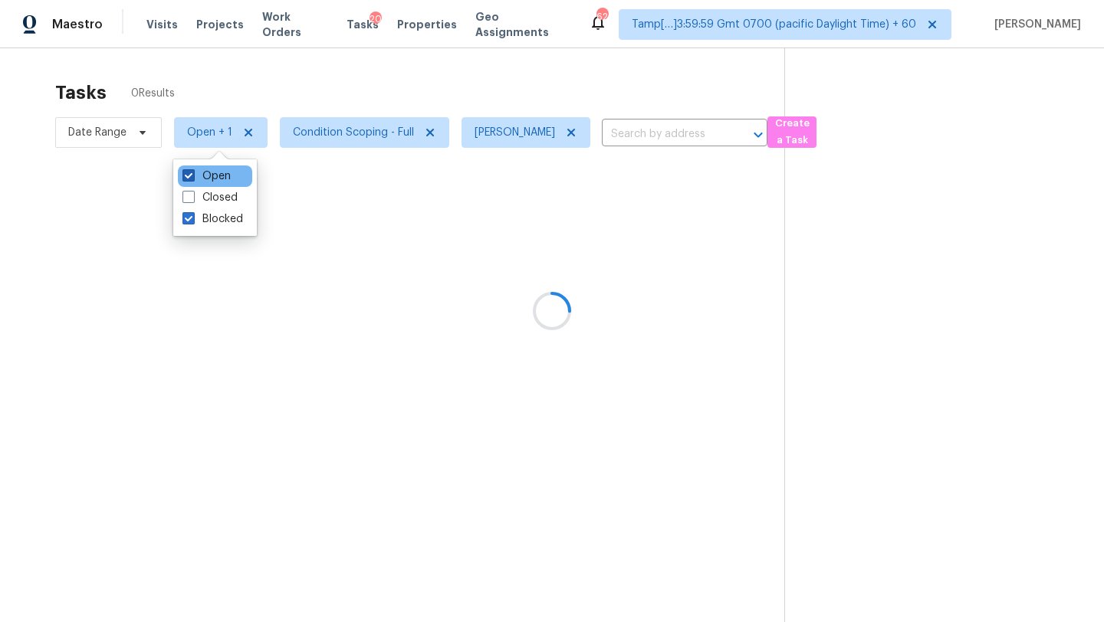
click at [205, 179] on label "Open" at bounding box center [206, 176] width 48 height 15
click at [192, 179] on input "Open" at bounding box center [187, 174] width 10 height 10
checkbox input "false"
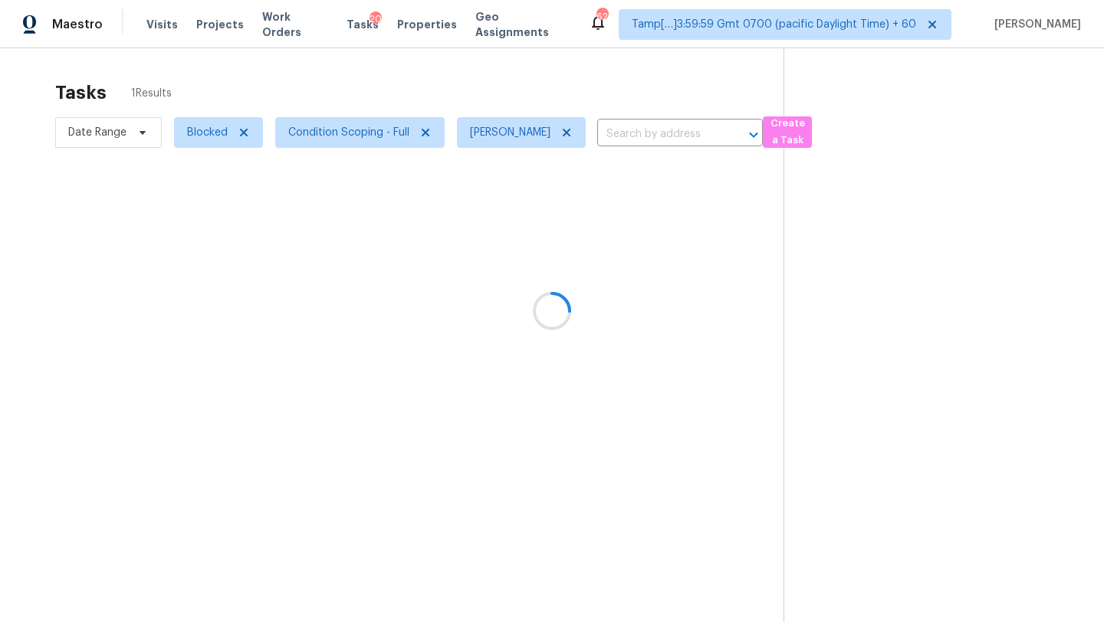
click at [345, 83] on div at bounding box center [552, 311] width 1104 height 622
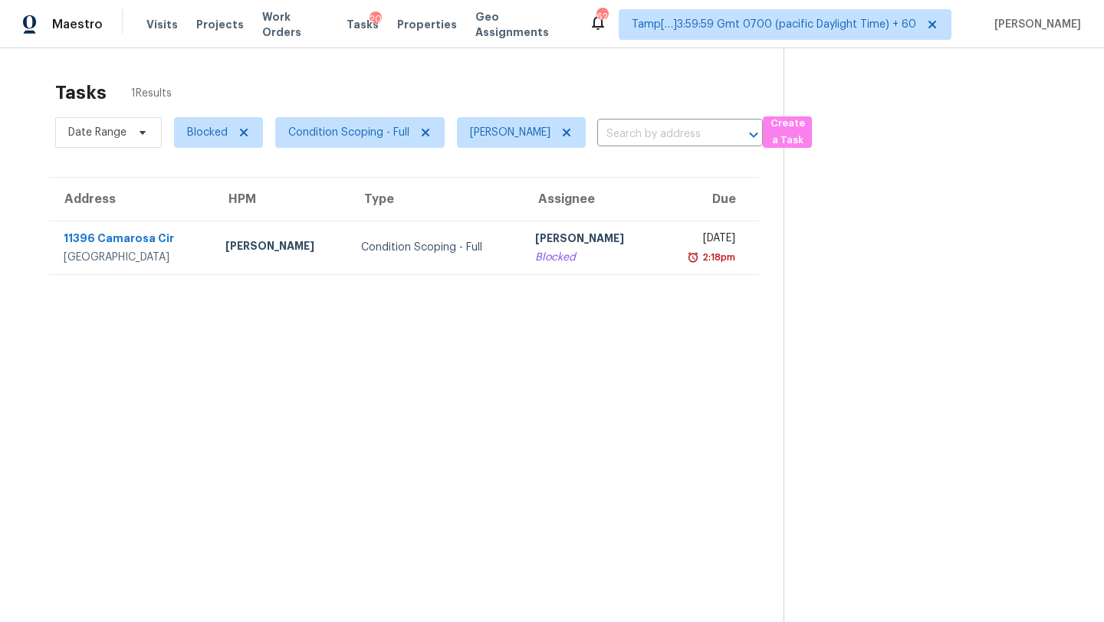
click at [548, 276] on section "Tasks 1 Results Date Range Blocked Condition Scoping - Full Rajesh M ​ Create a…" at bounding box center [404, 372] width 759 height 598
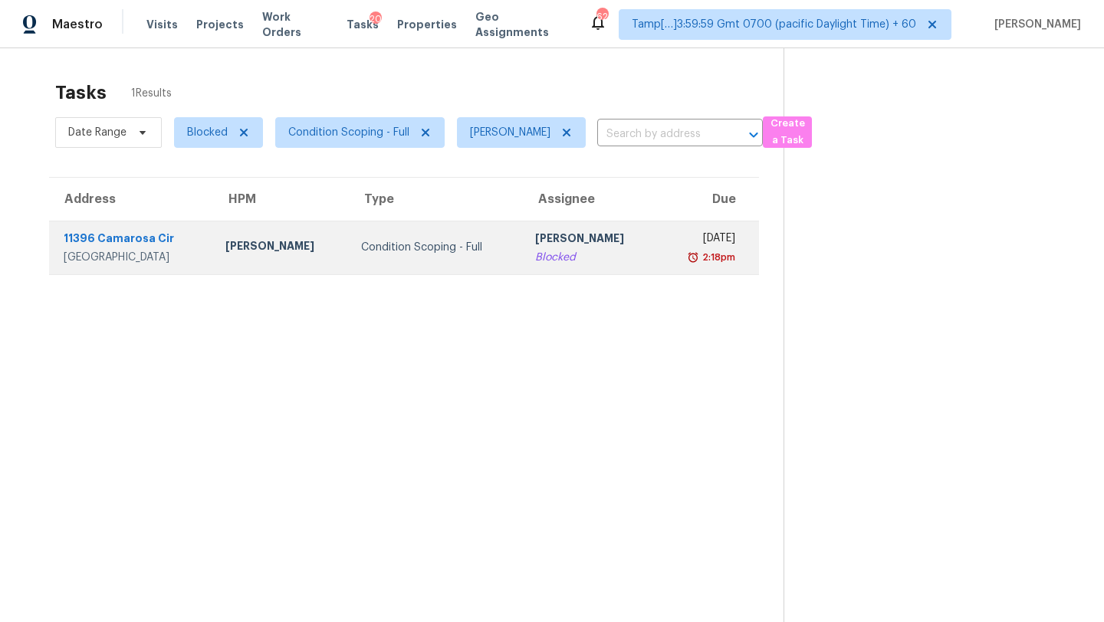
click at [560, 257] on div "Blocked" at bounding box center [590, 257] width 111 height 15
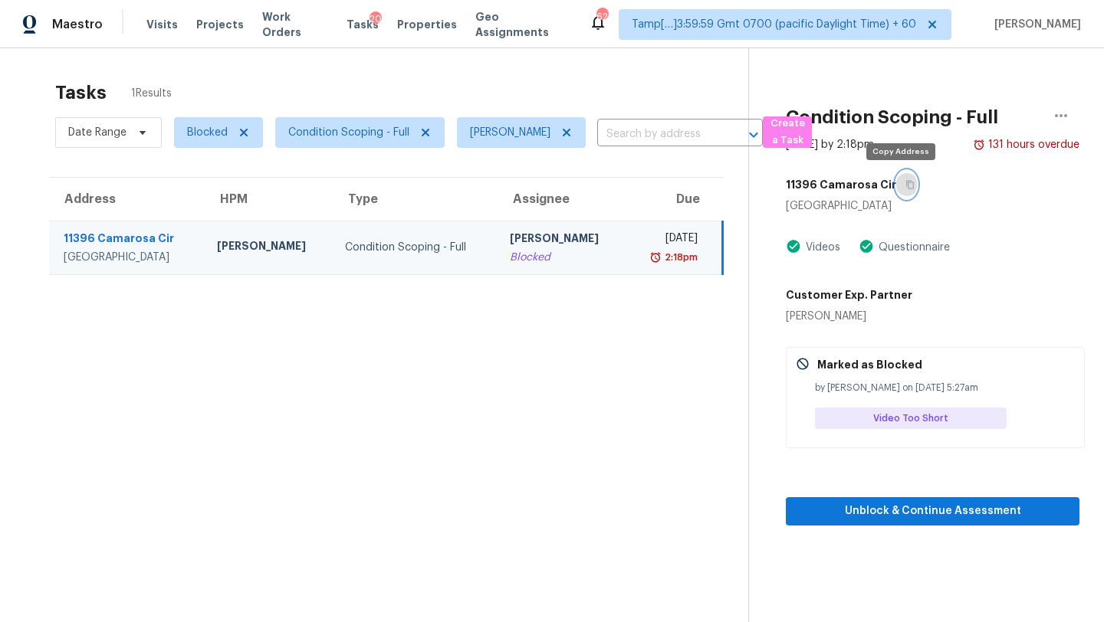
click at [904, 179] on button "button" at bounding box center [906, 185] width 21 height 28
click at [205, 133] on span "Blocked" at bounding box center [207, 132] width 41 height 15
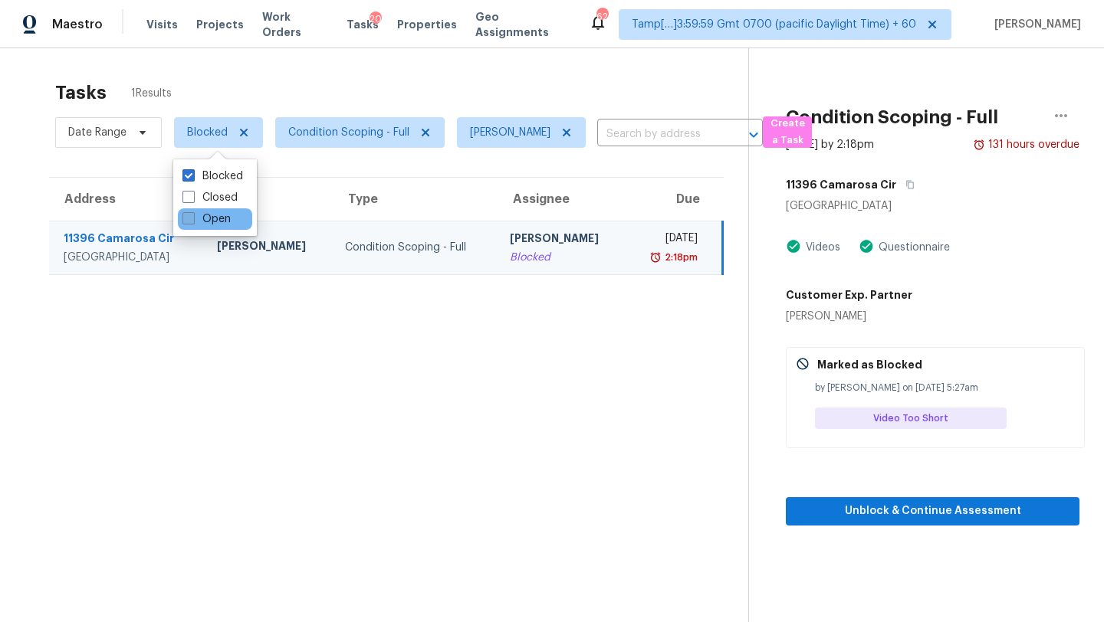
click at [205, 223] on label "Open" at bounding box center [206, 219] width 48 height 15
click at [192, 221] on input "Open" at bounding box center [187, 217] width 10 height 10
checkbox input "true"
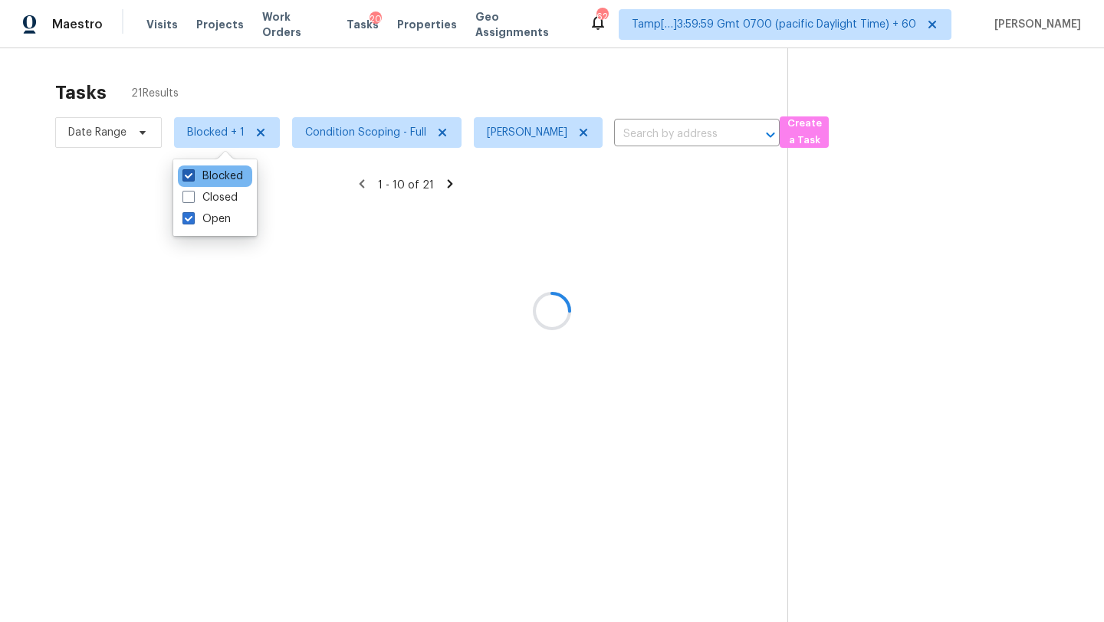
click at [207, 176] on label "Blocked" at bounding box center [212, 176] width 61 height 15
click at [192, 176] on input "Blocked" at bounding box center [187, 174] width 10 height 10
checkbox input "false"
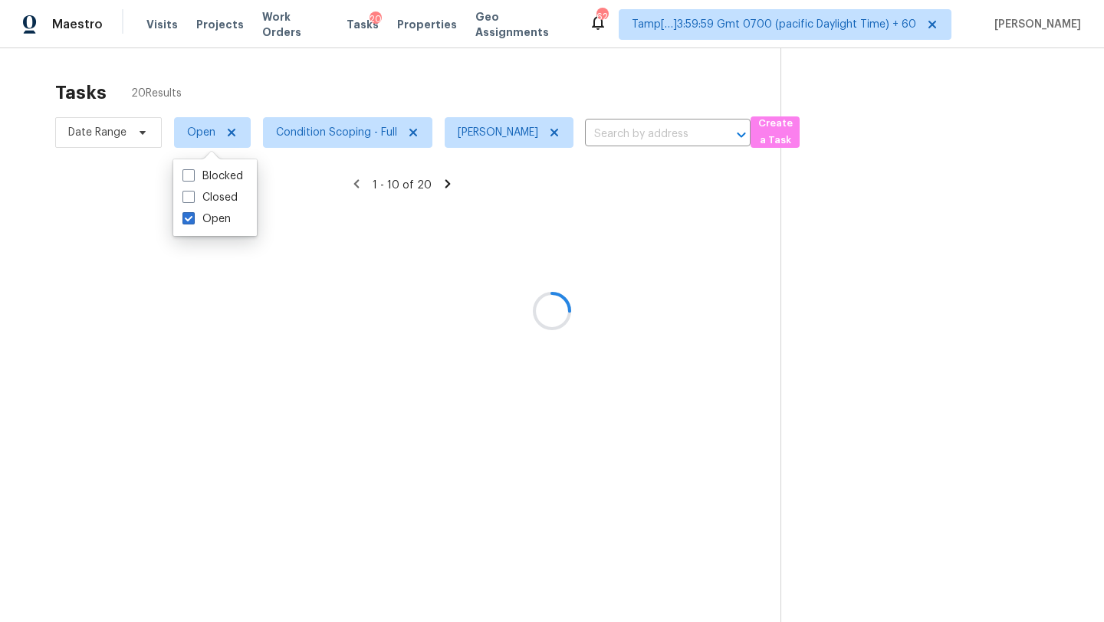
click at [382, 81] on div at bounding box center [552, 311] width 1104 height 622
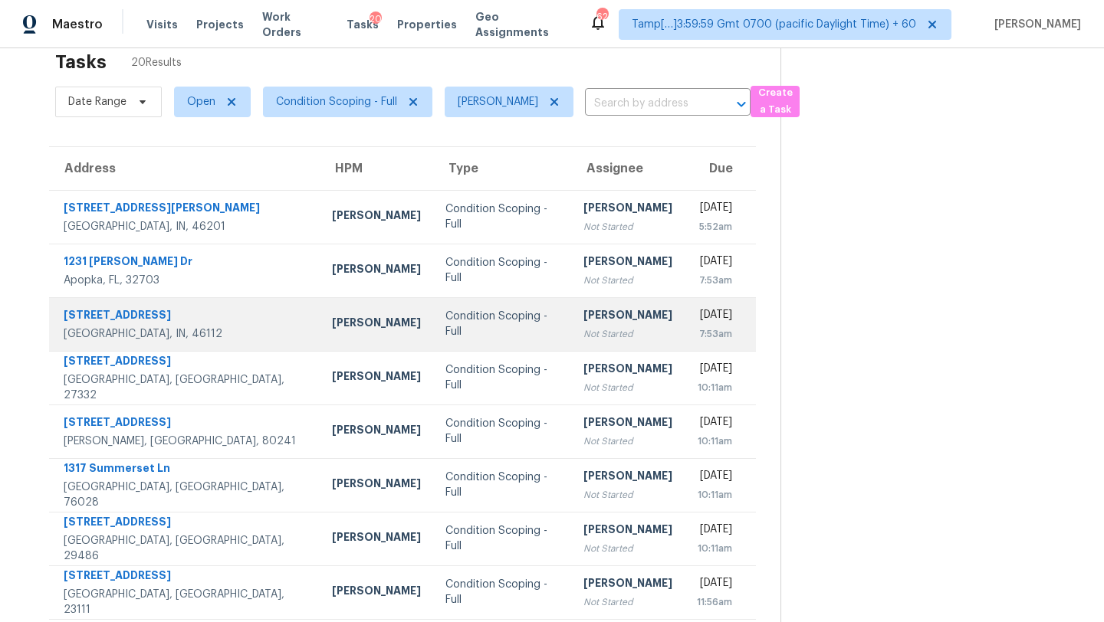
scroll to position [40, 0]
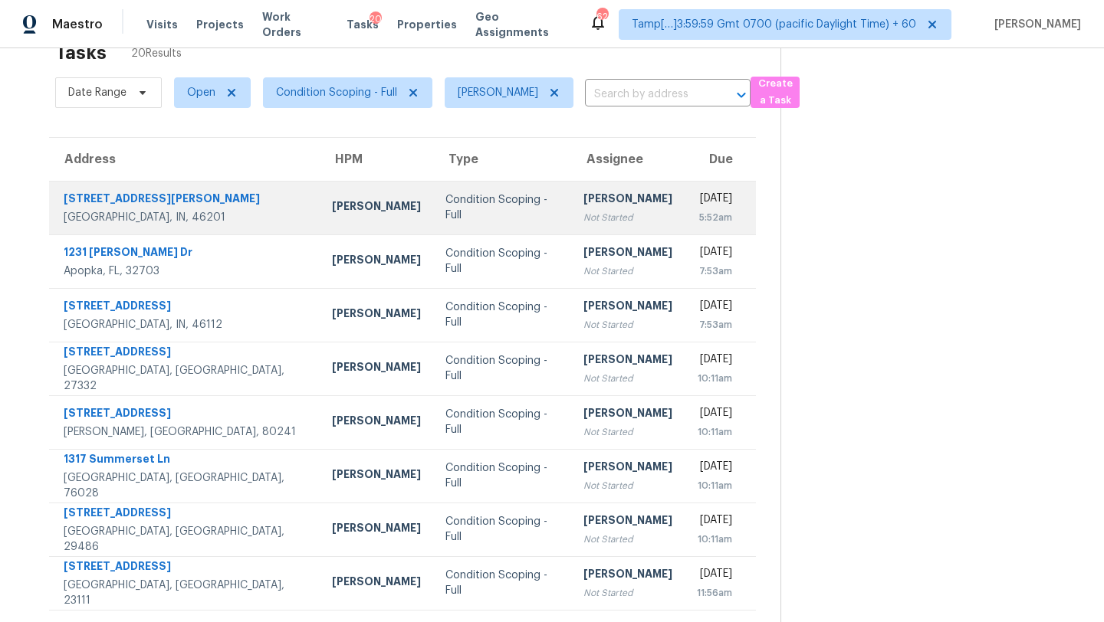
click at [571, 227] on td "[PERSON_NAME] Not Started" at bounding box center [627, 208] width 113 height 54
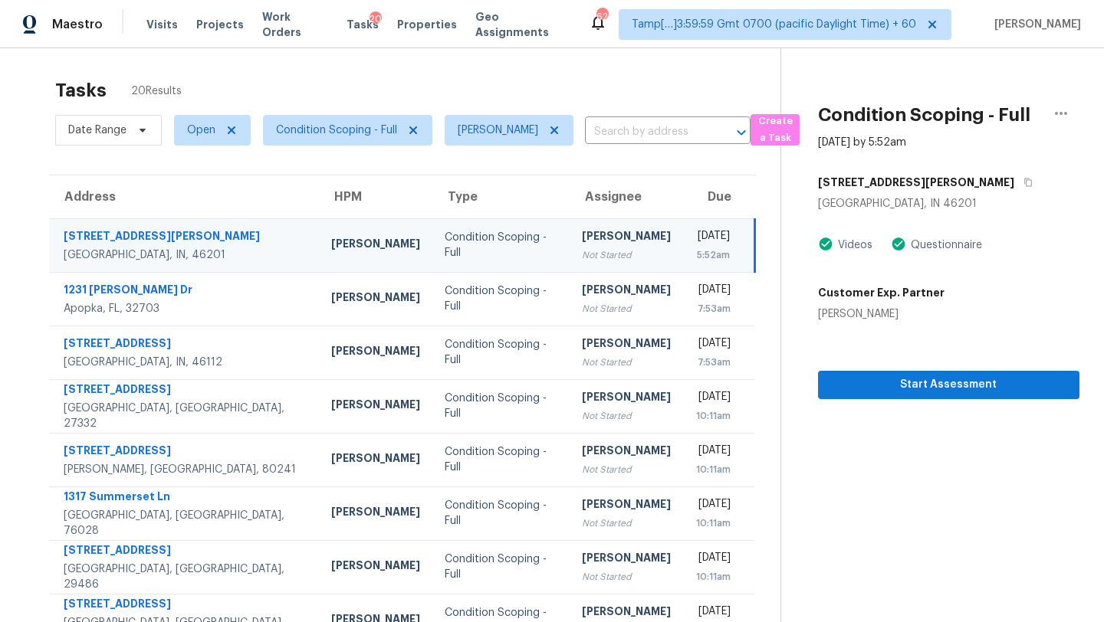
scroll to position [0, 0]
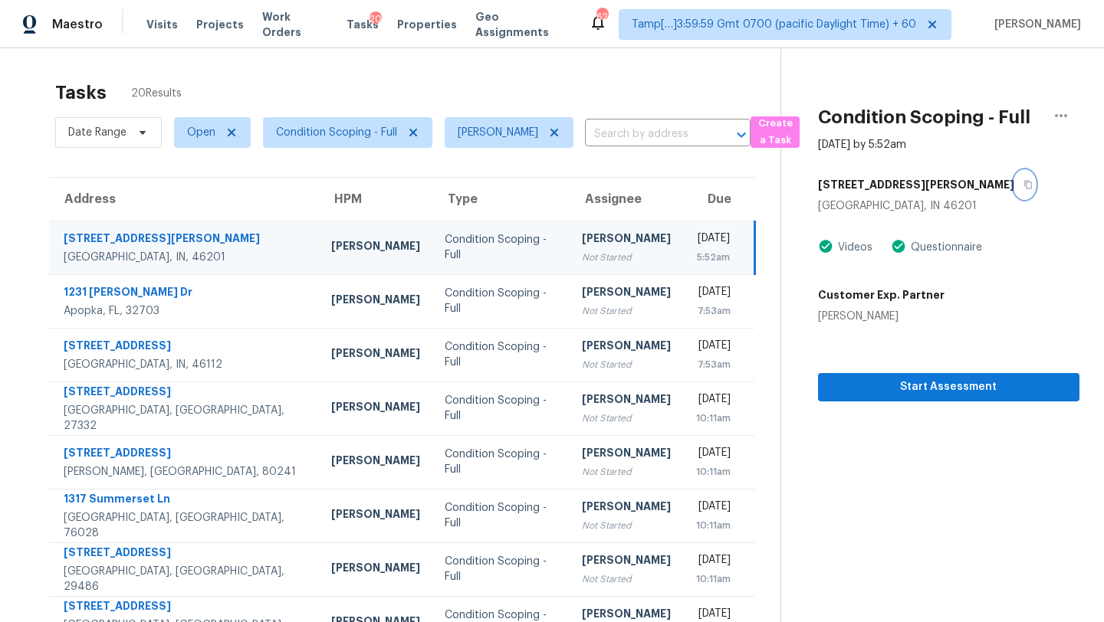
click at [1023, 184] on icon "button" at bounding box center [1027, 184] width 9 height 9
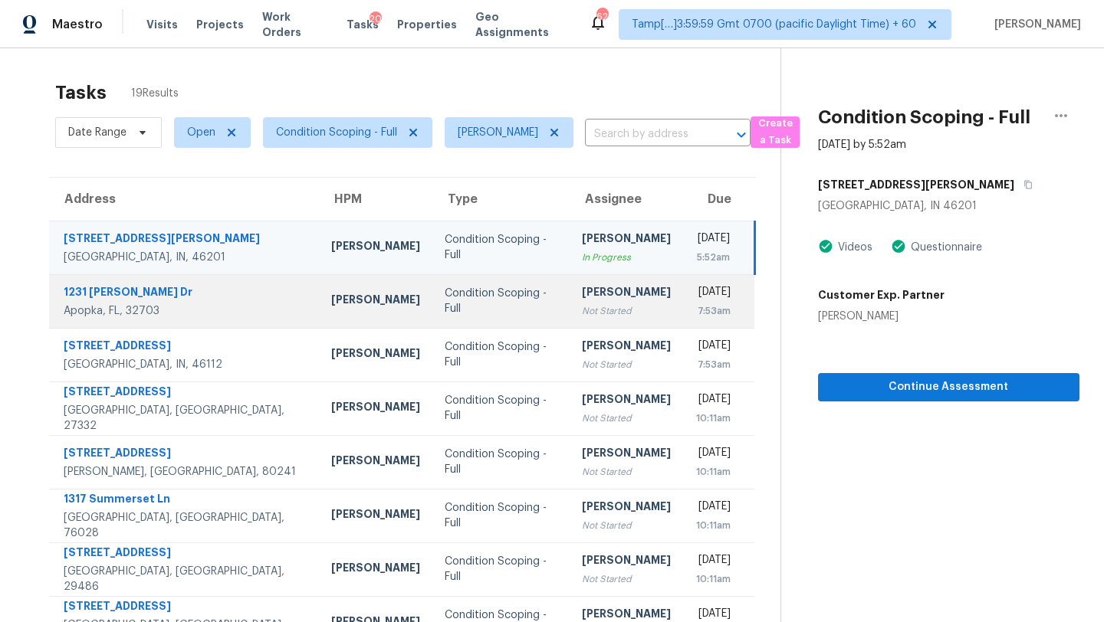
click at [683, 313] on td "[DATE] 7:53am" at bounding box center [718, 301] width 71 height 54
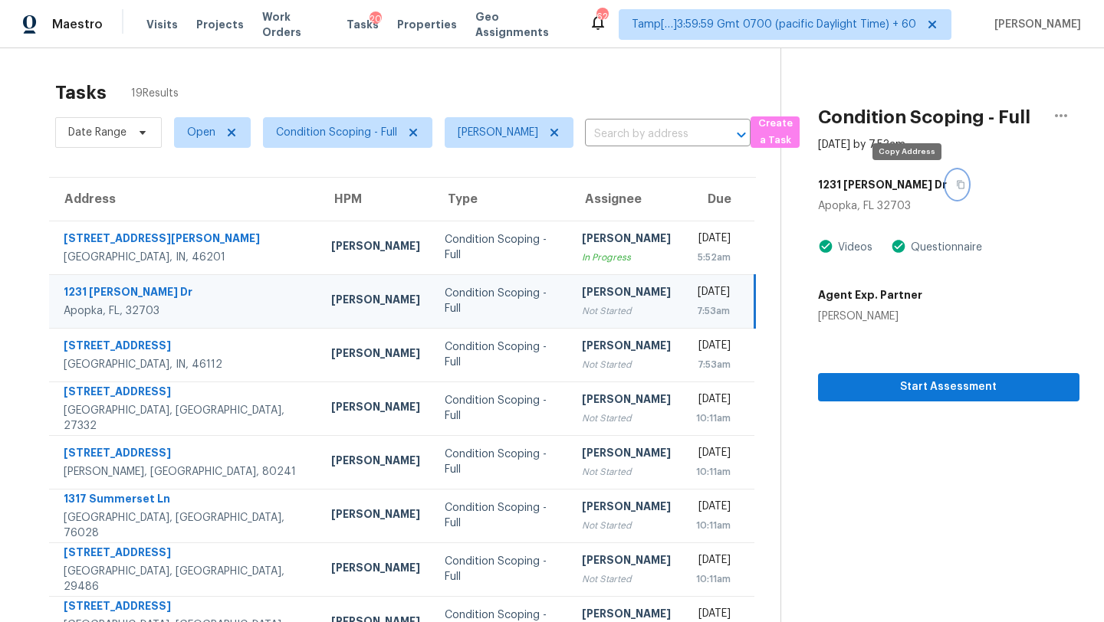
click at [946, 179] on button "button" at bounding box center [956, 185] width 21 height 28
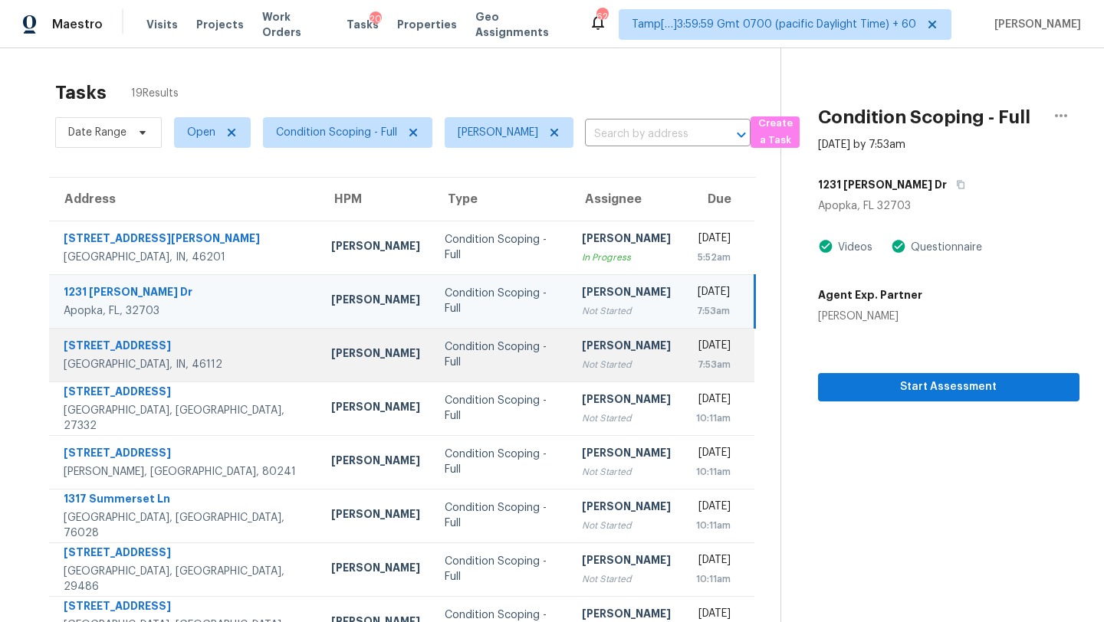
click at [582, 370] on div "Not Started" at bounding box center [626, 364] width 89 height 15
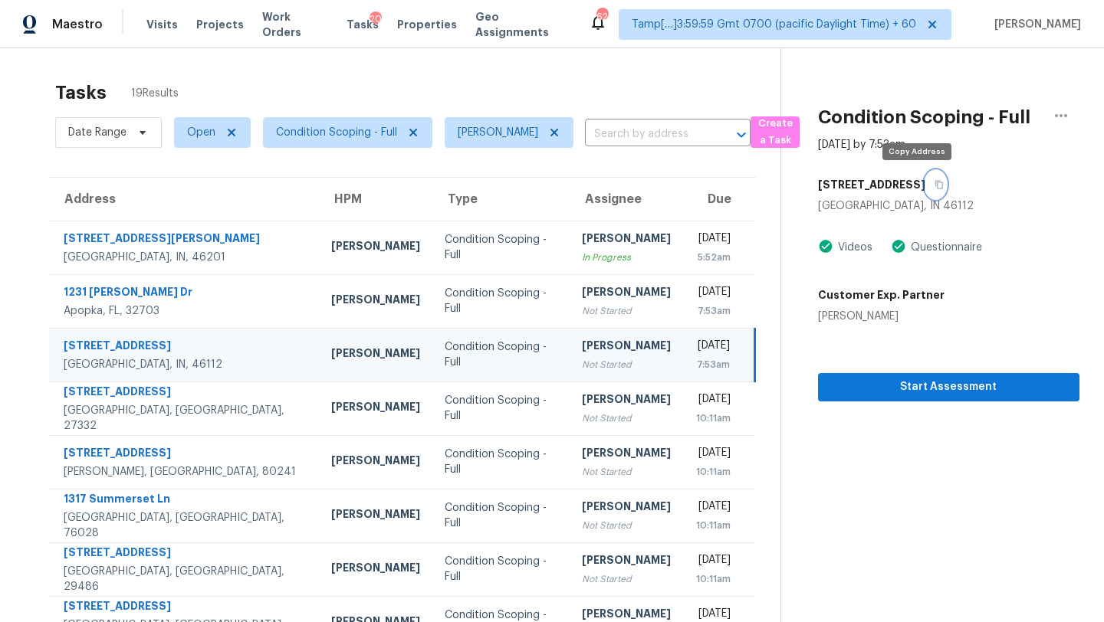
click at [925, 185] on button "button" at bounding box center [935, 185] width 21 height 28
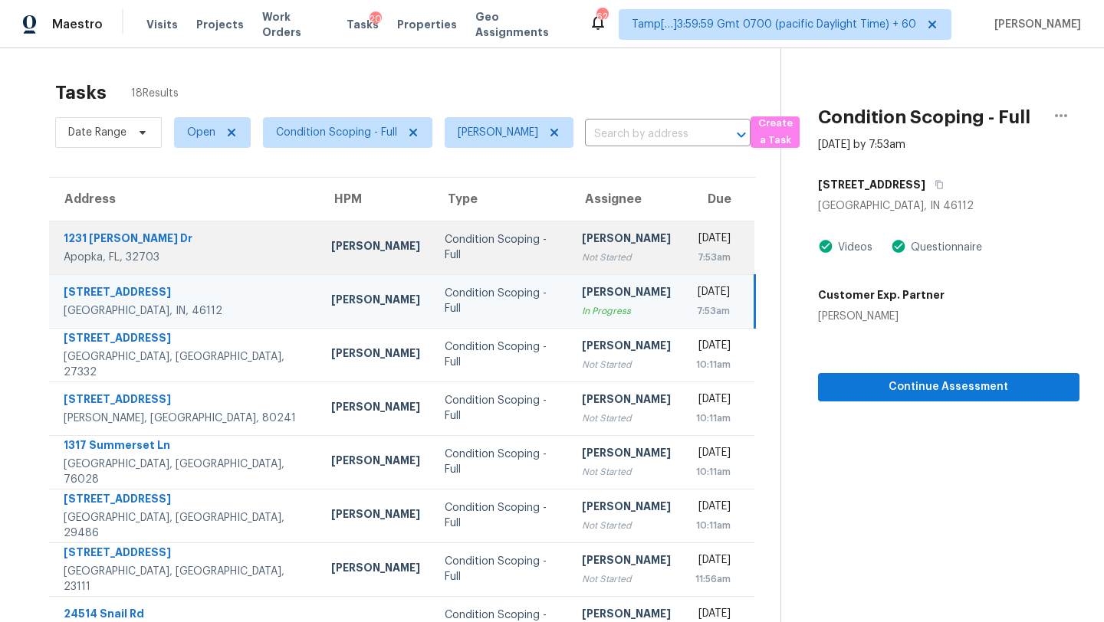
click at [569, 258] on td "[PERSON_NAME] Not Started" at bounding box center [625, 248] width 113 height 54
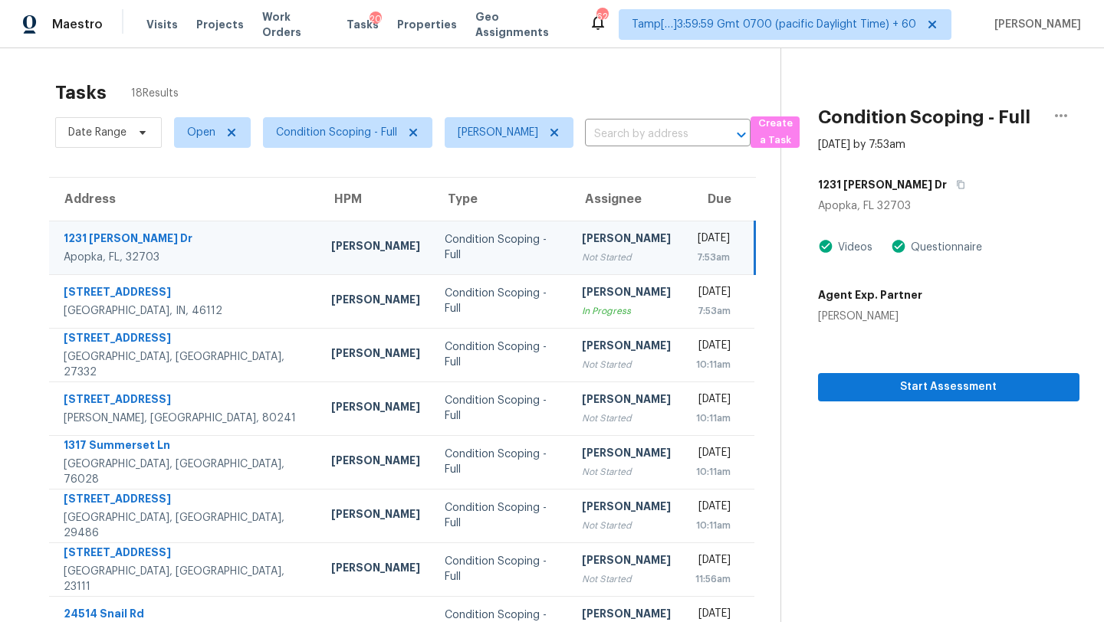
click at [589, 241] on td "[PERSON_NAME] Not Started" at bounding box center [625, 248] width 113 height 54
click at [956, 189] on icon "button" at bounding box center [960, 184] width 9 height 9
